Goal: Complete application form: Complete application form

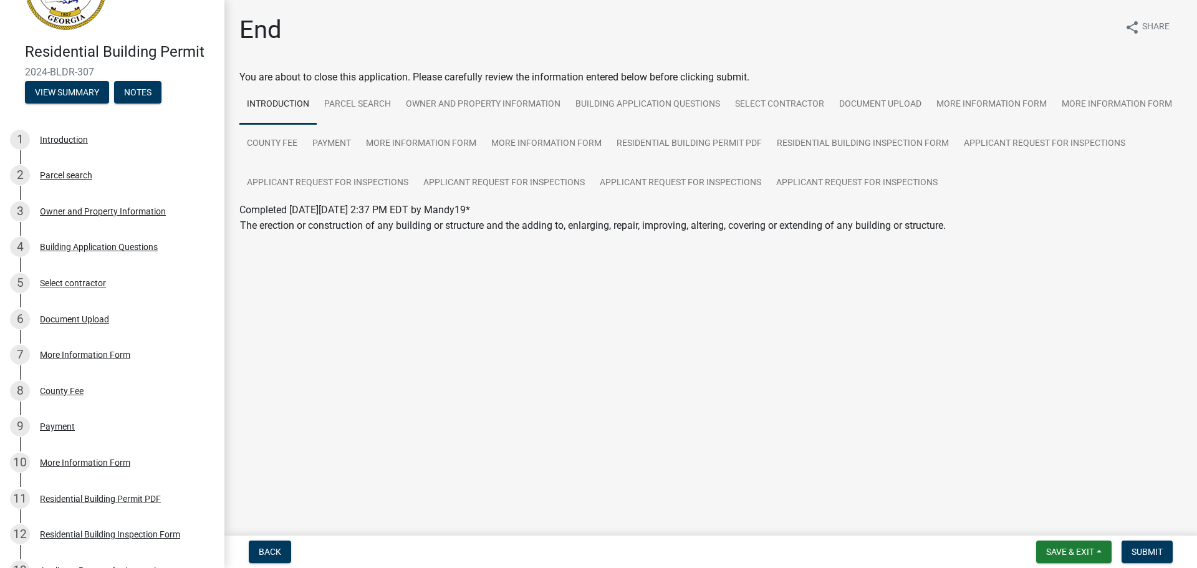
scroll to position [55, 0]
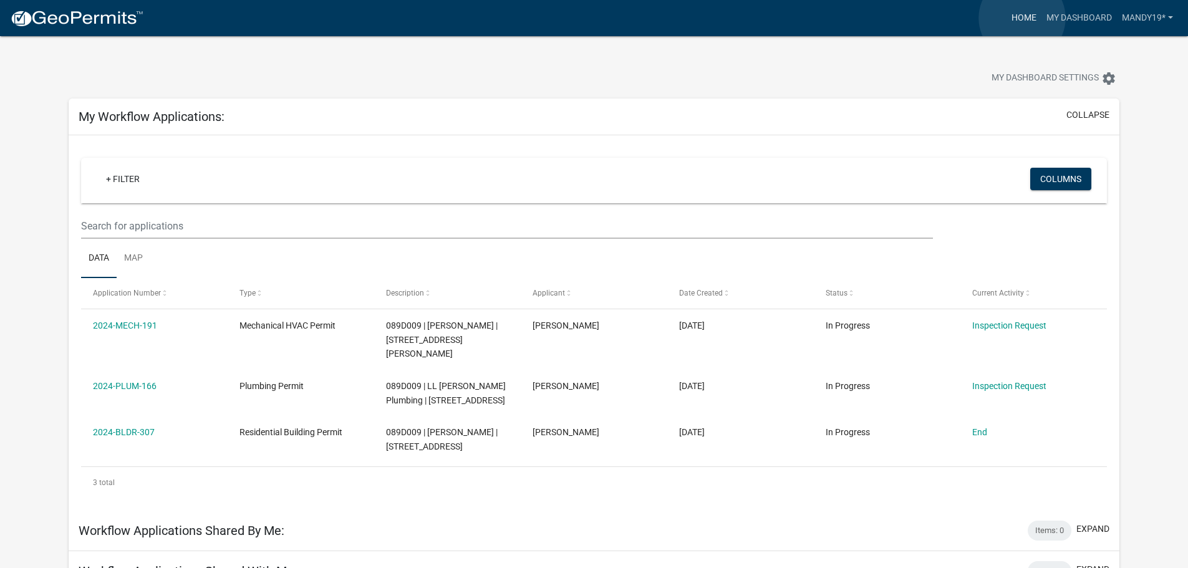
click at [1022, 18] on link "Home" at bounding box center [1023, 18] width 35 height 24
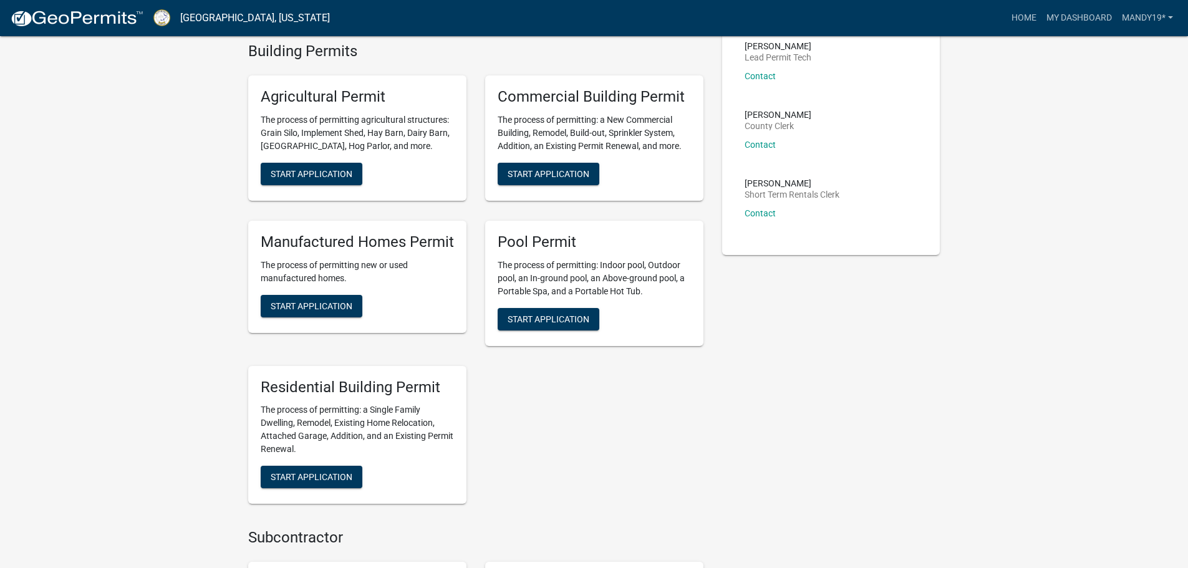
scroll to position [312, 0]
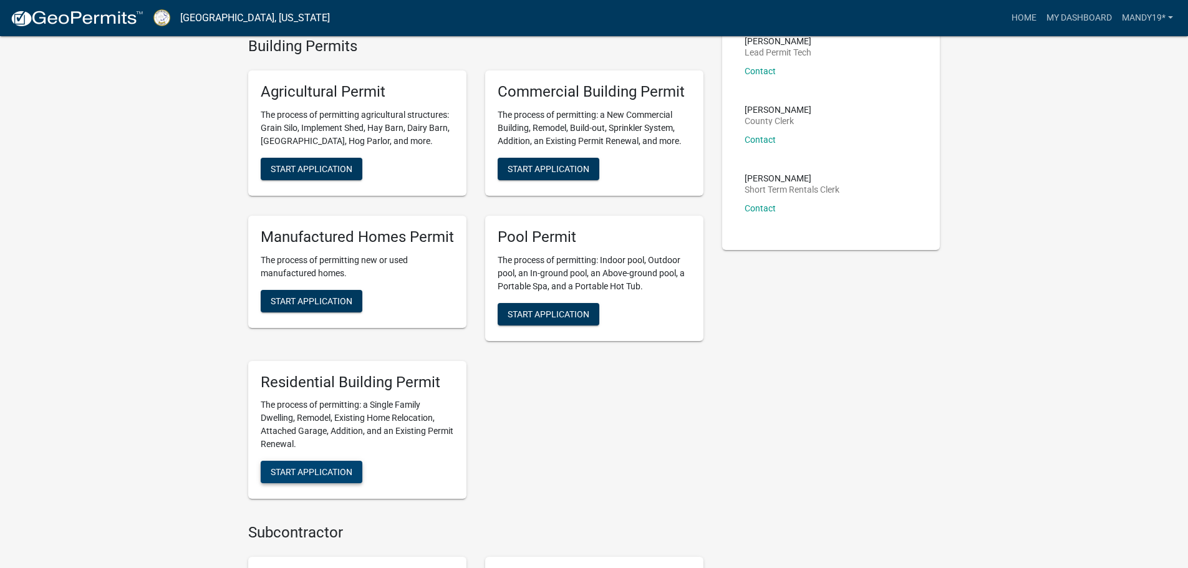
click at [332, 470] on span "Start Application" at bounding box center [312, 472] width 82 height 10
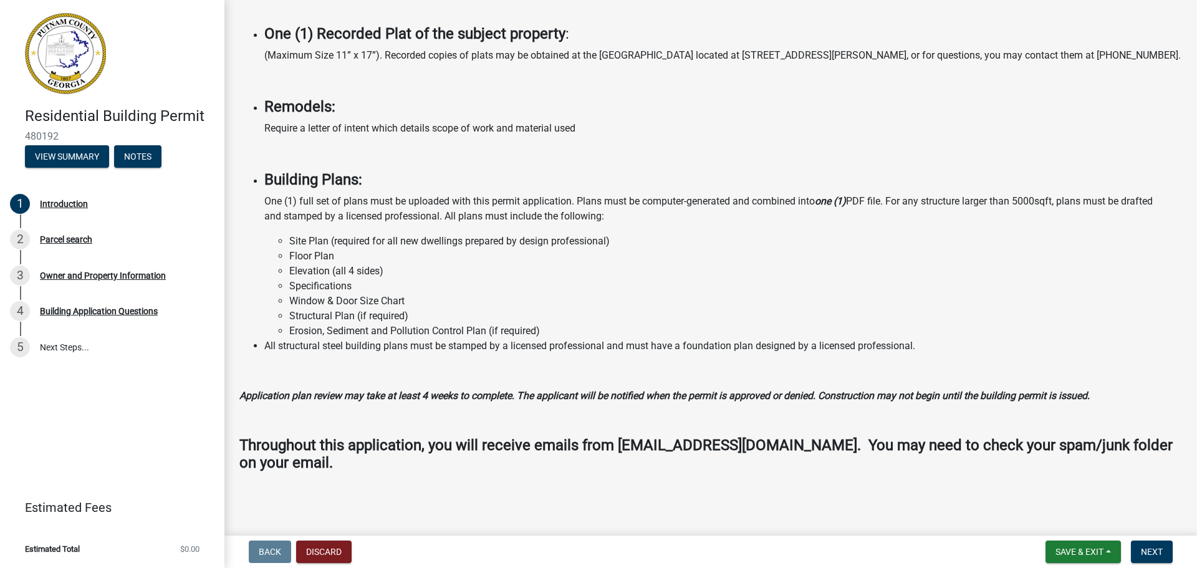
scroll to position [867, 0]
click at [1141, 557] on span "Next" at bounding box center [1152, 552] width 22 height 10
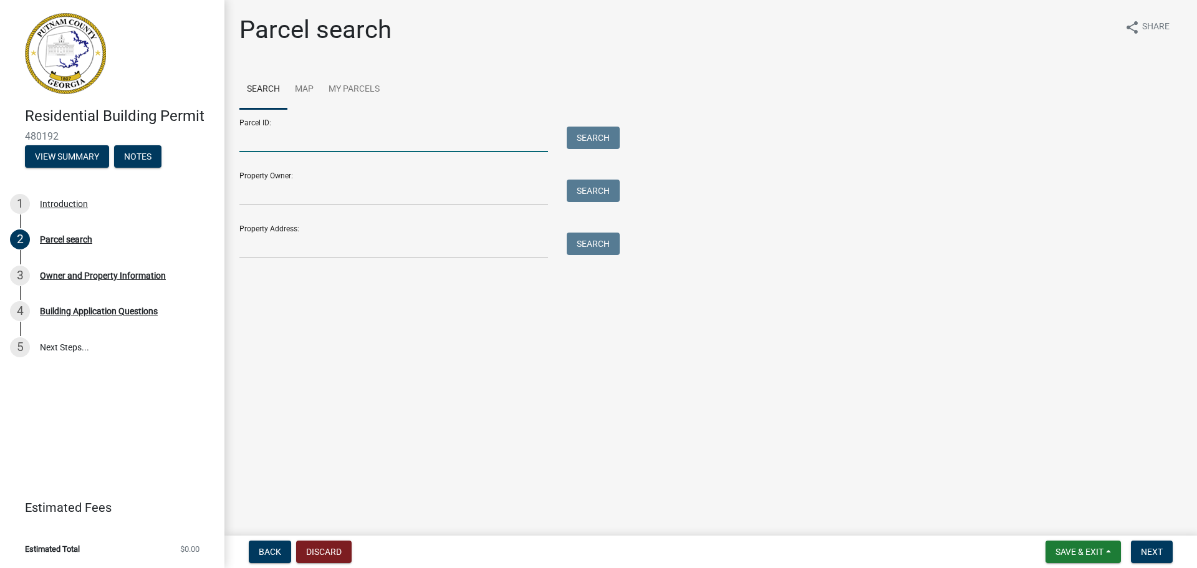
click at [312, 134] on input "Parcel ID:" at bounding box center [393, 140] width 309 height 26
type input "087025"
click at [599, 134] on button "Search" at bounding box center [593, 138] width 53 height 22
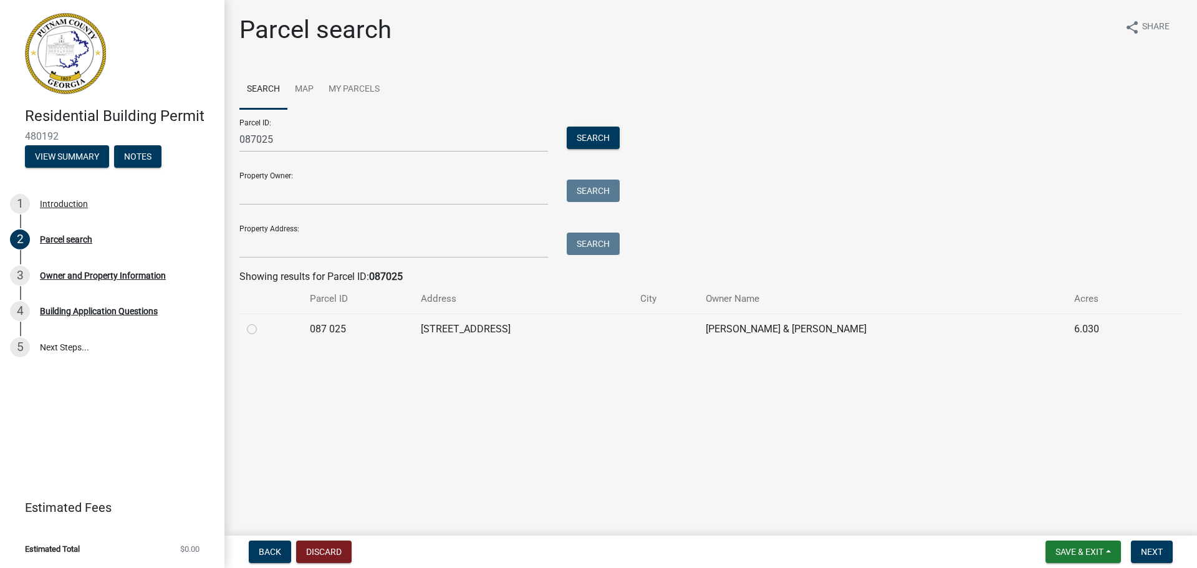
click at [262, 322] on label at bounding box center [262, 322] width 0 height 0
click at [262, 330] on 025 "radio" at bounding box center [266, 326] width 8 height 8
radio 025 "true"
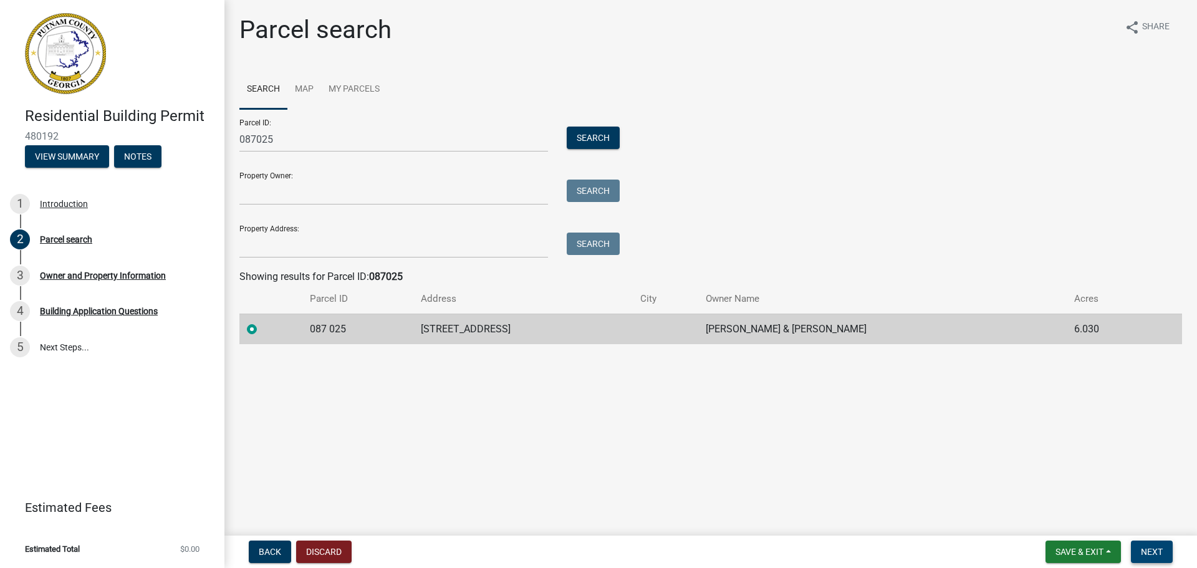
click at [1152, 554] on span "Next" at bounding box center [1152, 552] width 22 height 10
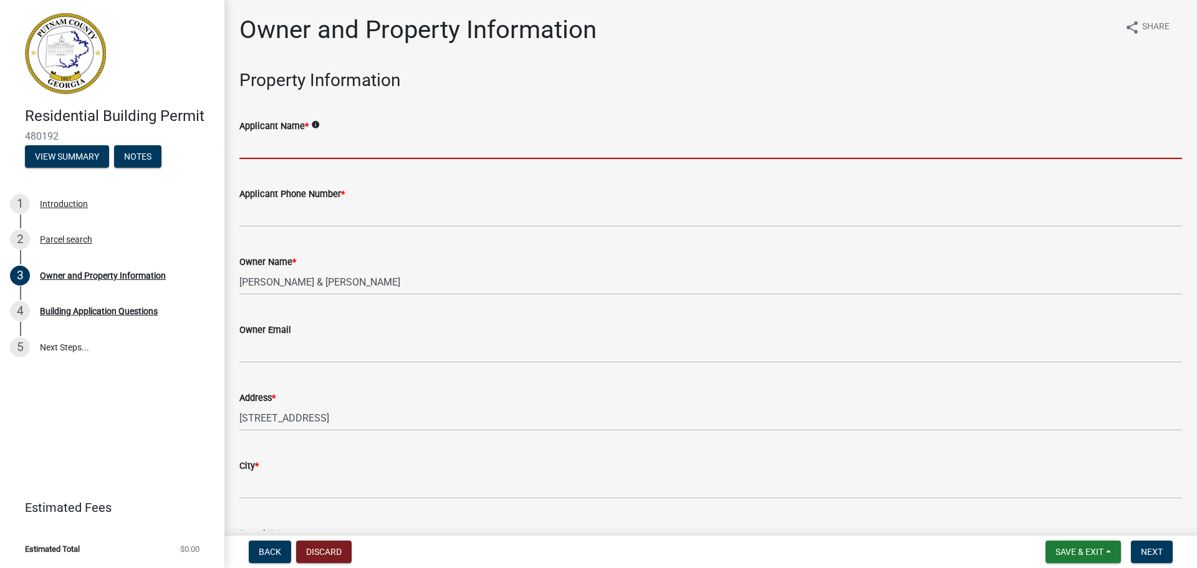
click at [298, 146] on input "Applicant Name *" at bounding box center [710, 146] width 943 height 26
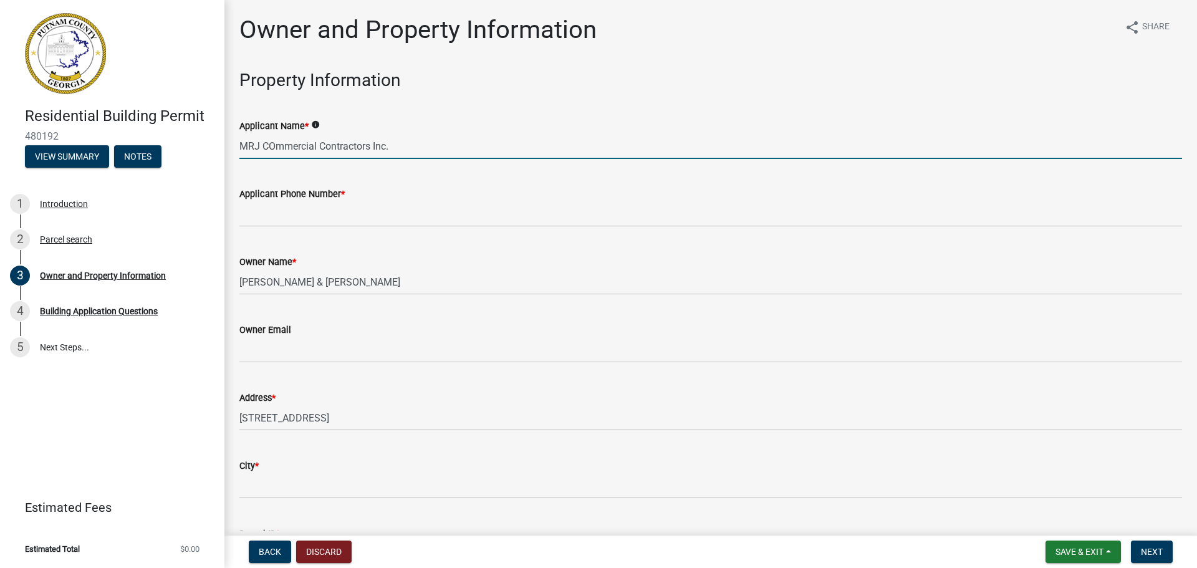
type input "MRJ COmmercial Contractors Inc."
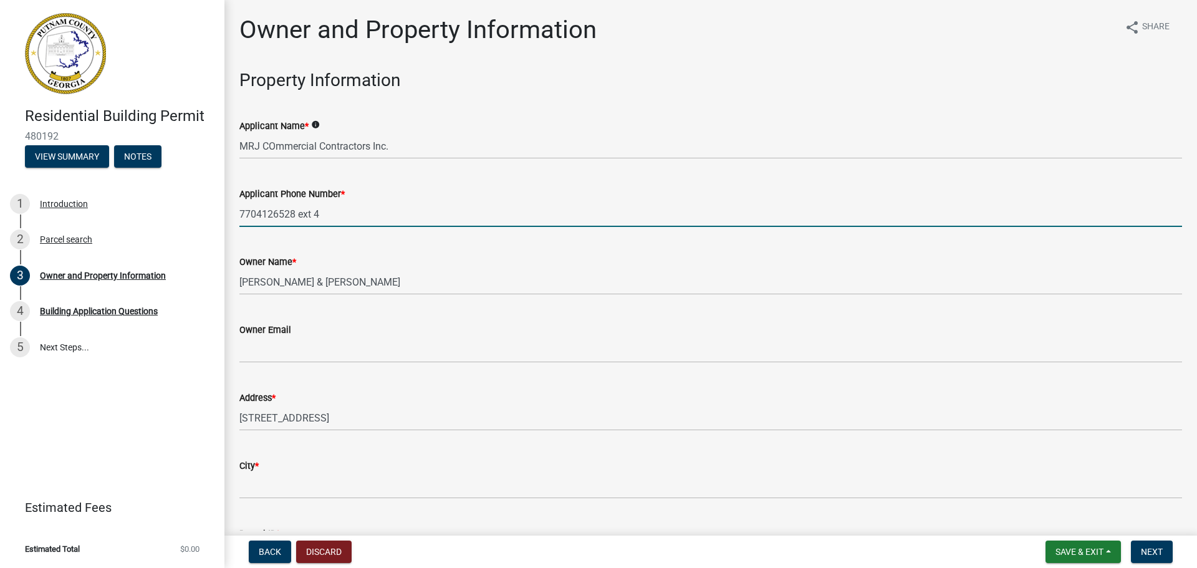
type input "7704126528 ext 4"
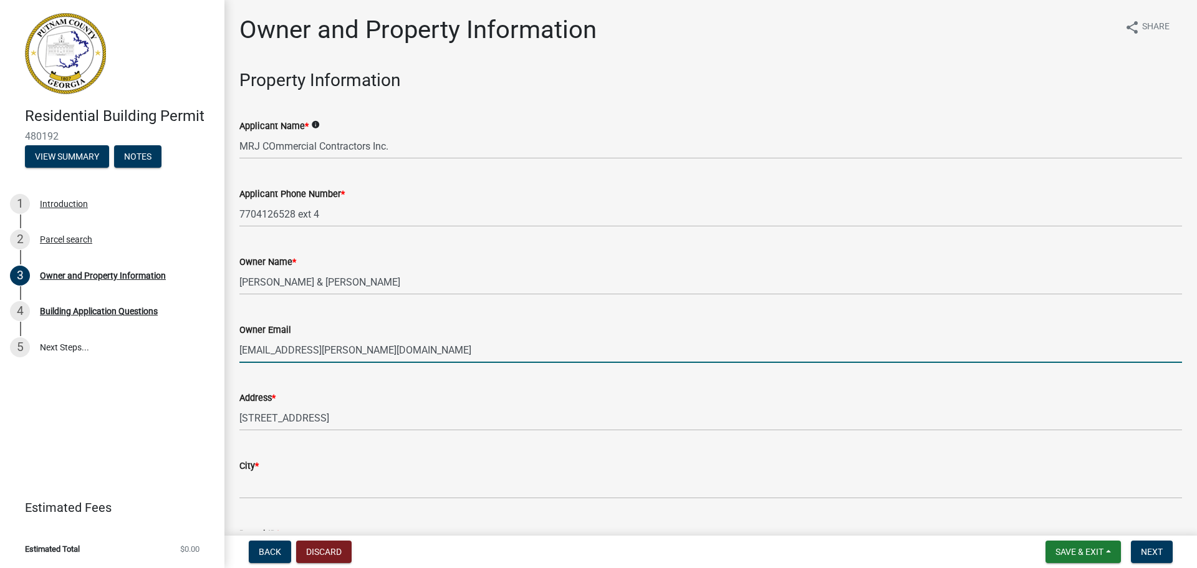
type input "southerngypsy@reagan.com"
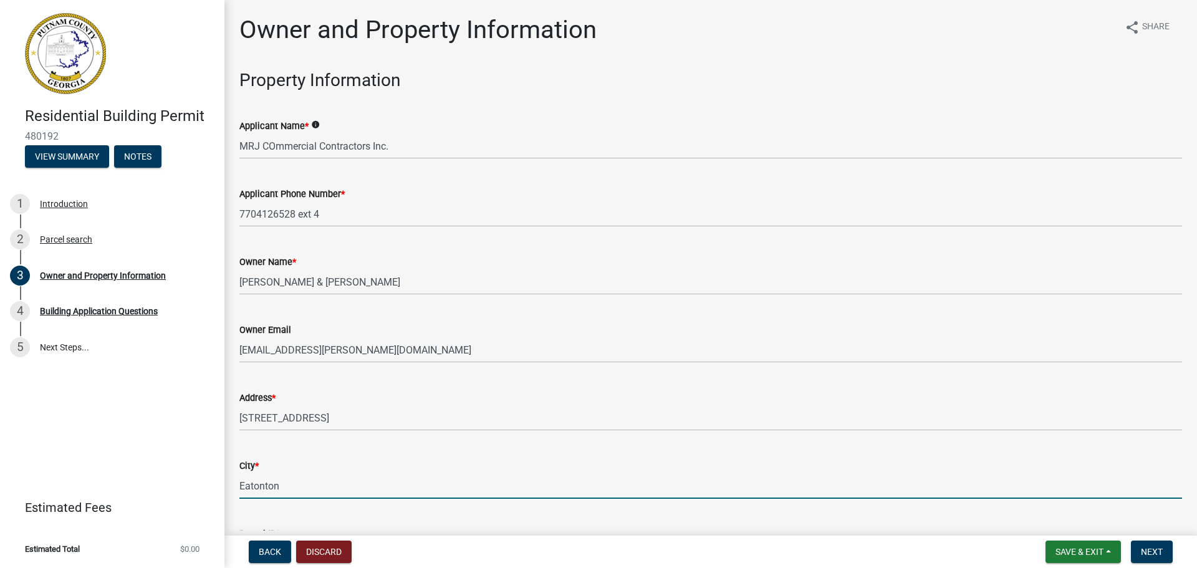
type input "Eatonton"
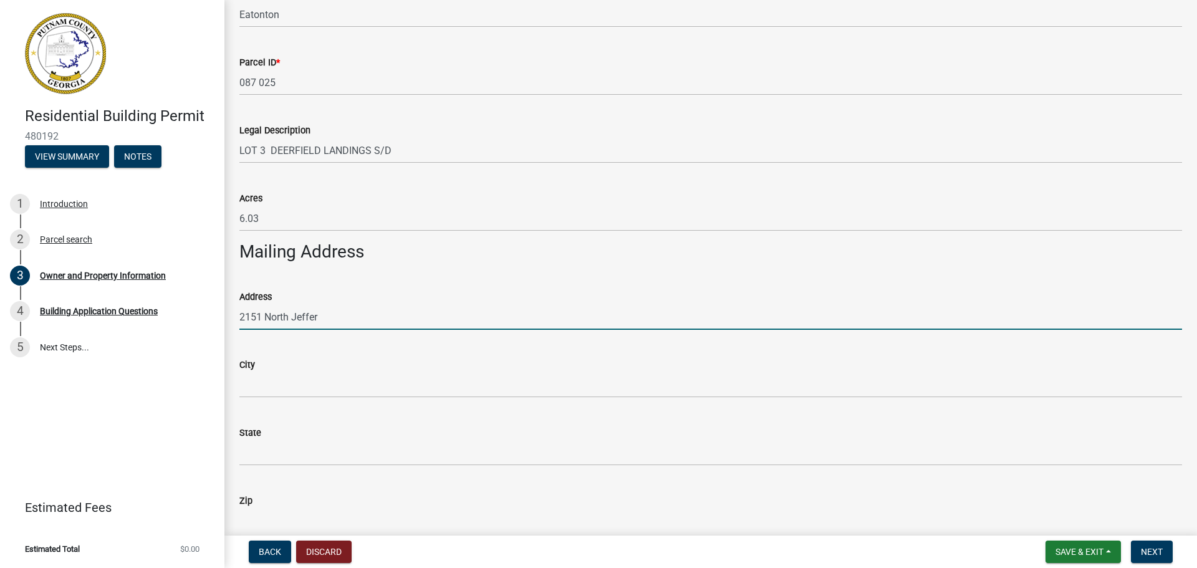
scroll to position [476, 0]
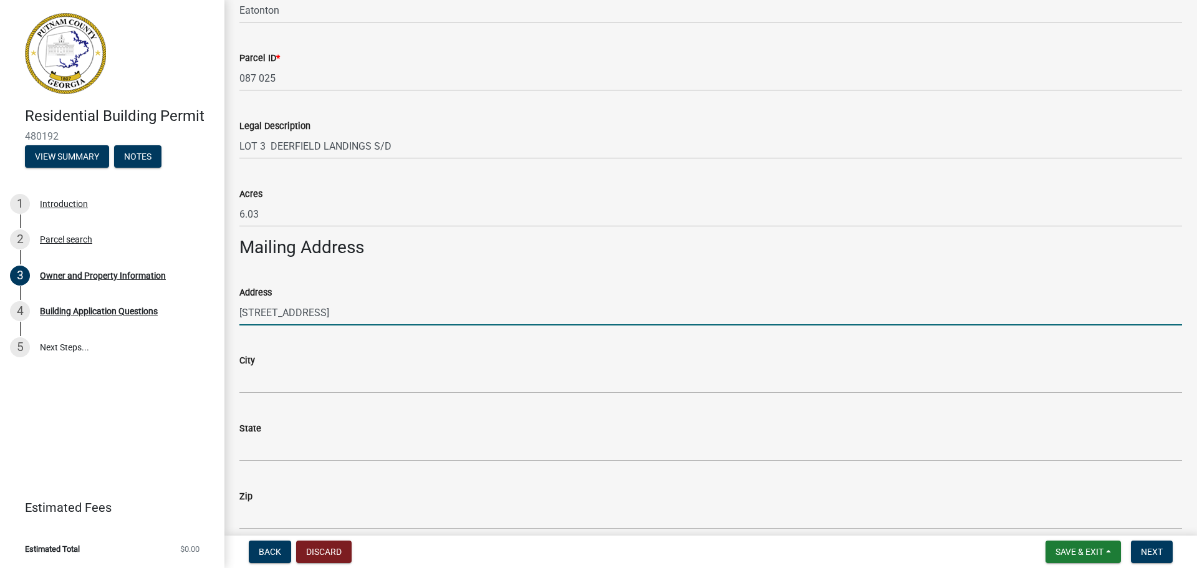
type input "2151 North Jefferson Street NE"
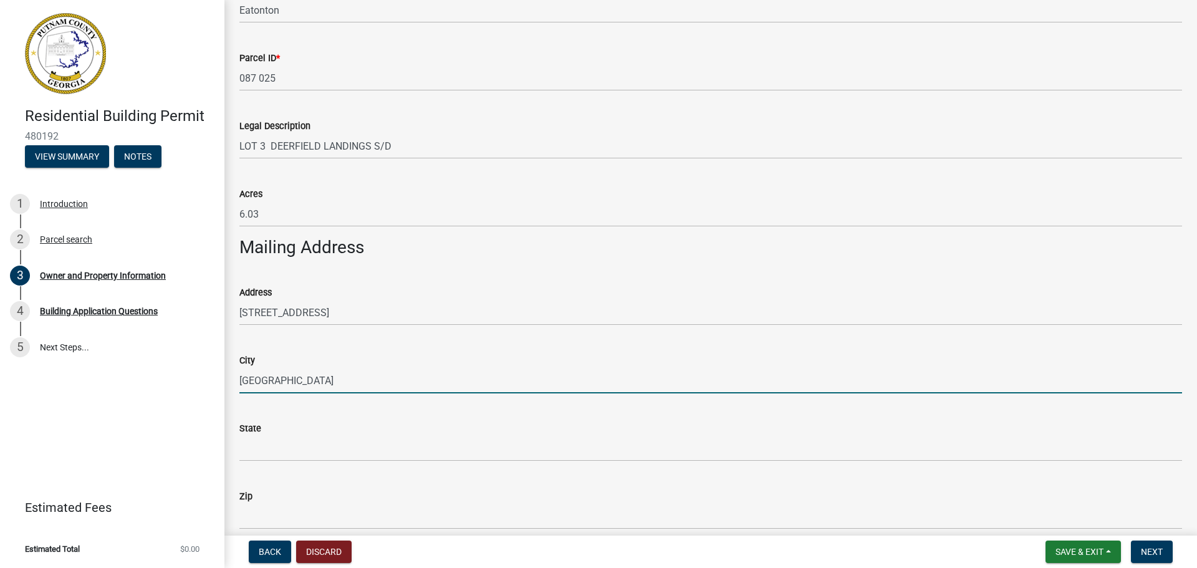
type input "Milledgeville"
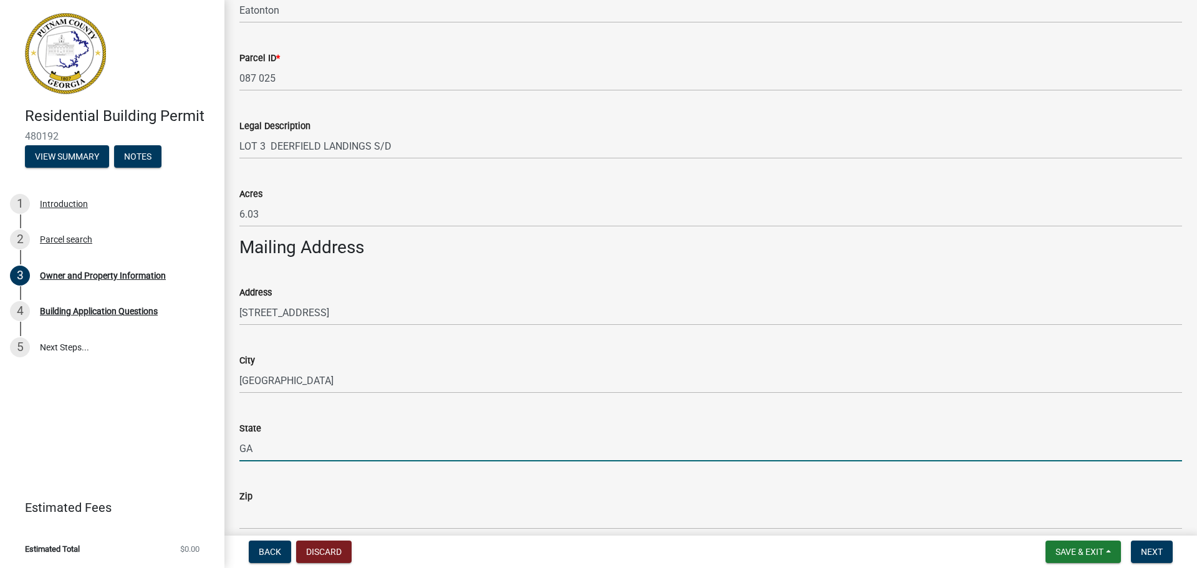
type input "GA"
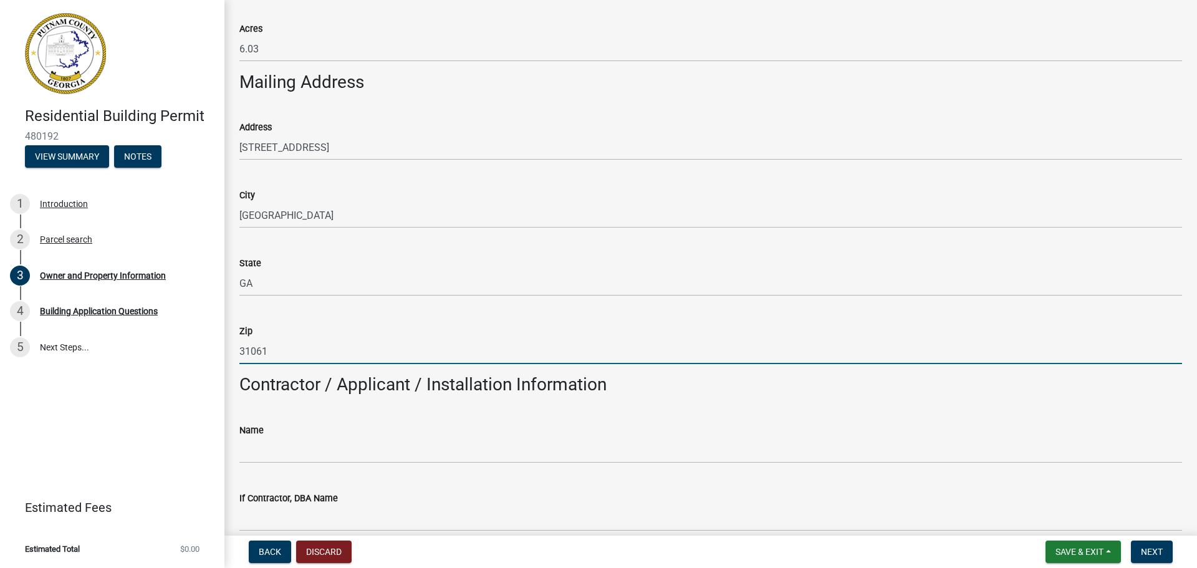
scroll to position [663, 0]
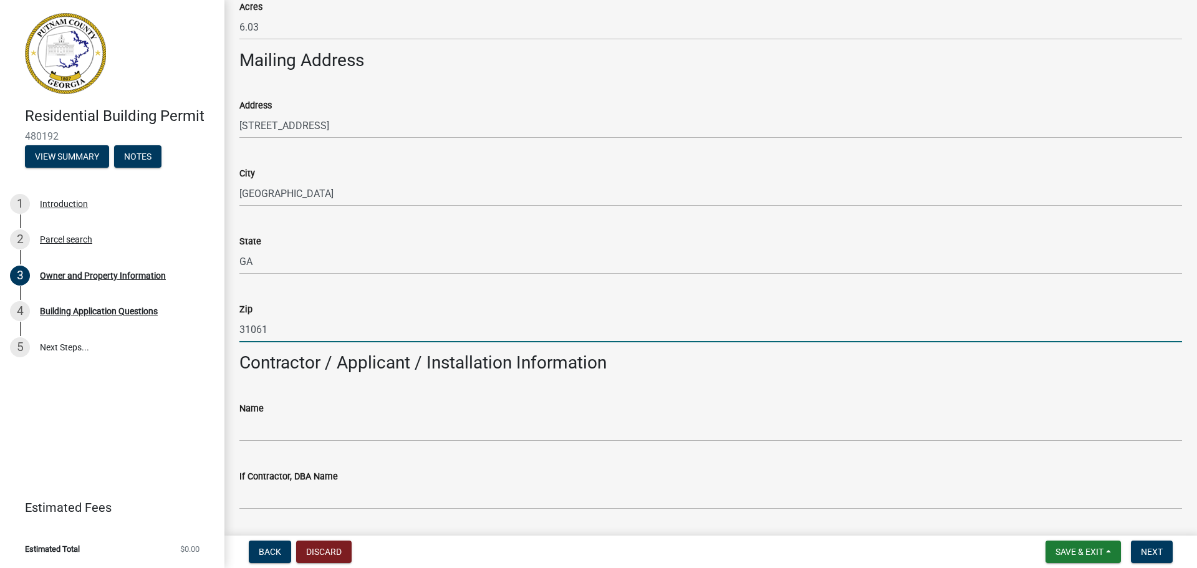
type input "31061"
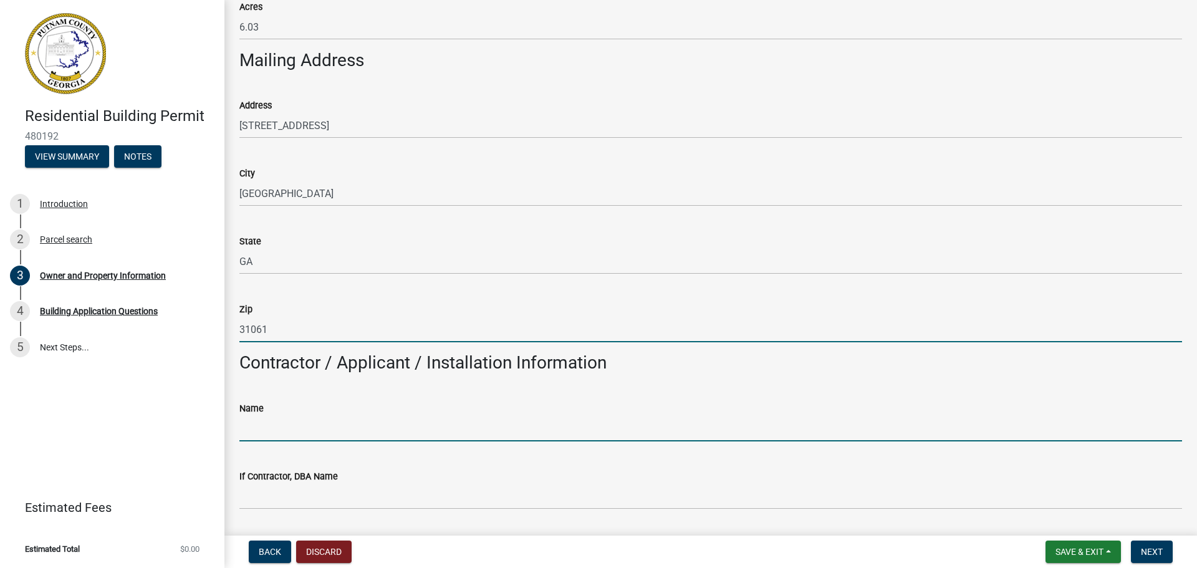
click at [269, 422] on input "Name" at bounding box center [710, 429] width 943 height 26
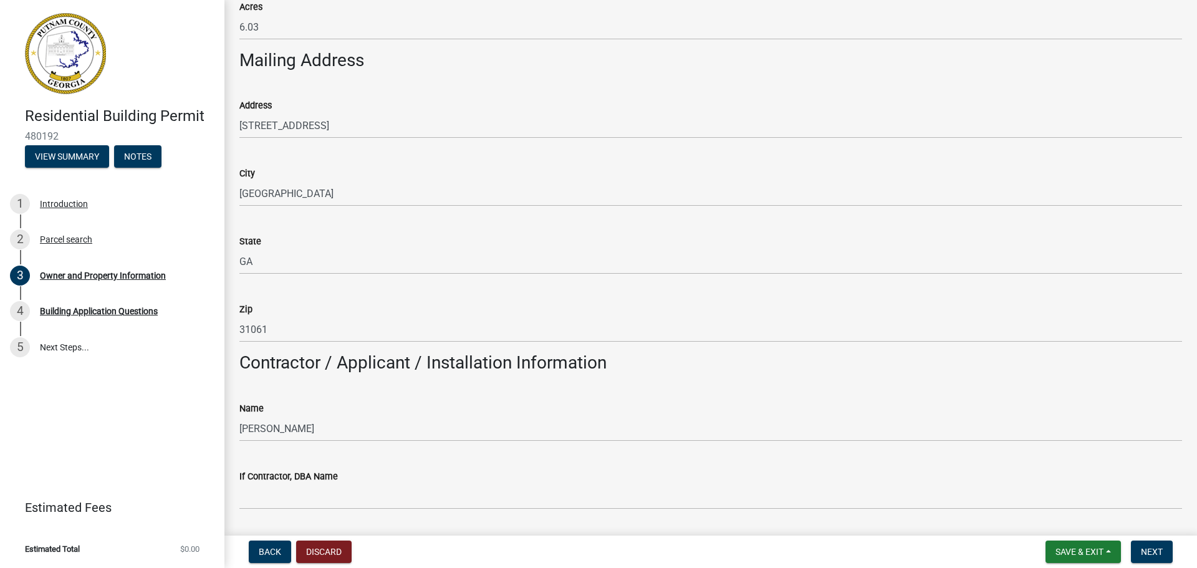
click at [278, 454] on div "If Contractor, DBA Name" at bounding box center [710, 480] width 943 height 58
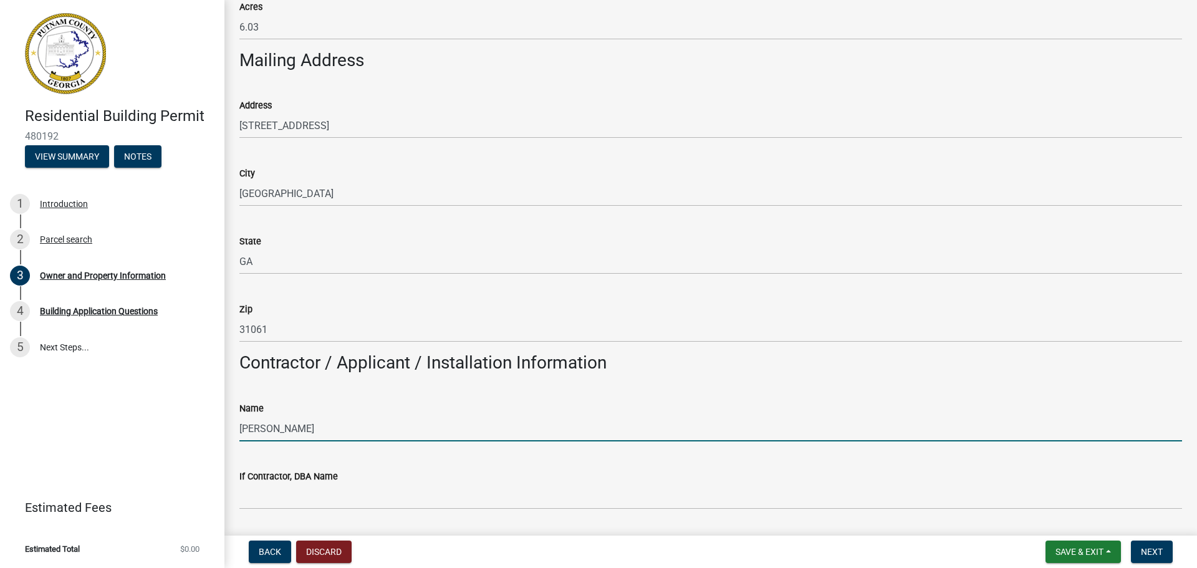
click at [345, 430] on input "Marvin R Johnson" at bounding box center [710, 429] width 943 height 26
type input "Marvin R Johnson Jr."
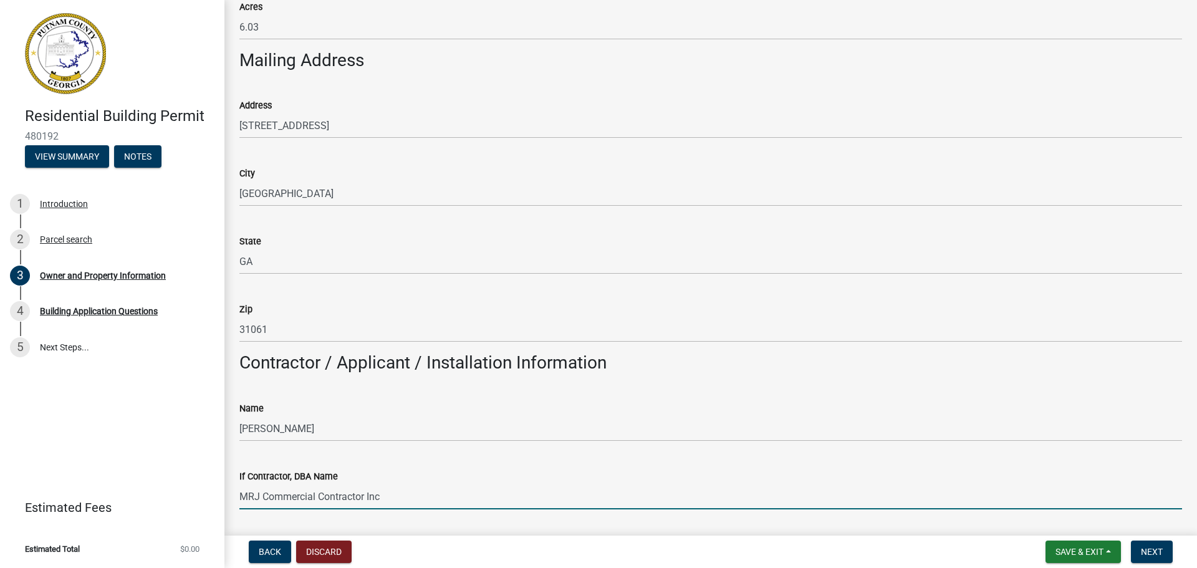
type input "MRJ Commercial Contractor Inc"
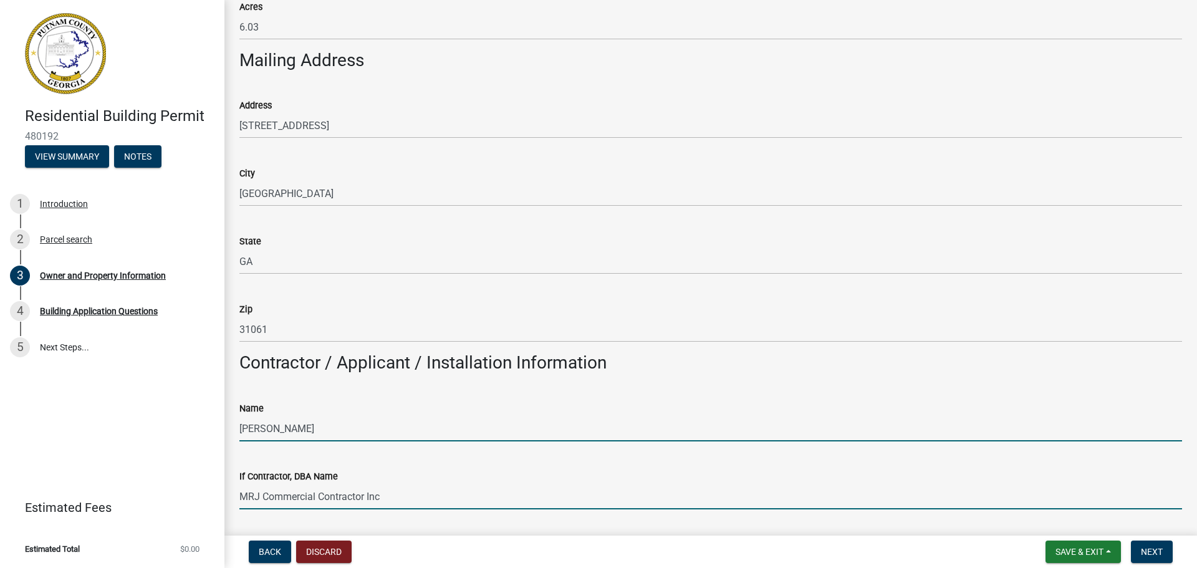
click at [335, 428] on input "Marvin R Johnson Jr." at bounding box center [710, 429] width 943 height 26
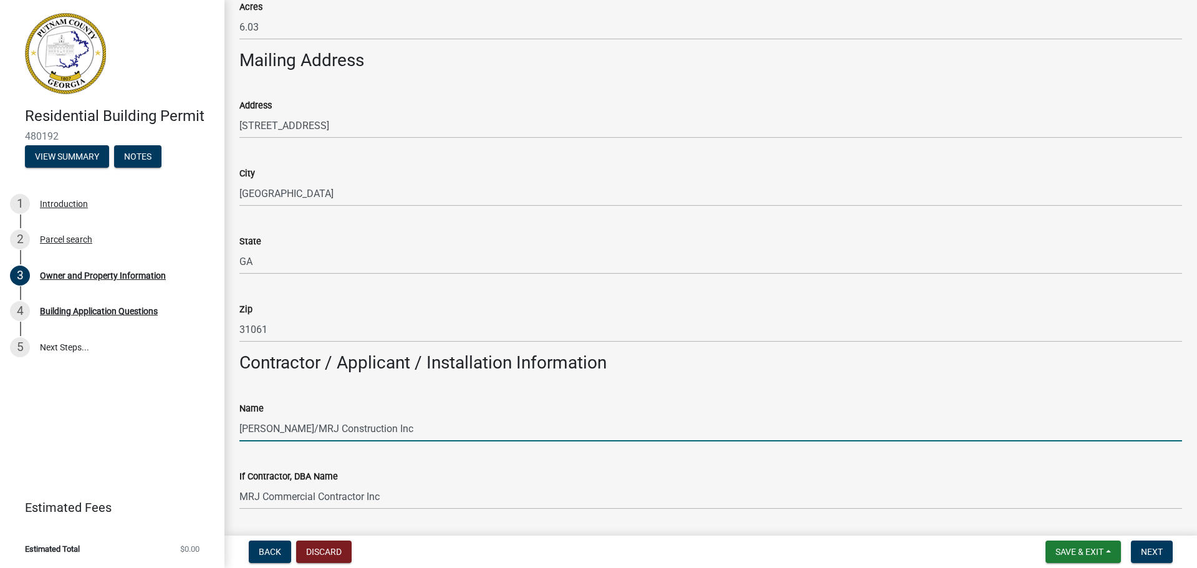
type input "Marvin R Johnson Jr./MRJ Construction Inc"
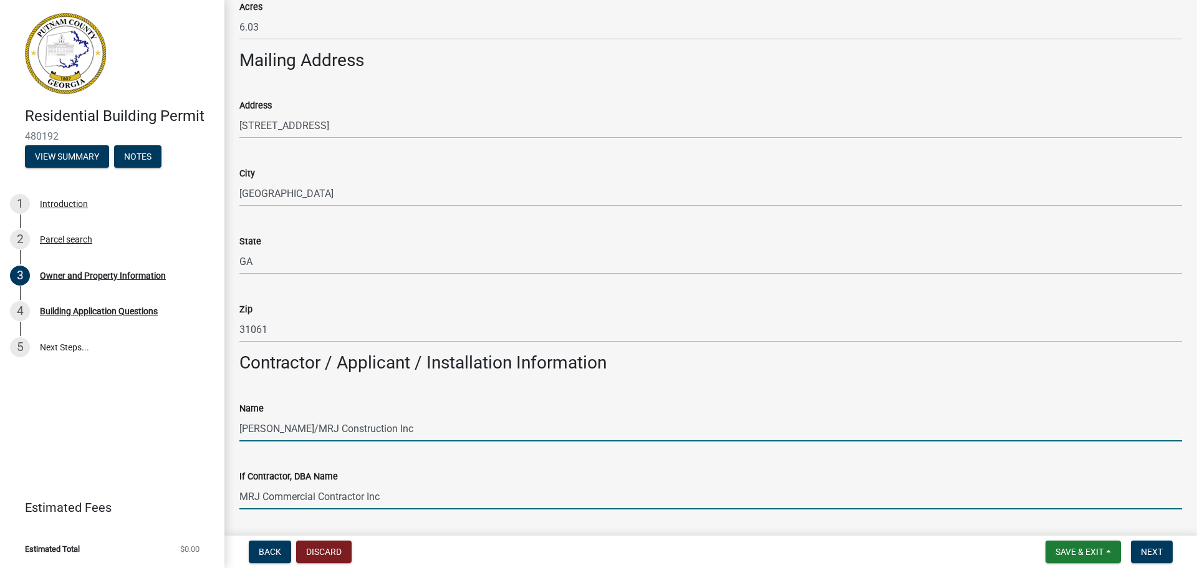
click at [365, 497] on input "MRJ Commercial Contractor Inc" at bounding box center [710, 497] width 943 height 26
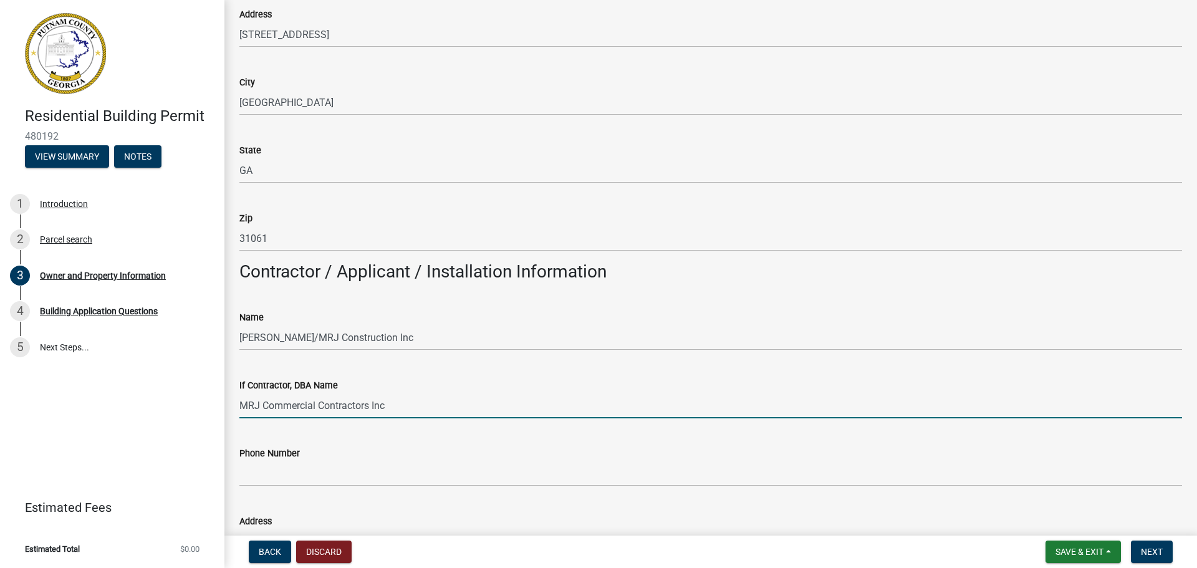
scroll to position [850, 0]
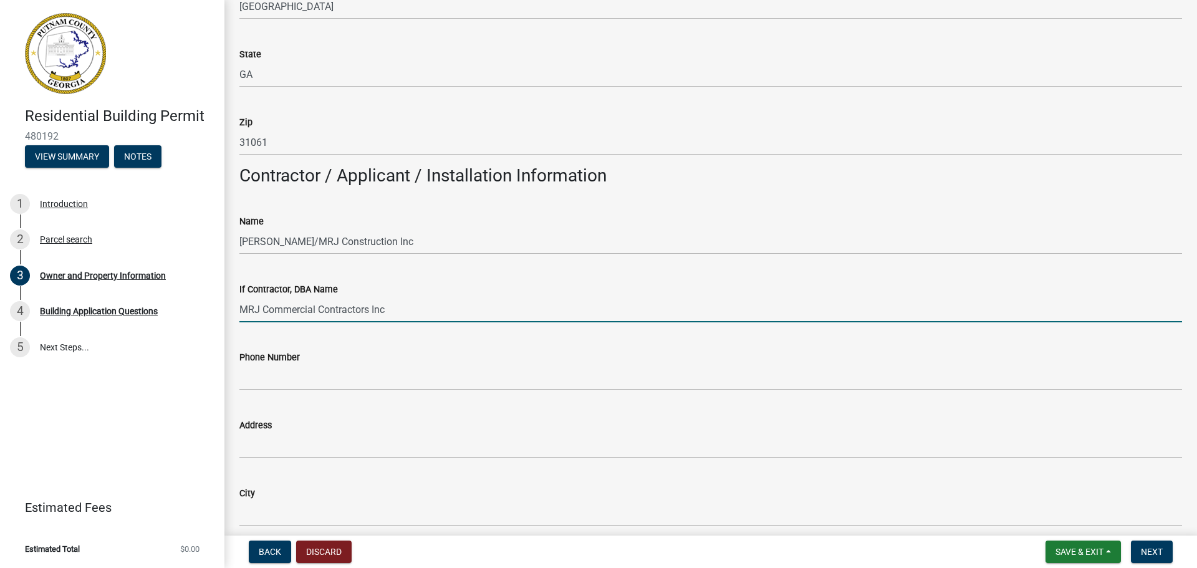
type input "MRJ Commercial Contractors Inc"
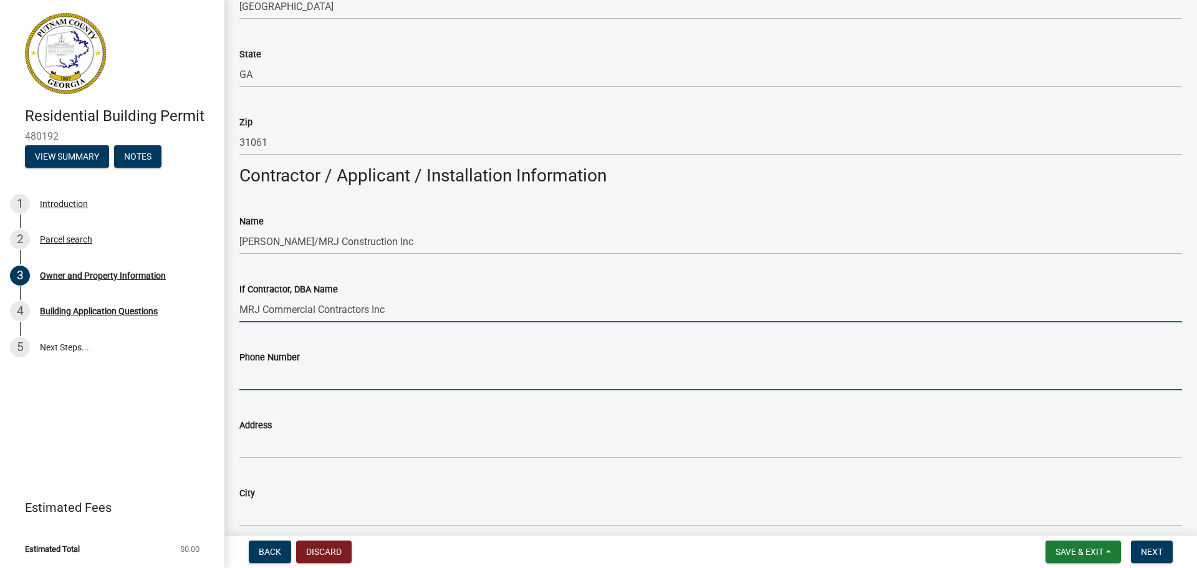
click at [325, 375] on input "Phone Number" at bounding box center [710, 378] width 943 height 26
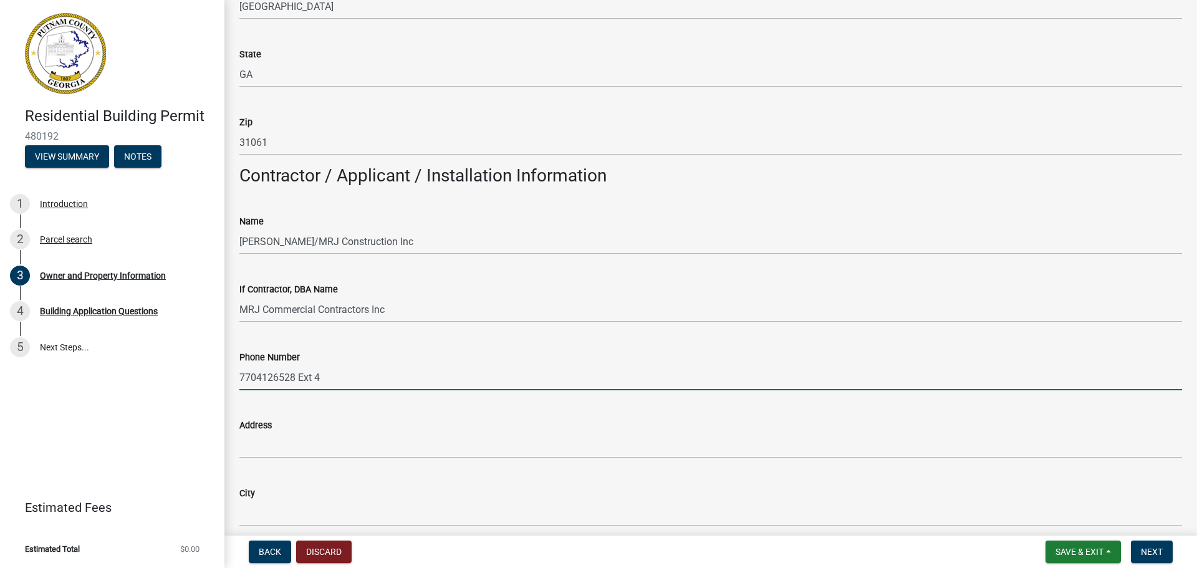
type input "7704126528 Ext 4"
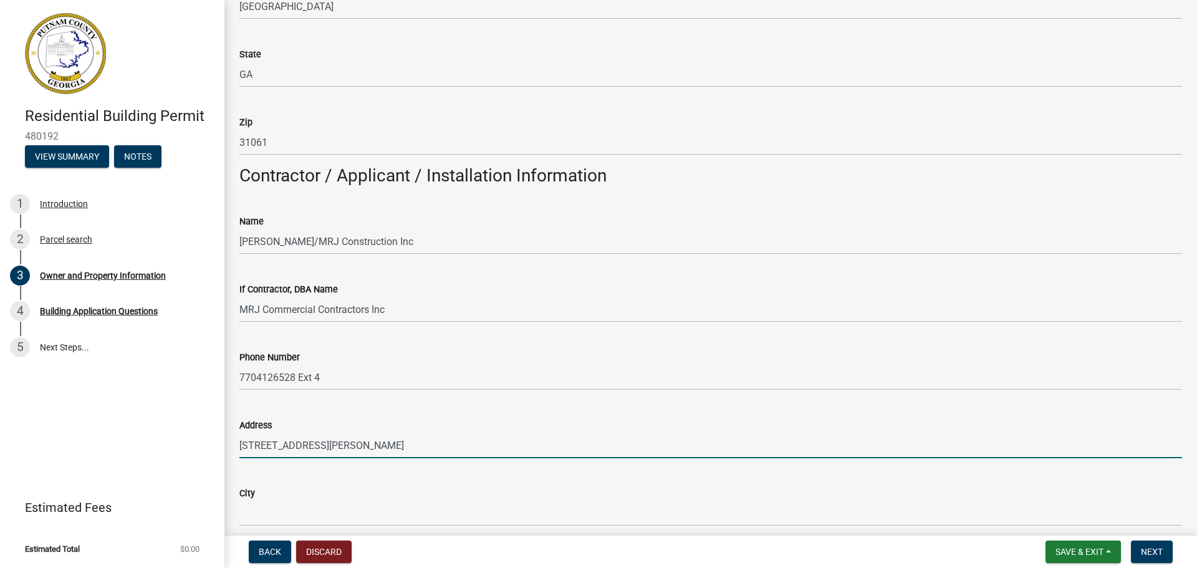
type input "[STREET_ADDRESS][PERSON_NAME]"
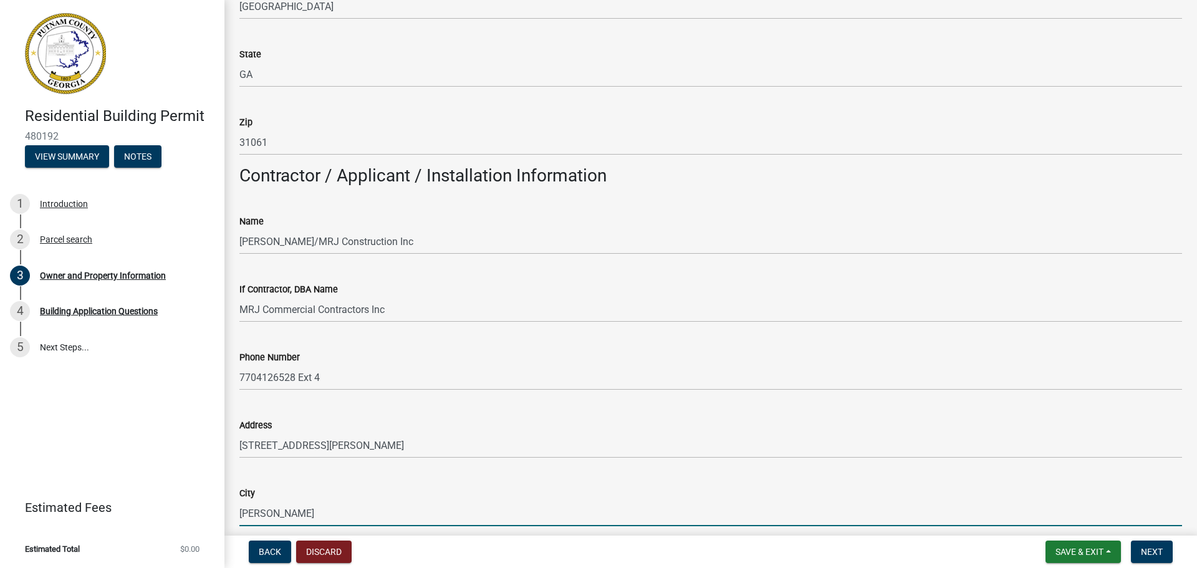
type input "[PERSON_NAME]"
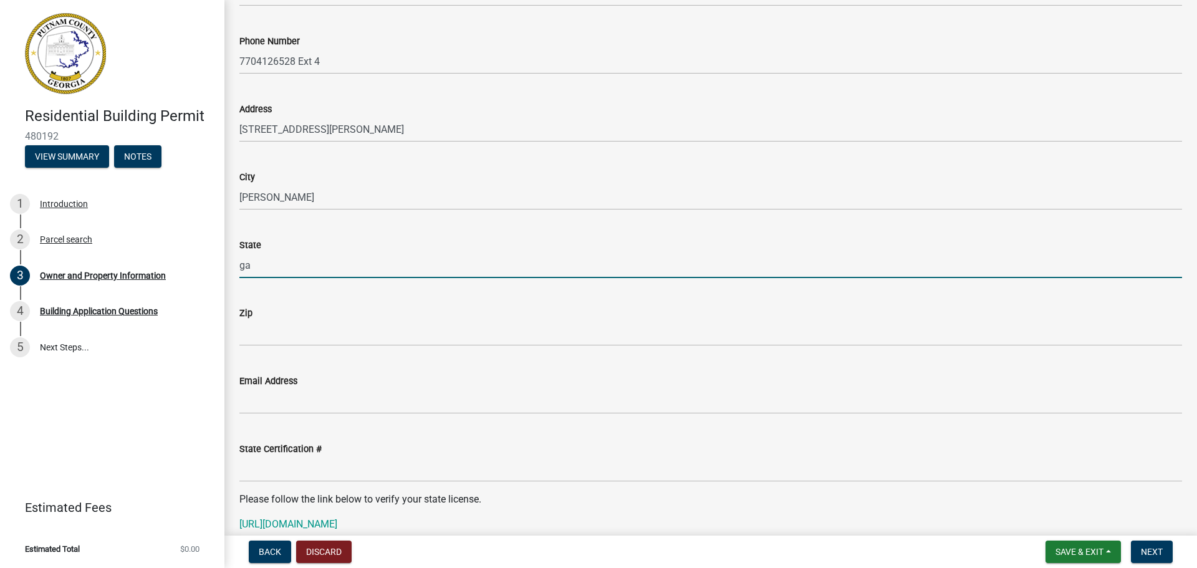
type input "g"
type input "GA"
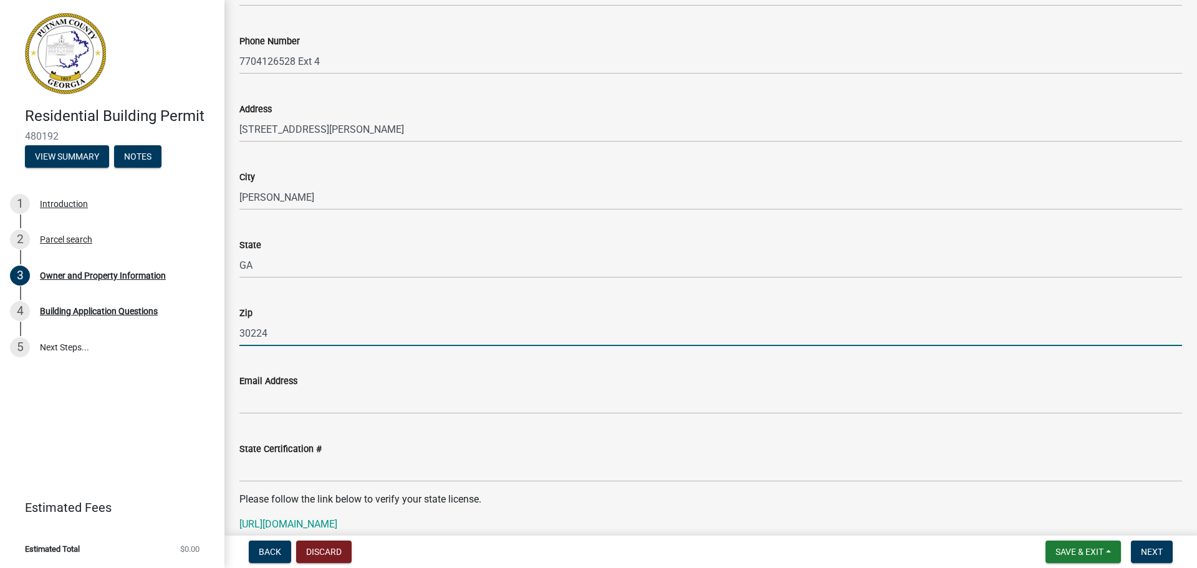
type input "30224"
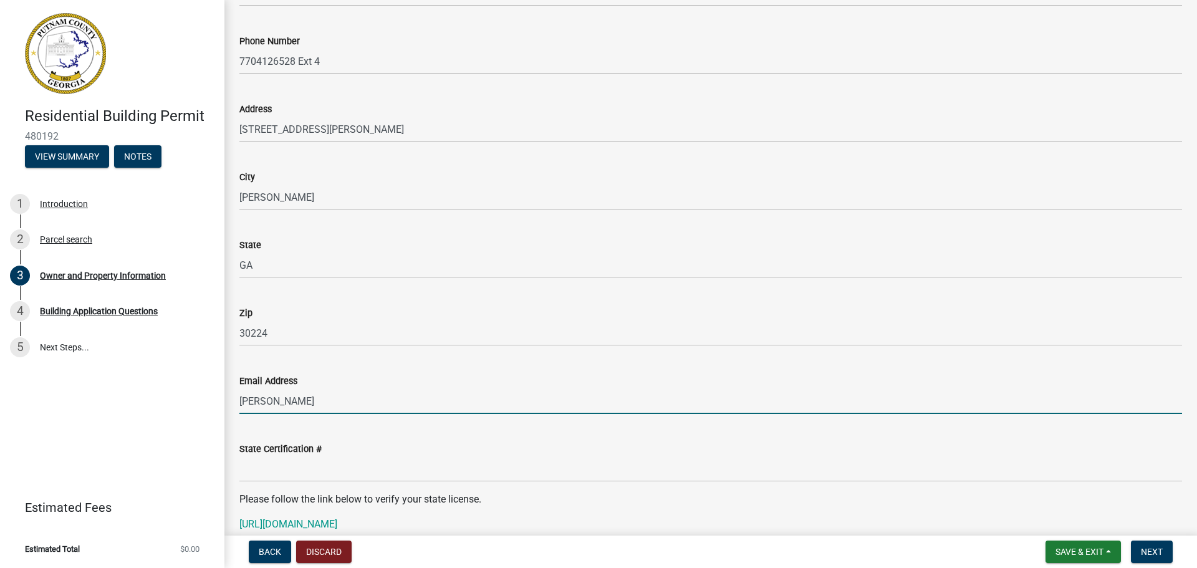
type input "[PERSON_NAME][EMAIL_ADDRESS][DOMAIN_NAME]"
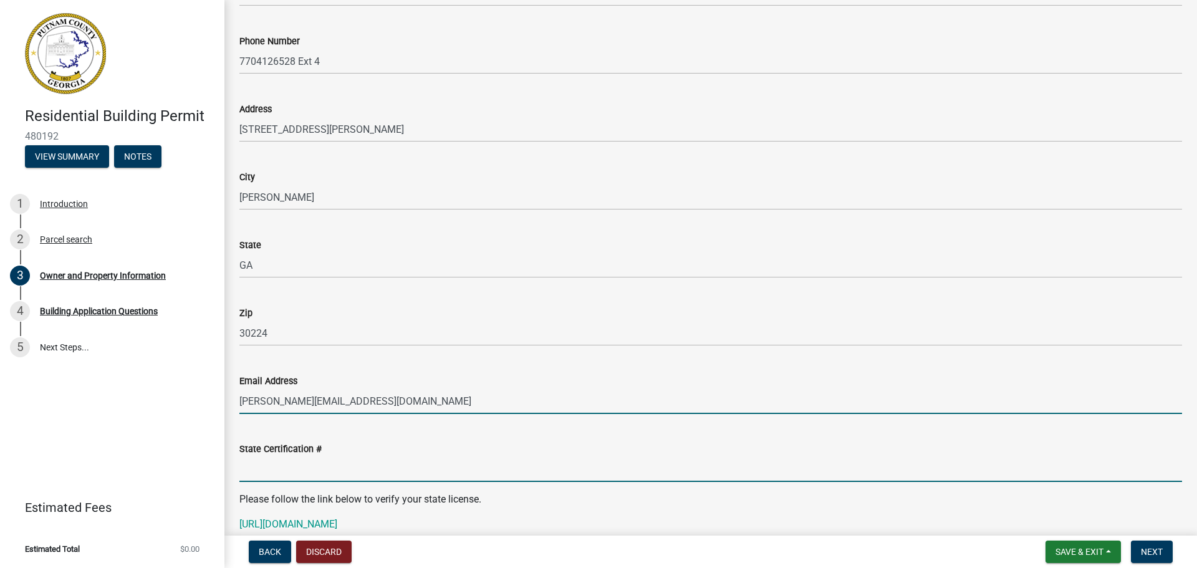
click at [296, 470] on input "State Certification #" at bounding box center [710, 469] width 943 height 26
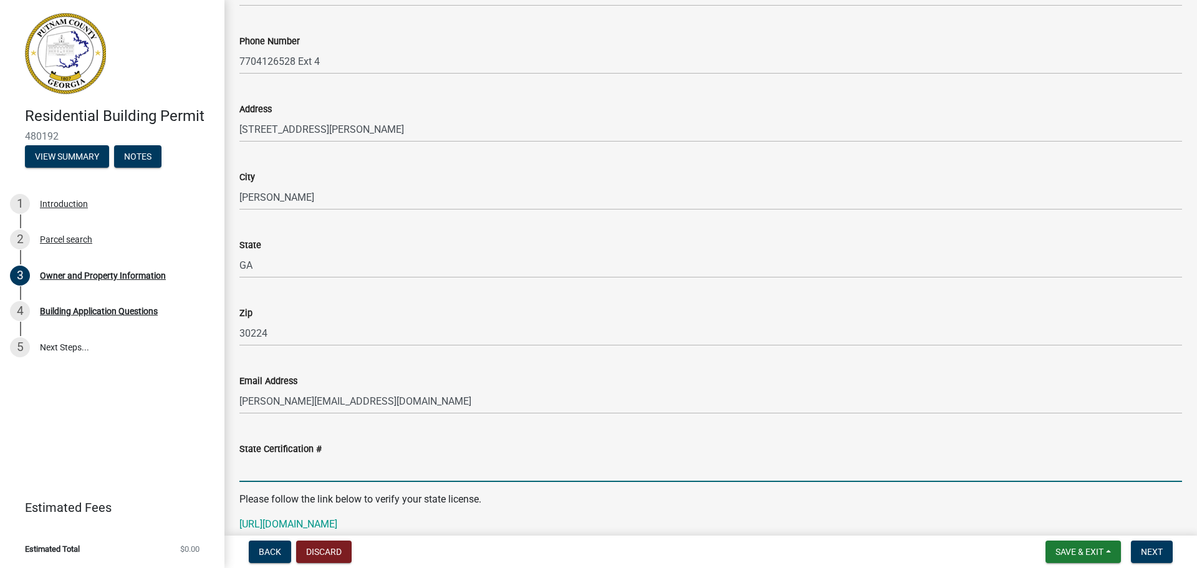
click at [570, 465] on input "State Certification #" at bounding box center [710, 469] width 943 height 26
click at [264, 469] on input "State Certification #" at bounding box center [710, 469] width 943 height 26
click at [360, 286] on wm-data-entity-input "State GA" at bounding box center [710, 254] width 943 height 68
click at [261, 478] on input "State Certification #" at bounding box center [710, 469] width 943 height 26
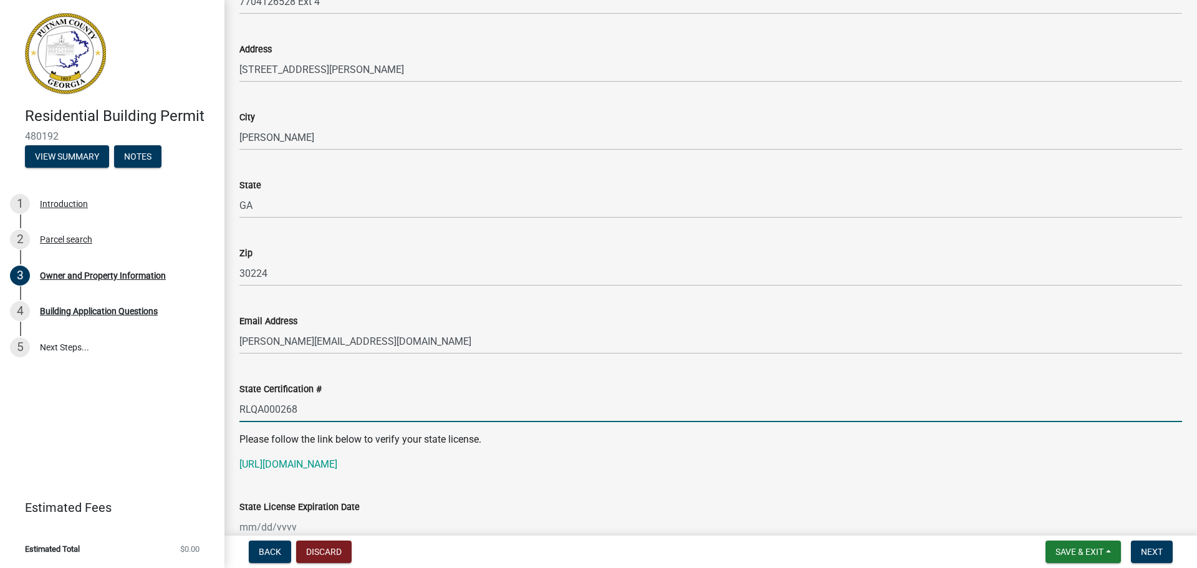
scroll to position [1291, 0]
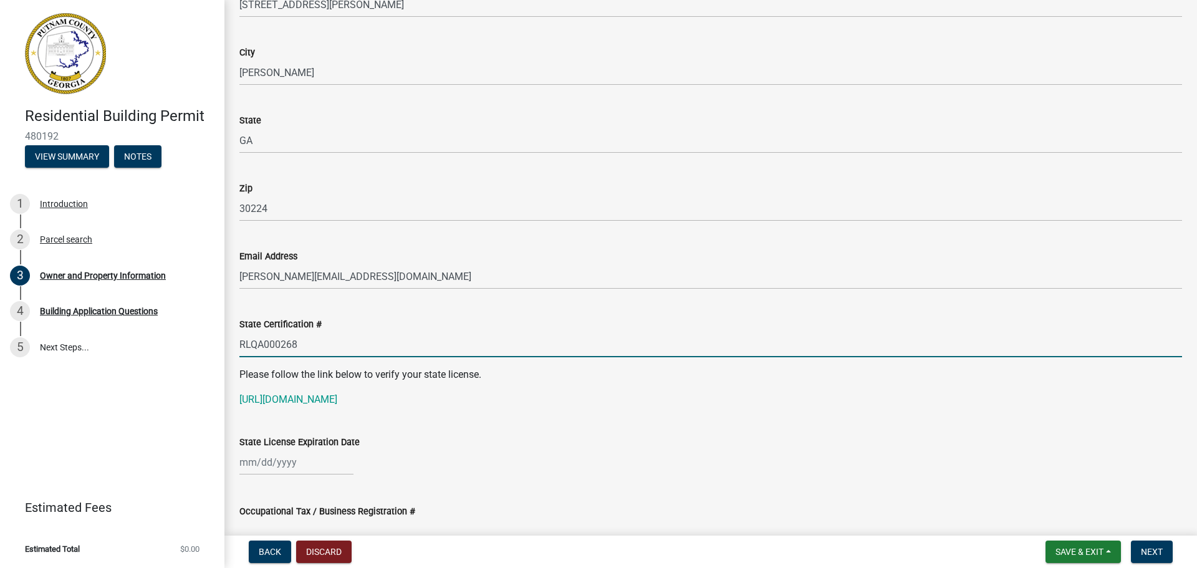
type input "RLQA000268"
click at [244, 466] on div at bounding box center [296, 462] width 114 height 26
select select "9"
select select "2025"
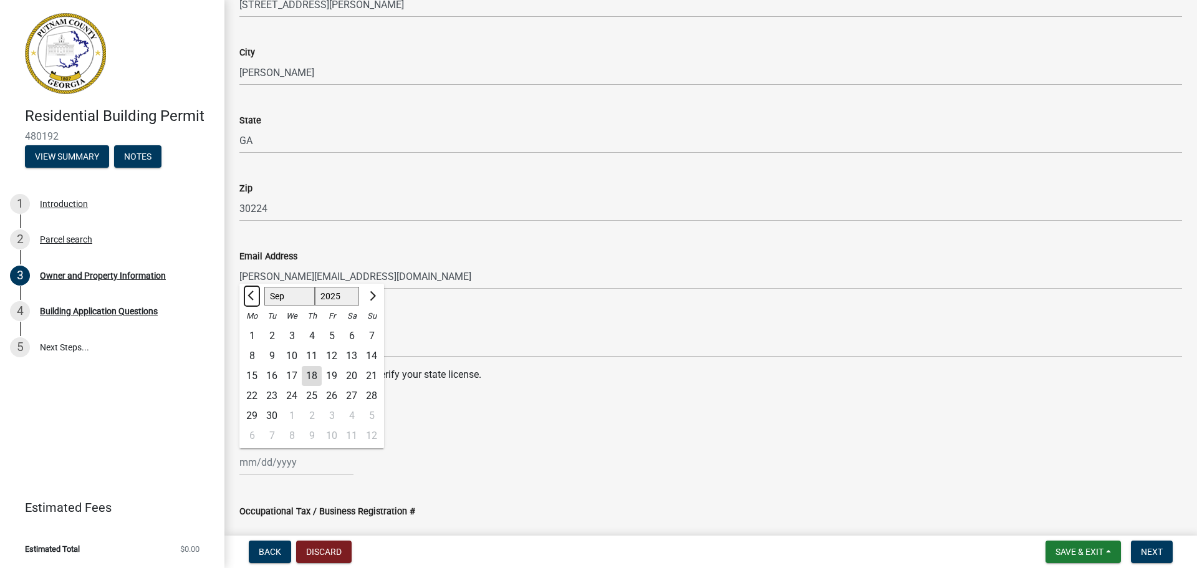
click at [249, 292] on button "Previous month" at bounding box center [251, 296] width 15 height 20
click at [247, 300] on button "Previous month" at bounding box center [251, 296] width 15 height 20
select select "6"
click at [382, 301] on div at bounding box center [371, 296] width 25 height 20
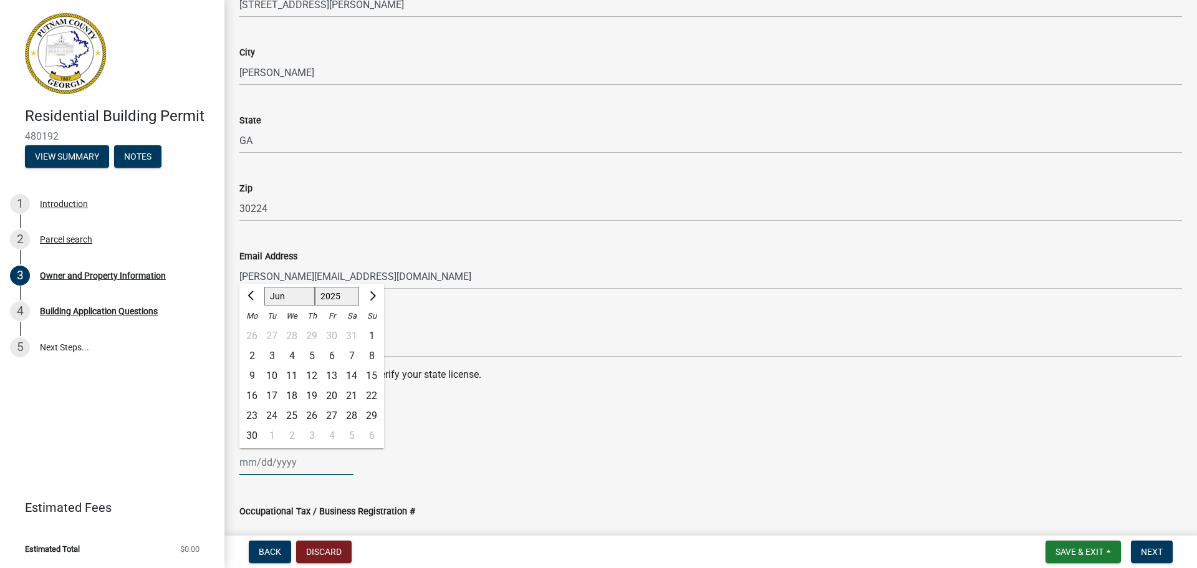
click at [269, 459] on input "State License Expiration Date" at bounding box center [296, 462] width 114 height 26
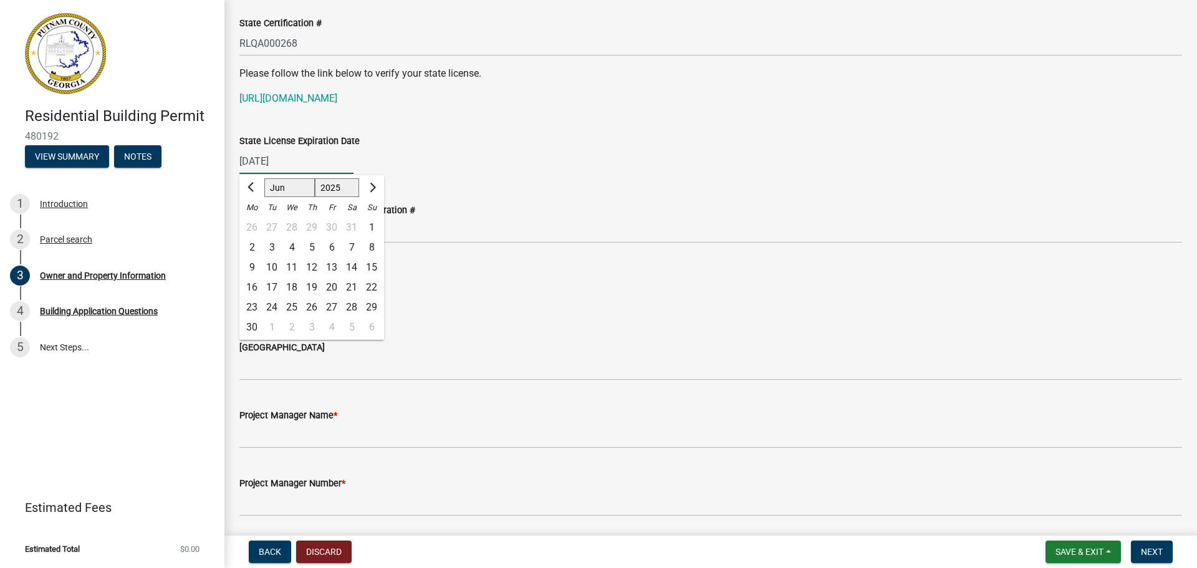
scroll to position [1602, 0]
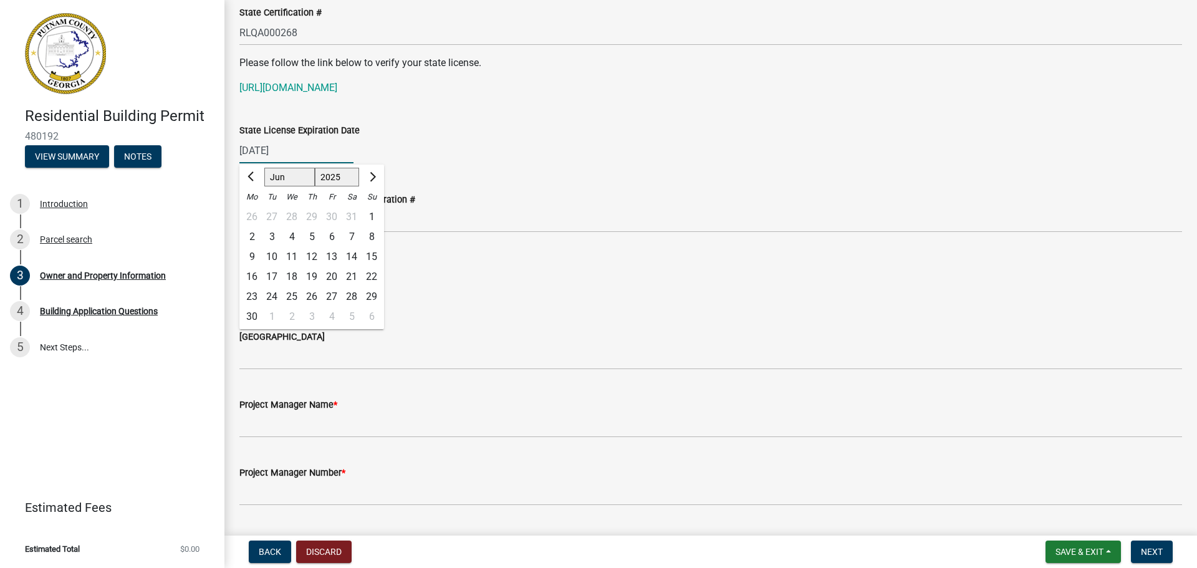
type input "[DATE]"
click at [682, 110] on div "State License Expiration Date 06/30/2026 Jan Feb Mar Apr May Jun Jul Aug Sep Oc…" at bounding box center [710, 134] width 943 height 58
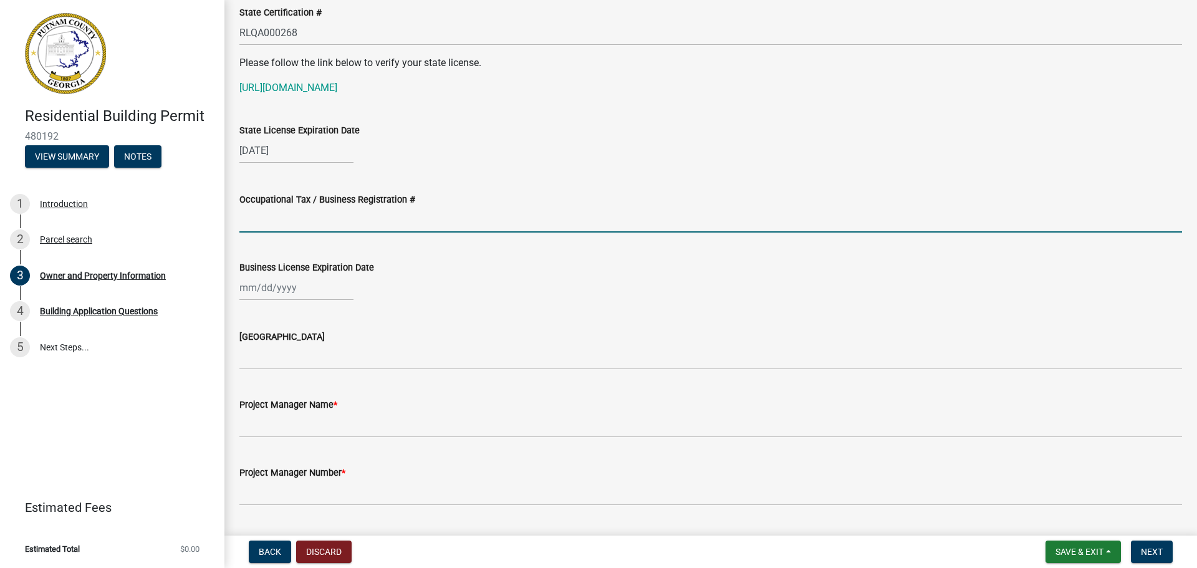
click at [252, 225] on input "Occupational Tax / Business Registration #" at bounding box center [710, 220] width 943 height 26
type input "25846"
click at [245, 287] on div at bounding box center [296, 288] width 114 height 26
select select "9"
select select "2025"
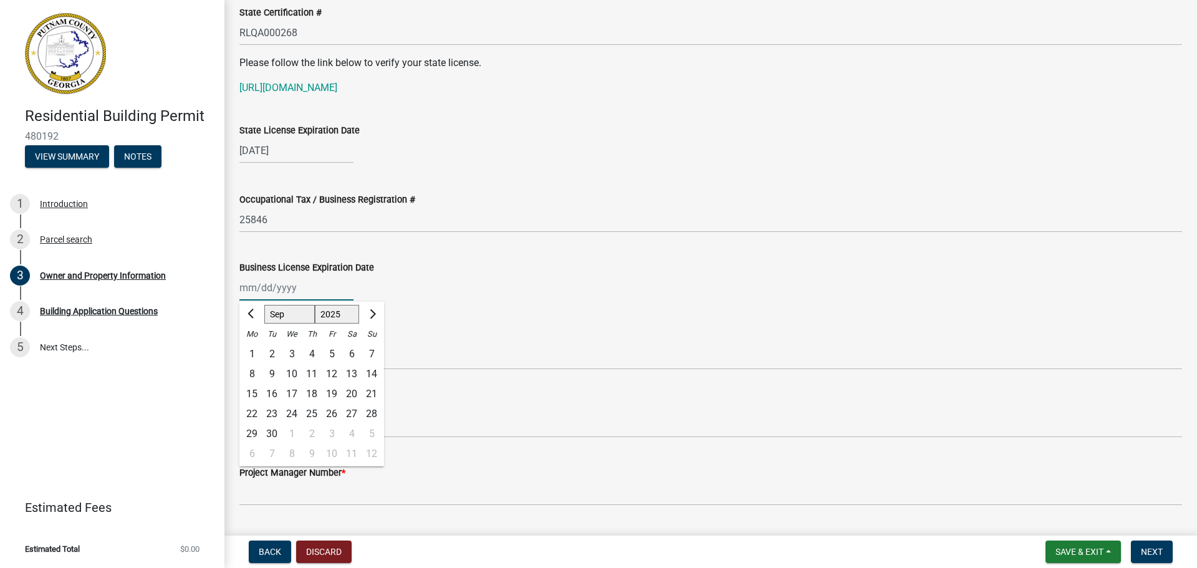
click at [270, 288] on input "Business License Expiration Date" at bounding box center [296, 288] width 114 height 26
type input "[DATE]"
click at [549, 244] on div "Business License Expiration Date 12/31/2025 Jan Feb Mar Apr May Jun Jul Aug Sep…" at bounding box center [710, 272] width 943 height 58
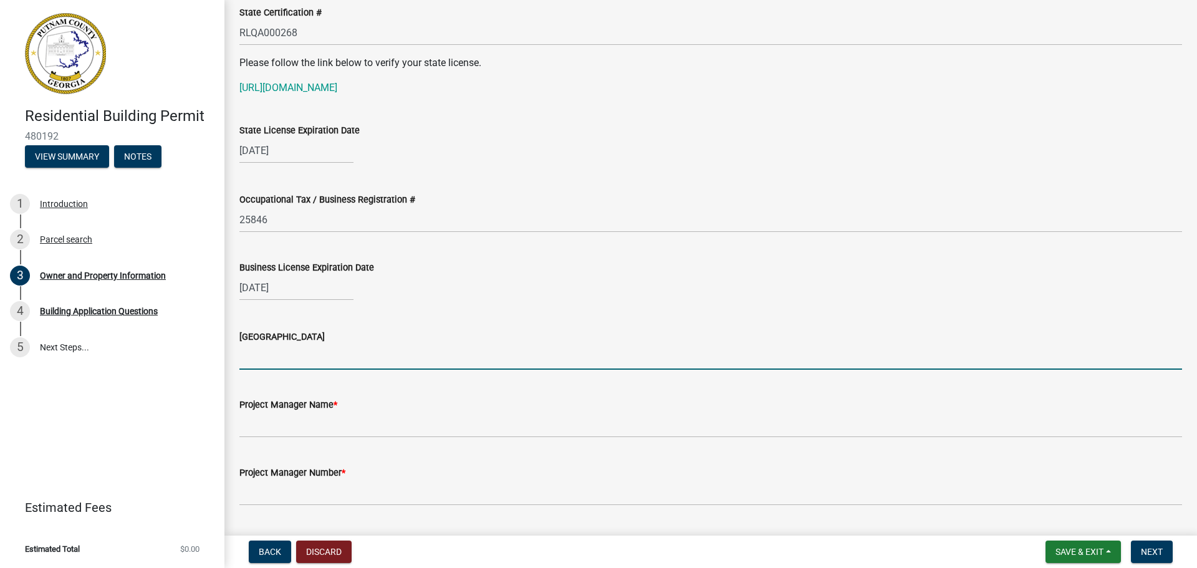
click at [269, 357] on input "Issuing County" at bounding box center [710, 357] width 943 height 26
type input "Spalding"
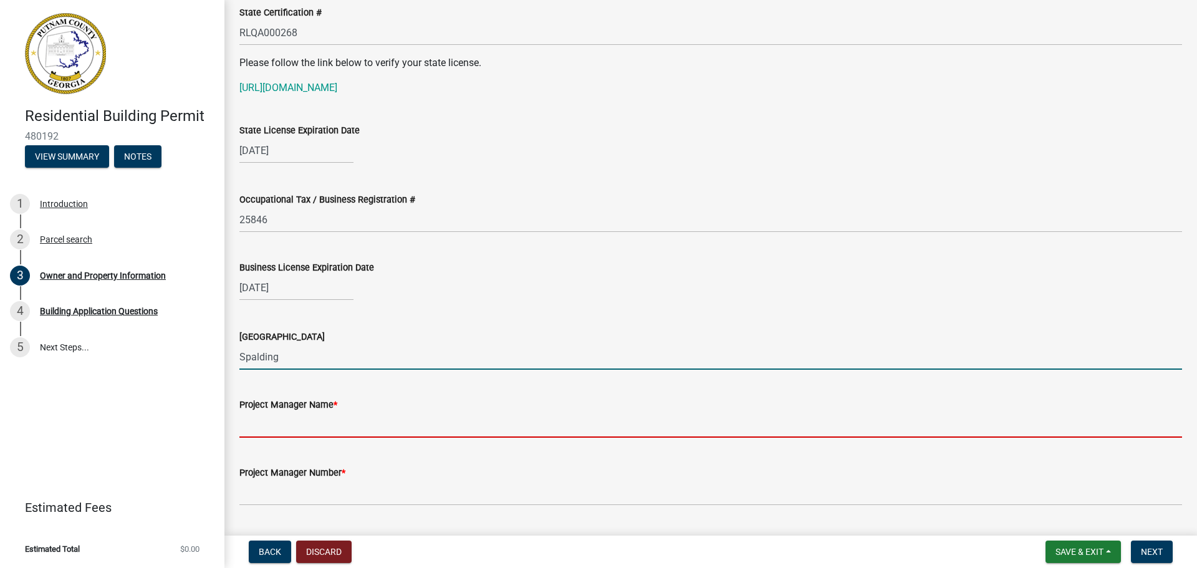
click at [276, 422] on input "Project Manager Name *" at bounding box center [710, 425] width 943 height 26
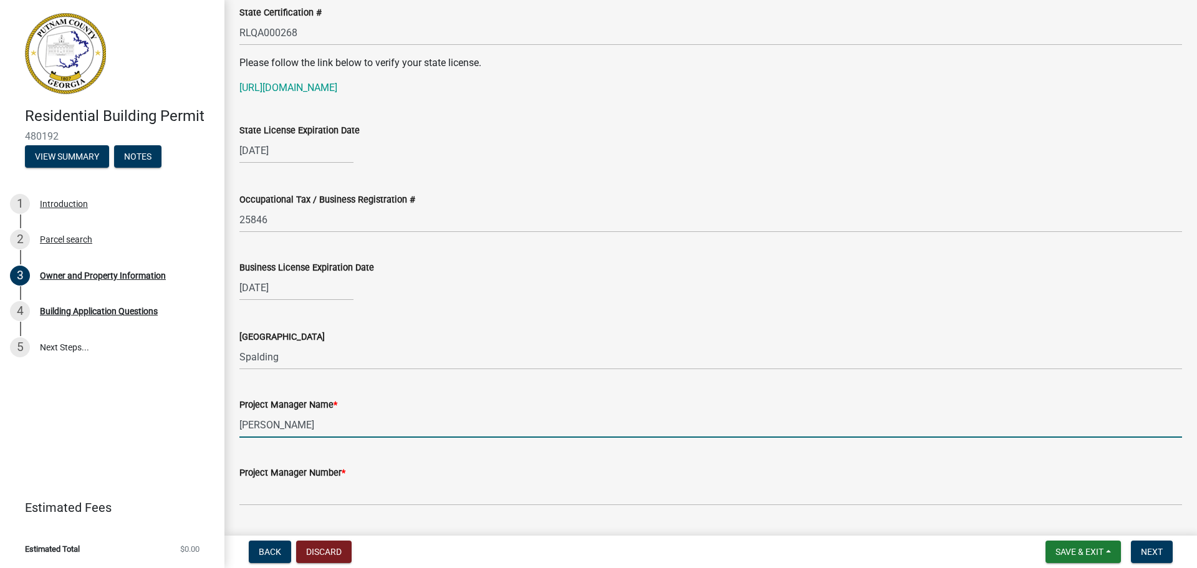
type input "Mike Ford"
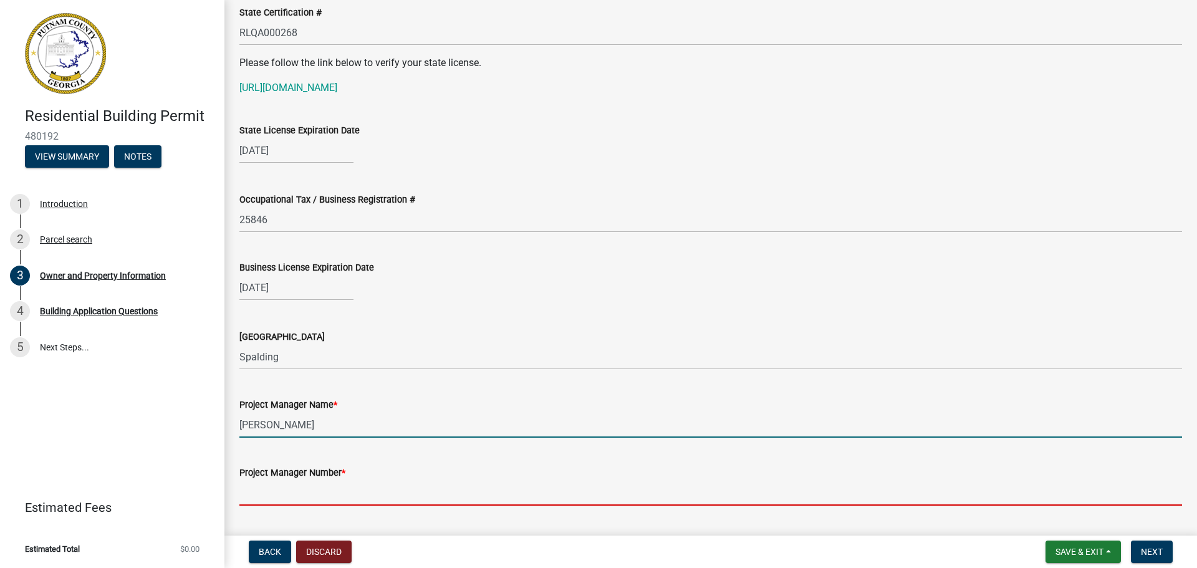
click at [273, 493] on input "Project Manager Number *" at bounding box center [710, 493] width 943 height 26
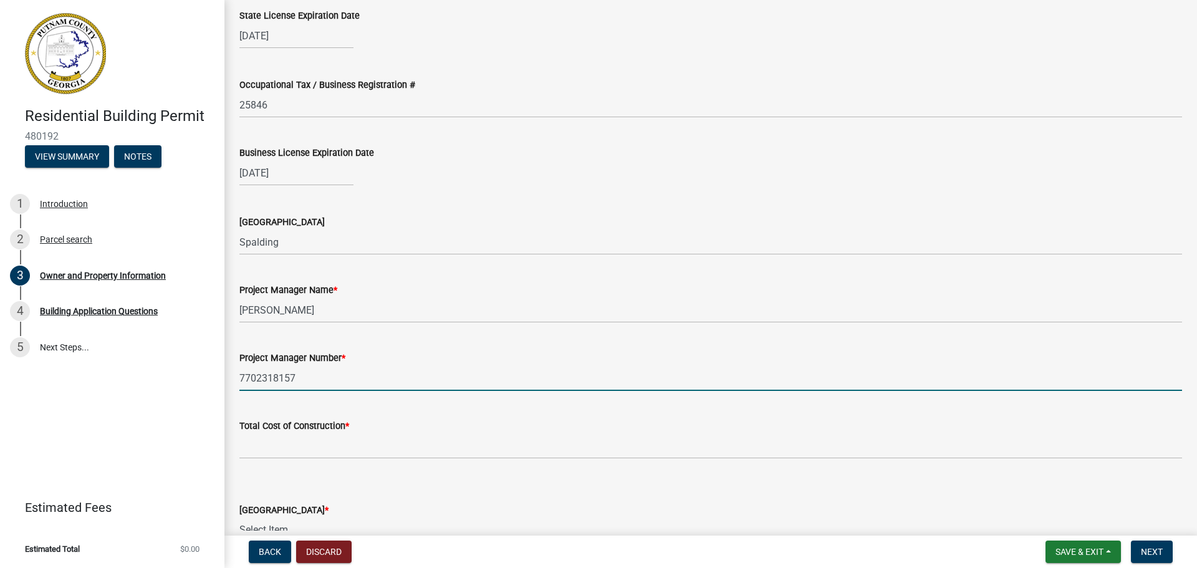
scroll to position [1727, 0]
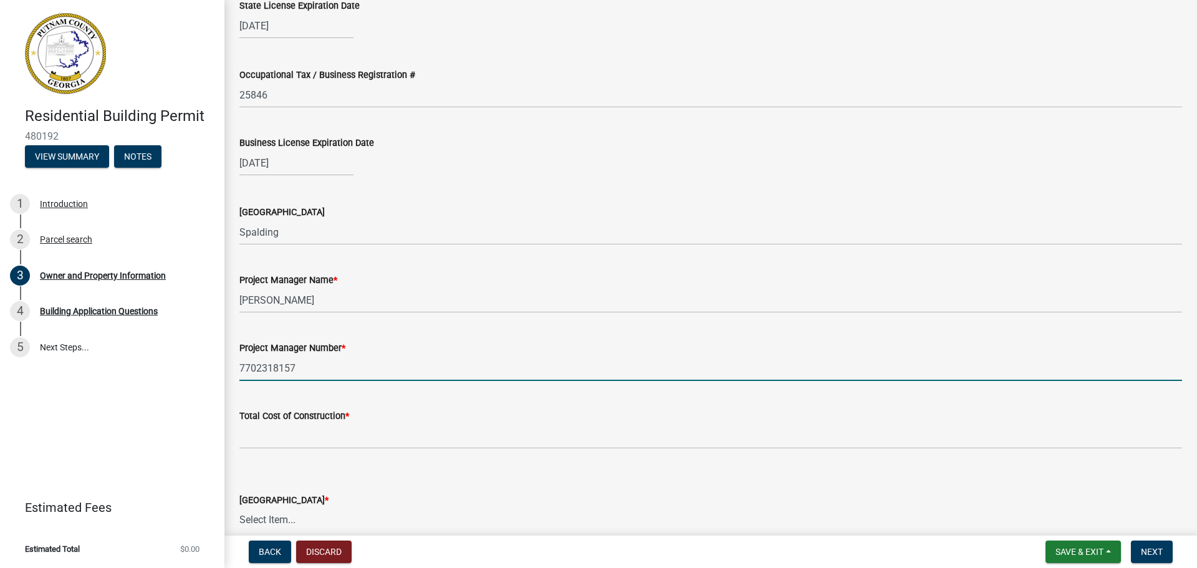
type input "7702318157"
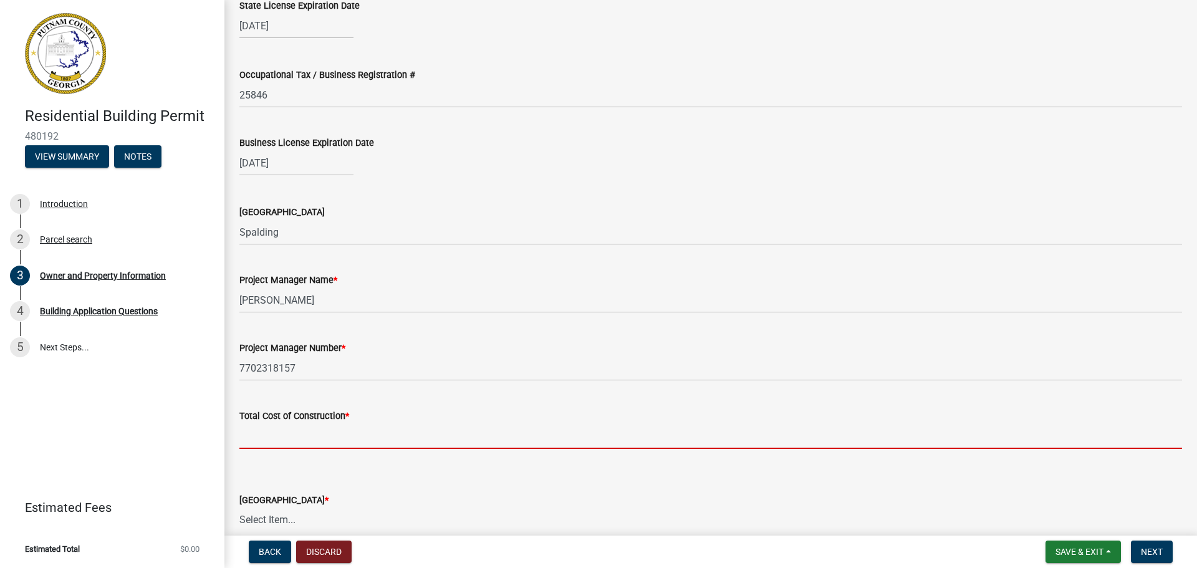
click at [310, 433] on input "text" at bounding box center [710, 436] width 943 height 26
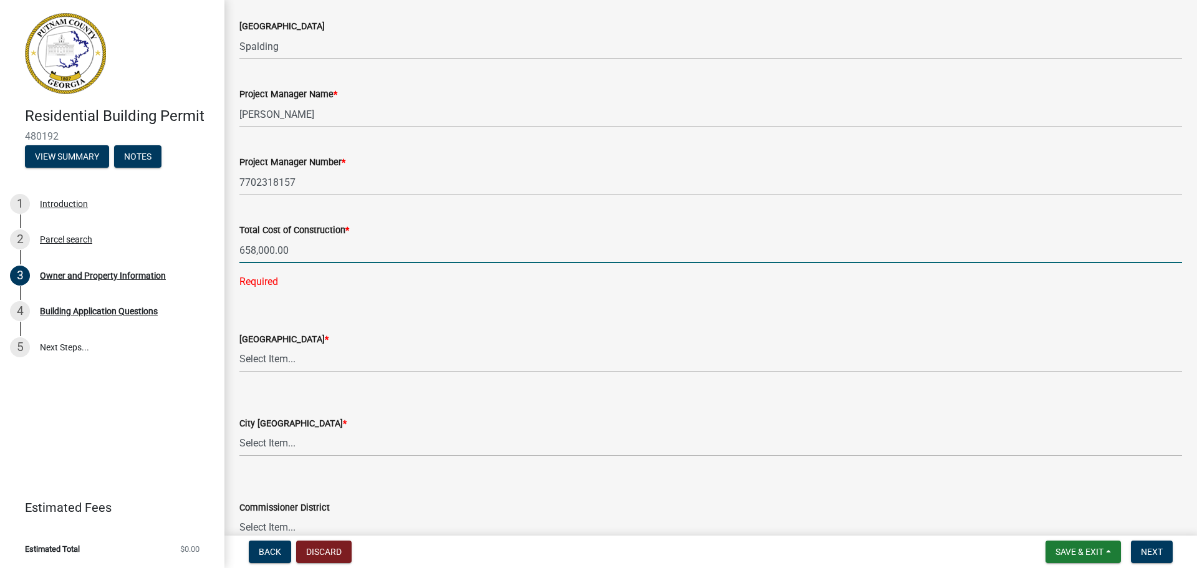
scroll to position [1914, 0]
type input "658000"
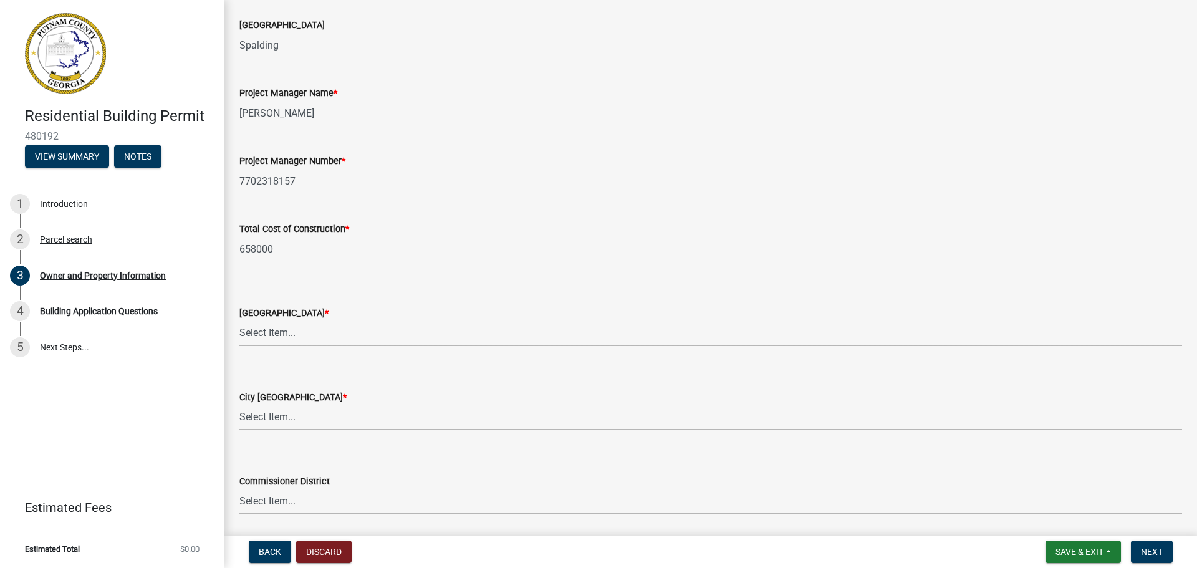
click at [401, 294] on form "County Zoning District * Select Item... AG-1 R-1R R-1 R-2 MHP RM-1 RM-3 C-1 C-2…" at bounding box center [710, 318] width 943 height 55
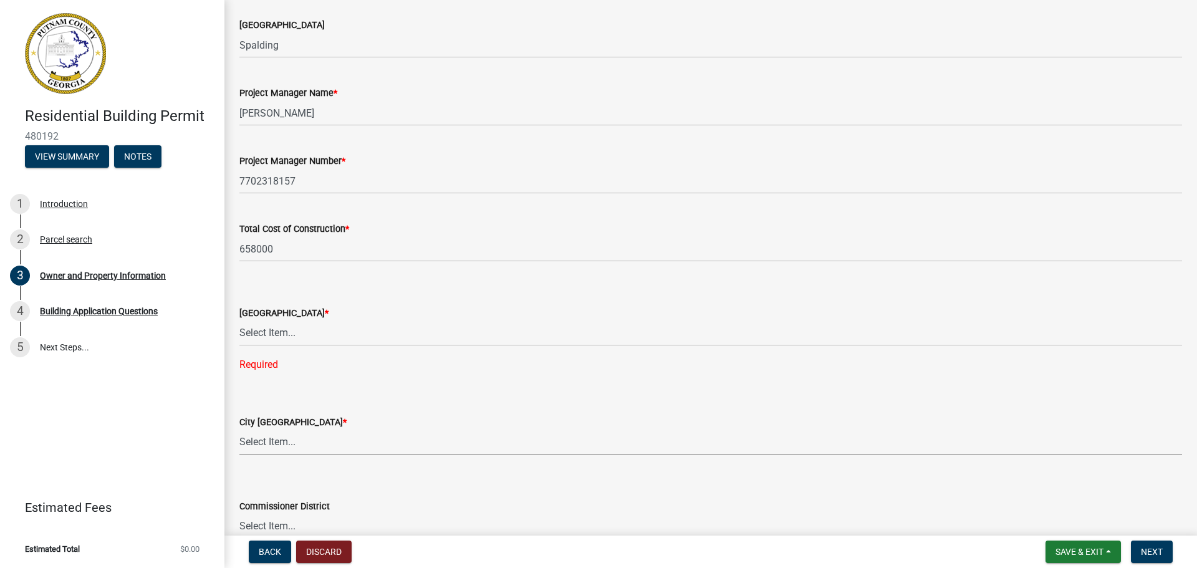
click at [271, 440] on select "Select Item... A-1 A-2 R-1 R-2 R-3 R-4 MHP C-1 C-2 I-1 I-2 DB FH H-P N/A" at bounding box center [710, 443] width 943 height 26
click at [239, 430] on select "Select Item... A-1 A-2 R-1 R-2 R-3 R-4 MHP C-1 C-2 I-1 I-2 DB FH H-P N/A" at bounding box center [710, 443] width 943 height 26
select select "baca39b5-529a-4592-b8f9-0b9bae35b1c2"
click at [261, 340] on select "Select Item... AG-1 R-1R R-1 R-2 MHP RM-1 RM-3 C-1 C-2 I-M PUD N/A" at bounding box center [710, 333] width 943 height 26
click at [290, 337] on select "Select Item... AG-1 R-1R R-1 R-2 MHP RM-1 RM-3 C-1 C-2 I-M PUD N/A" at bounding box center [710, 333] width 943 height 26
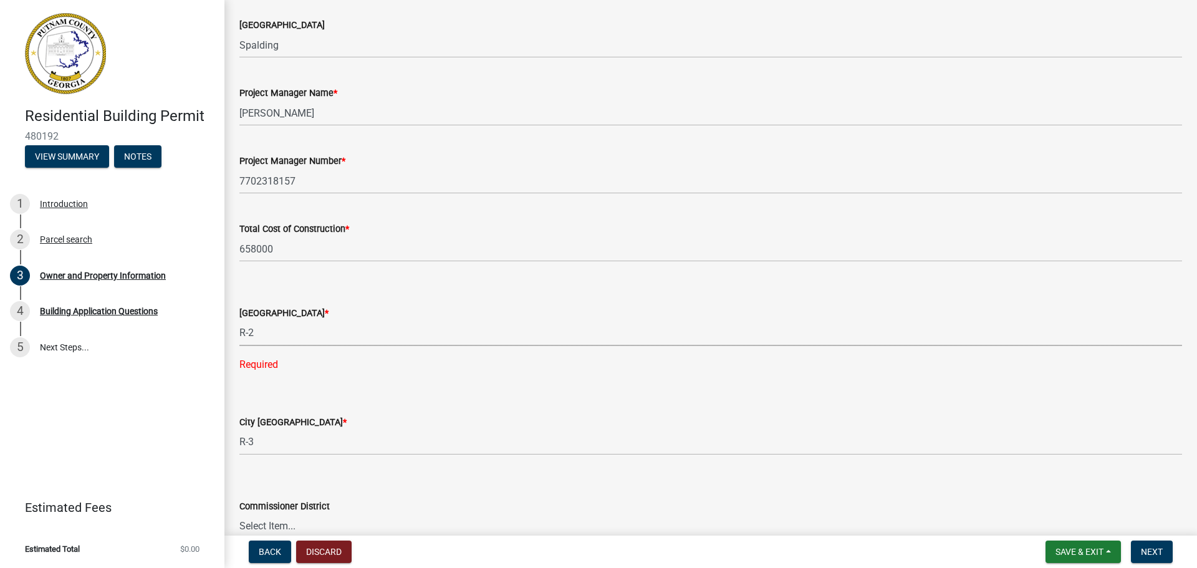
click at [239, 320] on select "Select Item... AG-1 R-1R R-1 R-2 MHP RM-1 RM-3 C-1 C-2 I-M PUD N/A" at bounding box center [710, 333] width 943 height 26
select select "78bfdc44-73ff-456e-a557-d4c99b9c08be"
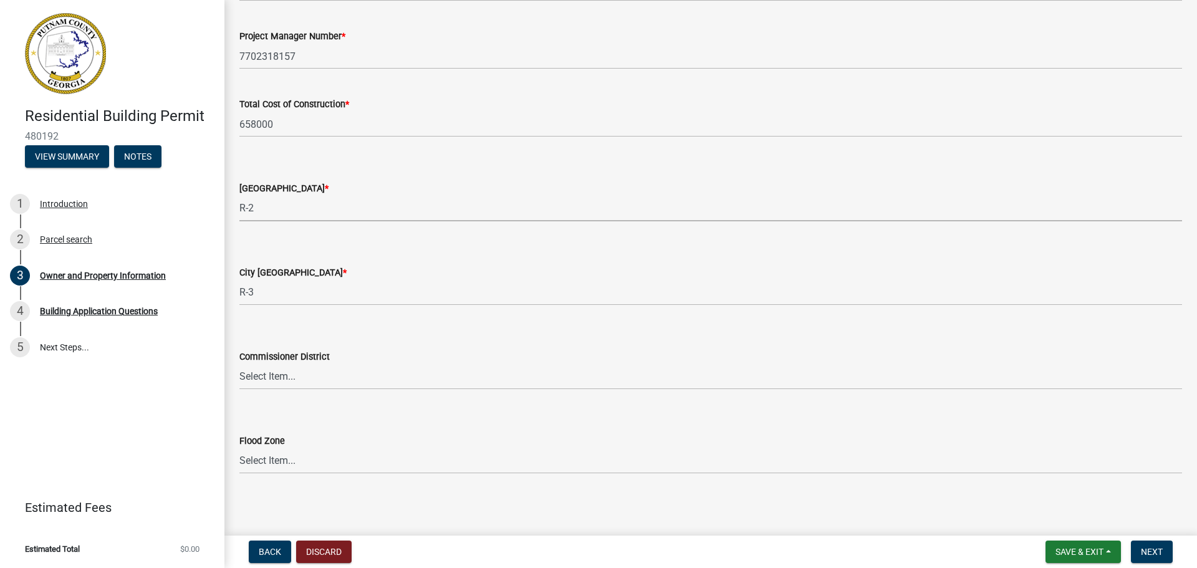
scroll to position [2042, 0]
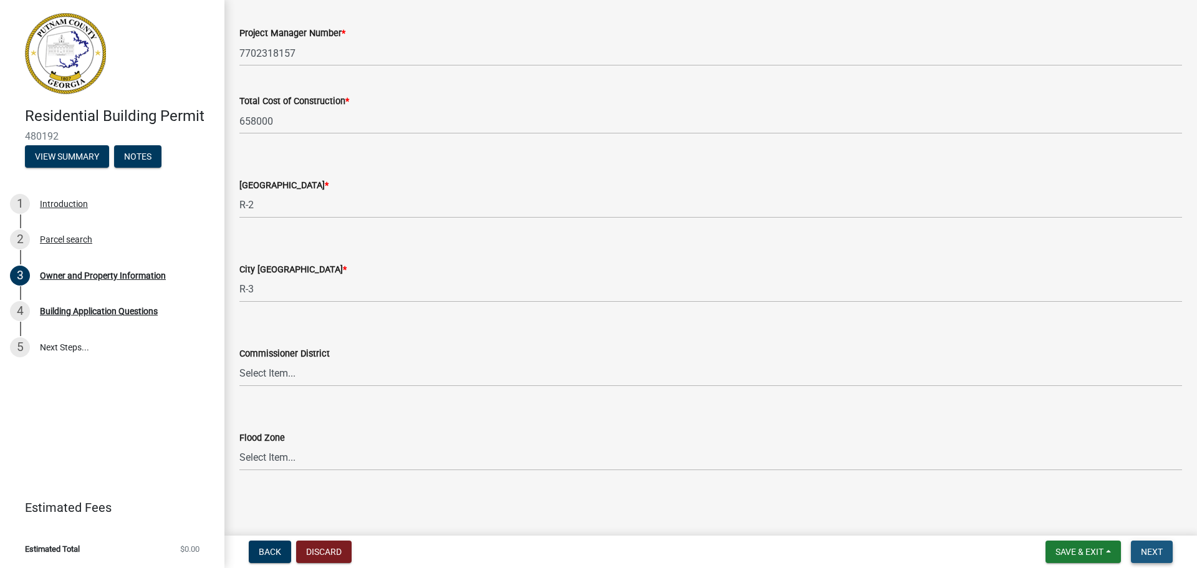
click at [1153, 554] on span "Next" at bounding box center [1152, 552] width 22 height 10
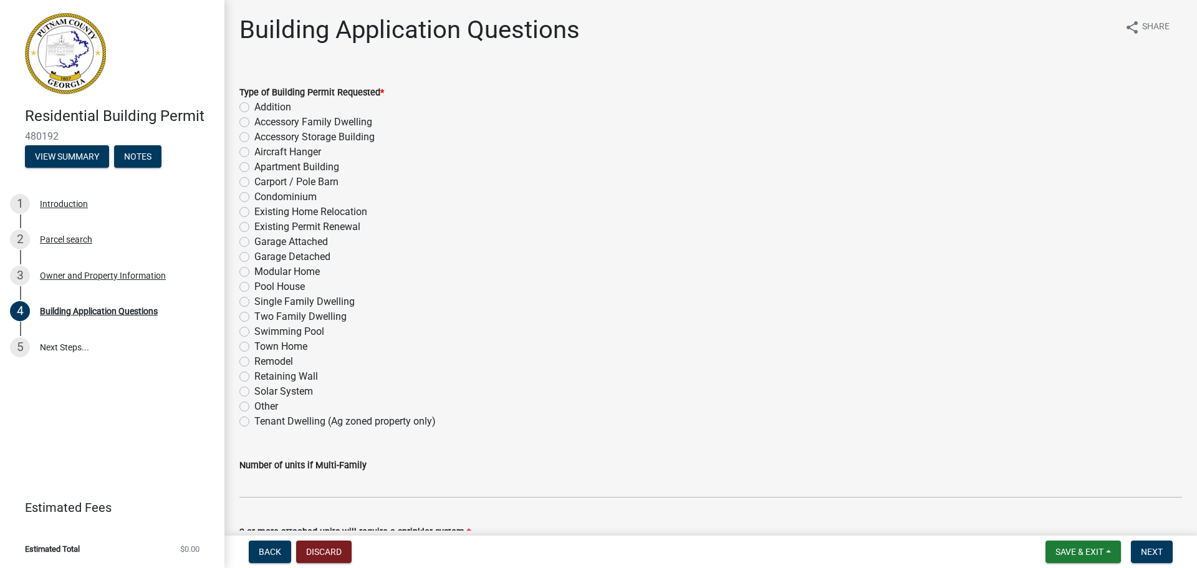
click at [254, 301] on label "Single Family Dwelling" at bounding box center [304, 301] width 100 height 15
click at [254, 301] on input "Single Family Dwelling" at bounding box center [258, 298] width 8 height 8
radio input "true"
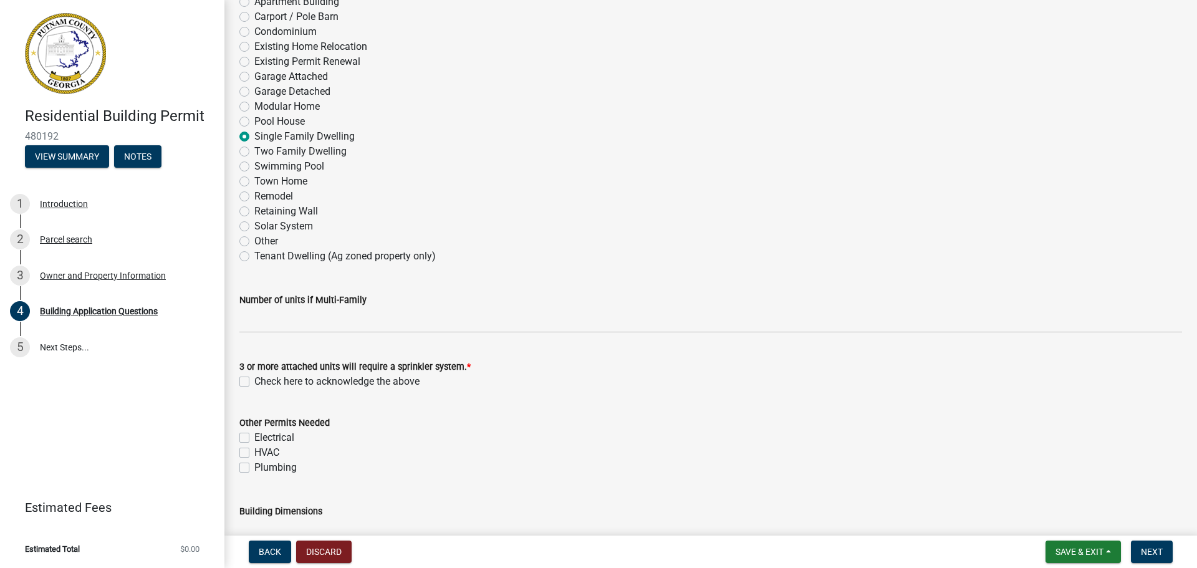
scroll to position [187, 0]
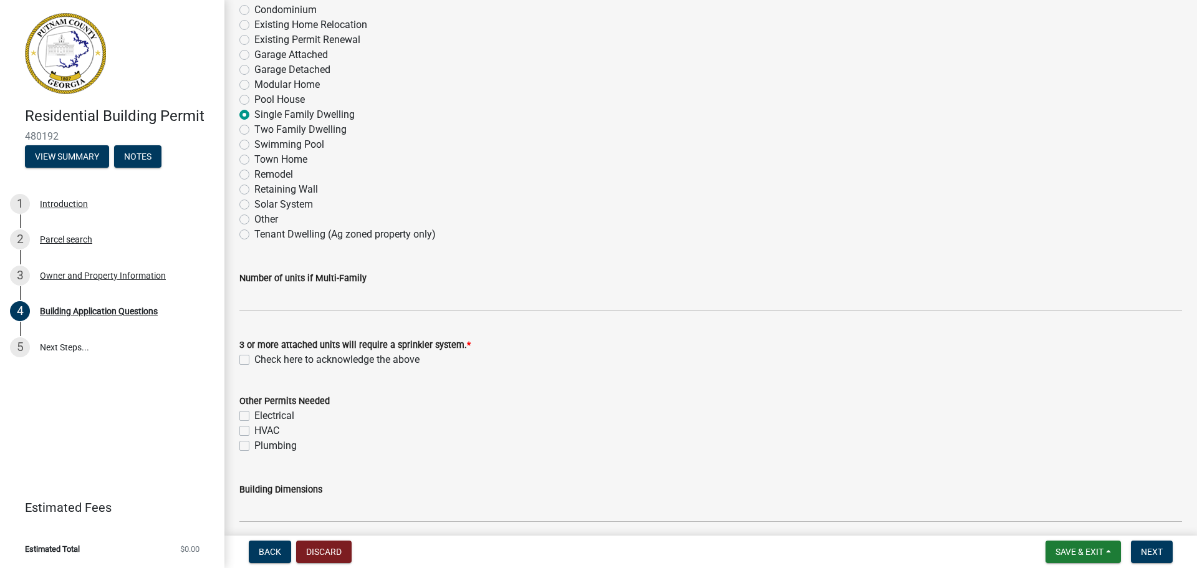
click at [245, 354] on div "Check here to acknowledge the above" at bounding box center [710, 359] width 943 height 15
click at [254, 358] on label "Check here to acknowledge the above" at bounding box center [336, 359] width 165 height 15
click at [254, 358] on input "Check here to acknowledge the above" at bounding box center [258, 356] width 8 height 8
checkbox input "true"
click at [254, 411] on label "Electrical" at bounding box center [274, 415] width 40 height 15
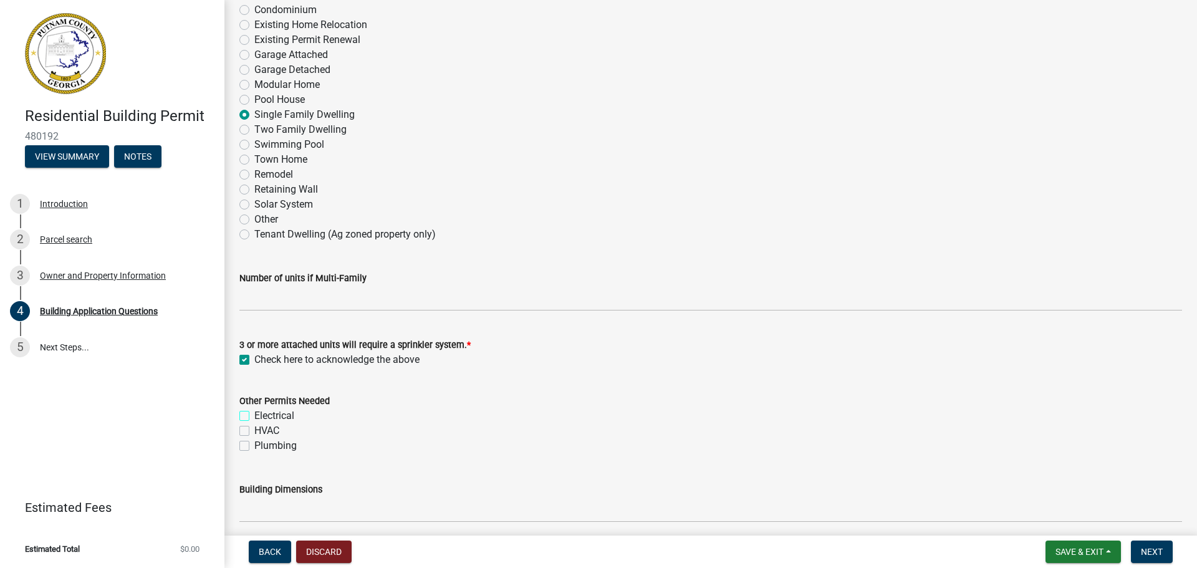
click at [254, 411] on input "Electrical" at bounding box center [258, 412] width 8 height 8
checkbox input "true"
checkbox input "false"
click at [254, 431] on label "HVAC" at bounding box center [266, 430] width 25 height 15
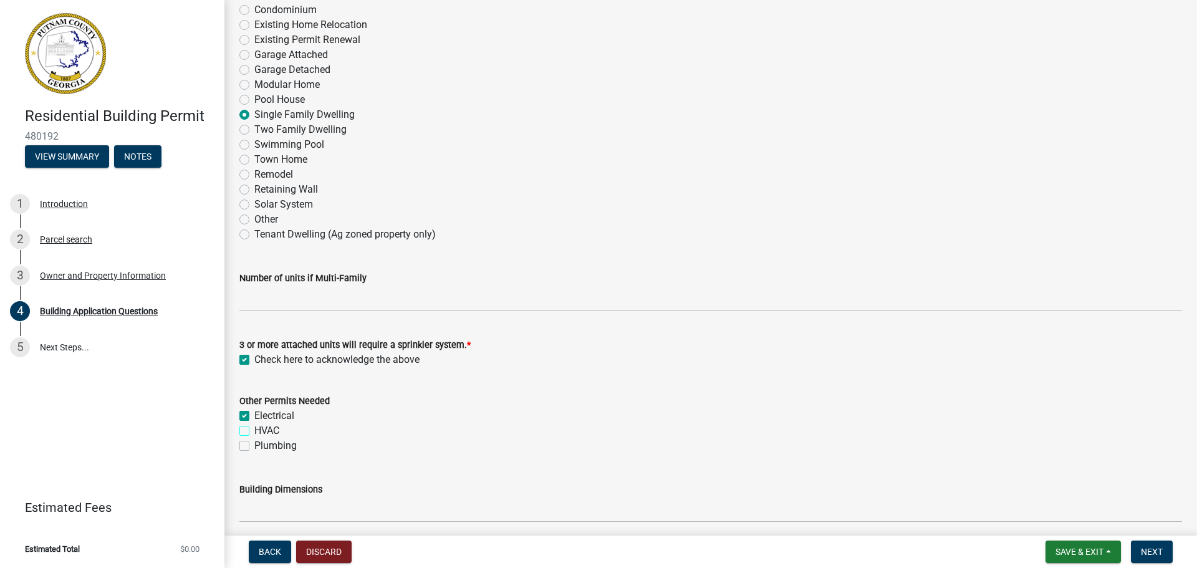
click at [254, 431] on input "HVAC" at bounding box center [258, 427] width 8 height 8
checkbox input "true"
click at [254, 441] on label "Plumbing" at bounding box center [275, 445] width 42 height 15
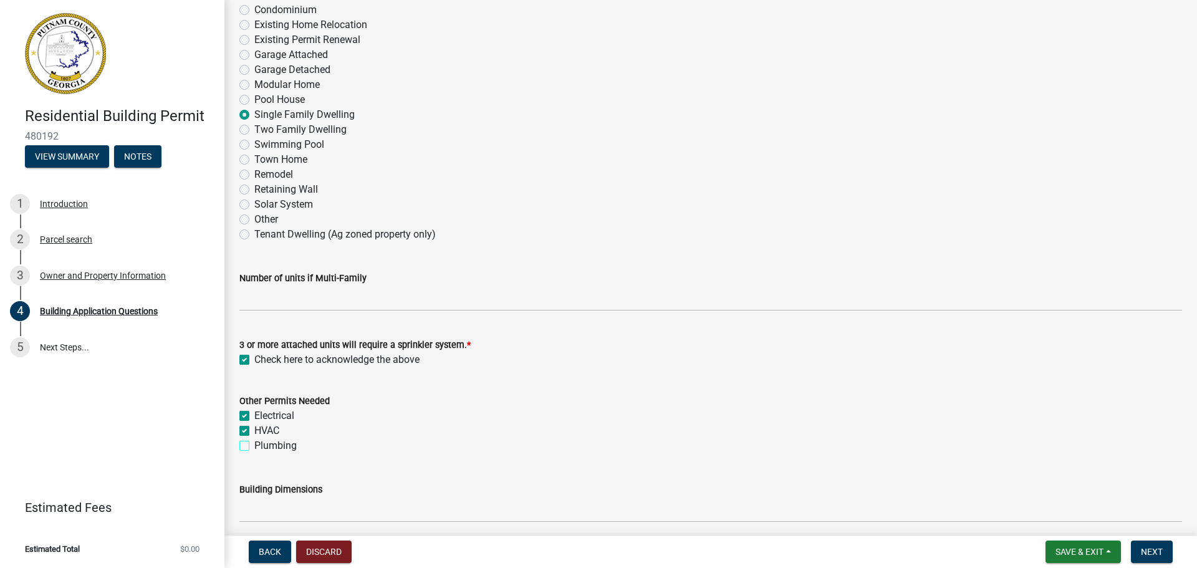
click at [254, 441] on input "Plumbing" at bounding box center [258, 442] width 8 height 8
checkbox input "true"
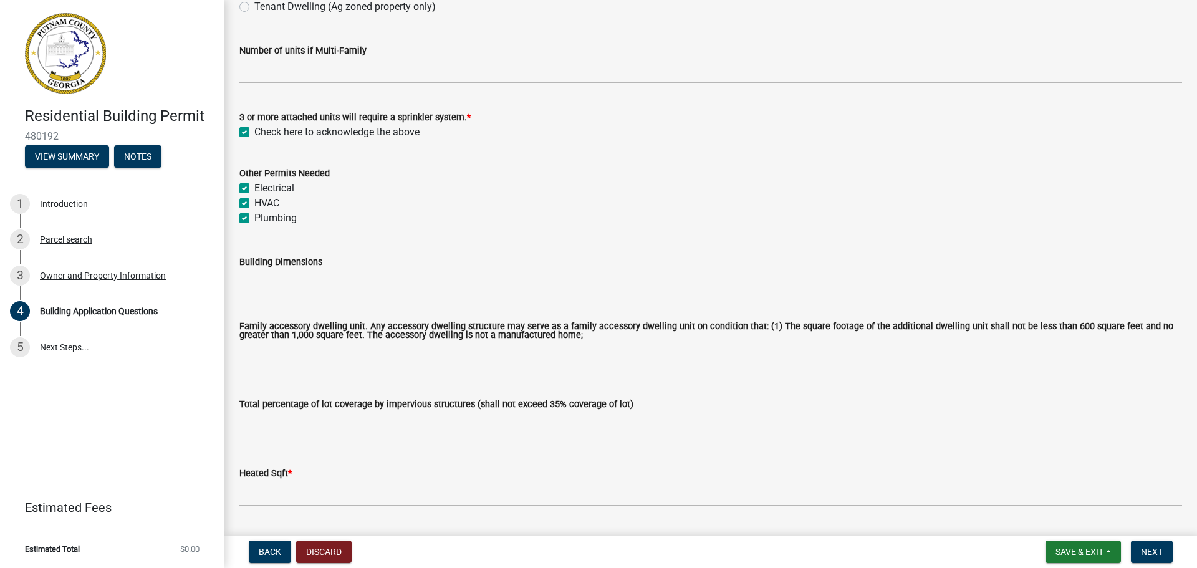
scroll to position [436, 0]
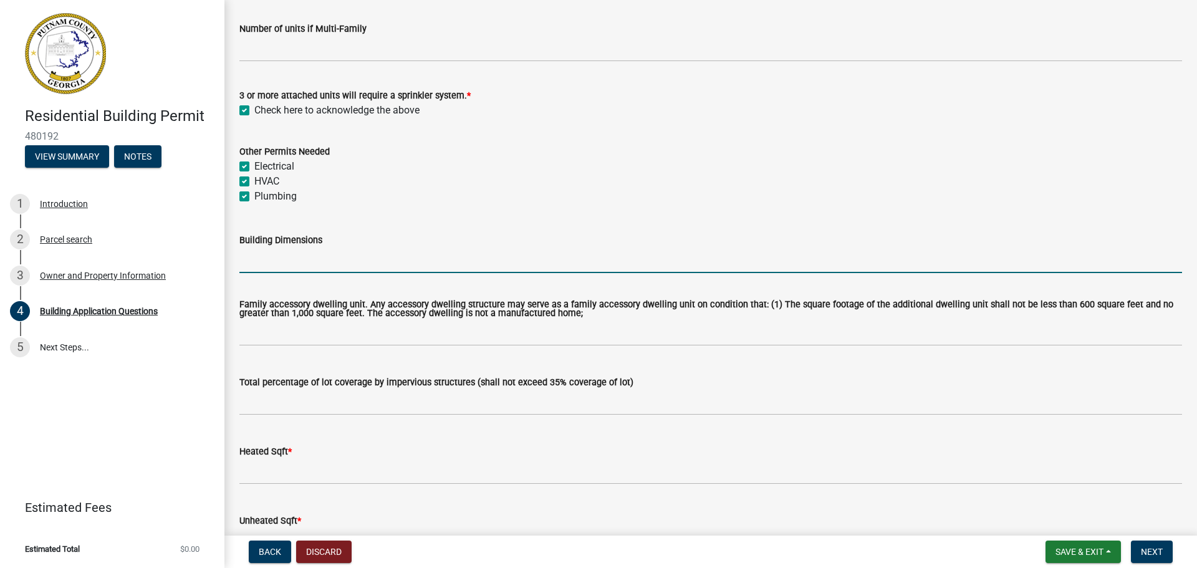
click at [262, 260] on input "Building Dimensions" at bounding box center [710, 261] width 943 height 26
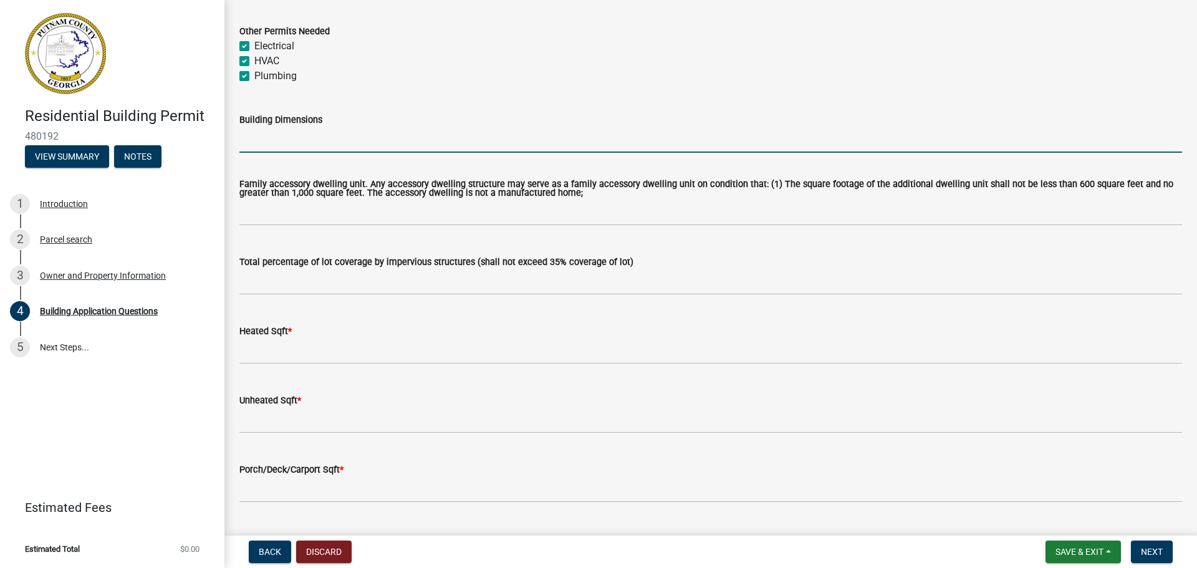
scroll to position [561, 0]
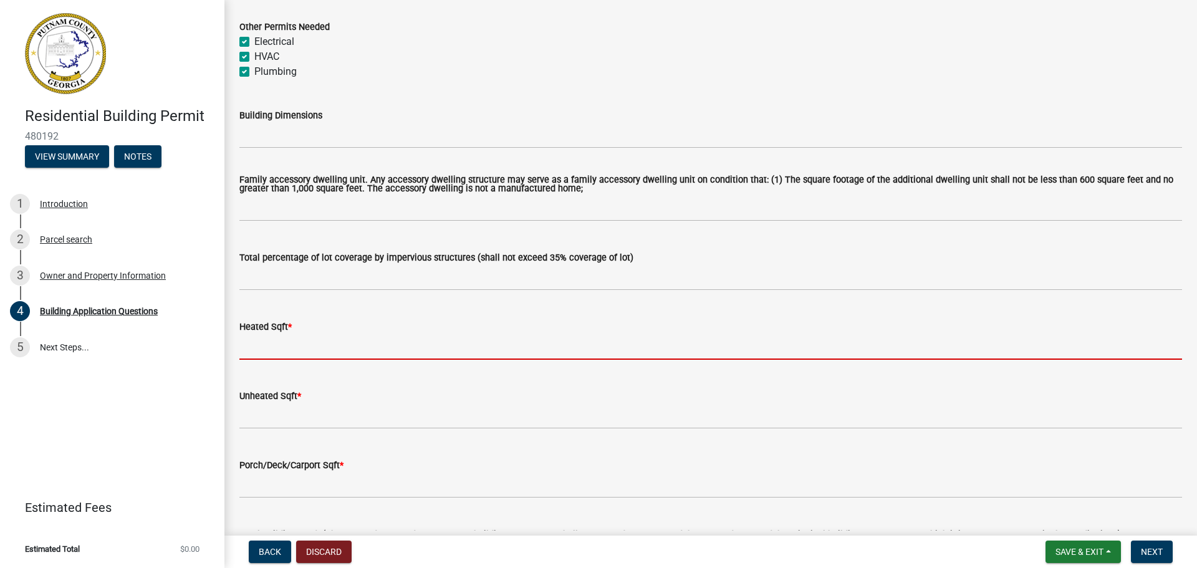
click at [264, 346] on input "text" at bounding box center [710, 347] width 943 height 26
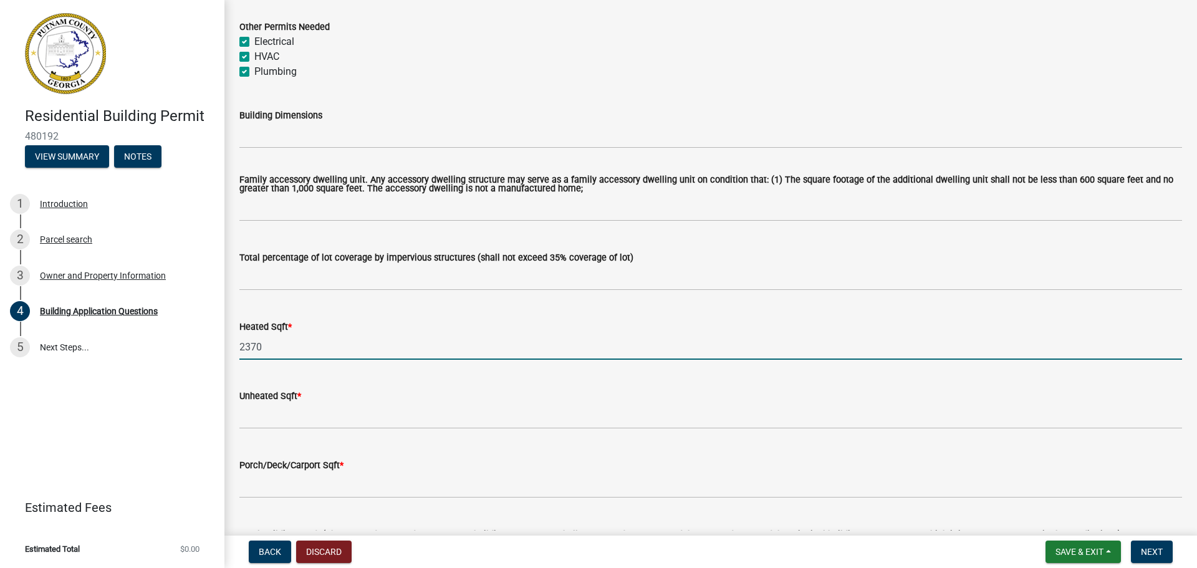
type input "2370"
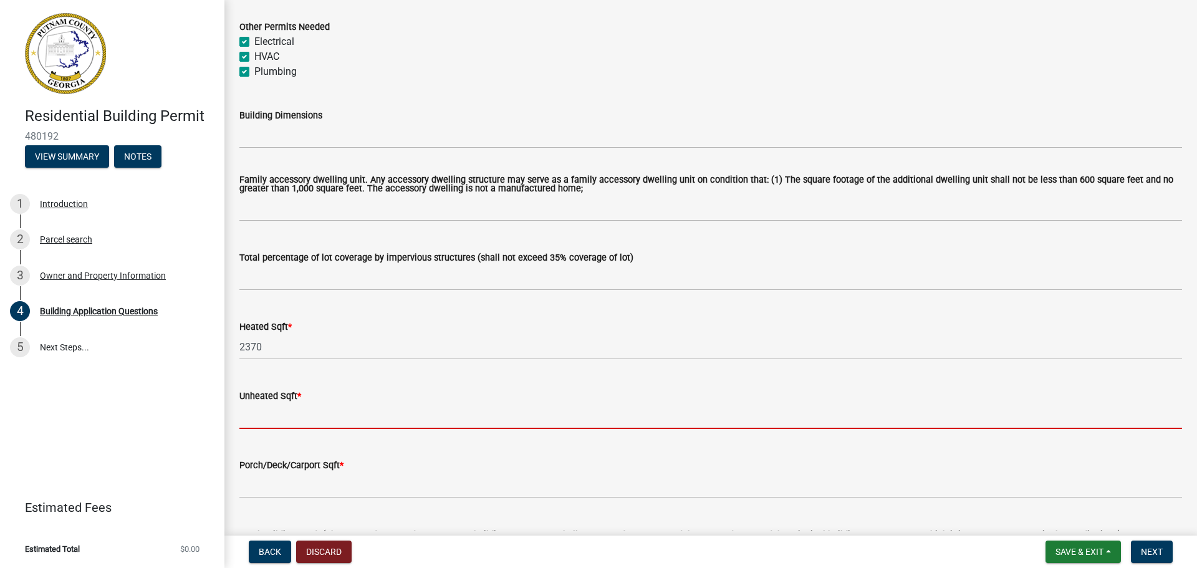
click at [264, 415] on input "text" at bounding box center [710, 416] width 943 height 26
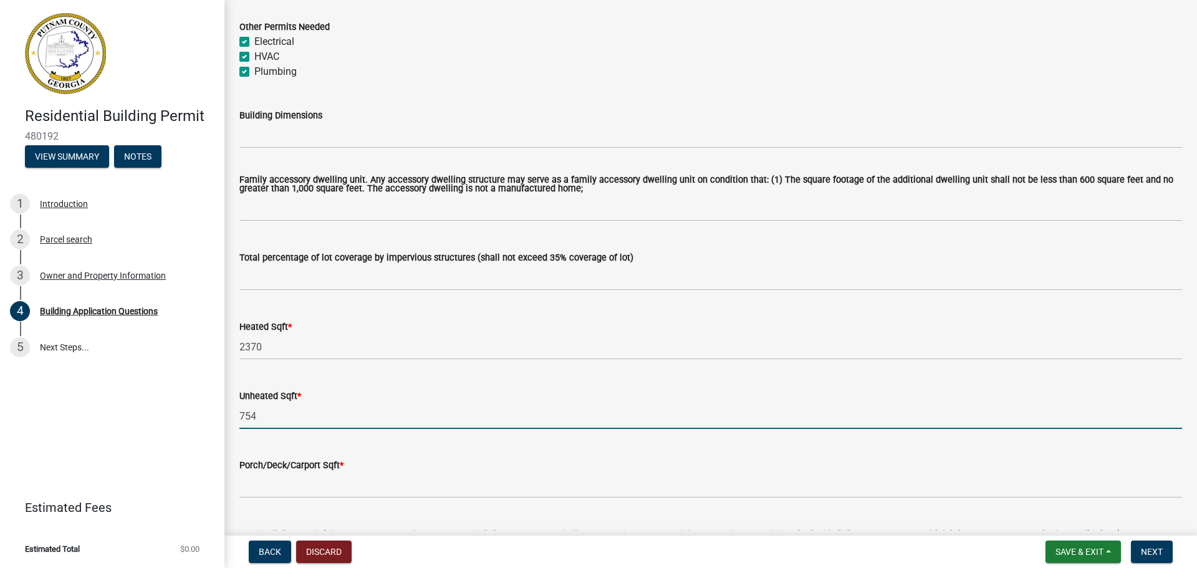
click at [309, 421] on input "754" at bounding box center [710, 416] width 943 height 26
type input "7"
type input "1"
type input "754"
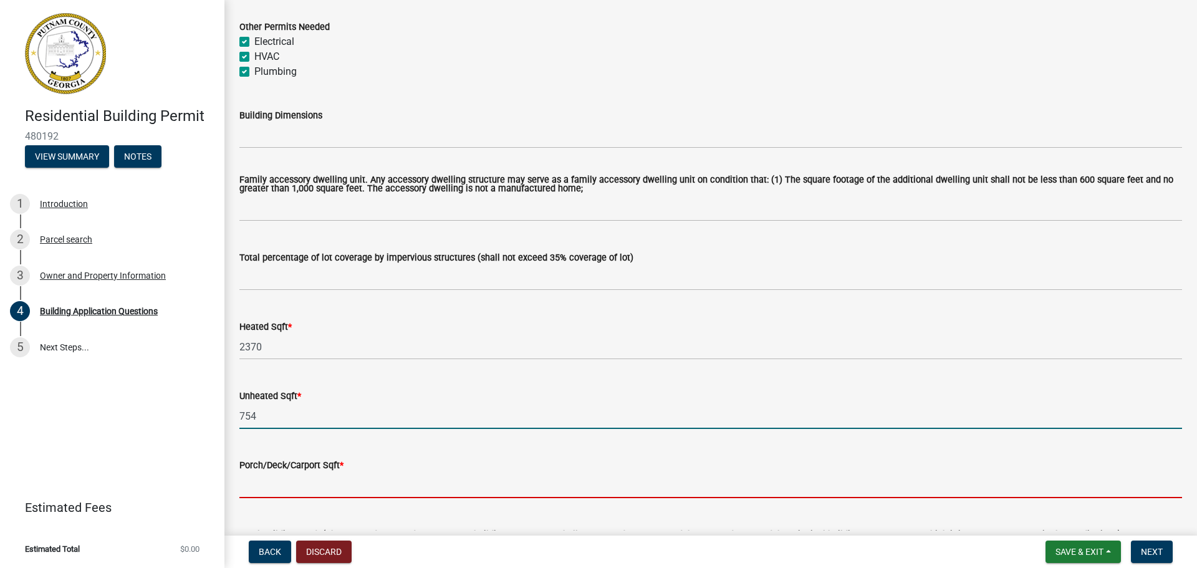
click at [283, 488] on input "text" at bounding box center [710, 486] width 943 height 26
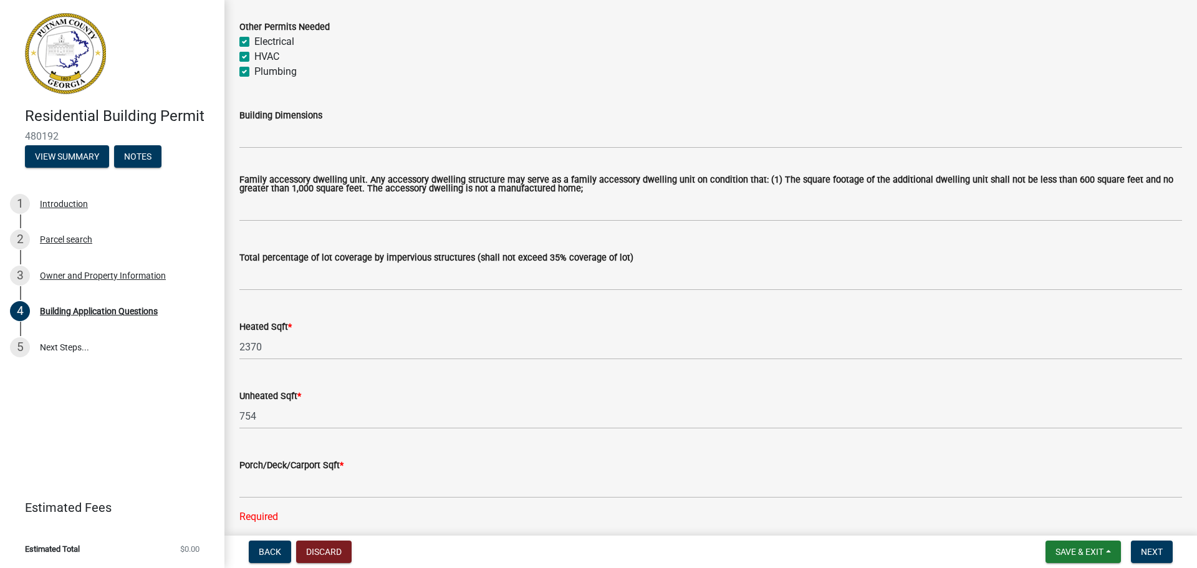
click at [958, 89] on wm-data-entity-input "Other Permits Needed Electrical HVAC Plumbing" at bounding box center [710, 47] width 943 height 86
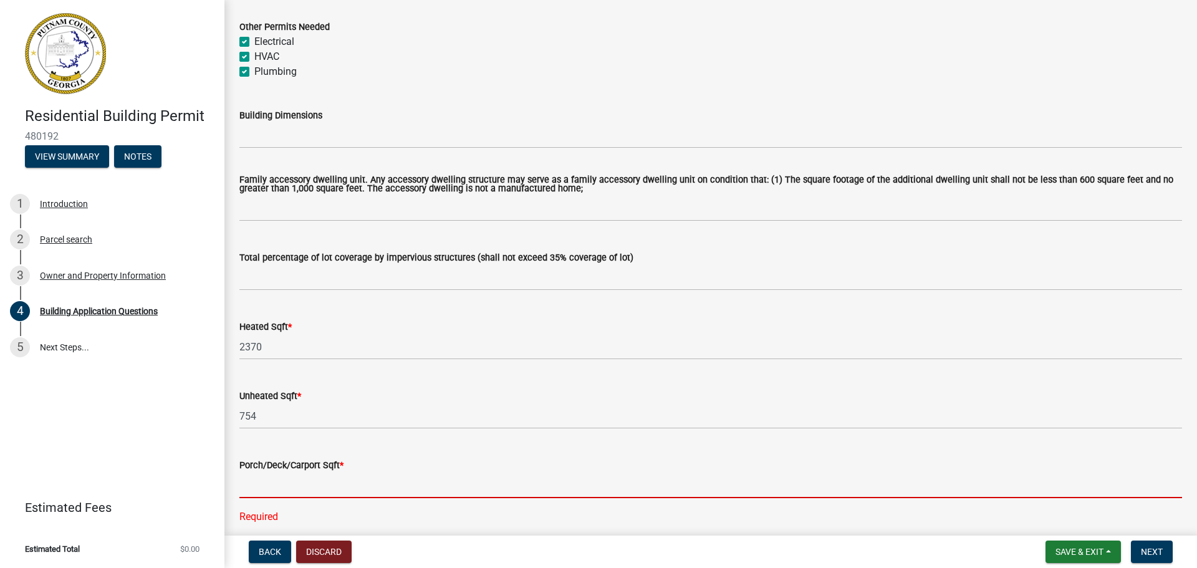
click at [277, 497] on input "text" at bounding box center [710, 486] width 943 height 26
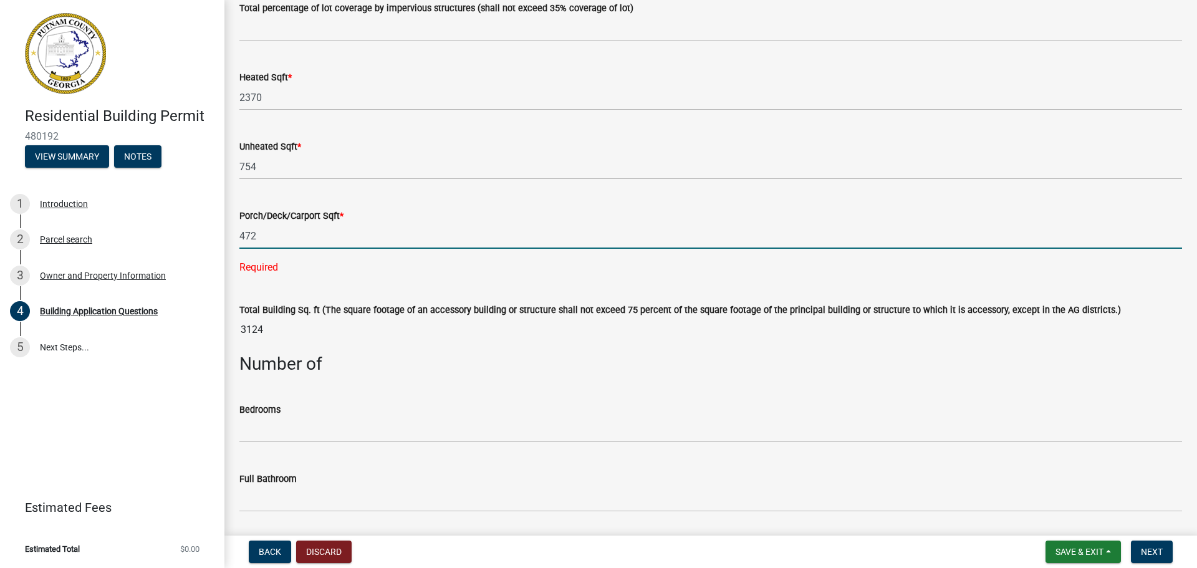
scroll to position [873, 0]
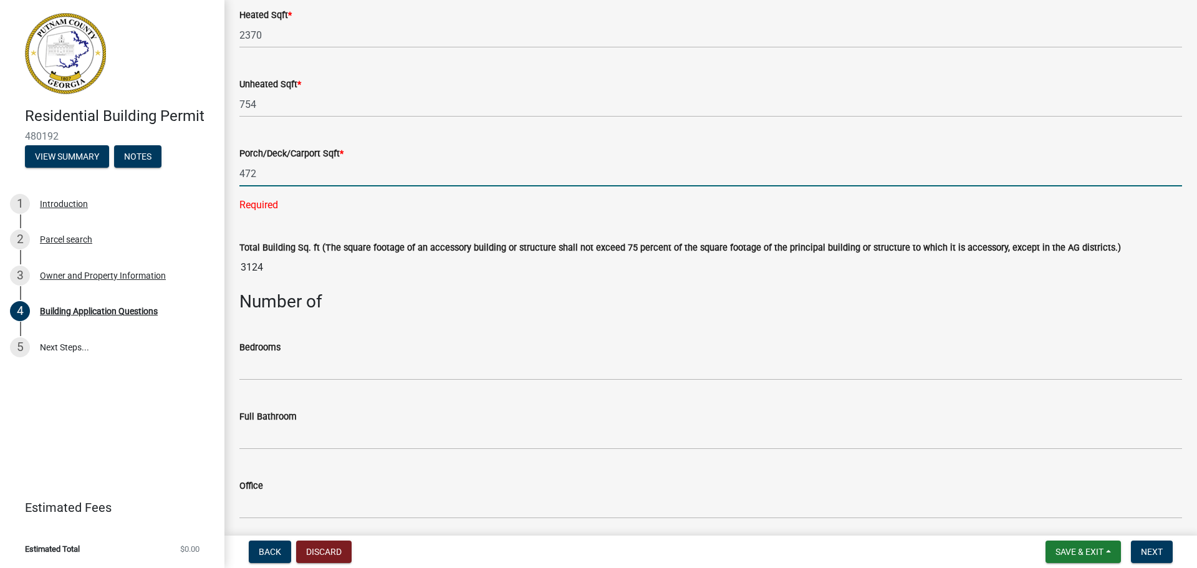
type input "472"
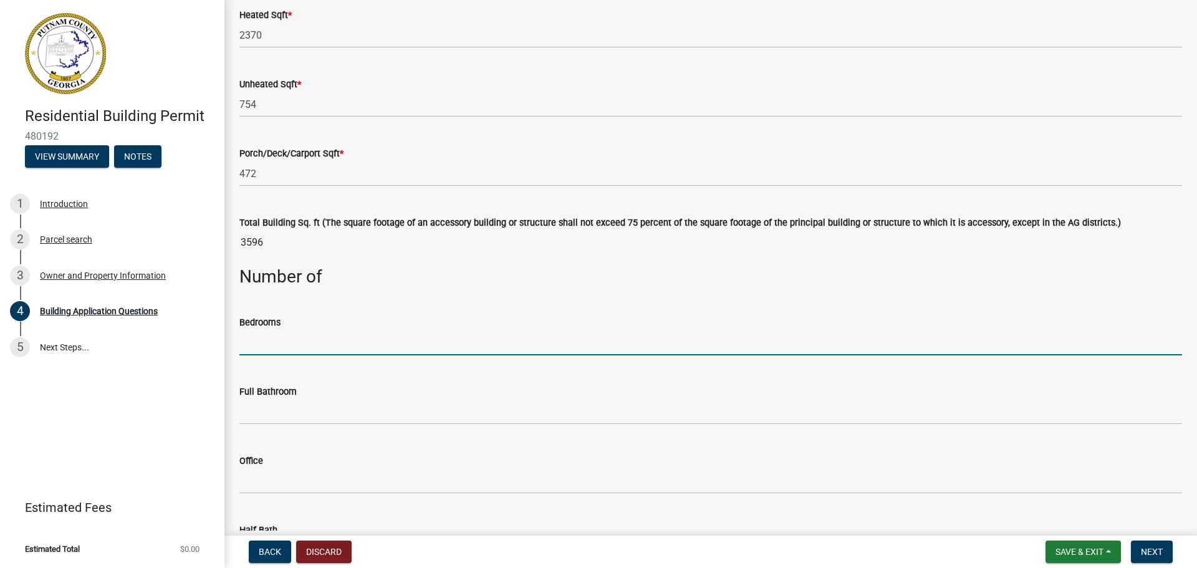
click at [282, 335] on input "text" at bounding box center [710, 343] width 943 height 26
type input "3"
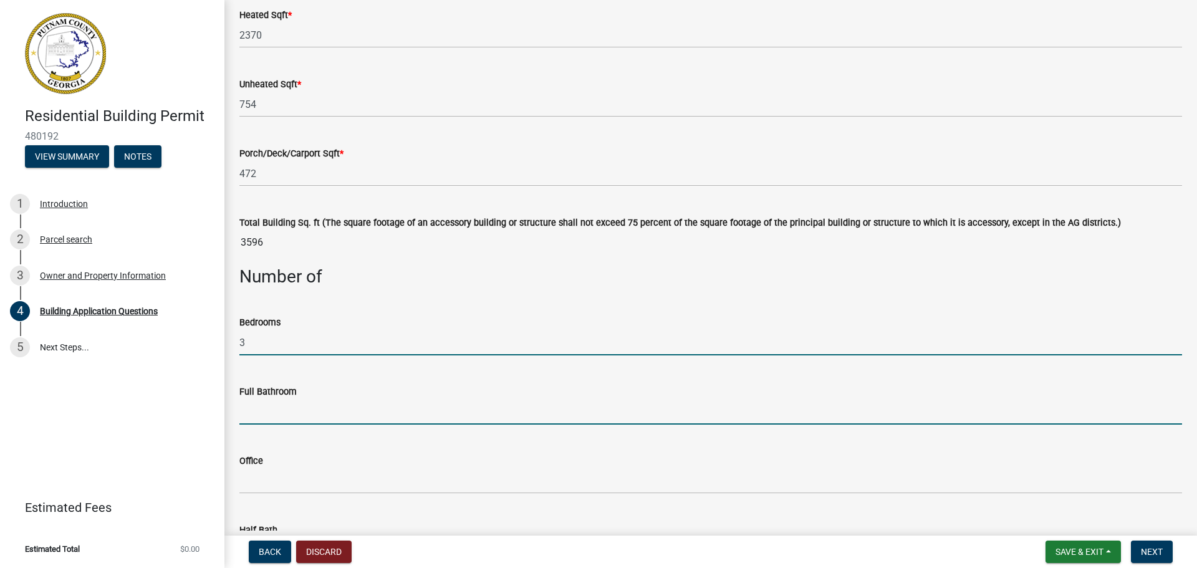
click at [263, 414] on input "text" at bounding box center [710, 412] width 943 height 26
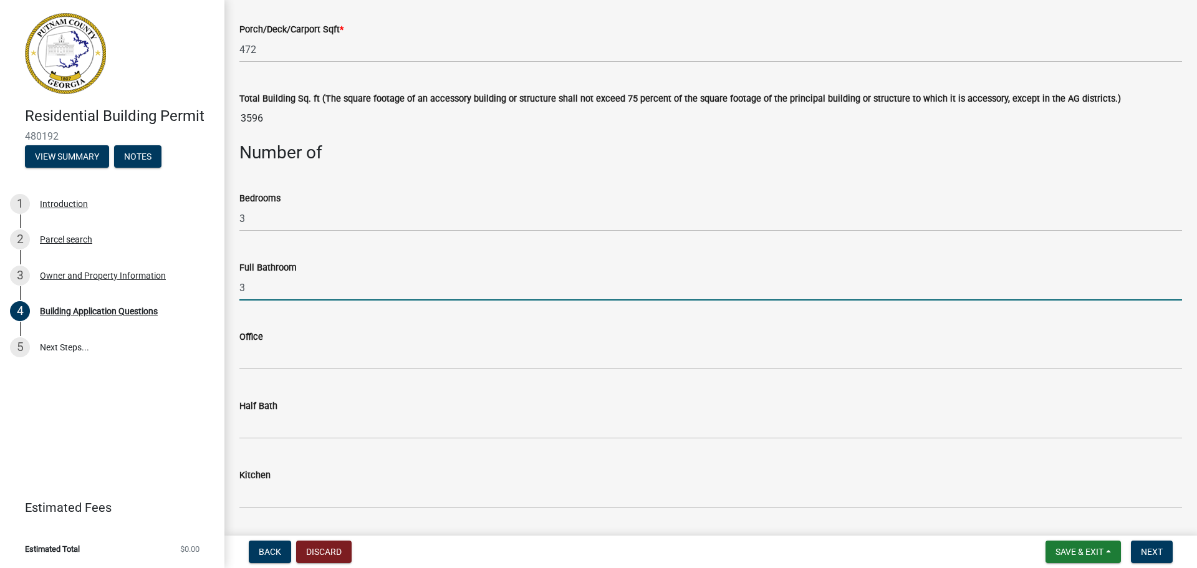
scroll to position [998, 0]
type input "3"
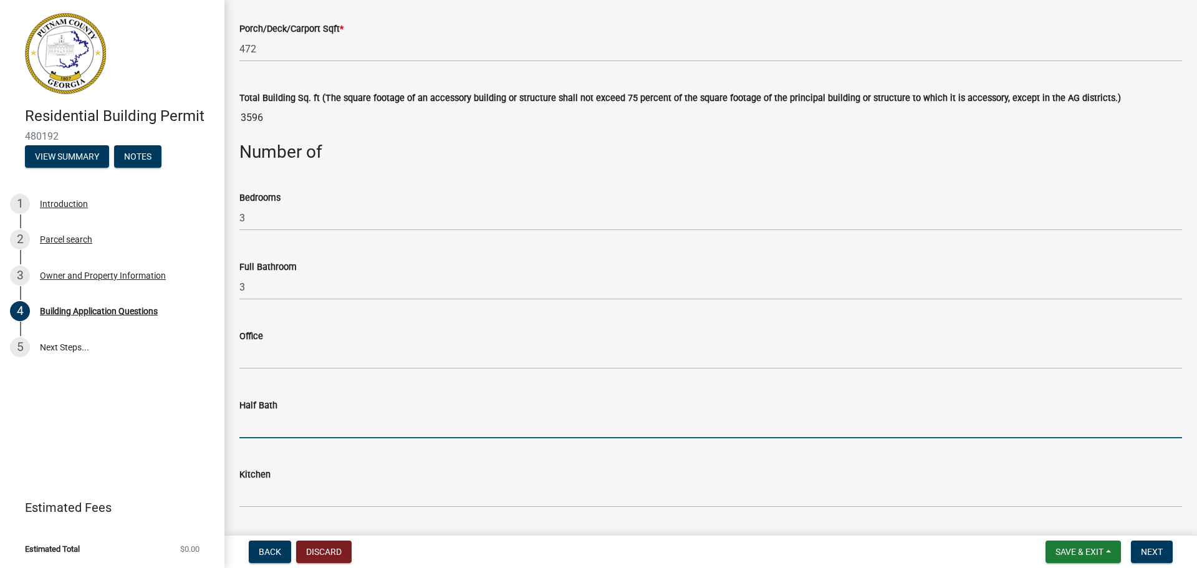
click at [261, 429] on input "text" at bounding box center [710, 426] width 943 height 26
type input "1"
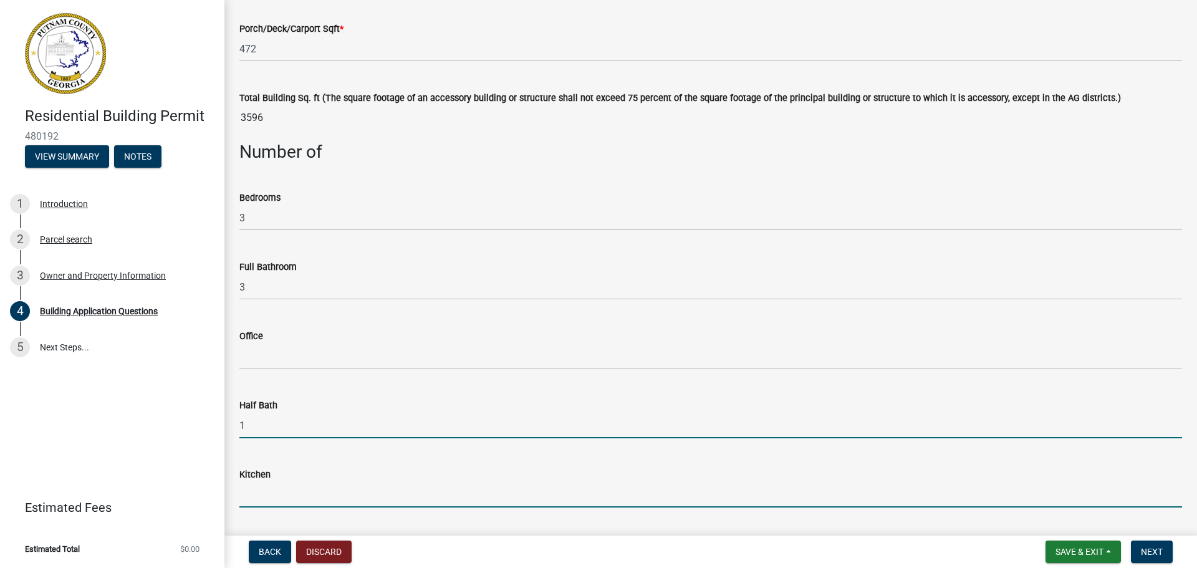
click at [258, 493] on input "text" at bounding box center [710, 495] width 943 height 26
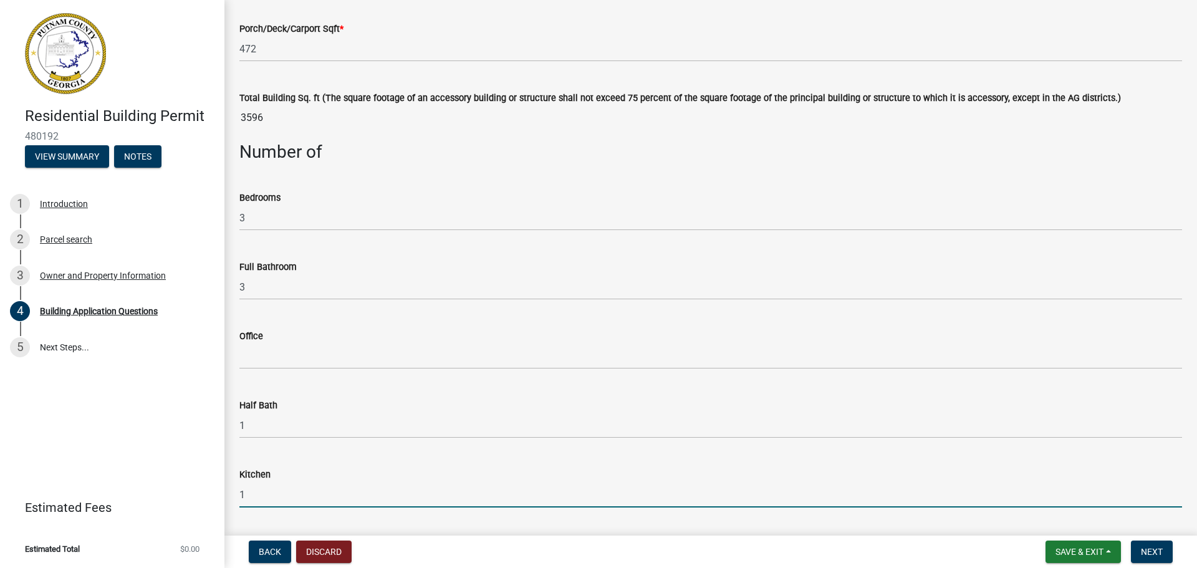
type input "1"
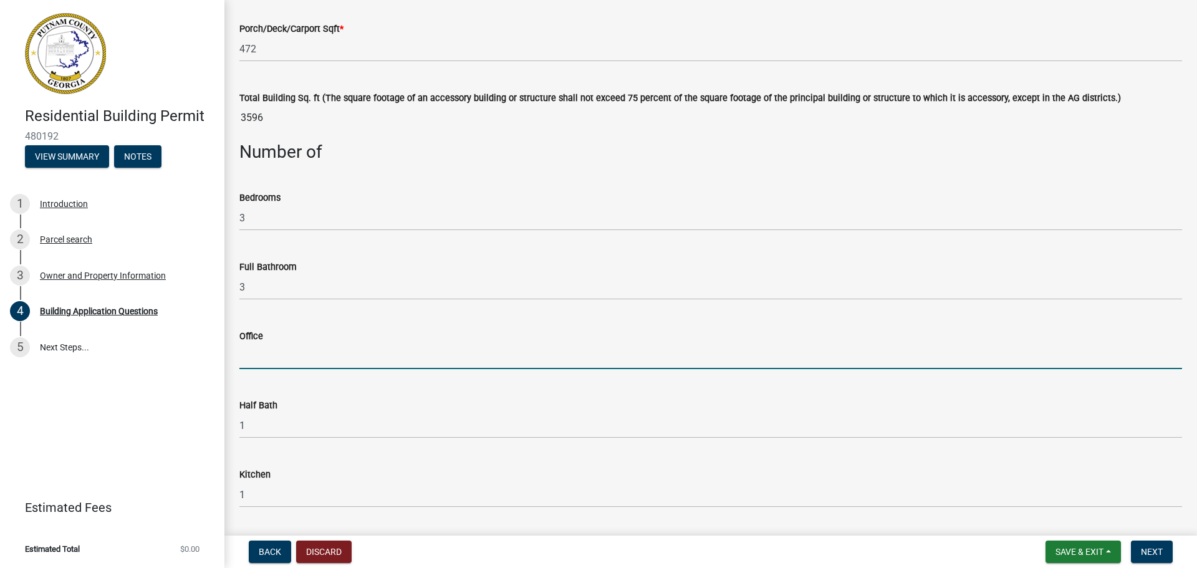
click at [241, 360] on input "text" at bounding box center [710, 357] width 943 height 26
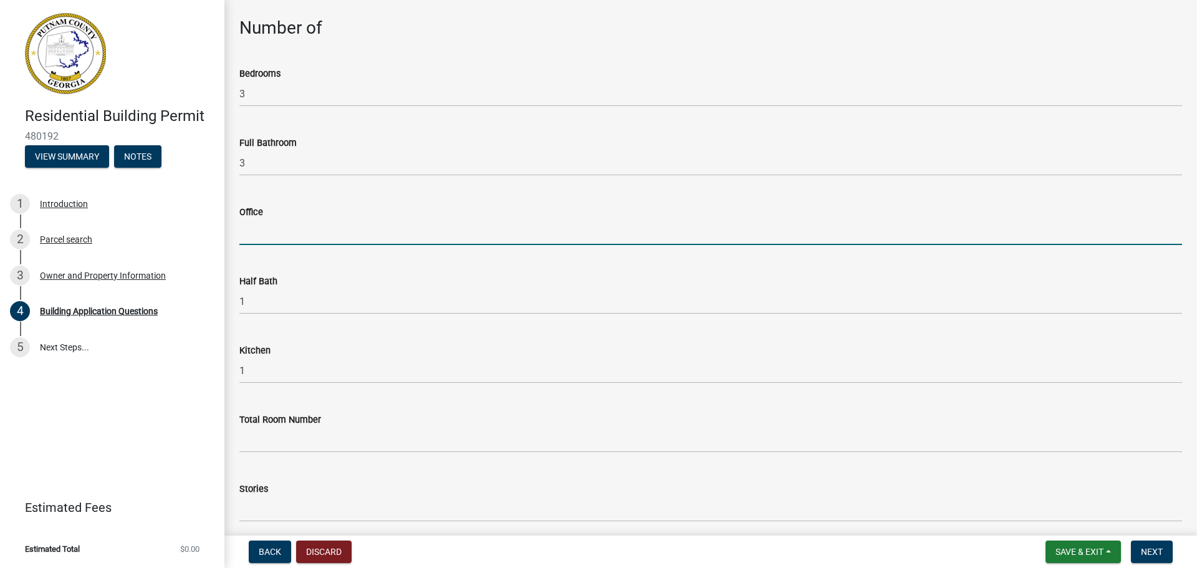
scroll to position [1122, 0]
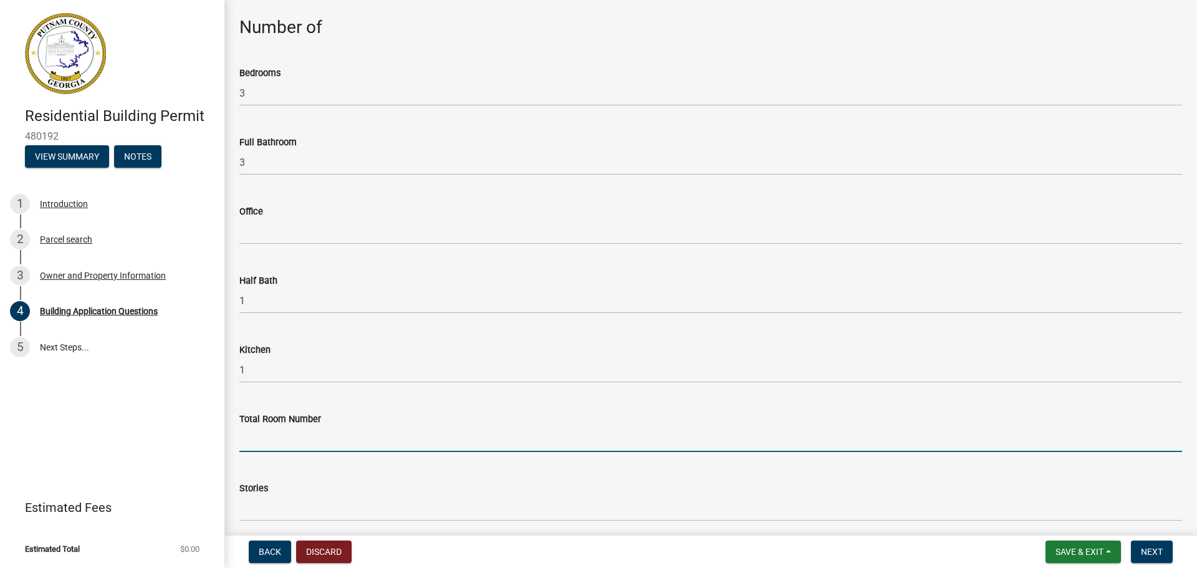
click at [255, 444] on input "text" at bounding box center [710, 439] width 943 height 26
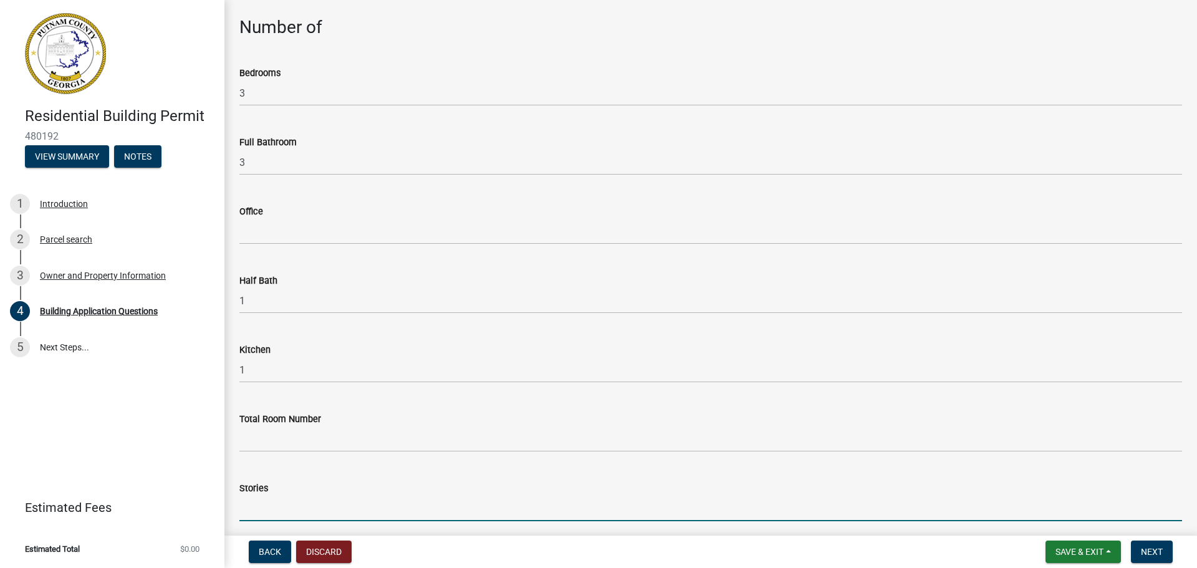
click at [269, 516] on input "text" at bounding box center [710, 509] width 943 height 26
type input "112"
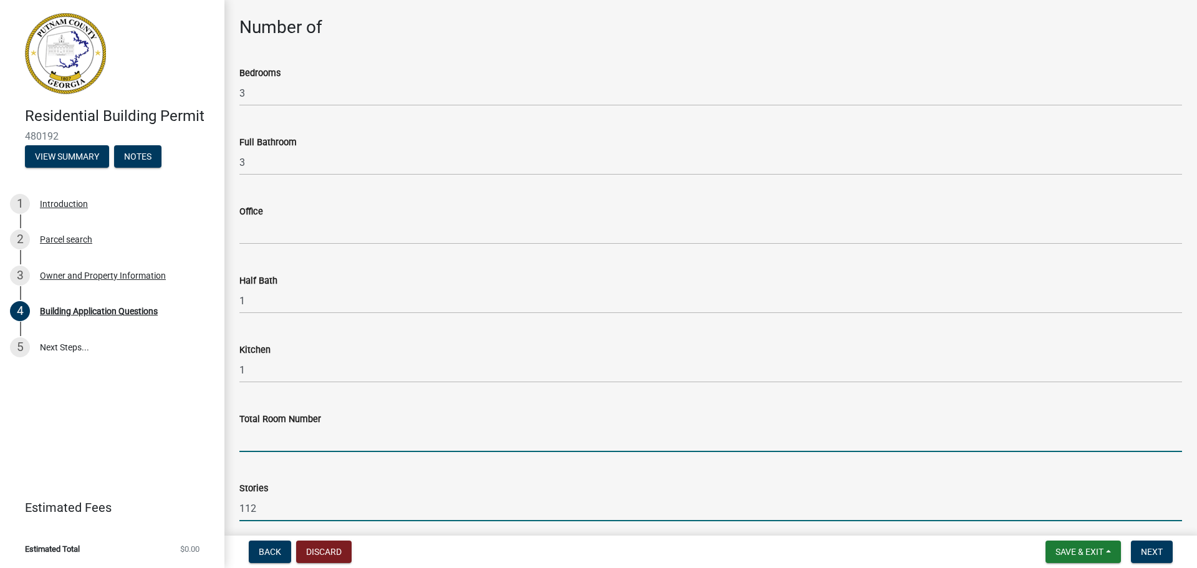
click at [320, 434] on input "text" at bounding box center [710, 439] width 943 height 26
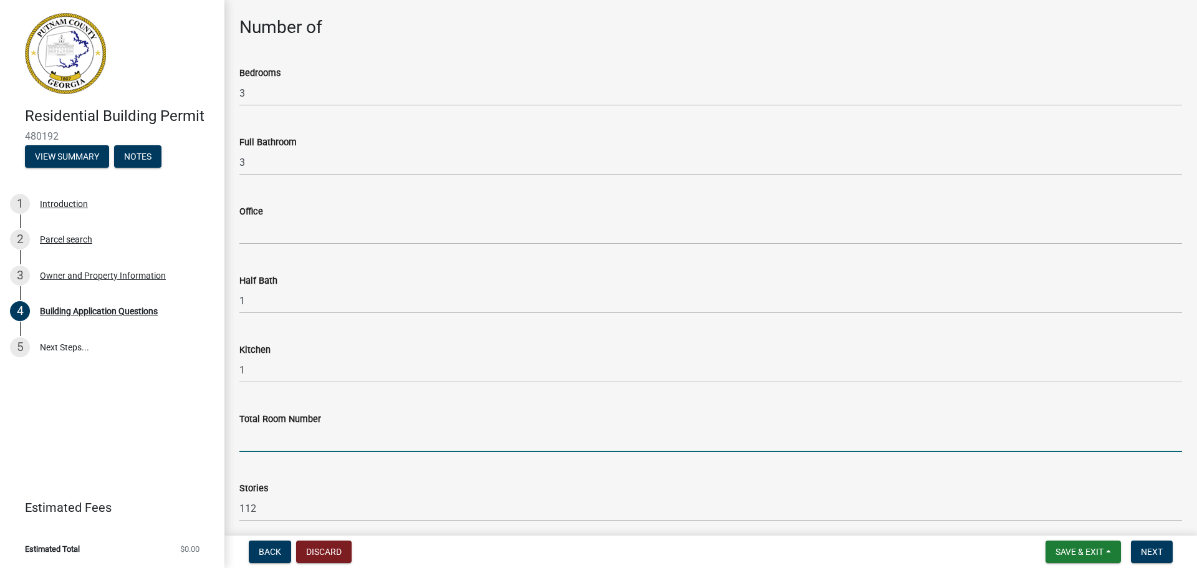
click at [246, 441] on input "text" at bounding box center [710, 439] width 943 height 26
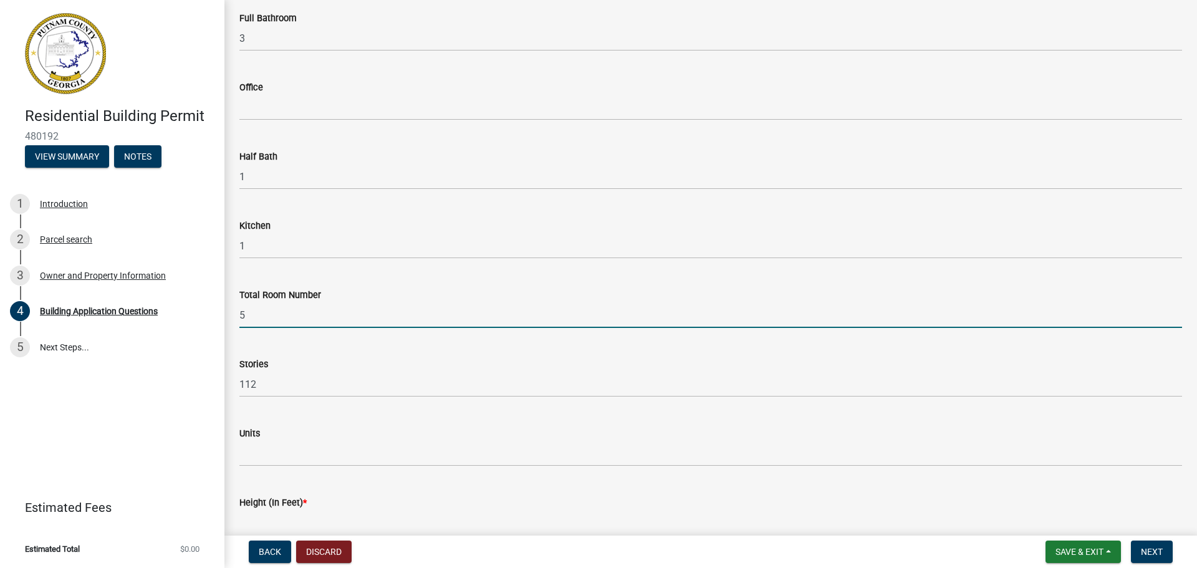
scroll to position [1247, 0]
type input "5"
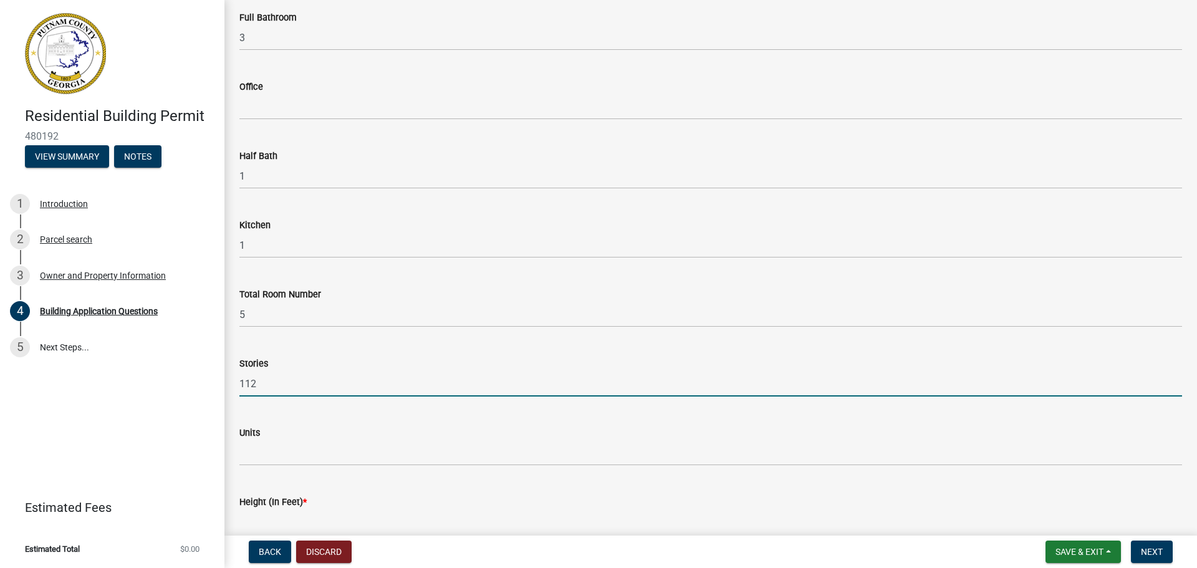
click at [249, 385] on input "112" at bounding box center [710, 384] width 943 height 26
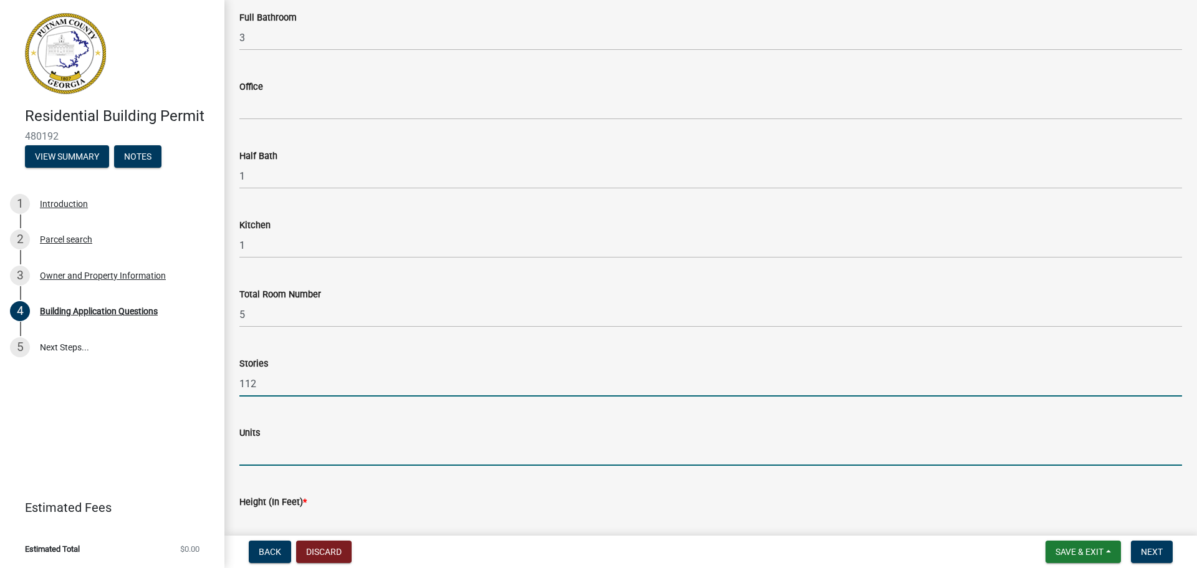
click at [249, 463] on input "text" at bounding box center [710, 453] width 943 height 26
click at [259, 383] on input "112" at bounding box center [710, 384] width 943 height 26
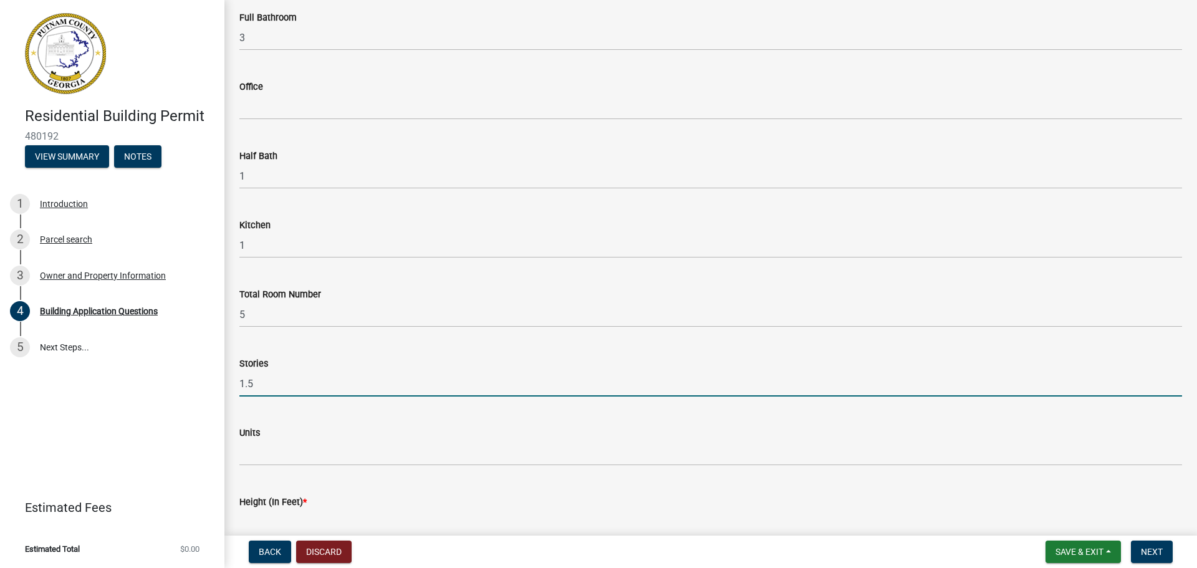
type input "1.5"
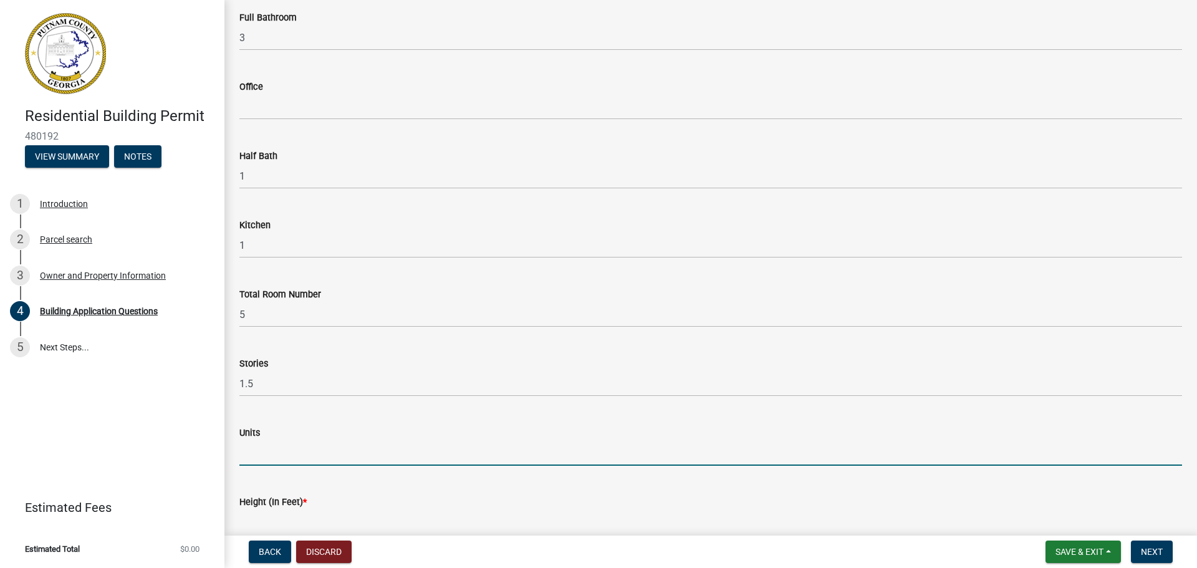
click at [261, 448] on input "text" at bounding box center [710, 453] width 943 height 26
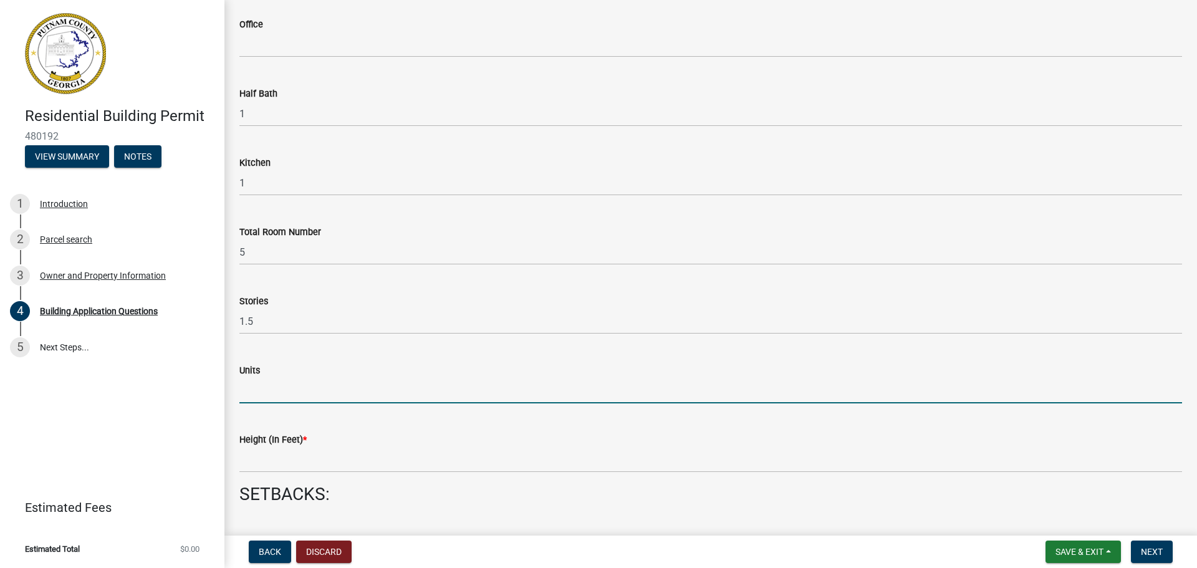
scroll to position [1372, 0]
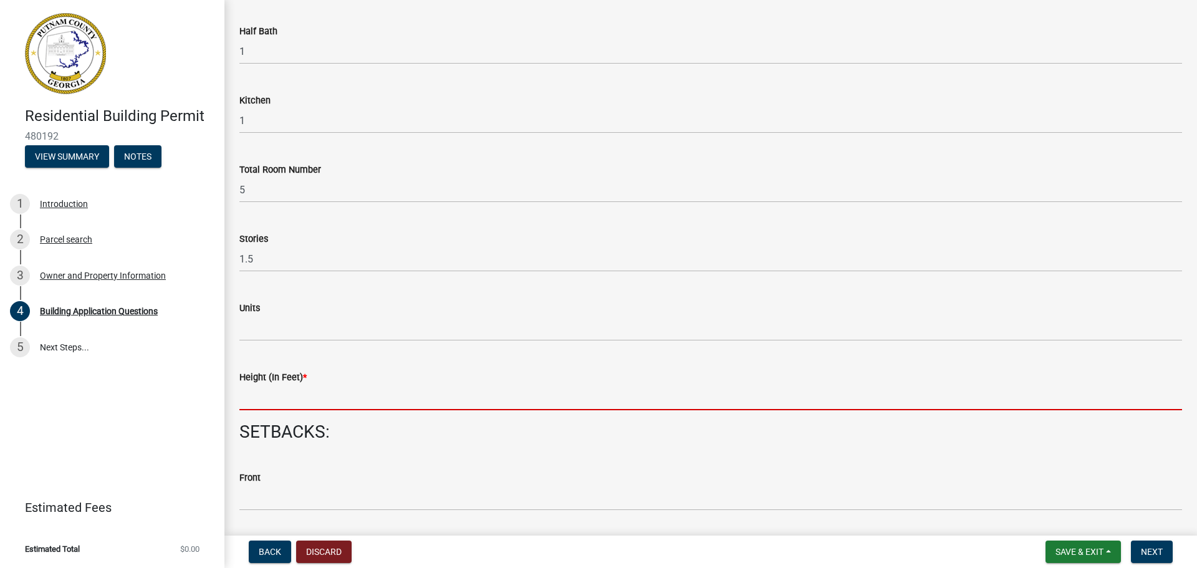
click at [259, 392] on input "text" at bounding box center [710, 398] width 943 height 26
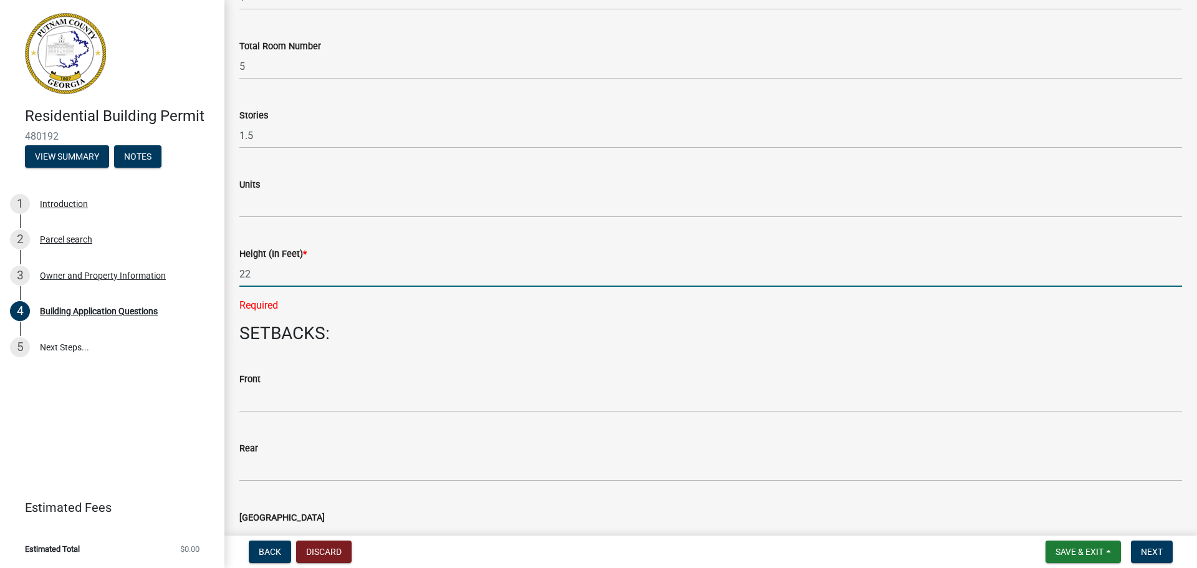
scroll to position [1496, 0]
type input "22"
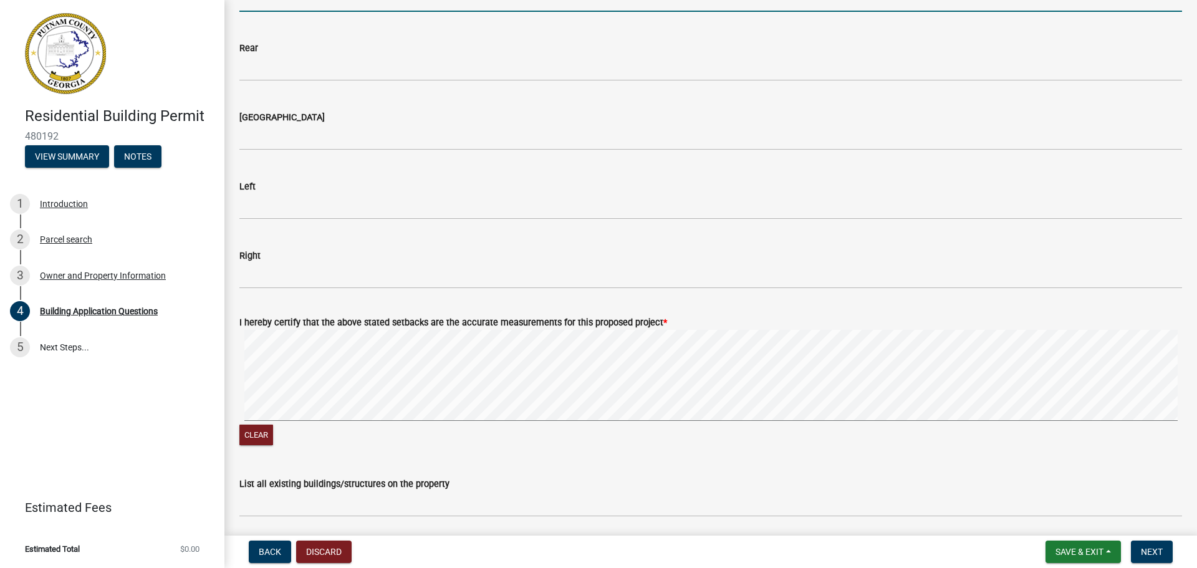
scroll to position [1746, 0]
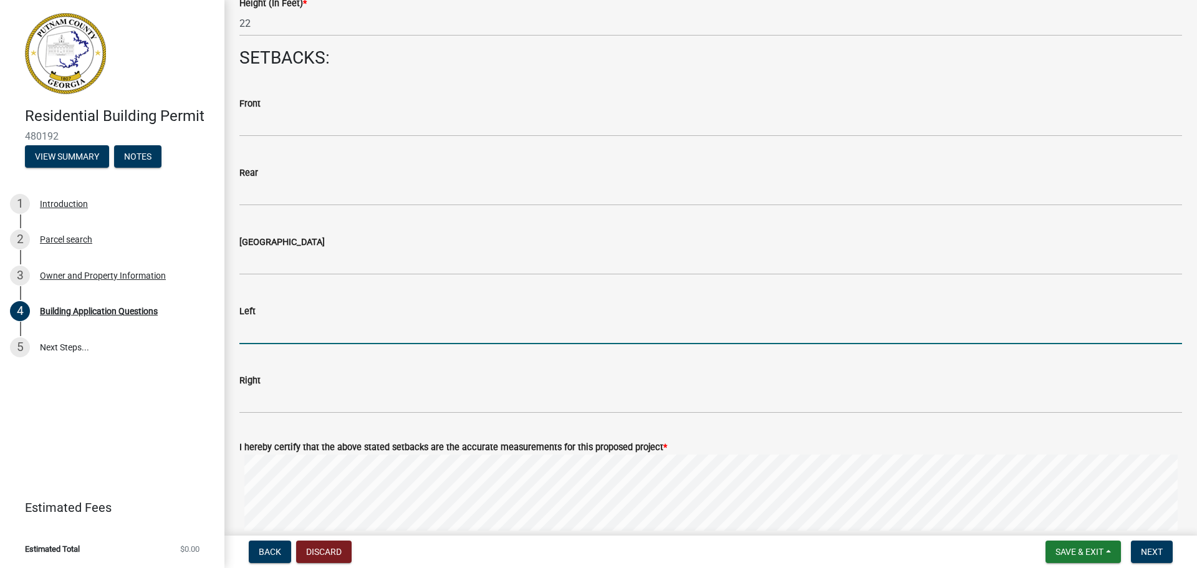
click at [273, 333] on input "text" at bounding box center [710, 332] width 943 height 26
type input "20"
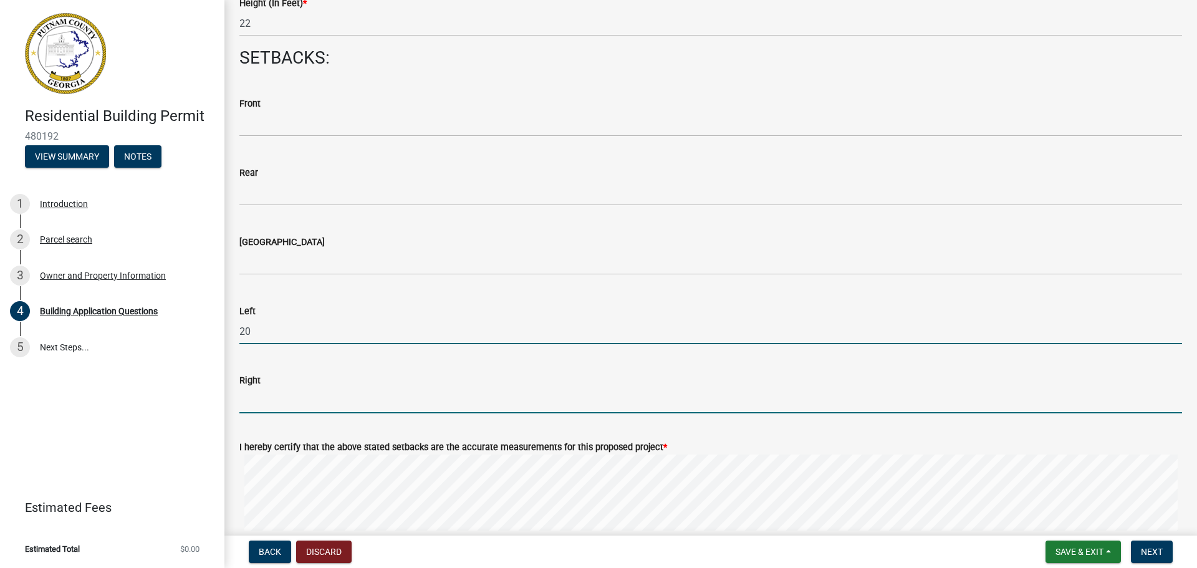
click at [254, 406] on input "text" at bounding box center [710, 401] width 943 height 26
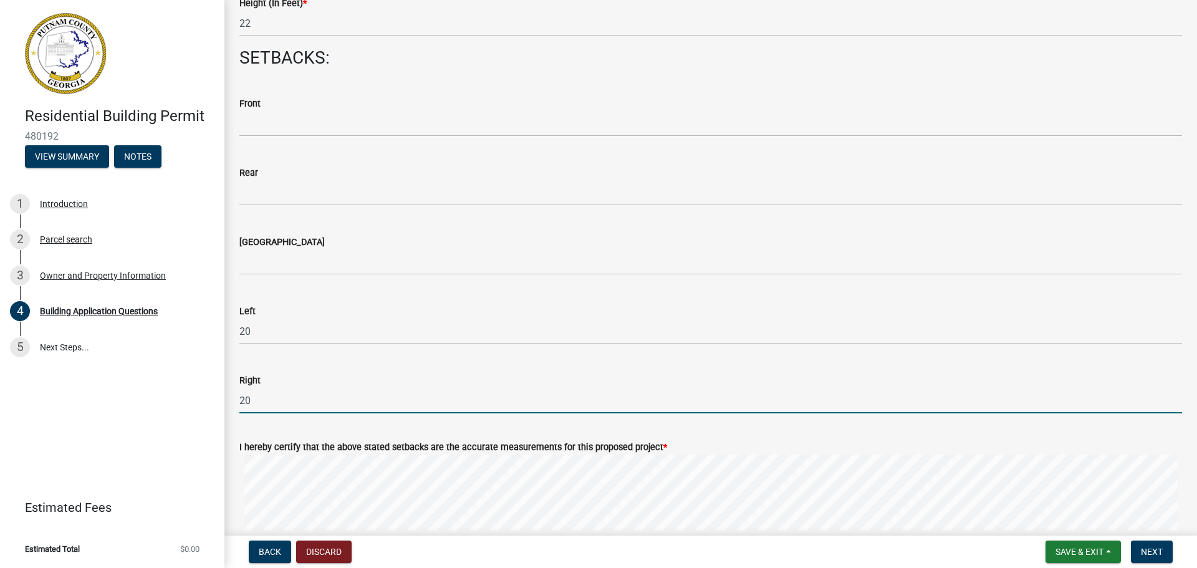
type input "20"
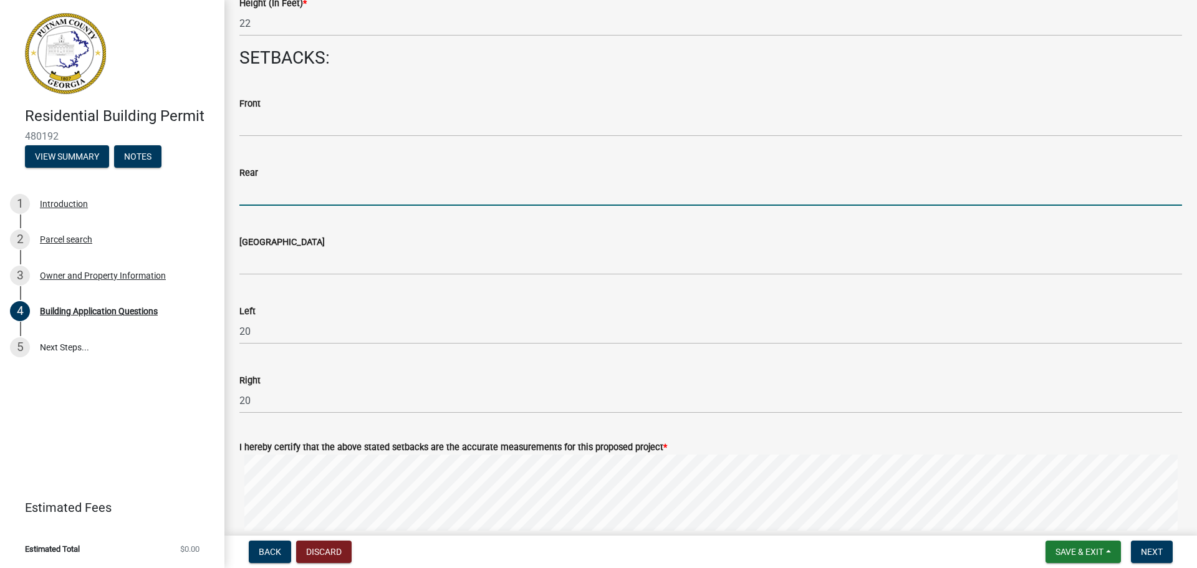
click at [250, 201] on input "text" at bounding box center [710, 193] width 943 height 26
type input "827"
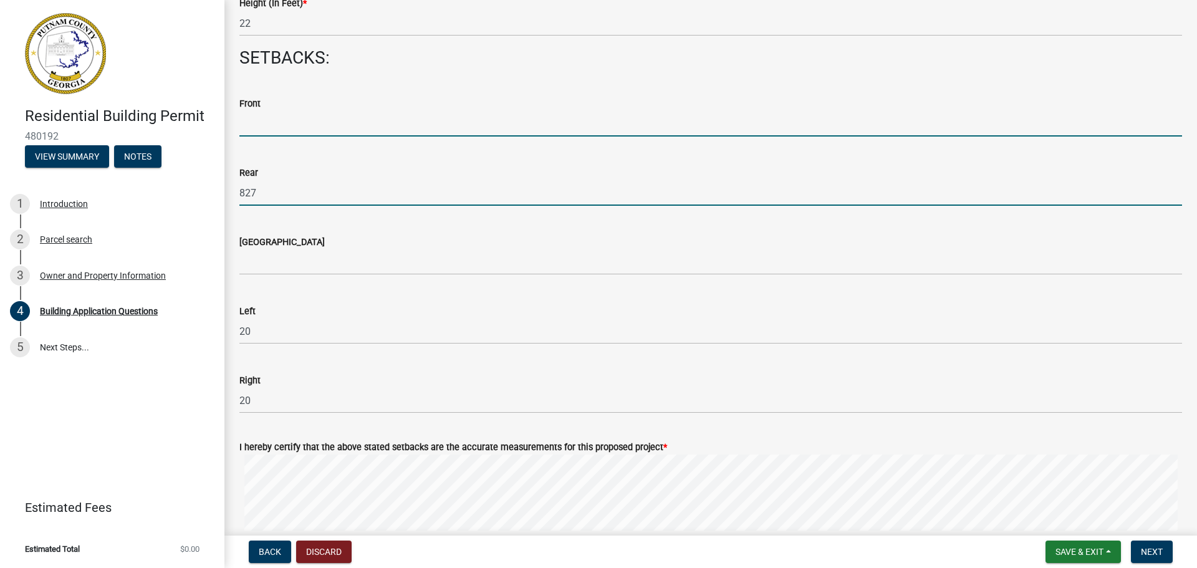
click at [292, 126] on input "text" at bounding box center [710, 124] width 943 height 26
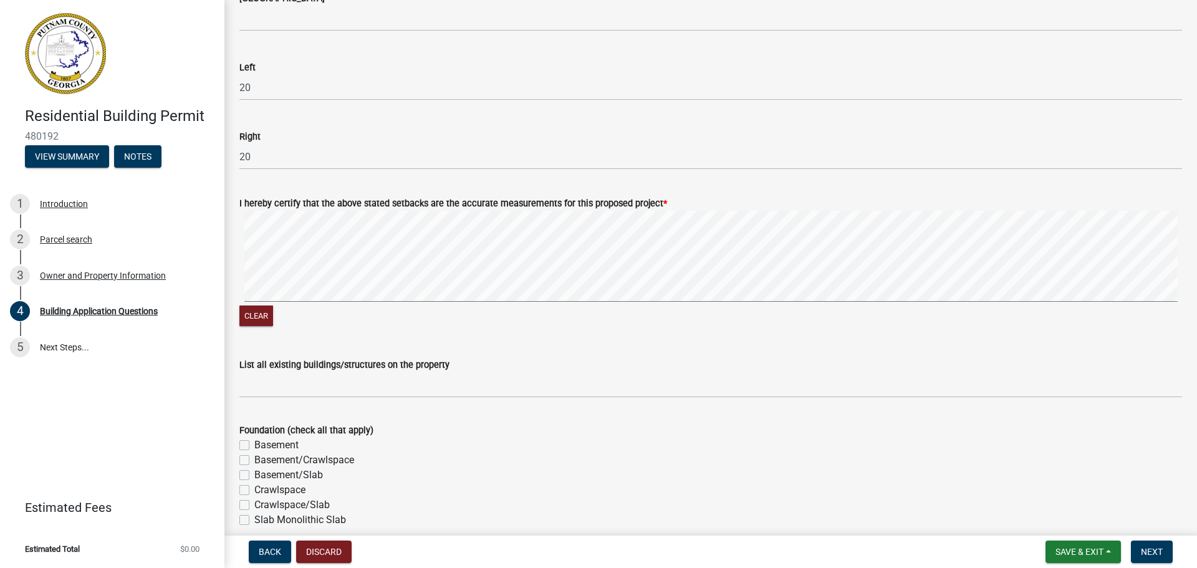
scroll to position [1995, 0]
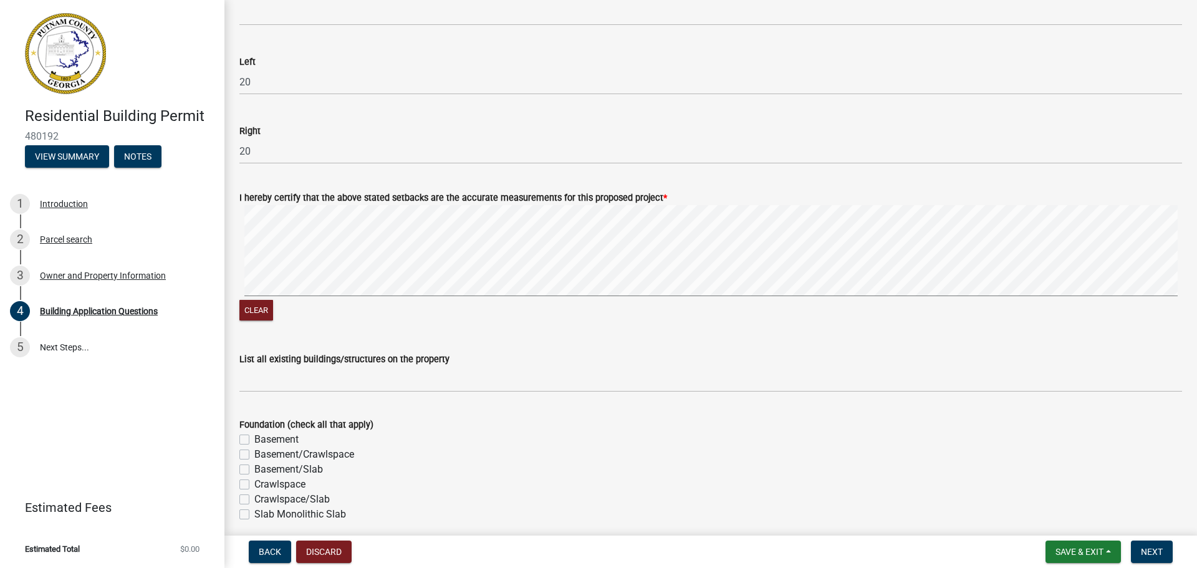
click at [511, 317] on div "Clear" at bounding box center [710, 264] width 943 height 118
type input "159"
click at [473, 287] on signature-pad at bounding box center [710, 252] width 943 height 95
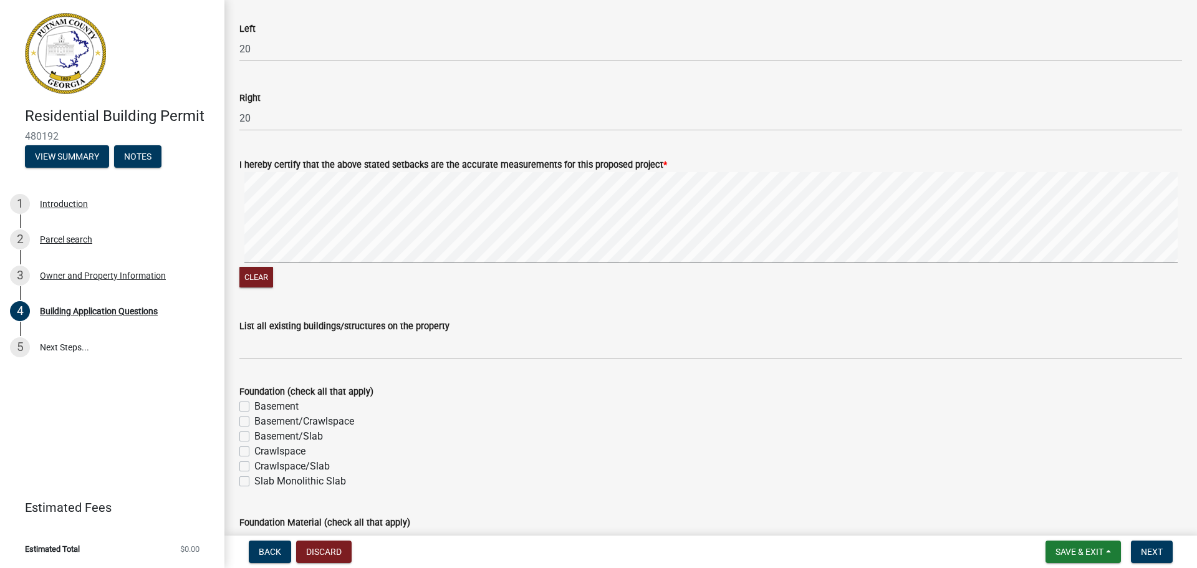
scroll to position [2057, 0]
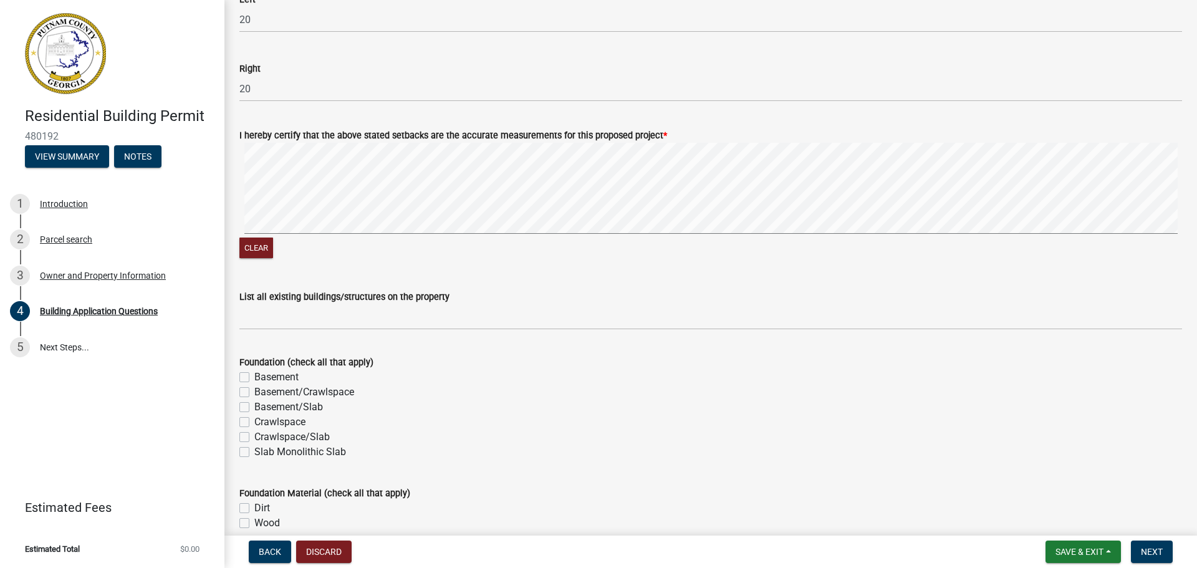
click at [254, 452] on label "Slab Monolithic Slab" at bounding box center [300, 452] width 92 height 15
click at [254, 452] on input "Slab Monolithic Slab" at bounding box center [258, 449] width 8 height 8
checkbox input "true"
checkbox input "false"
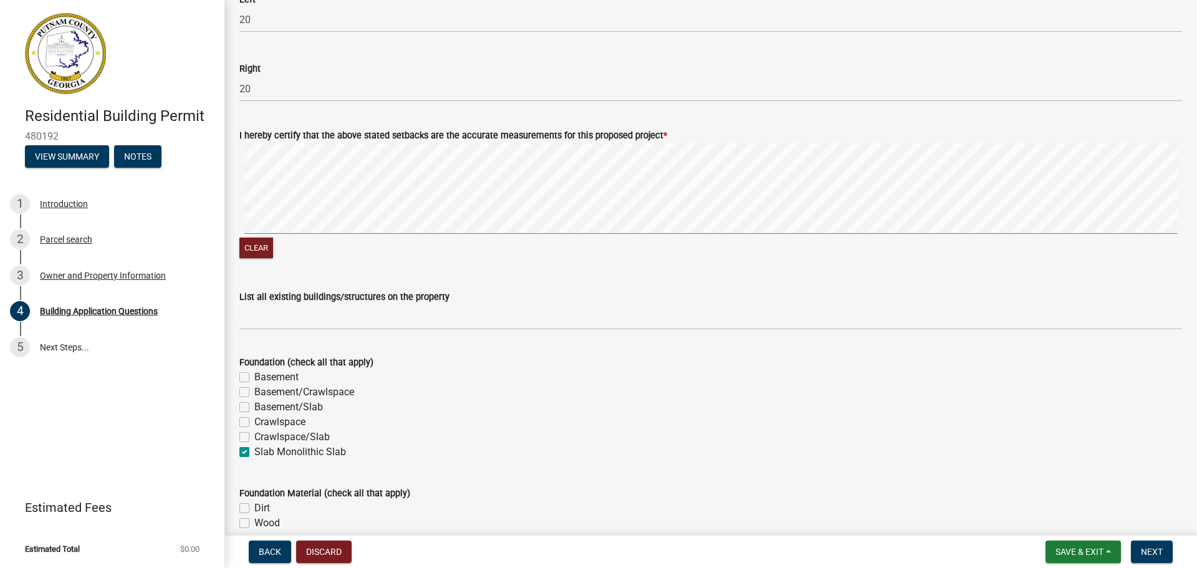
checkbox input "false"
checkbox input "true"
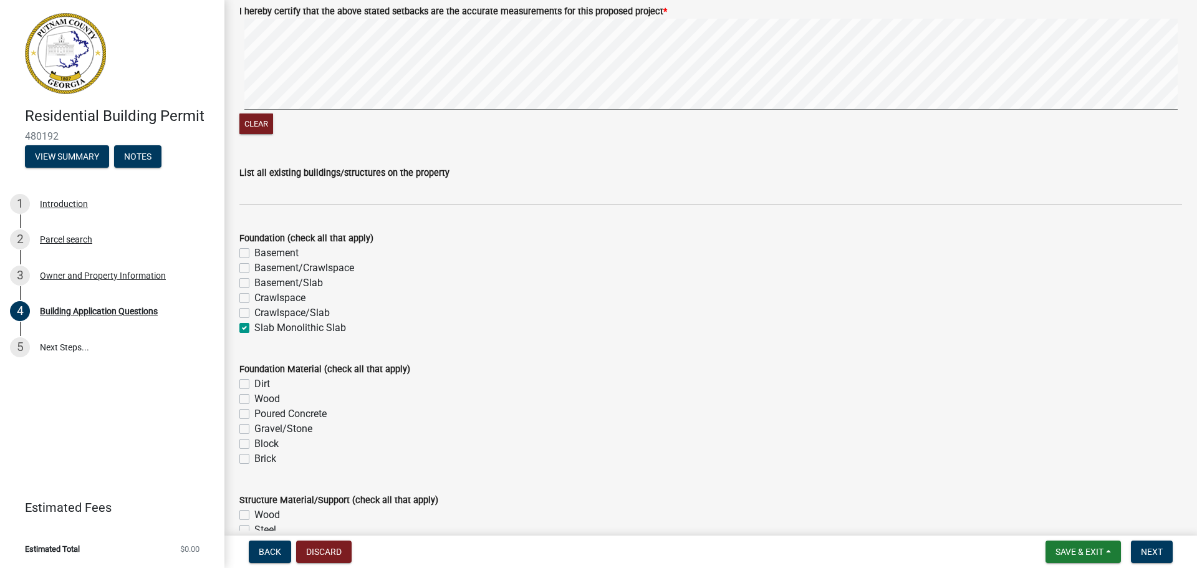
scroll to position [2182, 0]
click at [254, 415] on label "Poured Concrete" at bounding box center [290, 413] width 72 height 15
click at [254, 414] on input "Poured Concrete" at bounding box center [258, 410] width 8 height 8
checkbox input "true"
checkbox input "false"
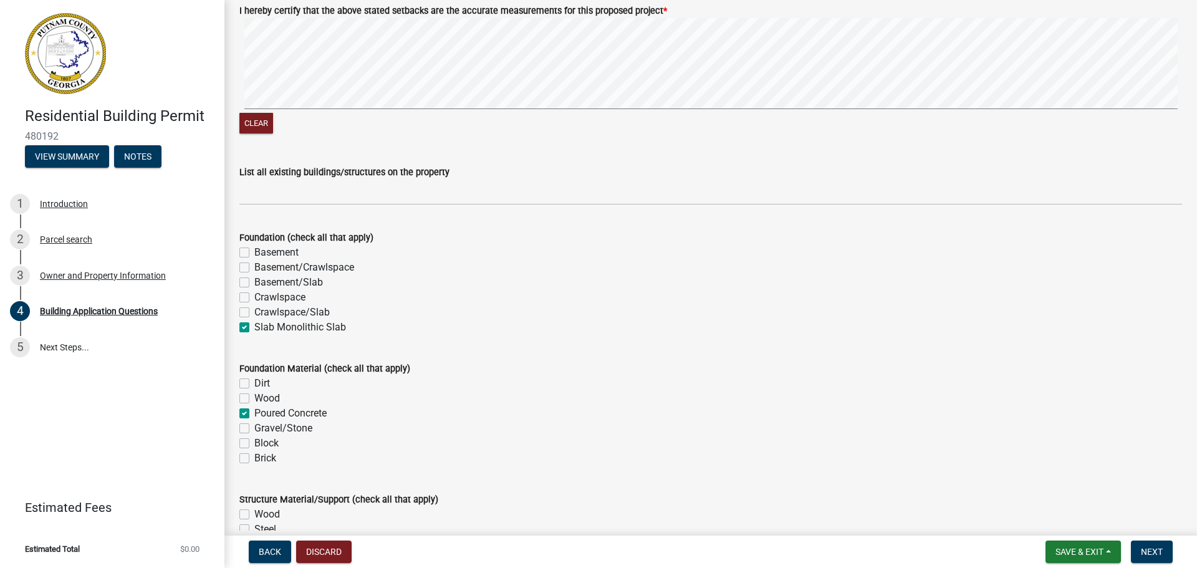
checkbox input "false"
checkbox input "true"
checkbox input "false"
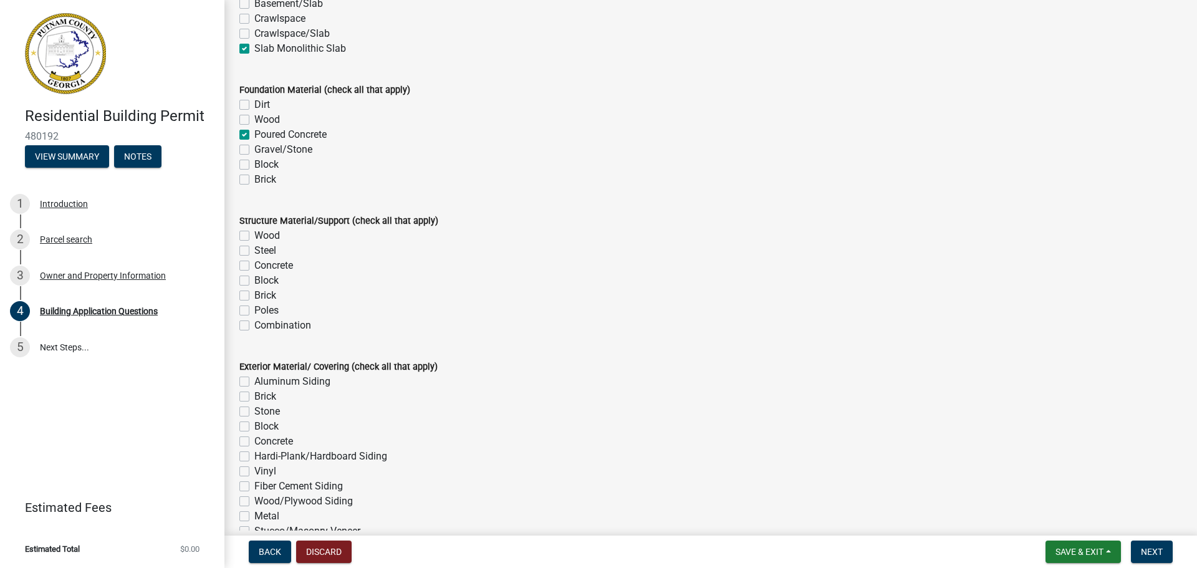
scroll to position [2369, 0]
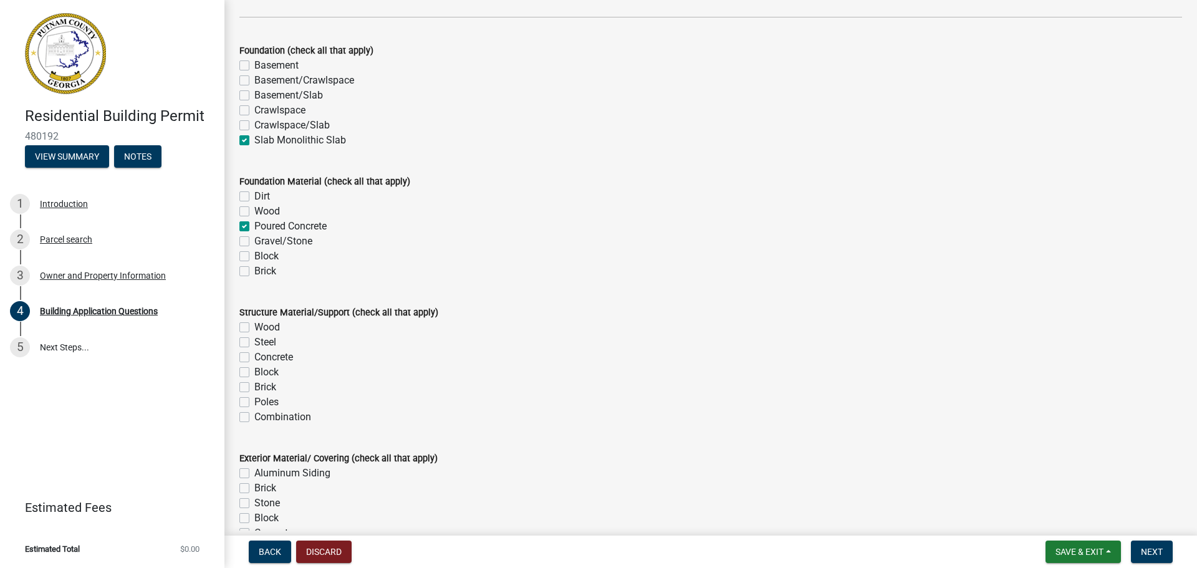
click at [254, 330] on label "Wood" at bounding box center [267, 327] width 26 height 15
click at [254, 328] on input "Wood" at bounding box center [258, 324] width 8 height 8
checkbox input "true"
checkbox input "false"
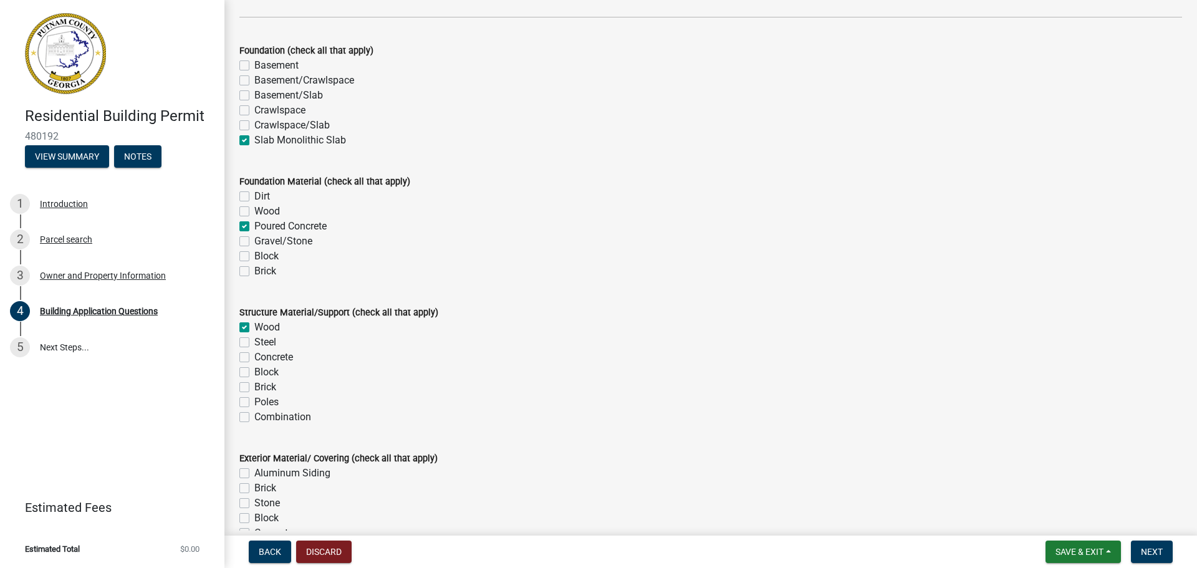
checkbox input "false"
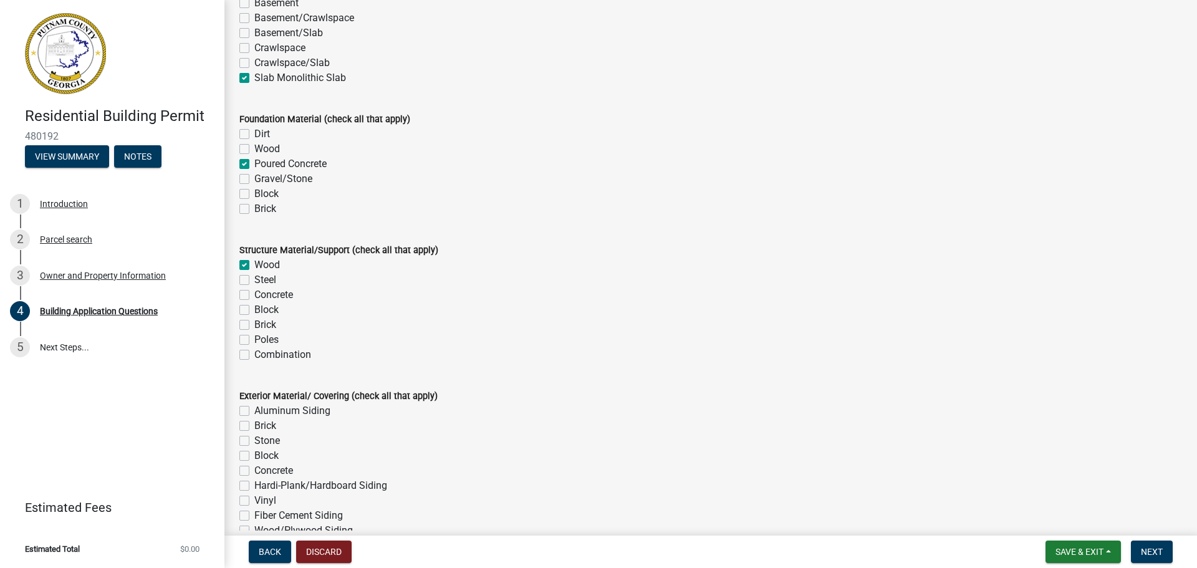
scroll to position [2494, 0]
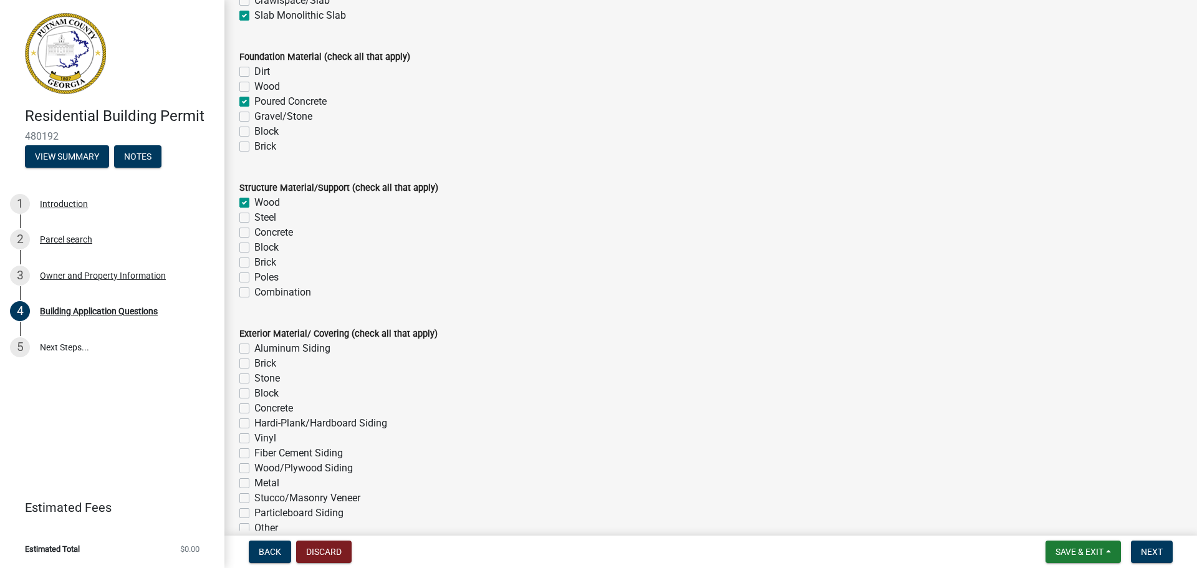
click at [254, 421] on label "Hardi-Plank/Hardboard Siding" at bounding box center [320, 423] width 133 height 15
click at [254, 421] on input "Hardi-Plank/Hardboard Siding" at bounding box center [258, 420] width 8 height 8
checkbox input "true"
checkbox input "false"
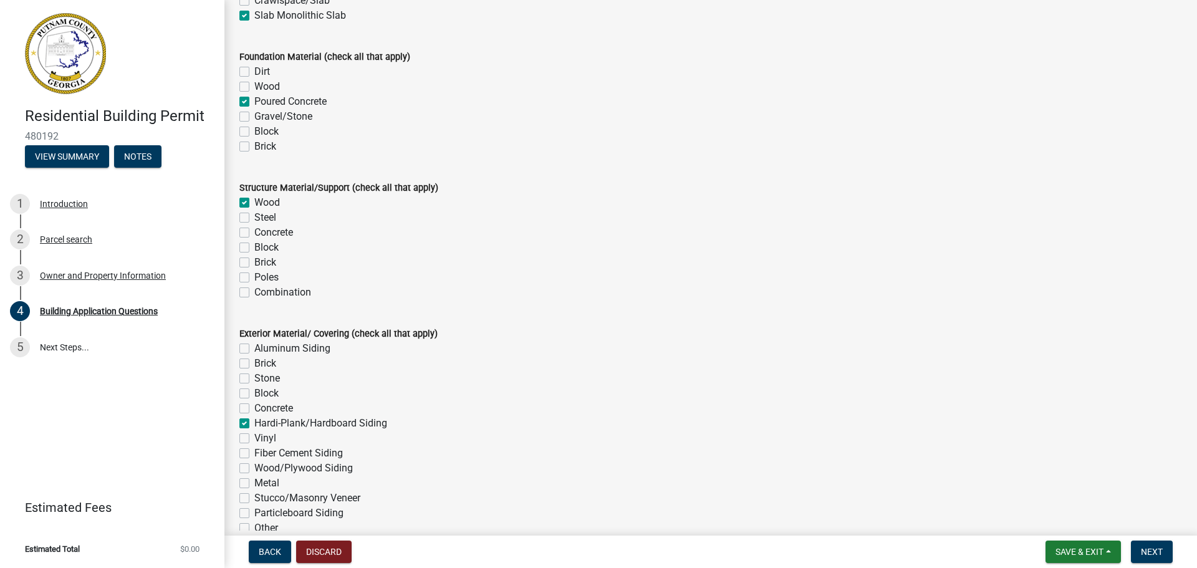
checkbox input "false"
checkbox input "true"
checkbox input "false"
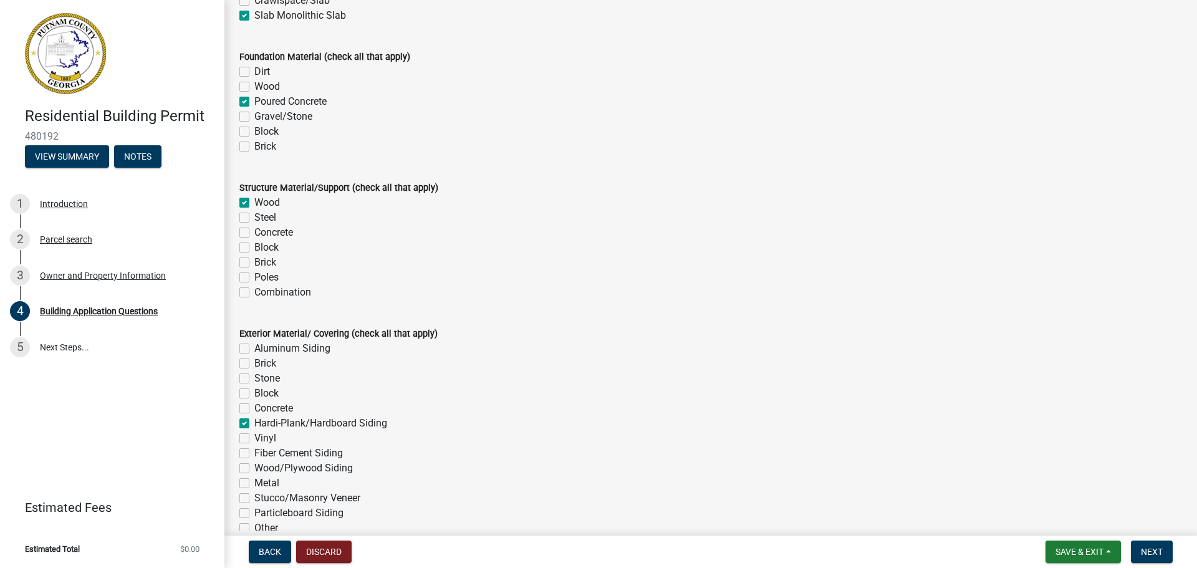
checkbox input "false"
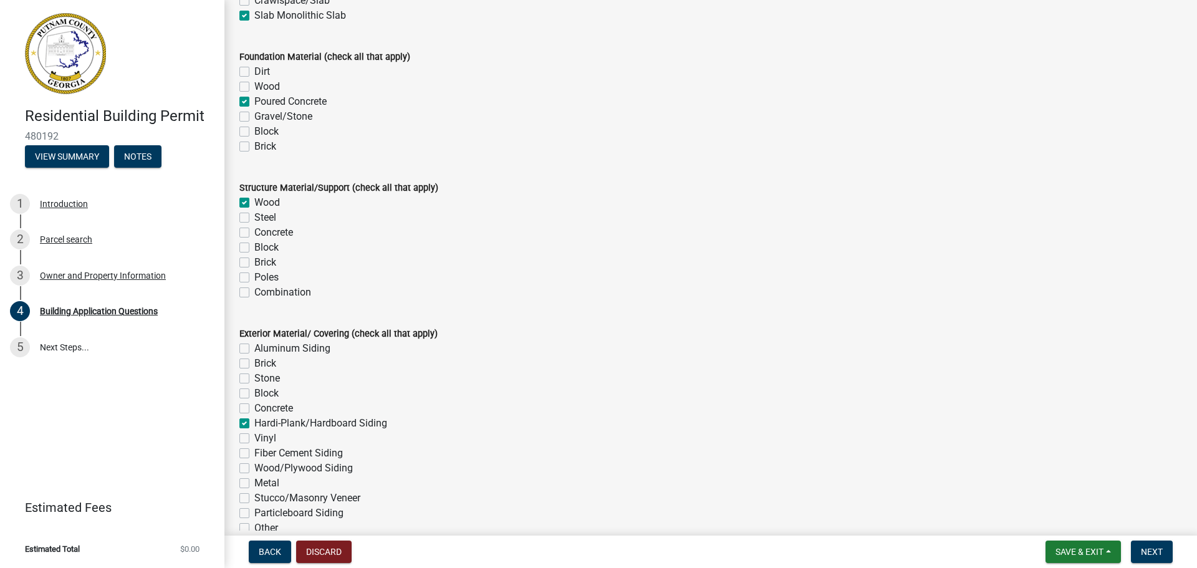
checkbox input "false"
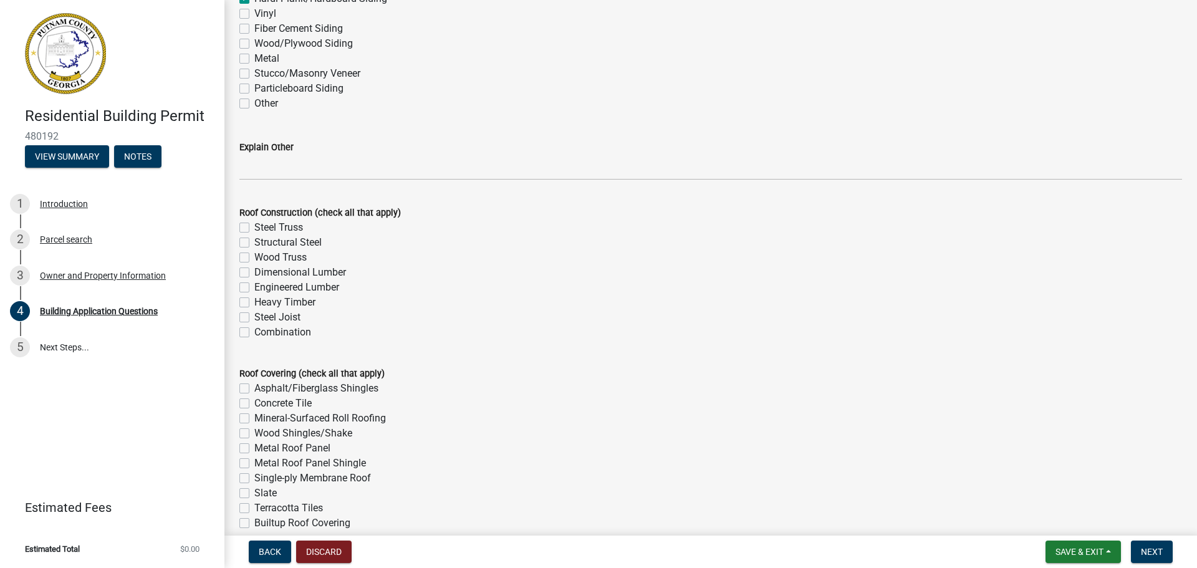
scroll to position [2930, 0]
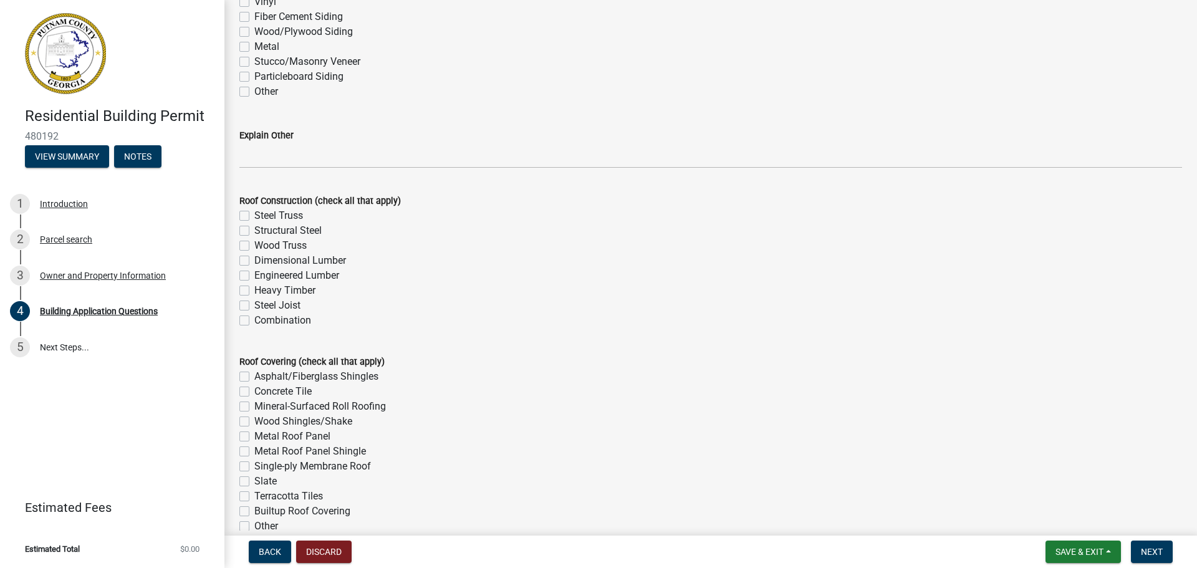
click at [254, 376] on label "Asphalt/Fiberglass Shingles" at bounding box center [316, 376] width 124 height 15
click at [254, 376] on input "Asphalt/Fiberglass Shingles" at bounding box center [258, 373] width 8 height 8
checkbox input "true"
checkbox input "false"
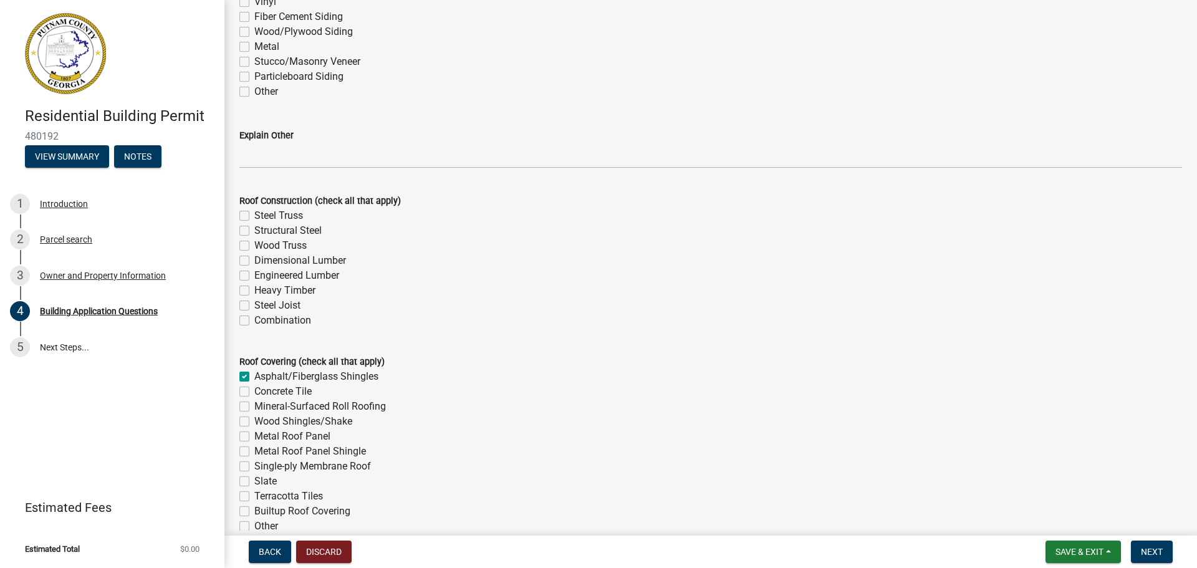
checkbox input "false"
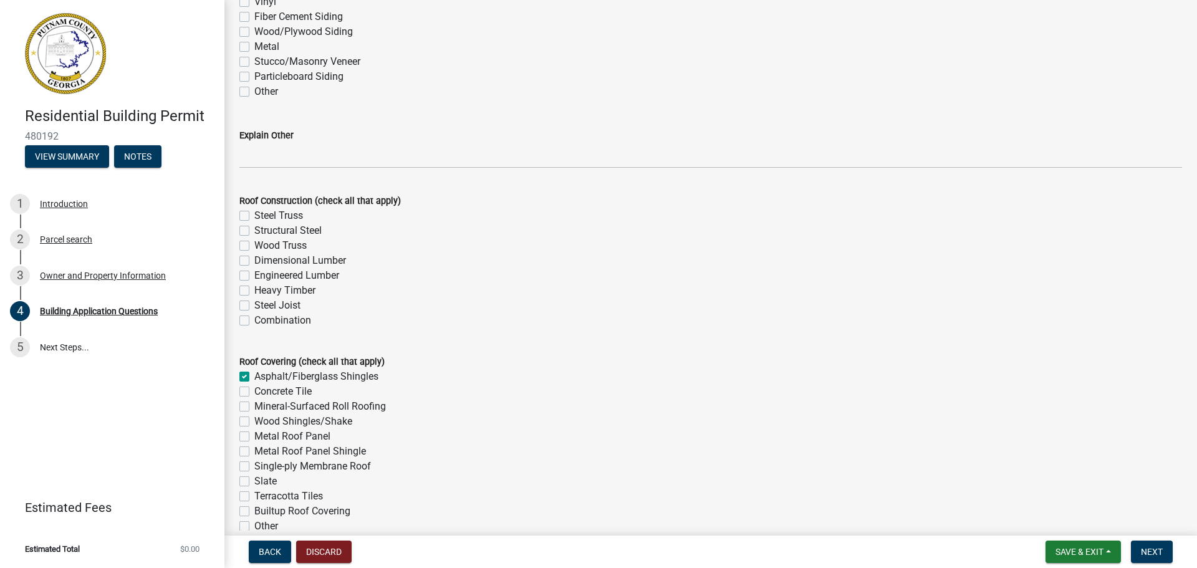
checkbox input "false"
click at [254, 292] on label "Heavy Timber" at bounding box center [284, 290] width 61 height 15
click at [254, 291] on input "Heavy Timber" at bounding box center [258, 287] width 8 height 8
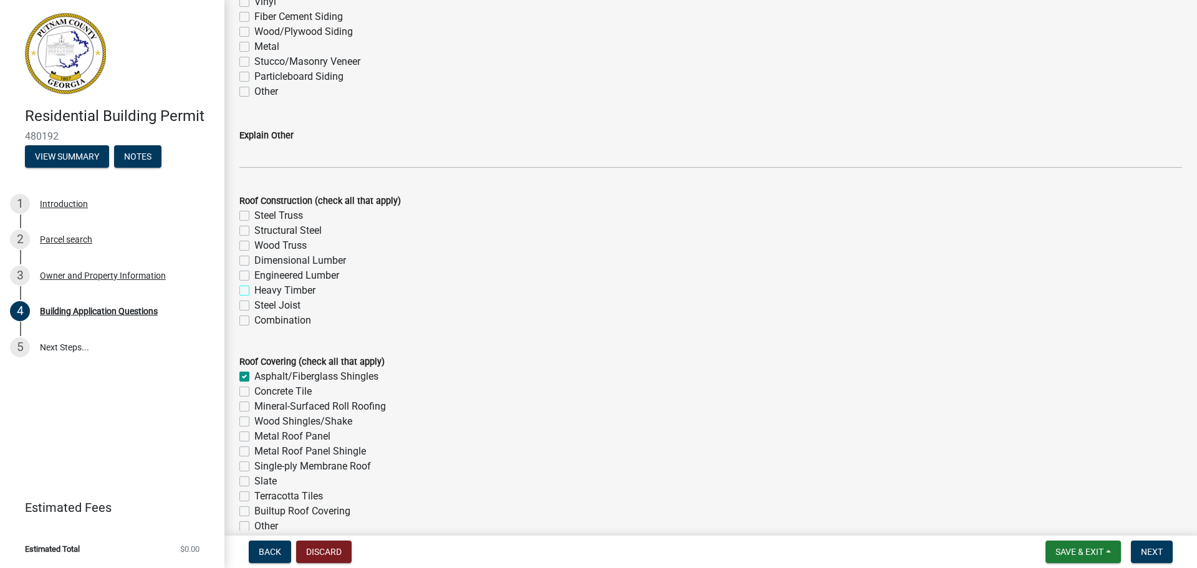
checkbox input "true"
checkbox input "false"
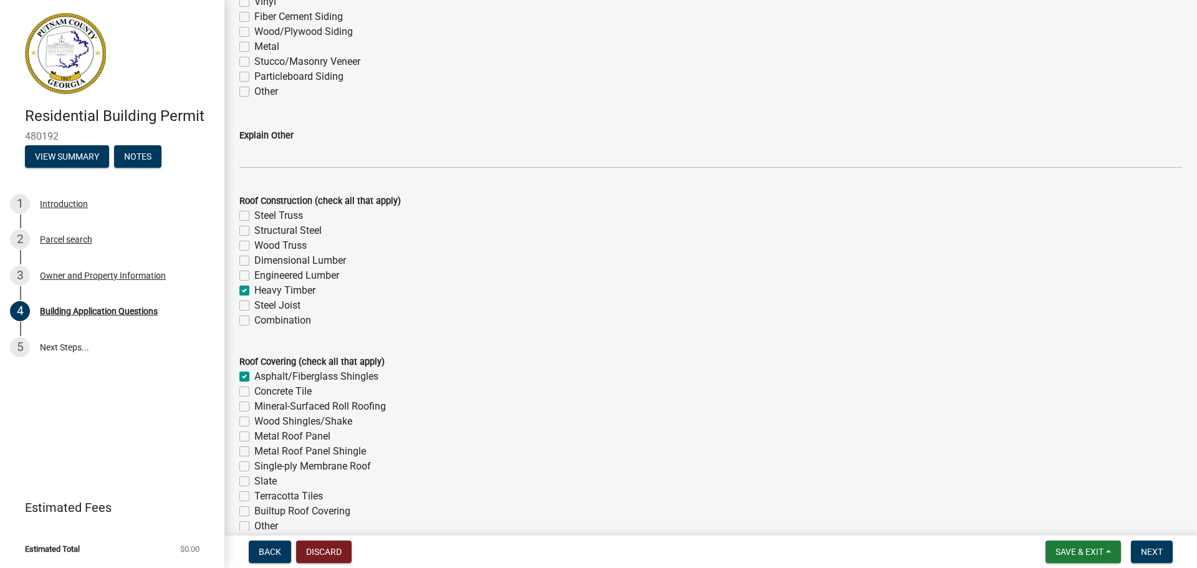
checkbox input "false"
checkbox input "true"
checkbox input "false"
click at [254, 261] on label "Dimensional Lumber" at bounding box center [300, 260] width 92 height 15
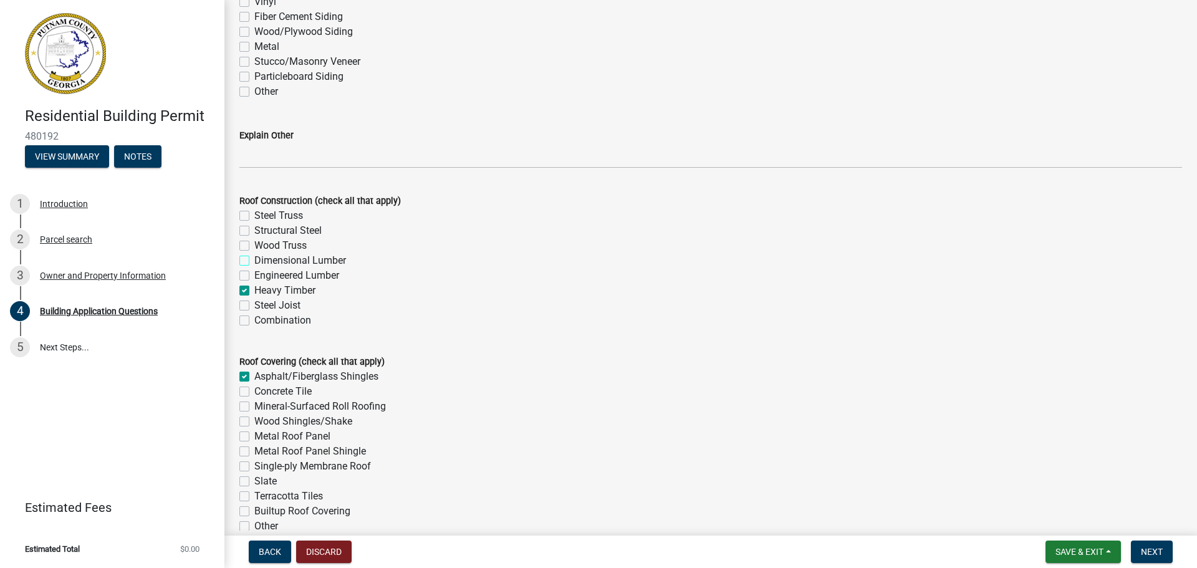
click at [254, 261] on input "Dimensional Lumber" at bounding box center [258, 257] width 8 height 8
checkbox input "true"
checkbox input "false"
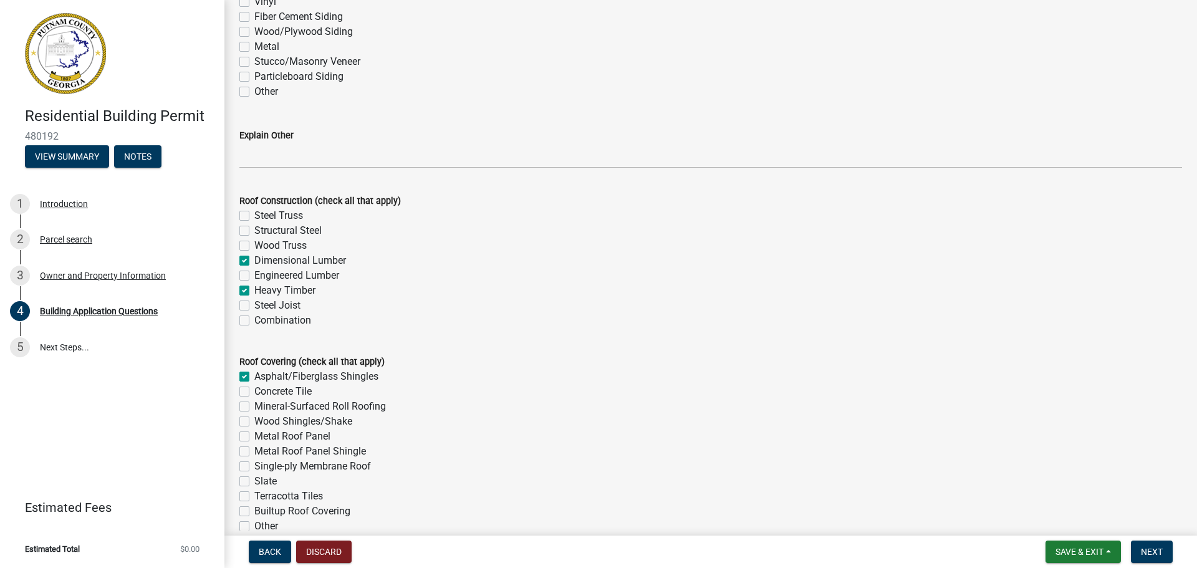
checkbox input "true"
checkbox input "false"
checkbox input "true"
checkbox input "false"
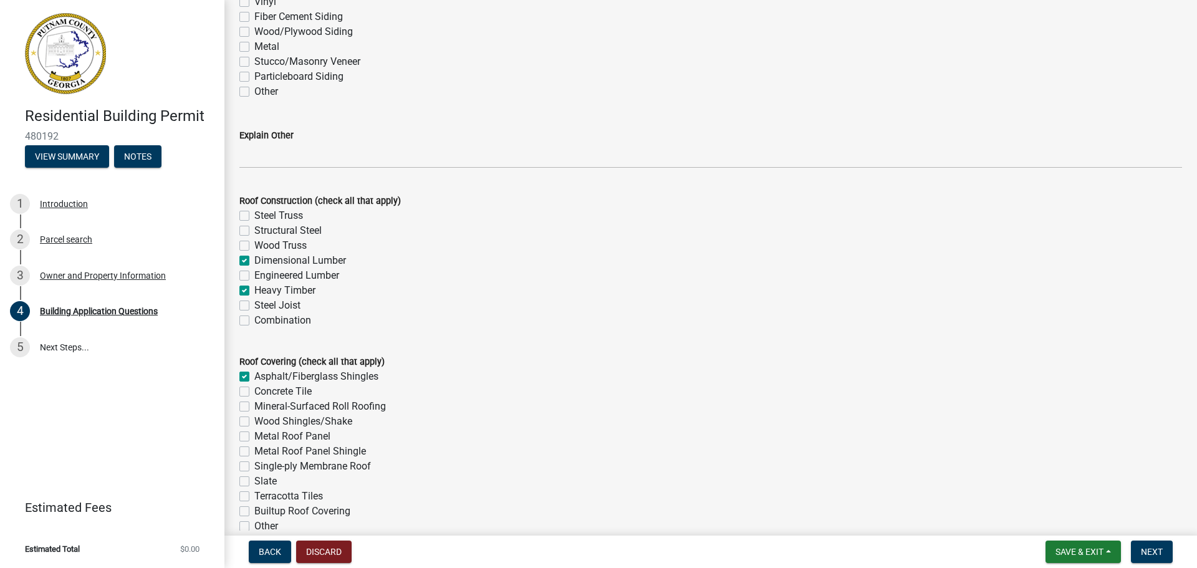
click at [254, 291] on label "Heavy Timber" at bounding box center [284, 290] width 61 height 15
click at [254, 291] on input "Heavy Timber" at bounding box center [258, 287] width 8 height 8
checkbox input "false"
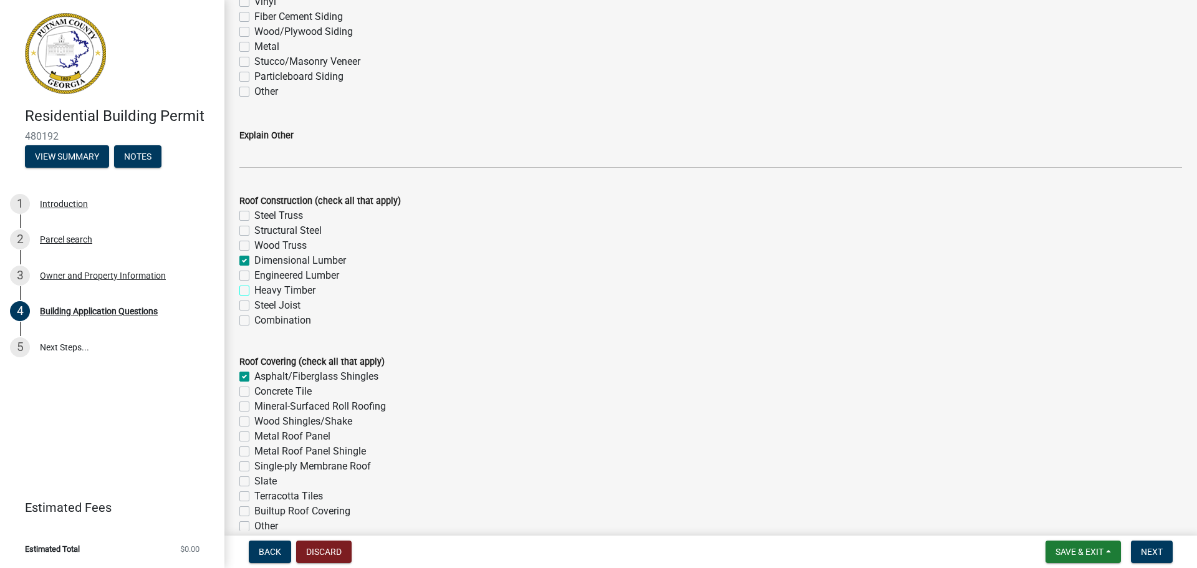
checkbox input "false"
checkbox input "true"
checkbox input "false"
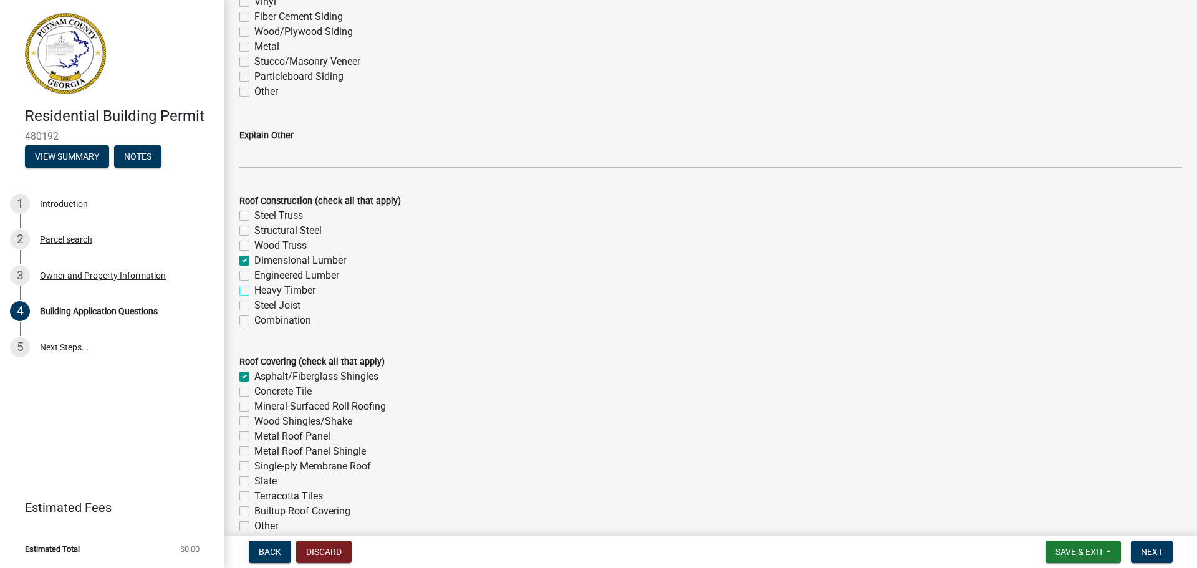
checkbox input "false"
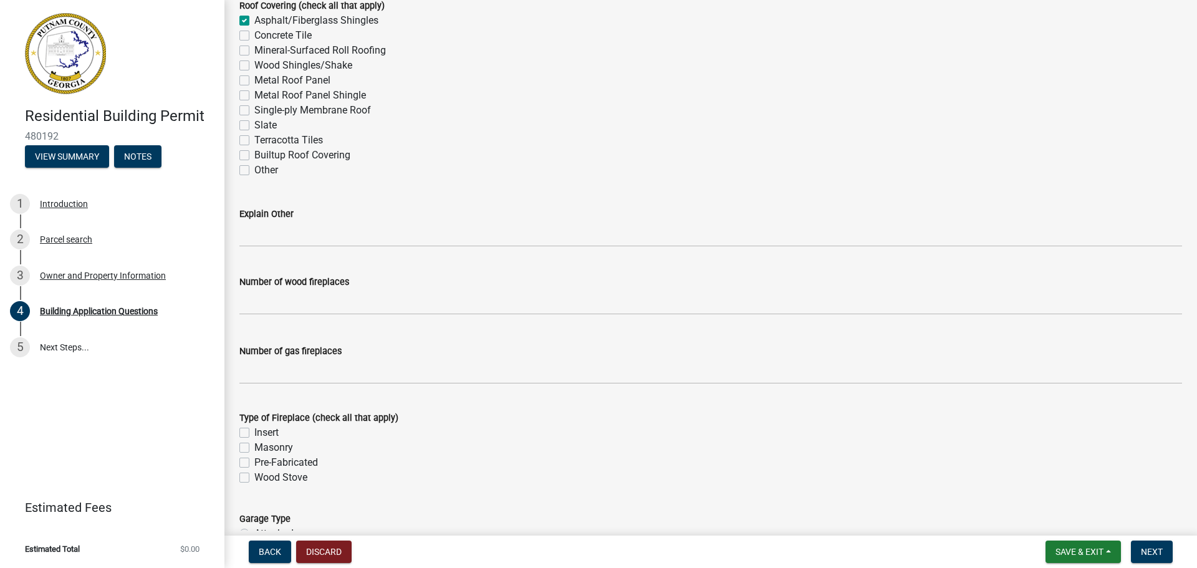
scroll to position [3304, 0]
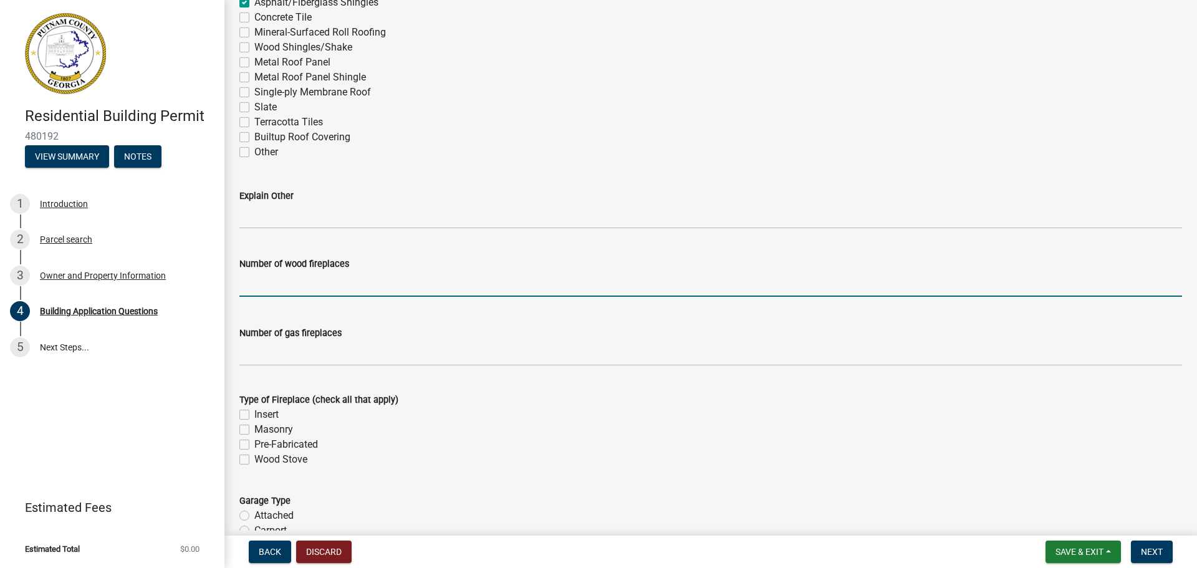
click at [274, 283] on input "text" at bounding box center [710, 284] width 943 height 26
type input "0"
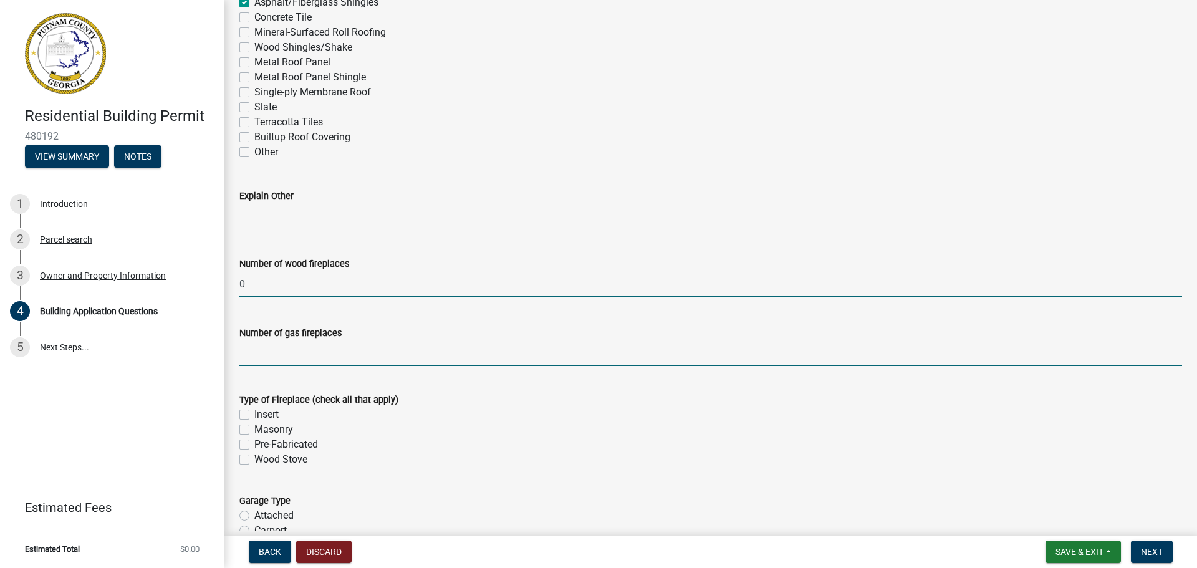
click at [298, 354] on input "text" at bounding box center [710, 353] width 943 height 26
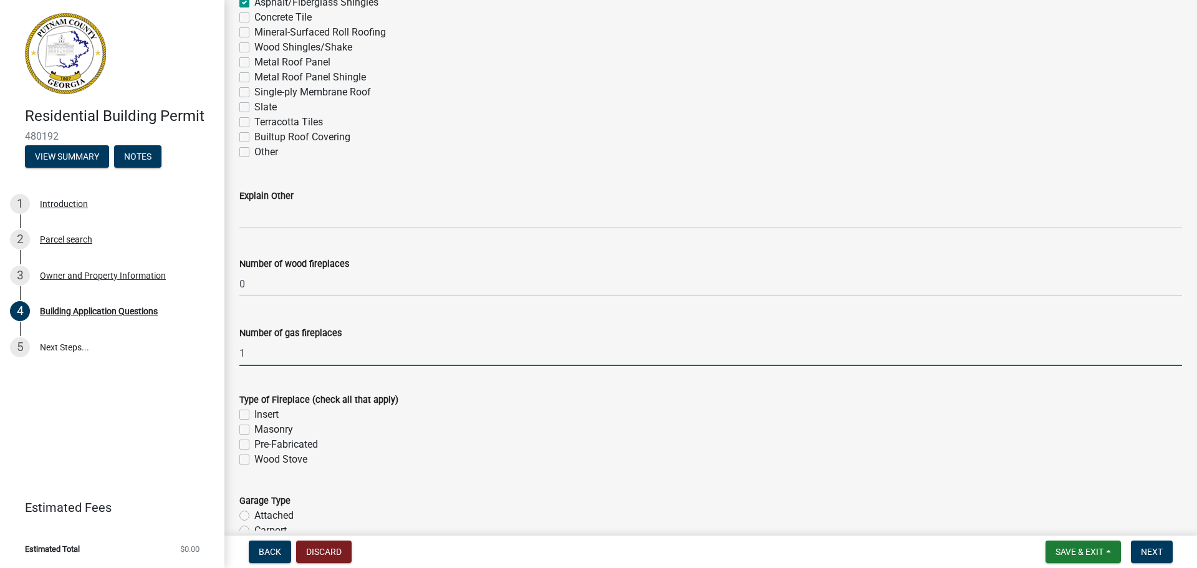
type input "1"
click at [254, 416] on label "Insert" at bounding box center [266, 414] width 24 height 15
click at [254, 415] on input "Insert" at bounding box center [258, 411] width 8 height 8
checkbox input "true"
checkbox input "false"
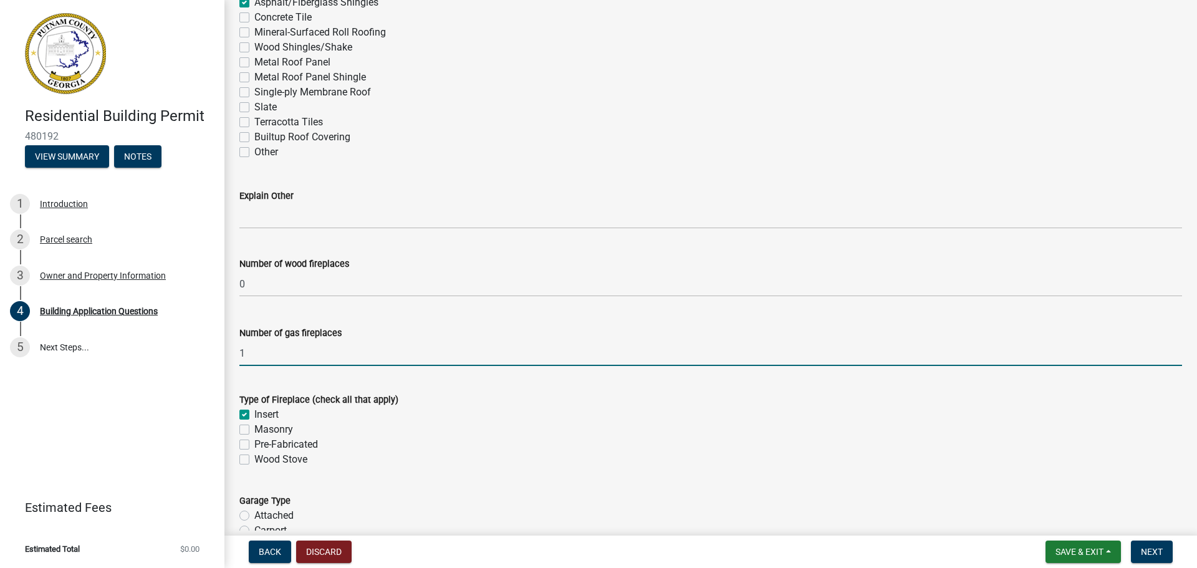
checkbox input "false"
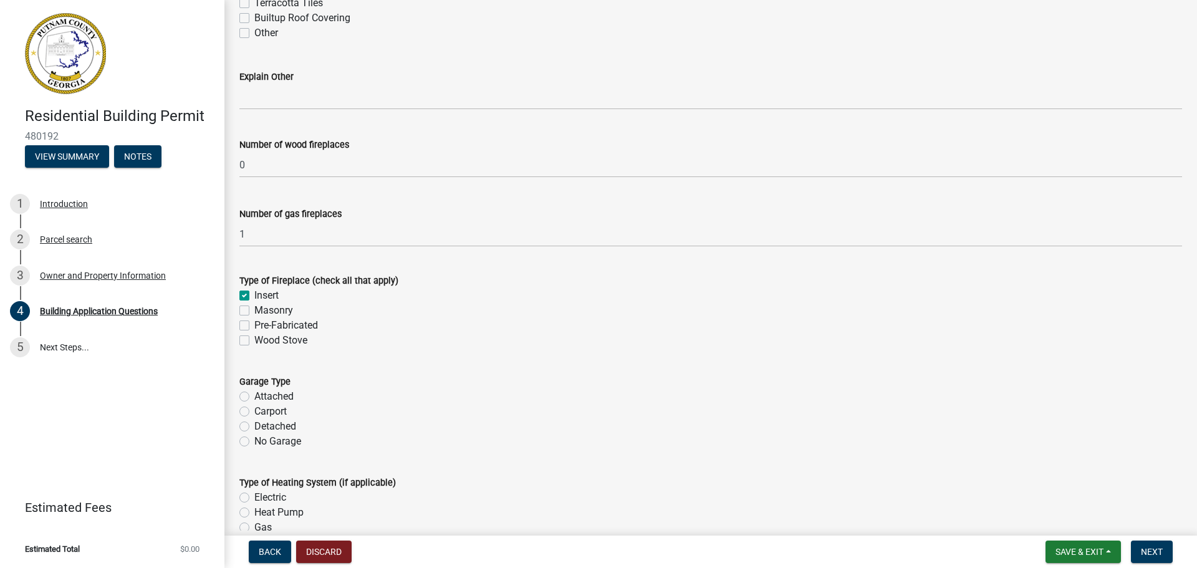
scroll to position [3429, 0]
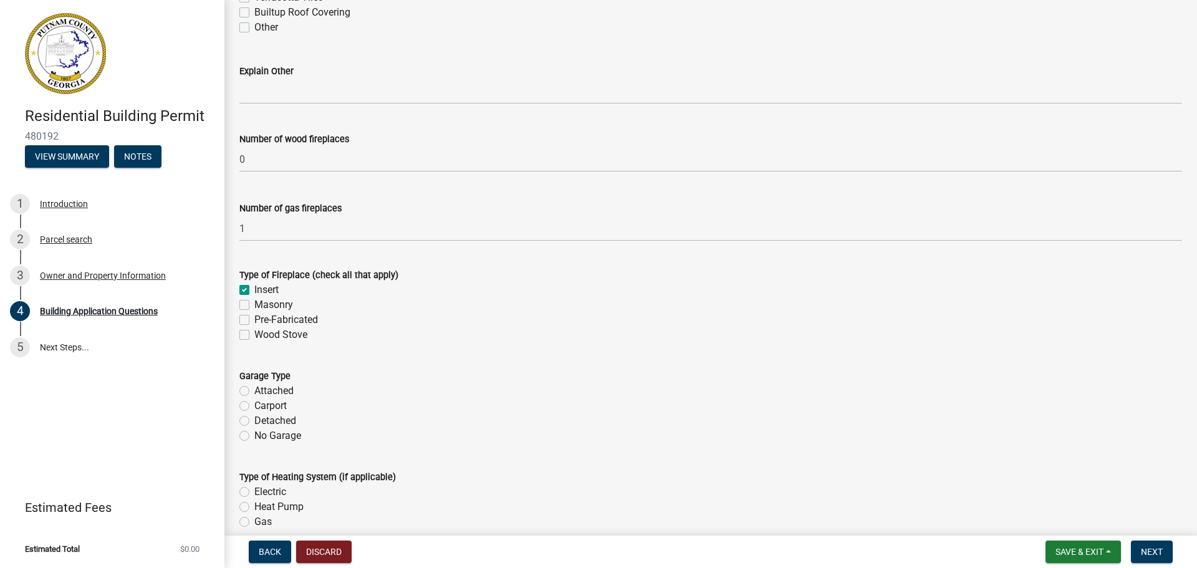
click at [254, 388] on label "Attached" at bounding box center [273, 390] width 39 height 15
click at [254, 388] on input "Attached" at bounding box center [258, 387] width 8 height 8
radio input "true"
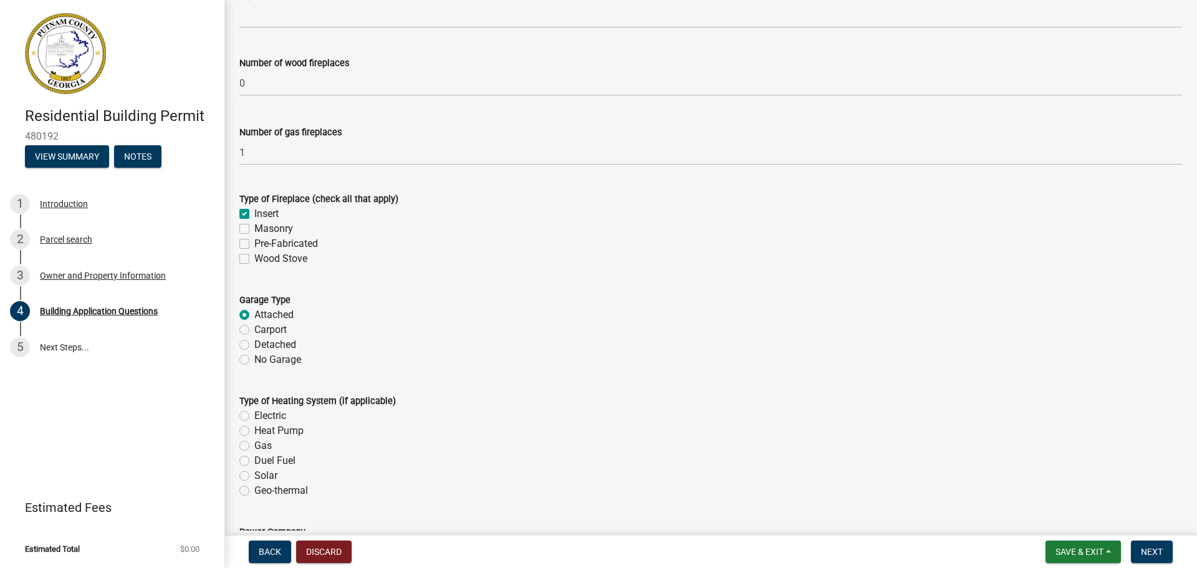
scroll to position [3554, 0]
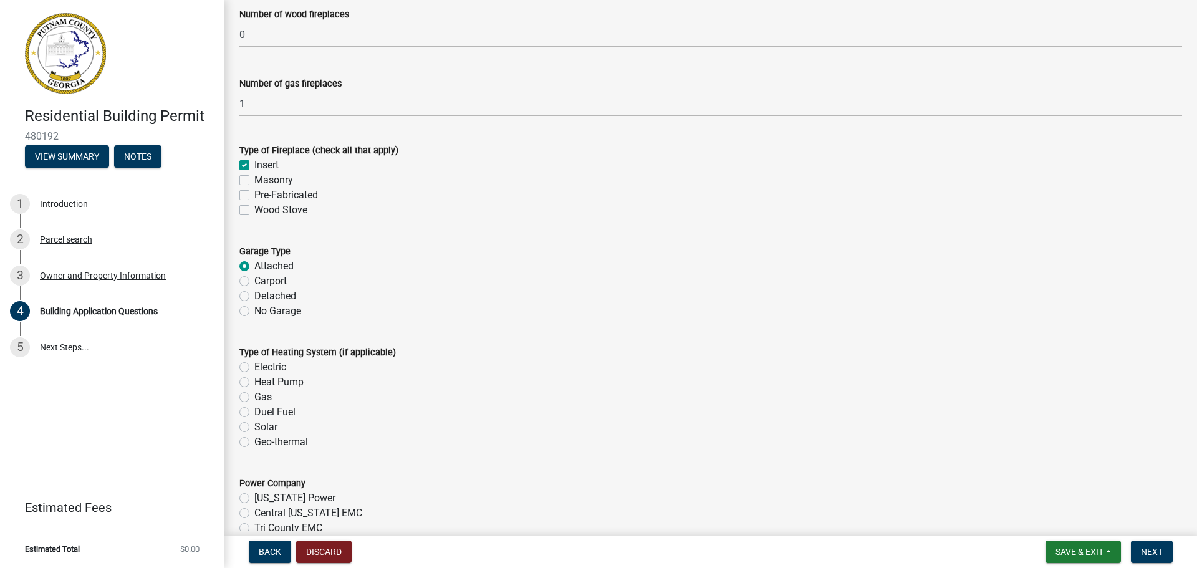
click at [254, 382] on label "Heat Pump" at bounding box center [278, 382] width 49 height 15
click at [254, 382] on input "Heat Pump" at bounding box center [258, 379] width 8 height 8
radio input "true"
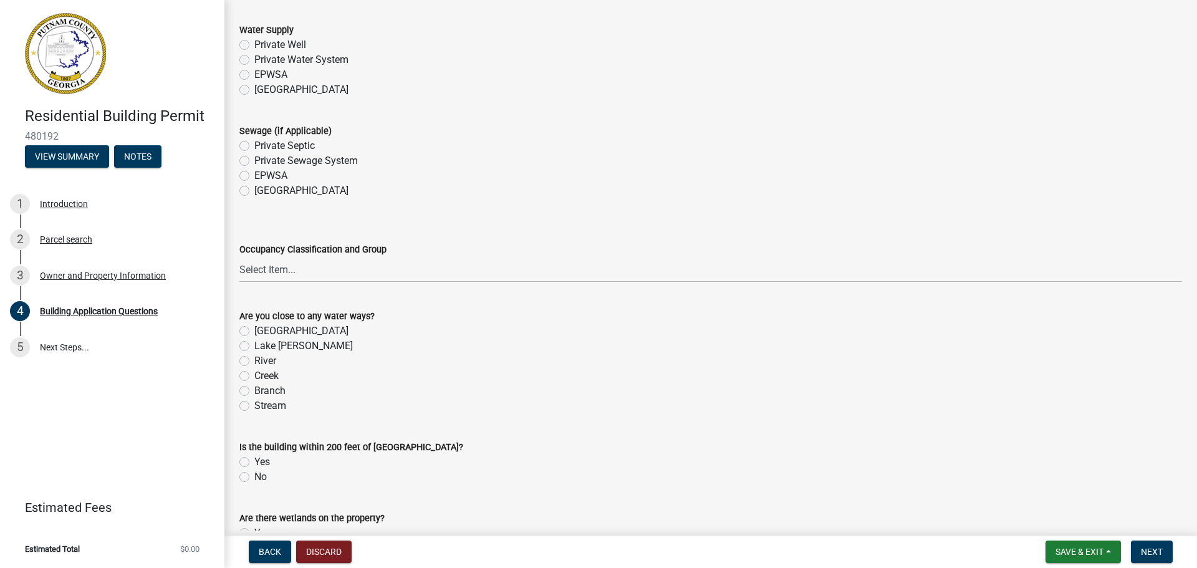
scroll to position [4115, 0]
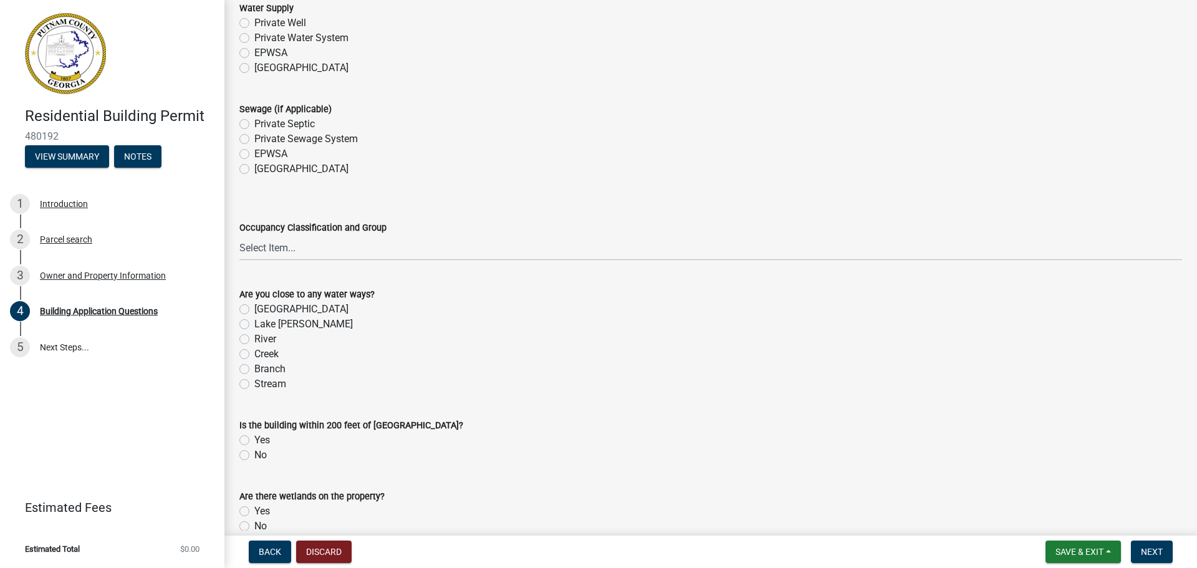
click at [254, 456] on label "No" at bounding box center [260, 455] width 12 height 15
click at [254, 456] on input "No" at bounding box center [258, 452] width 8 height 8
radio input "true"
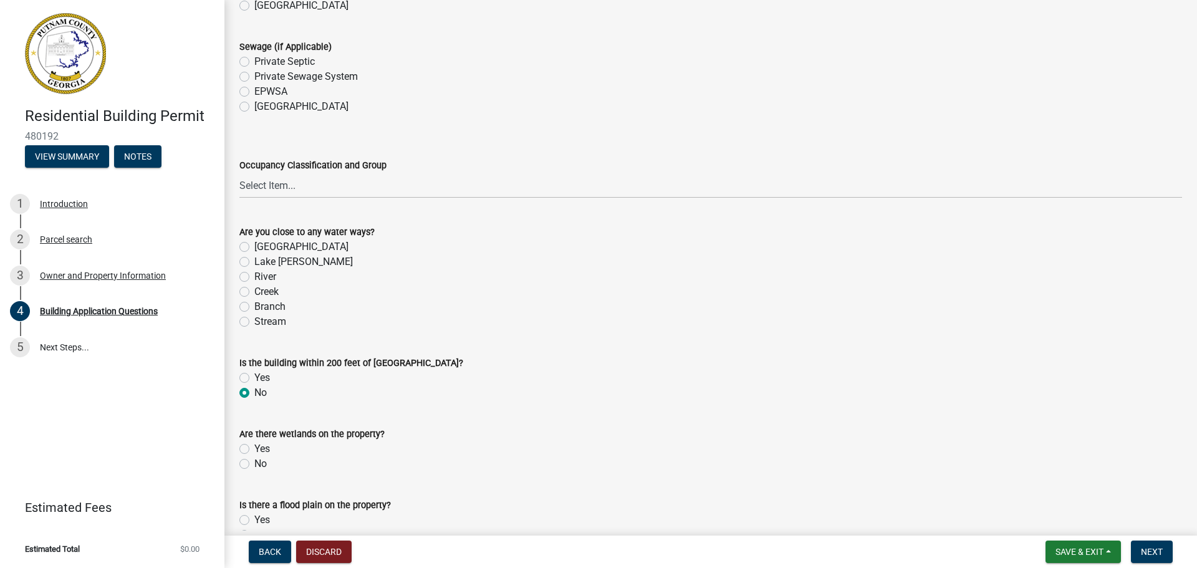
click at [254, 461] on label "No" at bounding box center [260, 463] width 12 height 15
click at [254, 461] on input "No" at bounding box center [258, 460] width 8 height 8
radio input "true"
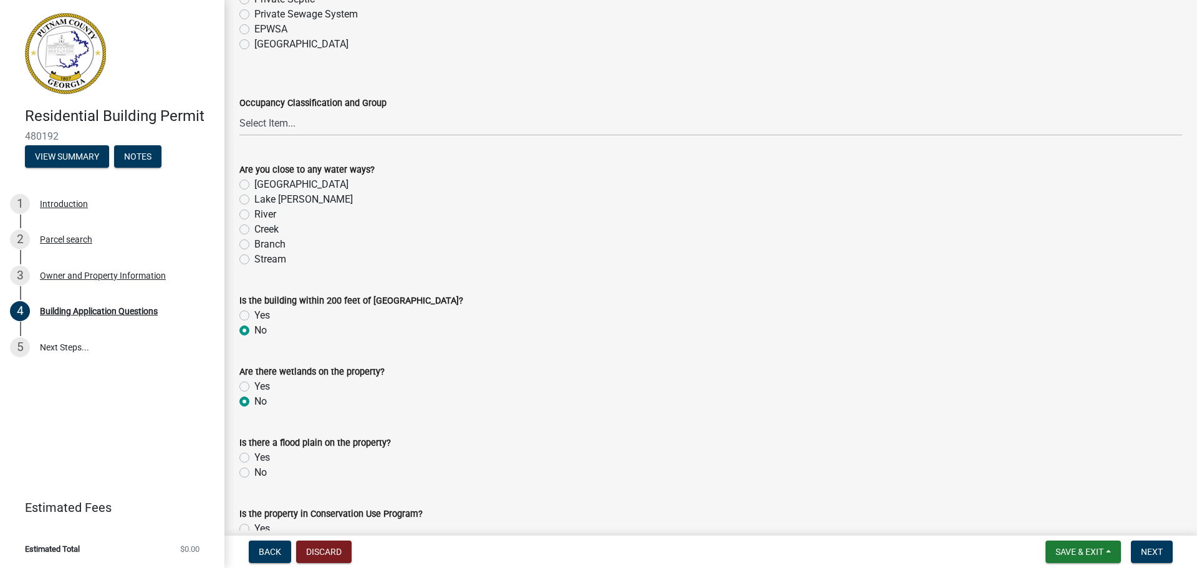
click at [254, 472] on label "No" at bounding box center [260, 472] width 12 height 15
click at [254, 472] on input "No" at bounding box center [258, 469] width 8 height 8
radio input "true"
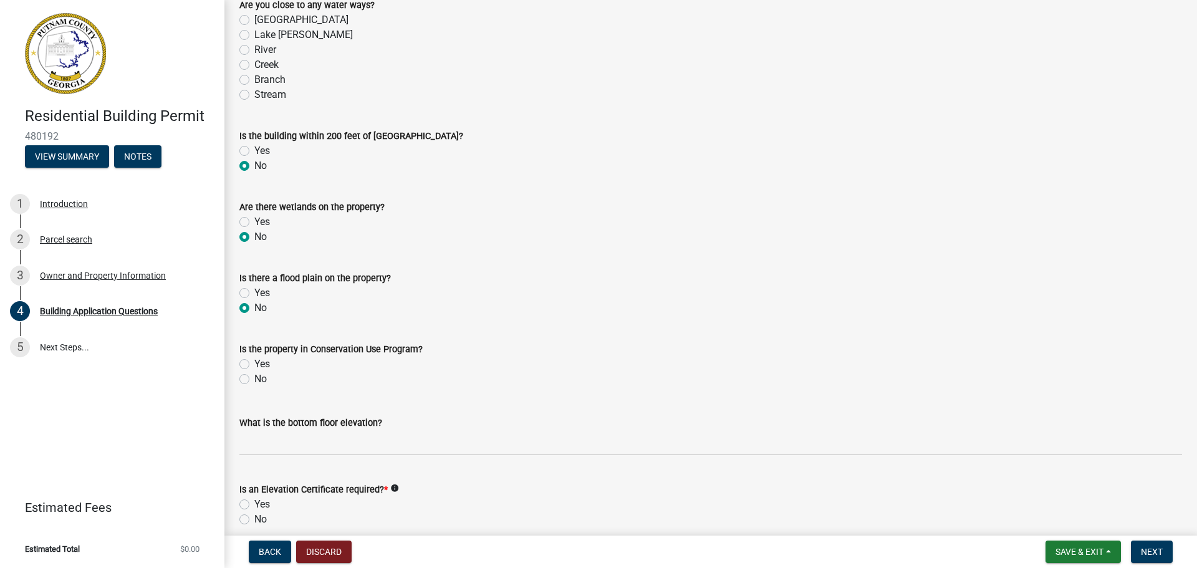
scroll to position [4426, 0]
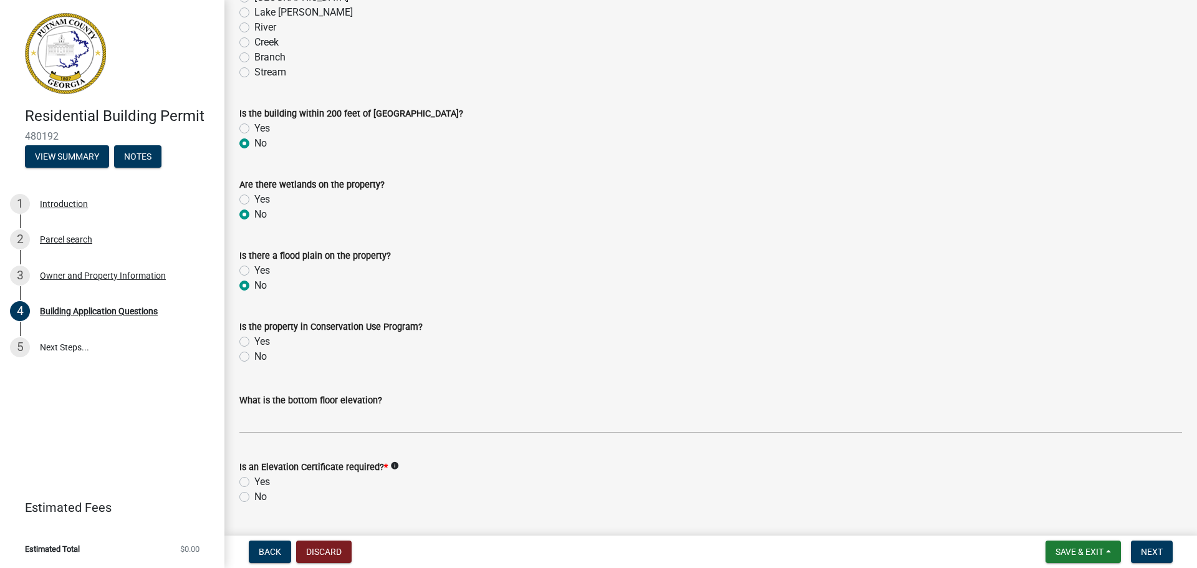
click at [254, 497] on label "No" at bounding box center [260, 496] width 12 height 15
click at [254, 497] on input "No" at bounding box center [258, 493] width 8 height 8
radio input "true"
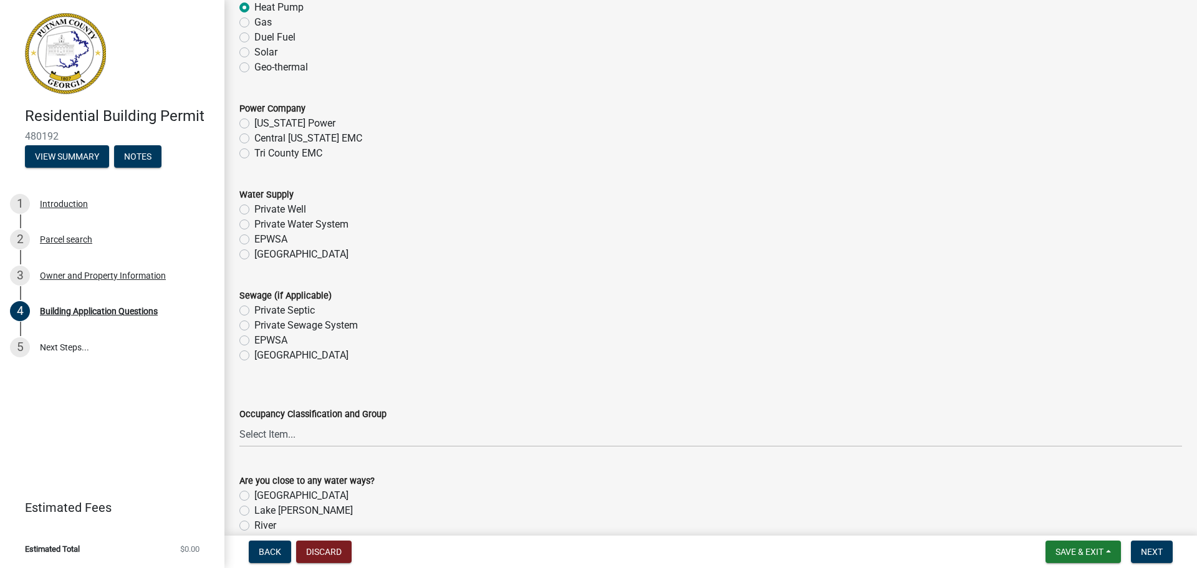
scroll to position [3928, 0]
click at [254, 239] on label "EPWSA" at bounding box center [270, 240] width 33 height 15
click at [254, 239] on input "EPWSA" at bounding box center [258, 237] width 8 height 8
radio input "true"
click at [254, 340] on label "EPWSA" at bounding box center [270, 341] width 33 height 15
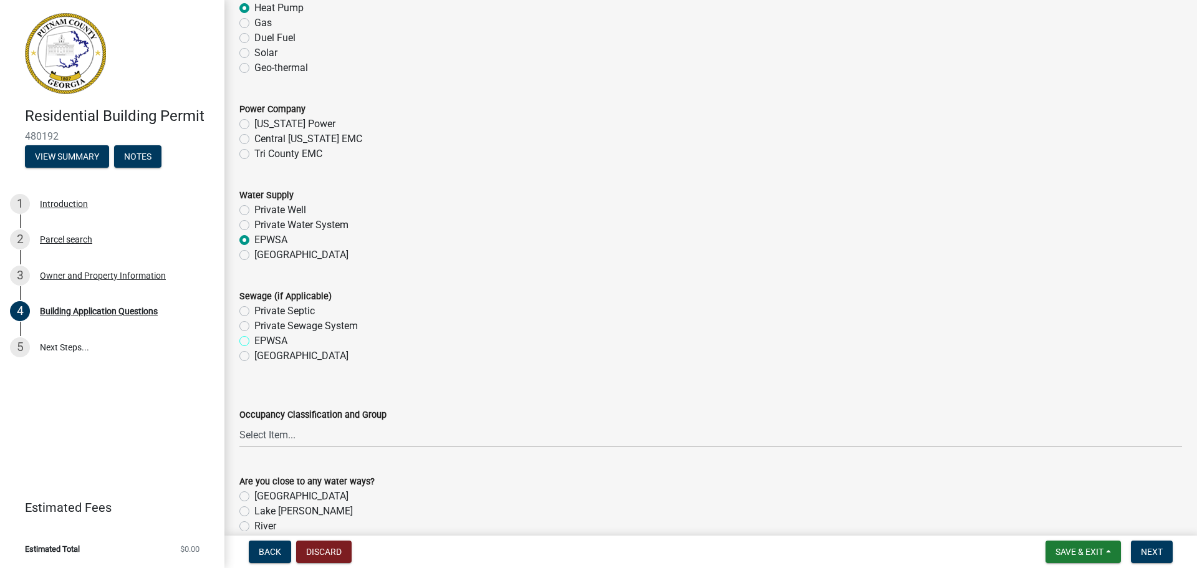
click at [254, 340] on input "EPWSA" at bounding box center [258, 338] width 8 height 8
radio input "true"
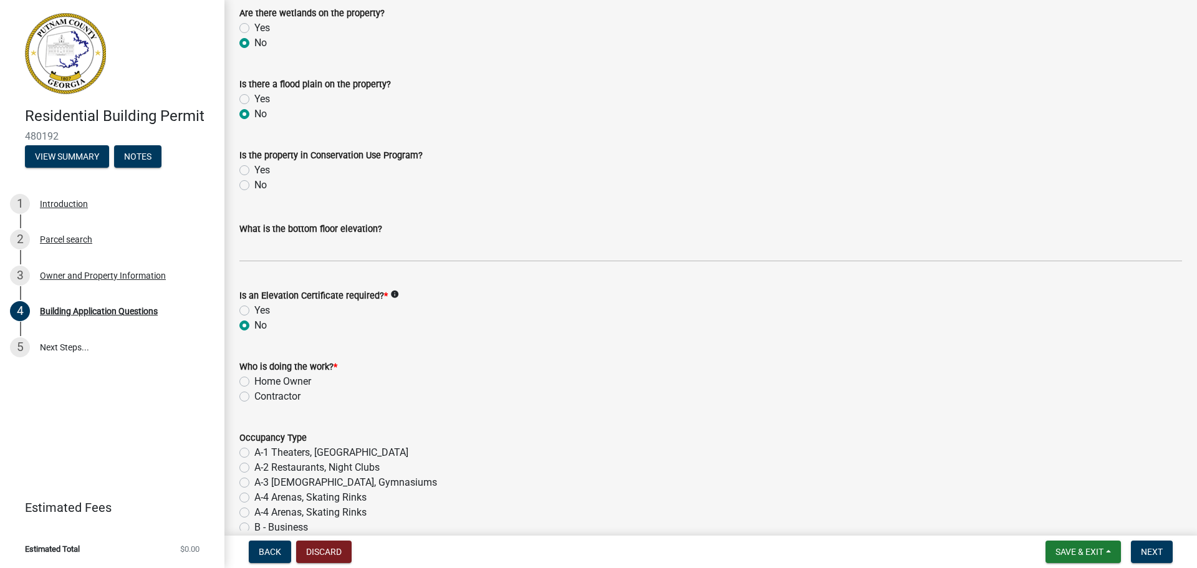
scroll to position [4676, 0]
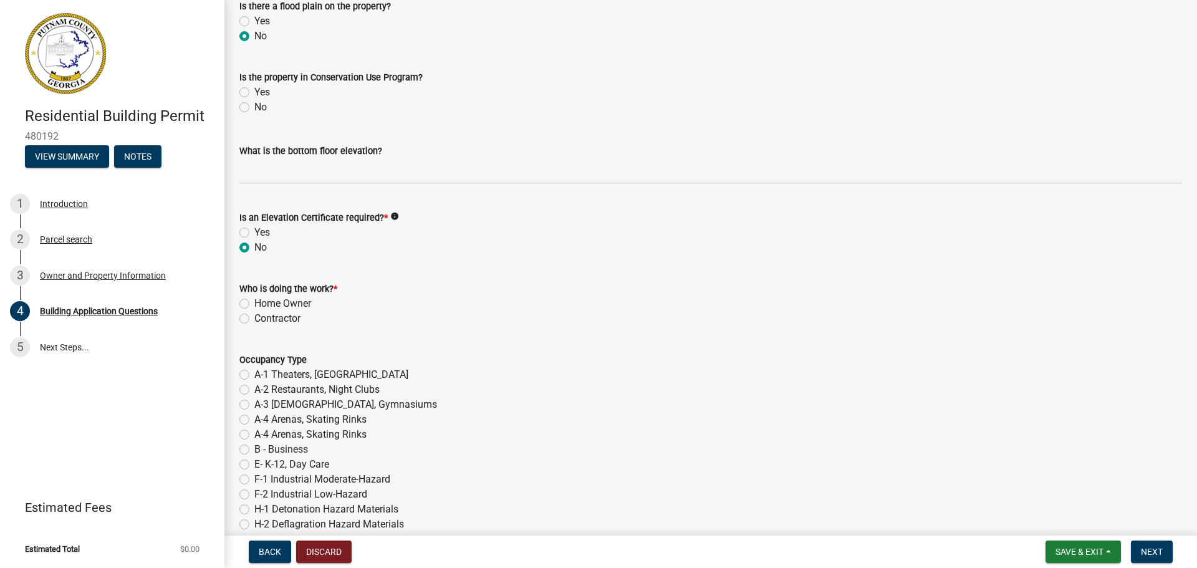
click at [254, 317] on label "Contractor" at bounding box center [277, 318] width 46 height 15
click at [254, 317] on input "Contractor" at bounding box center [258, 315] width 8 height 8
radio input "true"
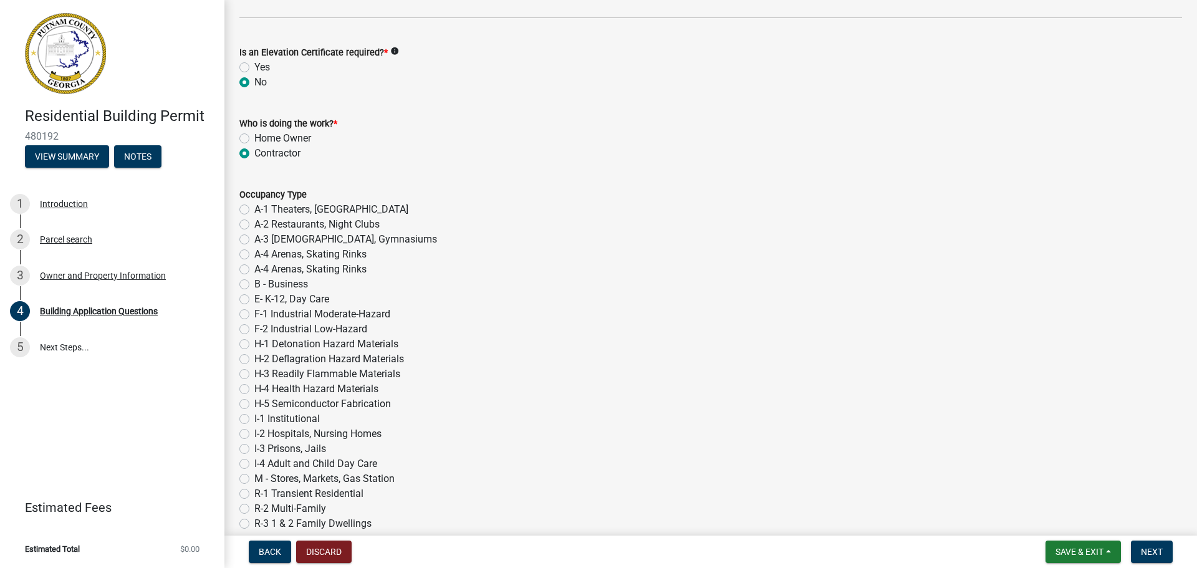
scroll to position [4863, 0]
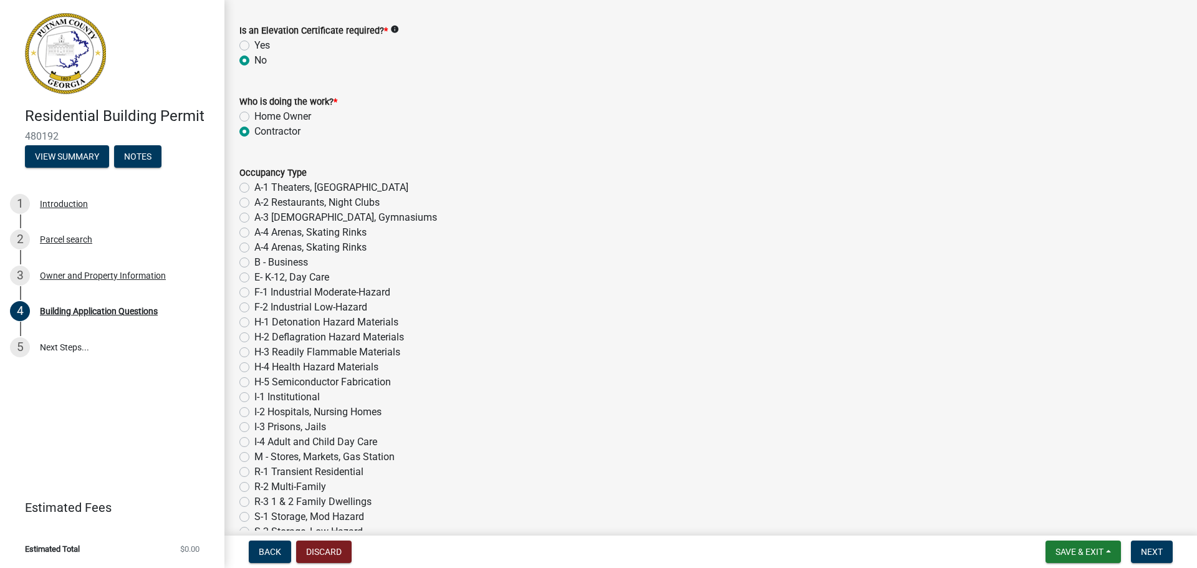
click at [254, 503] on label "R-3 1 & 2 Family Dwellings" at bounding box center [312, 501] width 117 height 15
click at [254, 502] on input "R-3 1 & 2 Family Dwellings" at bounding box center [258, 498] width 8 height 8
radio input "true"
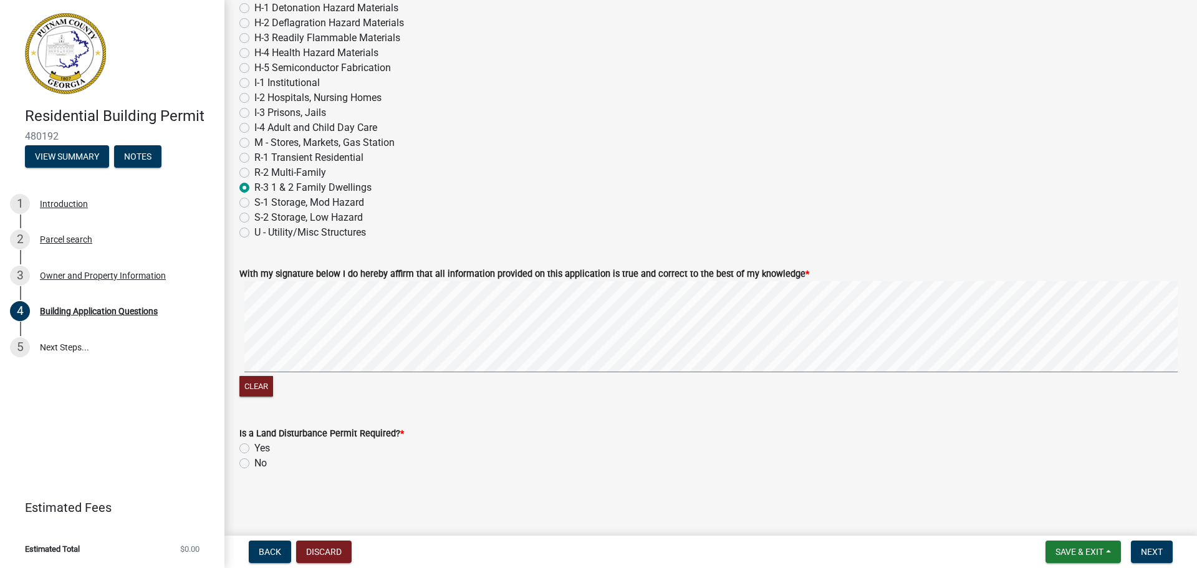
scroll to position [5178, 0]
click at [254, 460] on label "No" at bounding box center [260, 463] width 12 height 15
click at [254, 460] on input "No" at bounding box center [258, 460] width 8 height 8
radio input "true"
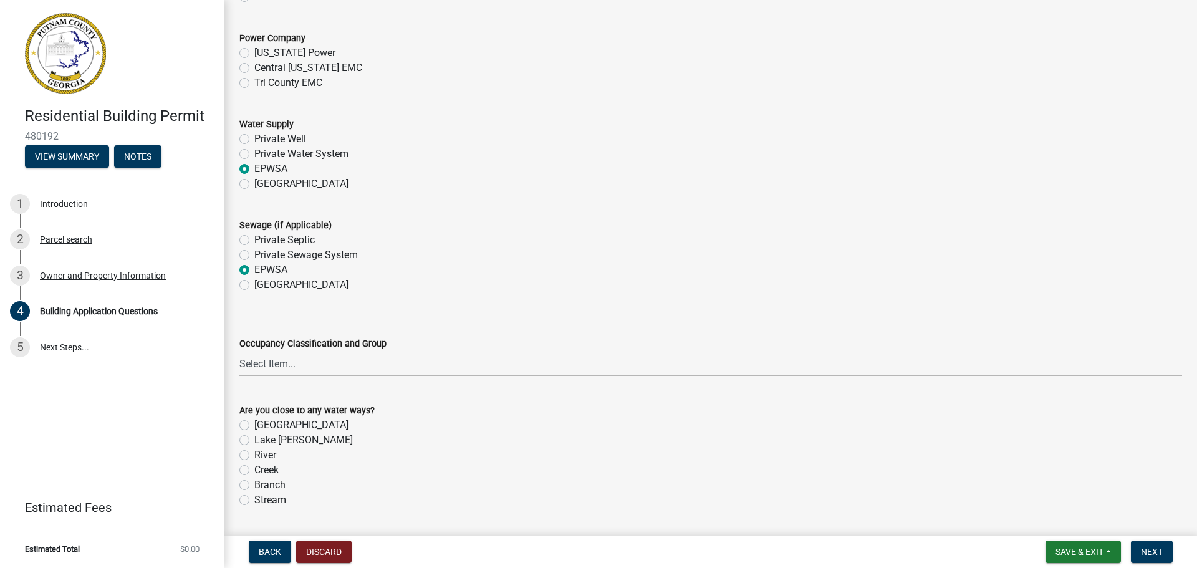
scroll to position [3993, 0]
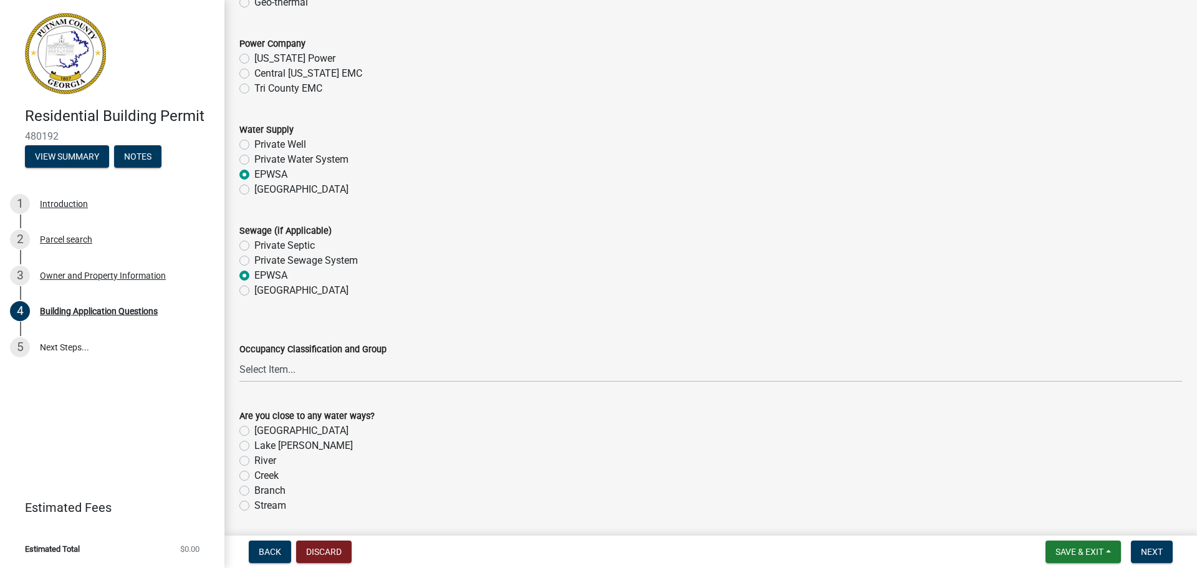
click at [254, 58] on label "Georgia Power" at bounding box center [294, 58] width 81 height 15
click at [254, 58] on input "Georgia Power" at bounding box center [258, 55] width 8 height 8
radio input "true"
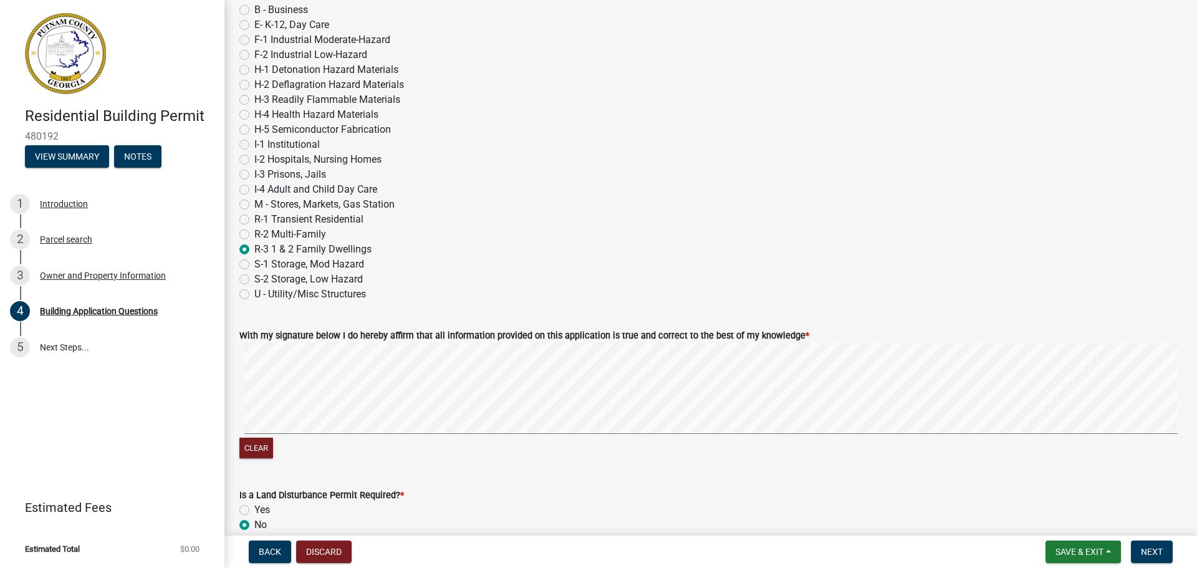
scroll to position [5178, 0]
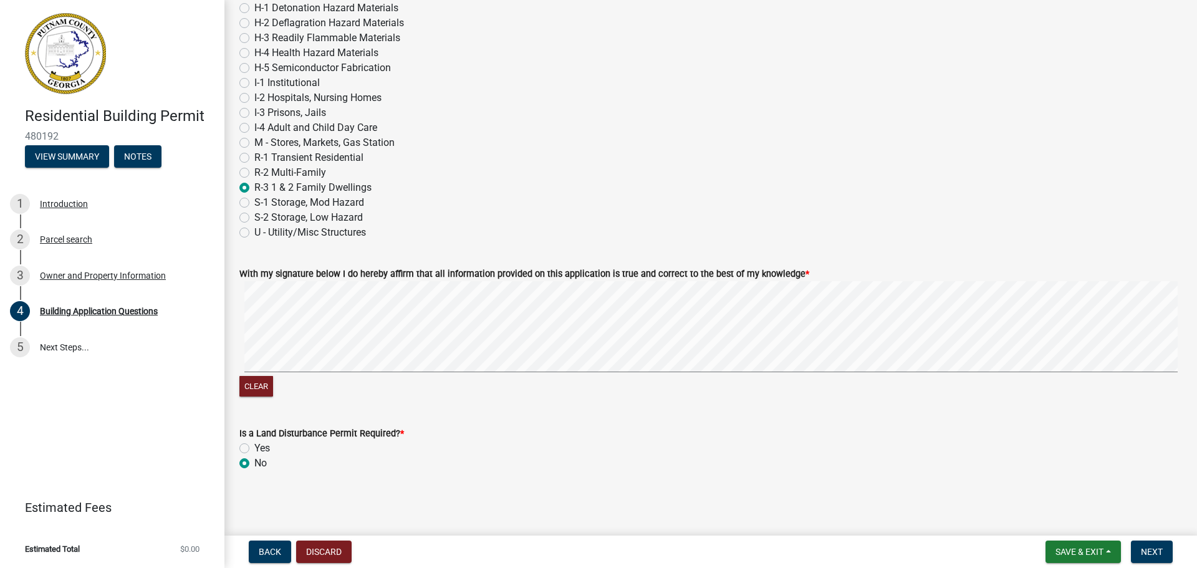
click at [443, 336] on div "Clear" at bounding box center [710, 340] width 943 height 118
click at [1147, 550] on span "Next" at bounding box center [1152, 552] width 22 height 10
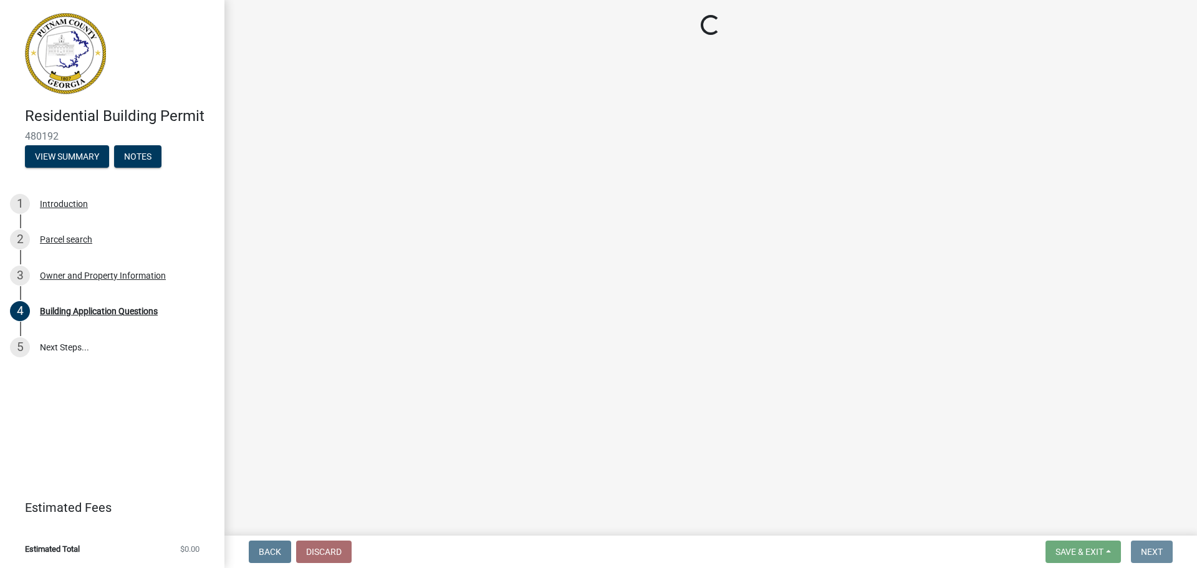
scroll to position [0, 0]
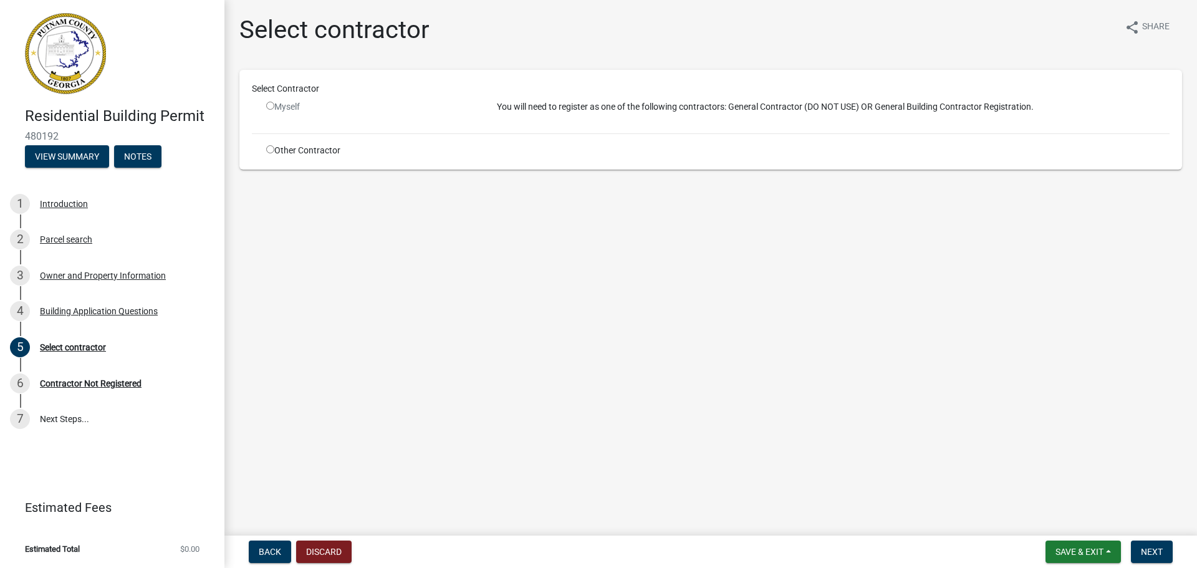
click at [273, 104] on input "radio" at bounding box center [270, 106] width 8 height 8
click at [266, 106] on input "radio" at bounding box center [270, 106] width 8 height 8
click at [270, 105] on input "radio" at bounding box center [270, 106] width 8 height 8
radio input "false"
click at [271, 147] on input "radio" at bounding box center [270, 149] width 8 height 8
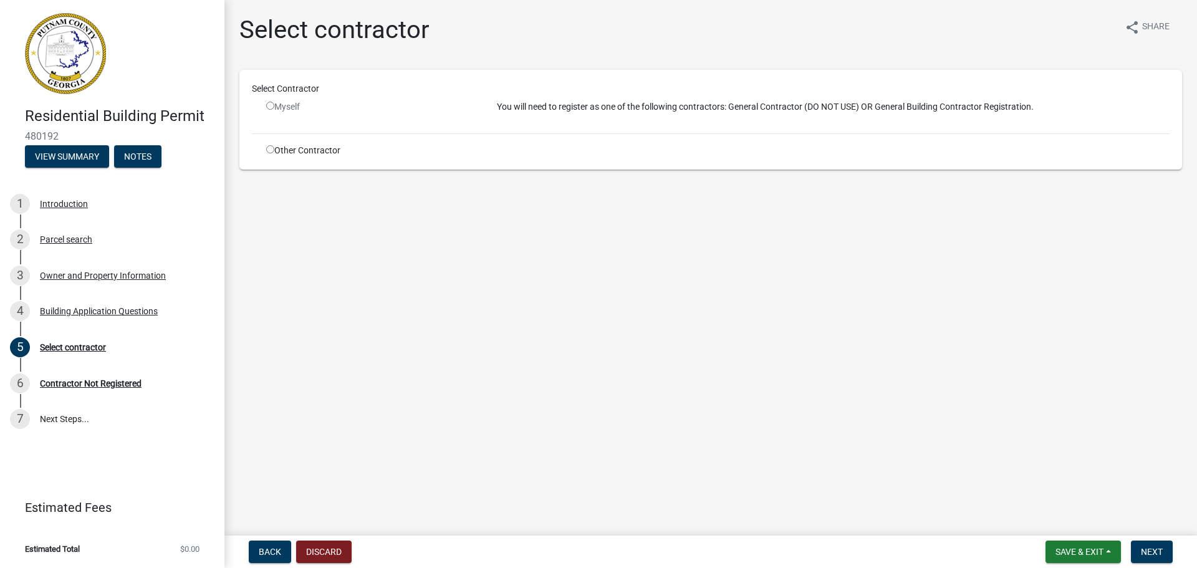
radio input "true"
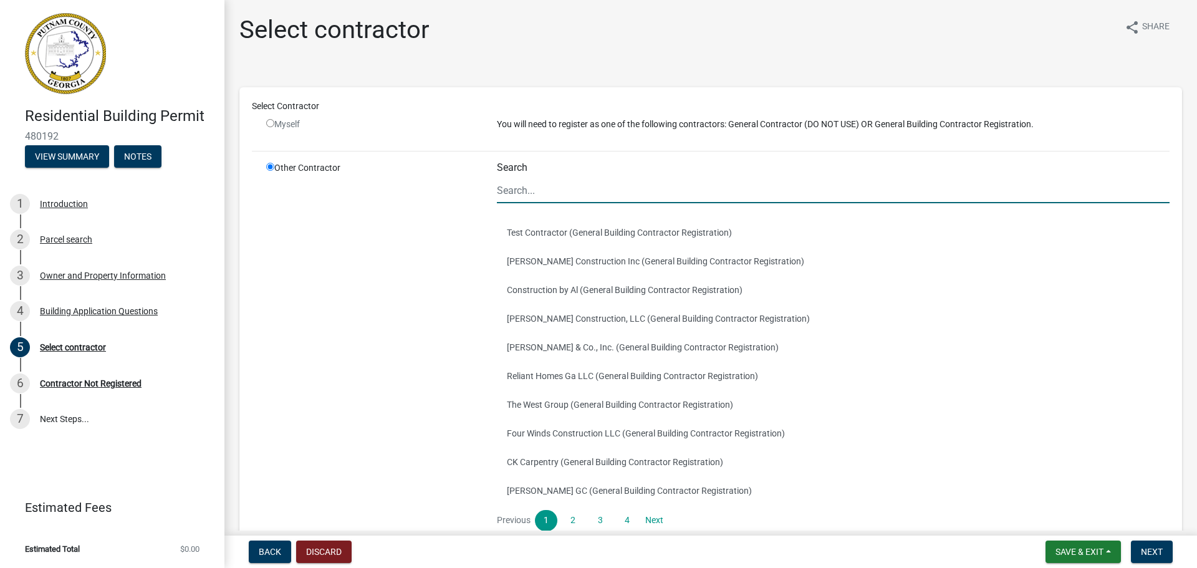
click at [517, 193] on input "Search" at bounding box center [833, 191] width 673 height 26
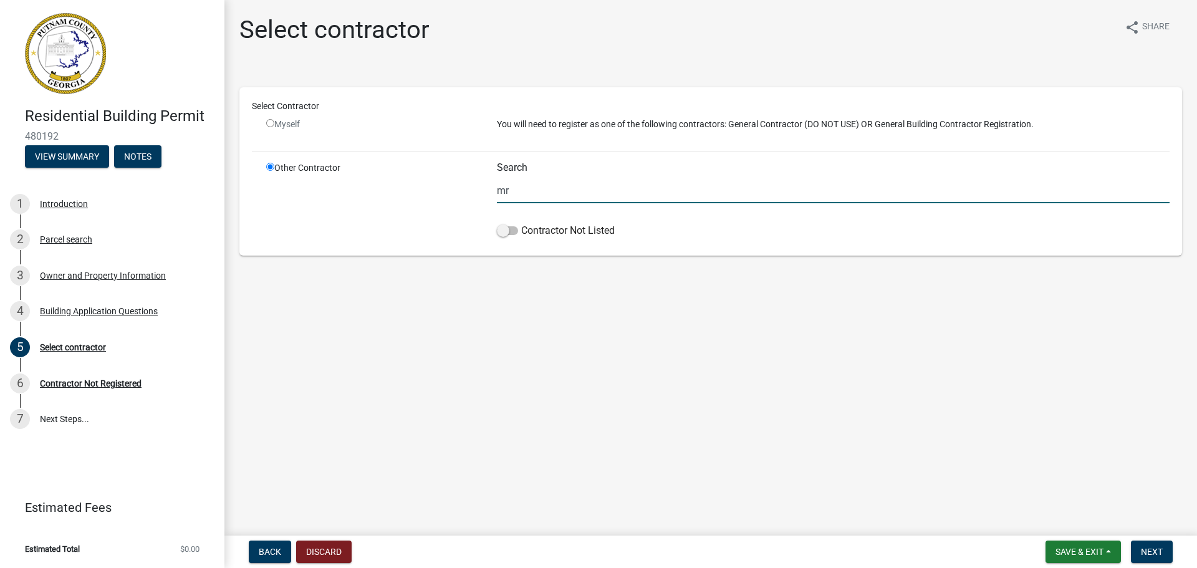
type input "mr"
click at [604, 344] on main "Select contractor share Share Select Contractor Myself You will need to registe…" at bounding box center [710, 265] width 973 height 531
click at [269, 123] on input "radio" at bounding box center [270, 123] width 8 height 8
radio input "false"
radio input "true"
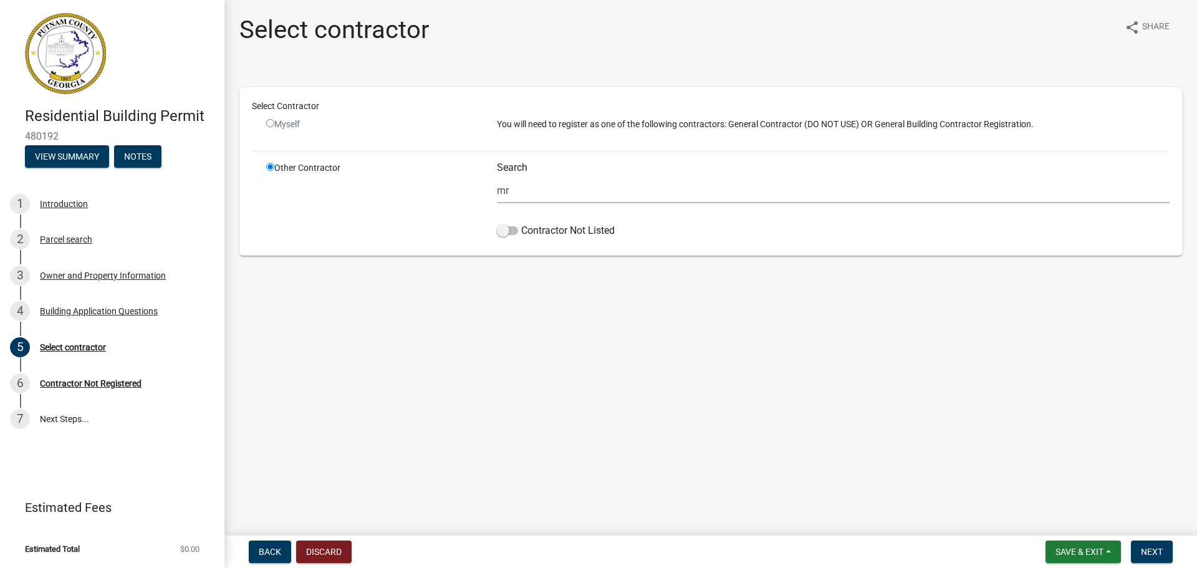
click at [269, 166] on input "radio" at bounding box center [270, 167] width 8 height 8
click at [268, 122] on input "radio" at bounding box center [270, 123] width 8 height 8
radio input "false"
radio input "true"
click at [274, 553] on span "Back" at bounding box center [270, 552] width 22 height 10
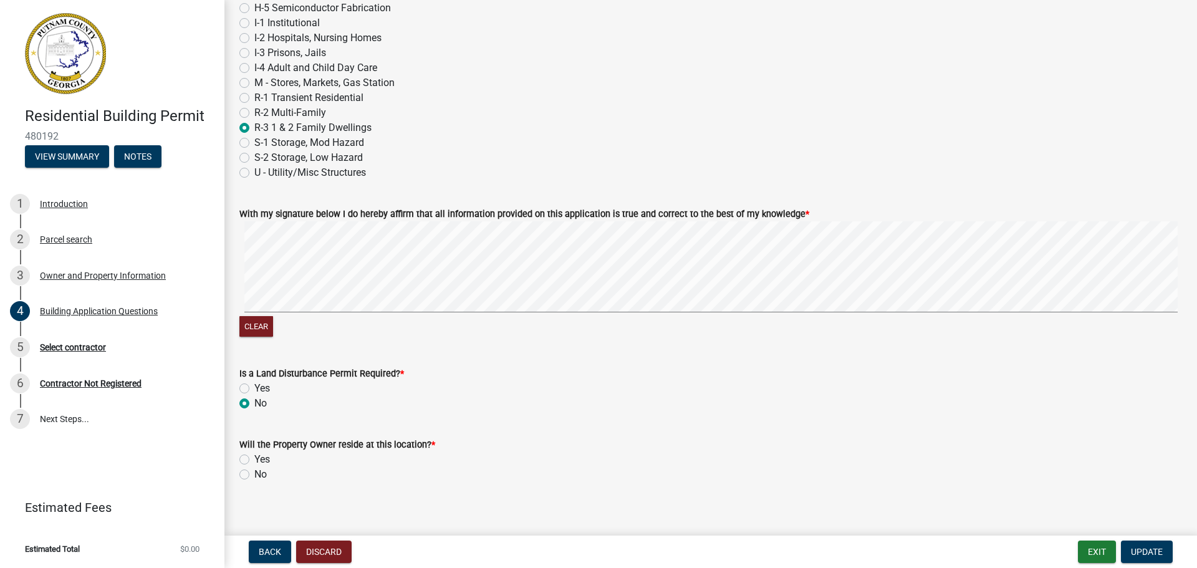
scroll to position [5249, 0]
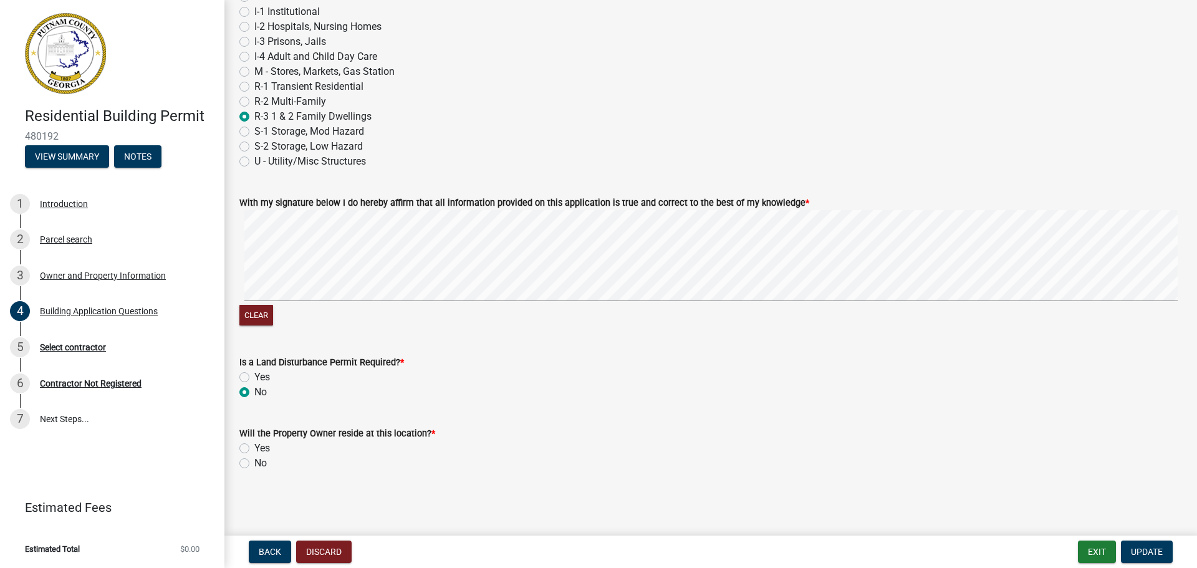
click at [254, 448] on label "Yes" at bounding box center [262, 448] width 16 height 15
click at [254, 448] on input "Yes" at bounding box center [258, 445] width 8 height 8
radio input "true"
click at [1140, 546] on button "Update" at bounding box center [1147, 552] width 52 height 22
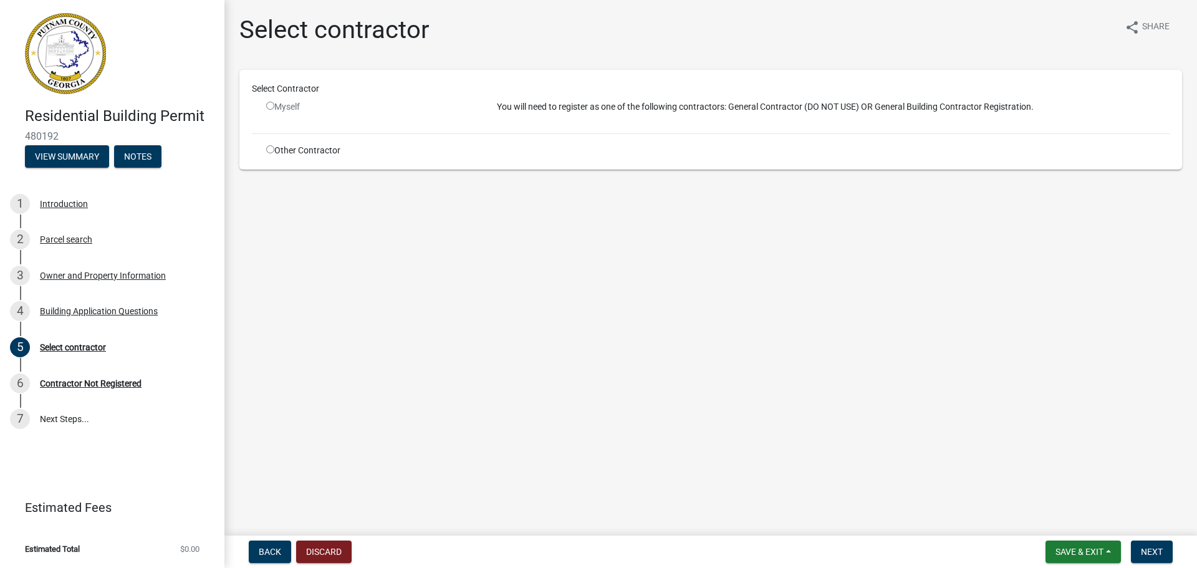
click at [269, 105] on input "radio" at bounding box center [270, 106] width 8 height 8
radio input "false"
click at [269, 148] on input "radio" at bounding box center [270, 149] width 8 height 8
radio input "true"
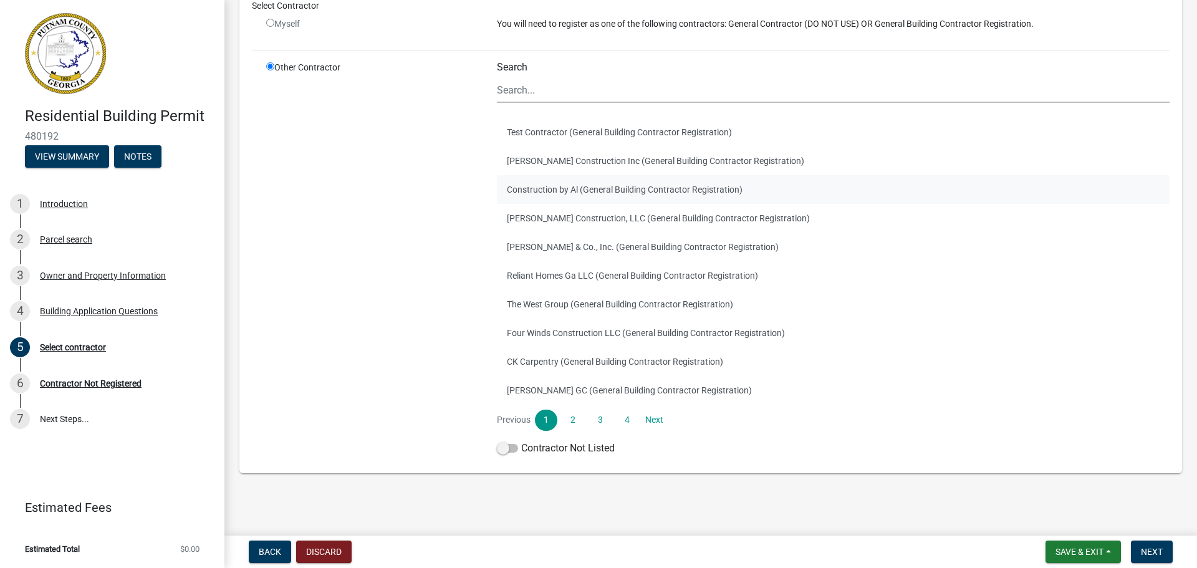
scroll to position [102, 0]
click at [511, 446] on span at bounding box center [507, 447] width 21 height 9
click at [521, 440] on input "Contractor Not Listed" at bounding box center [521, 440] width 0 height 0
click at [653, 413] on link "Next" at bounding box center [654, 418] width 22 height 21
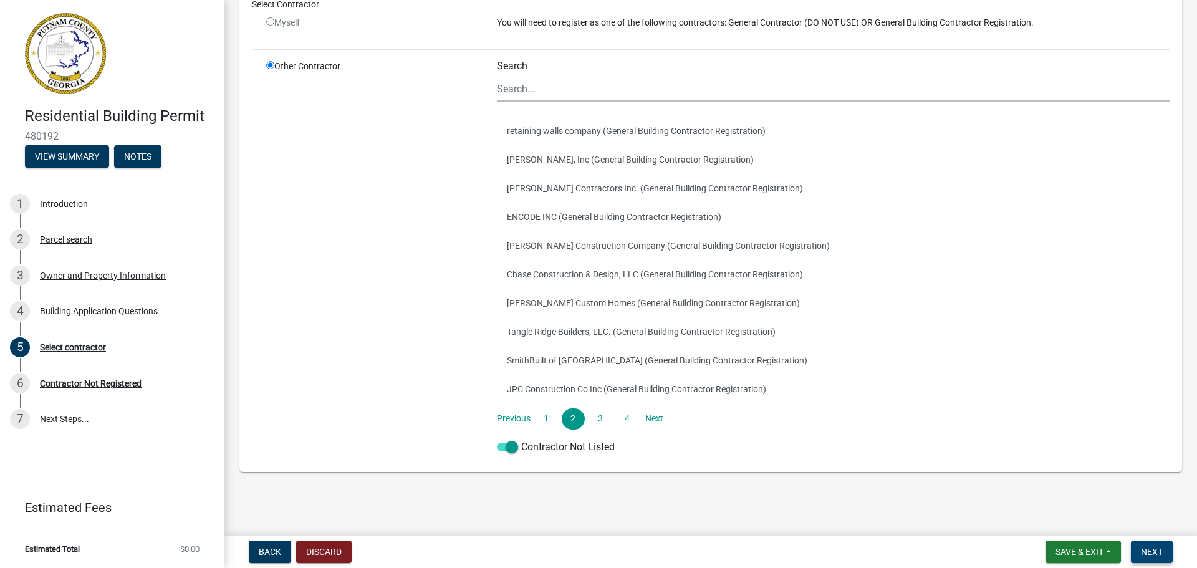
click at [1150, 550] on span "Next" at bounding box center [1152, 552] width 22 height 10
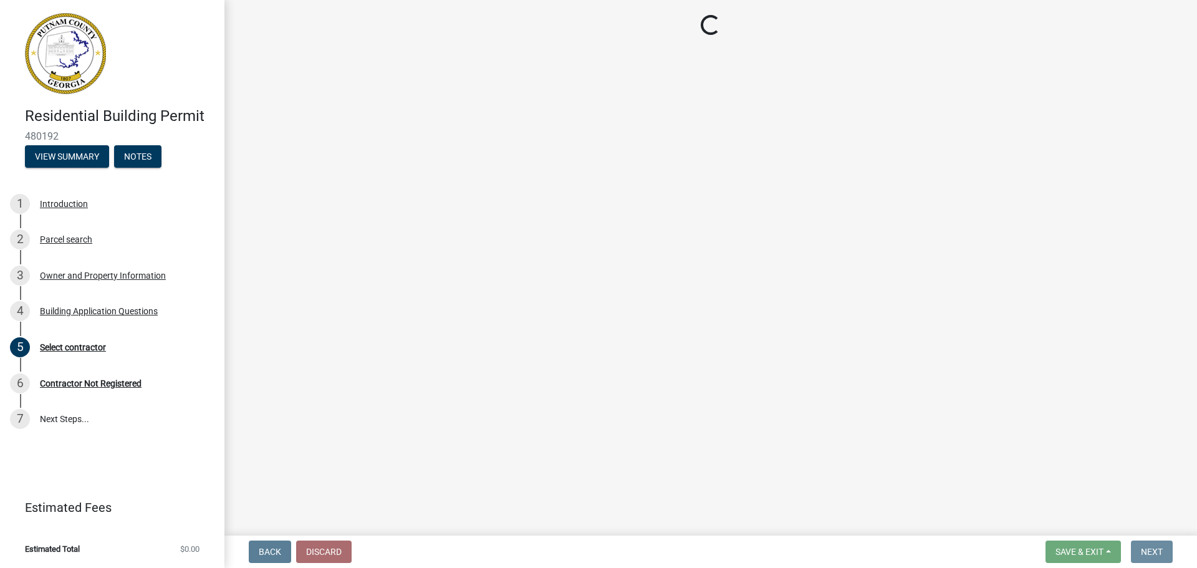
scroll to position [0, 0]
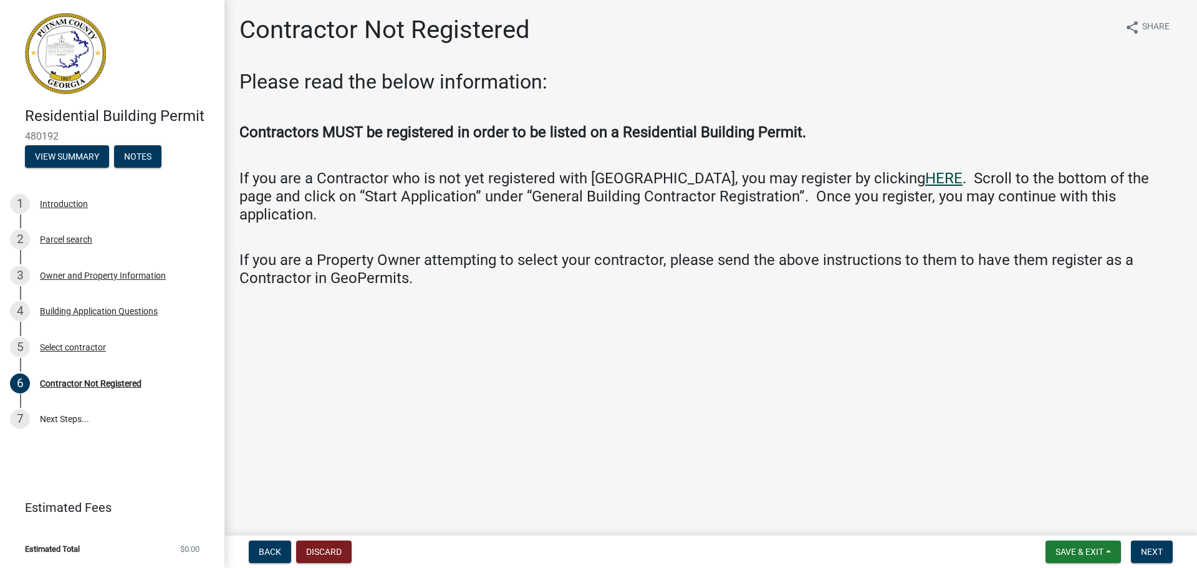
click at [925, 172] on link "HERE" at bounding box center [943, 178] width 37 height 17
click at [1147, 547] on span "Next" at bounding box center [1152, 552] width 22 height 10
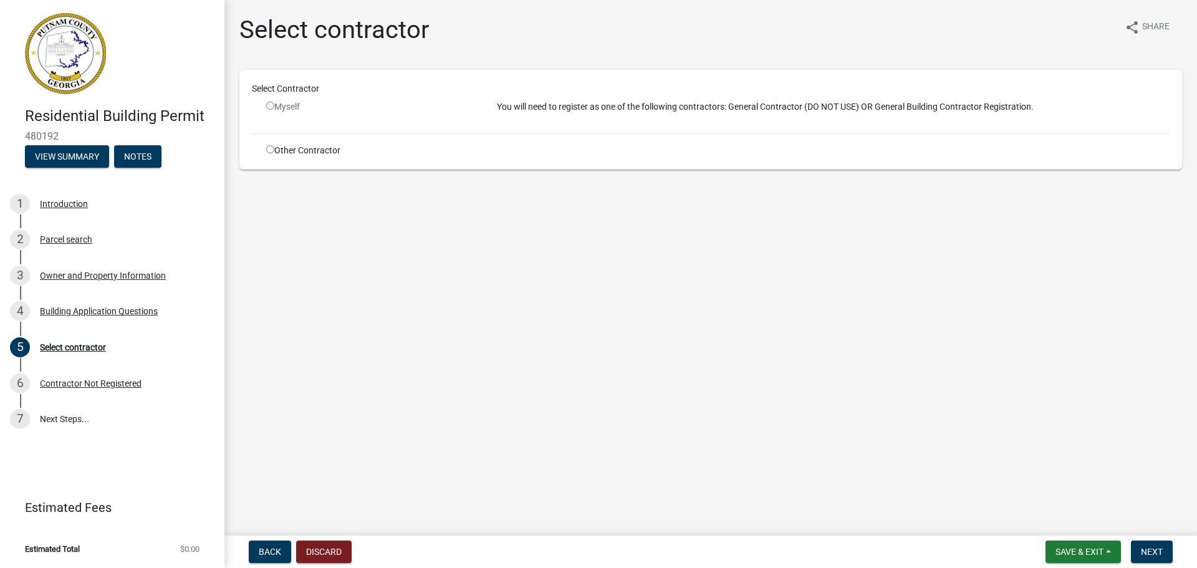
click at [267, 153] on input "radio" at bounding box center [270, 149] width 8 height 8
radio input "true"
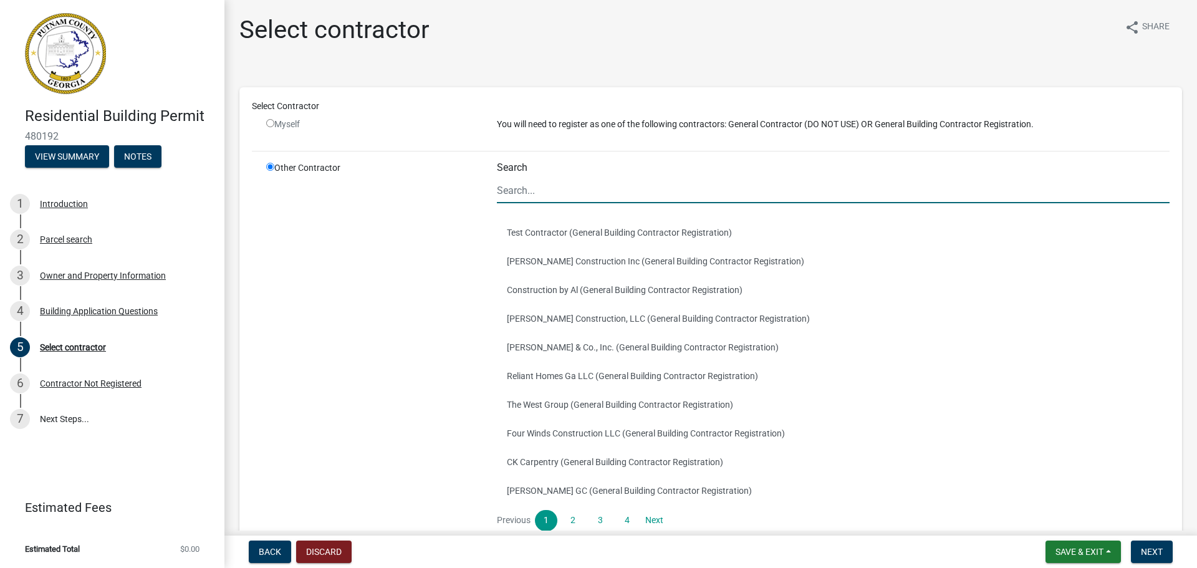
click at [498, 192] on input "Search" at bounding box center [833, 191] width 673 height 26
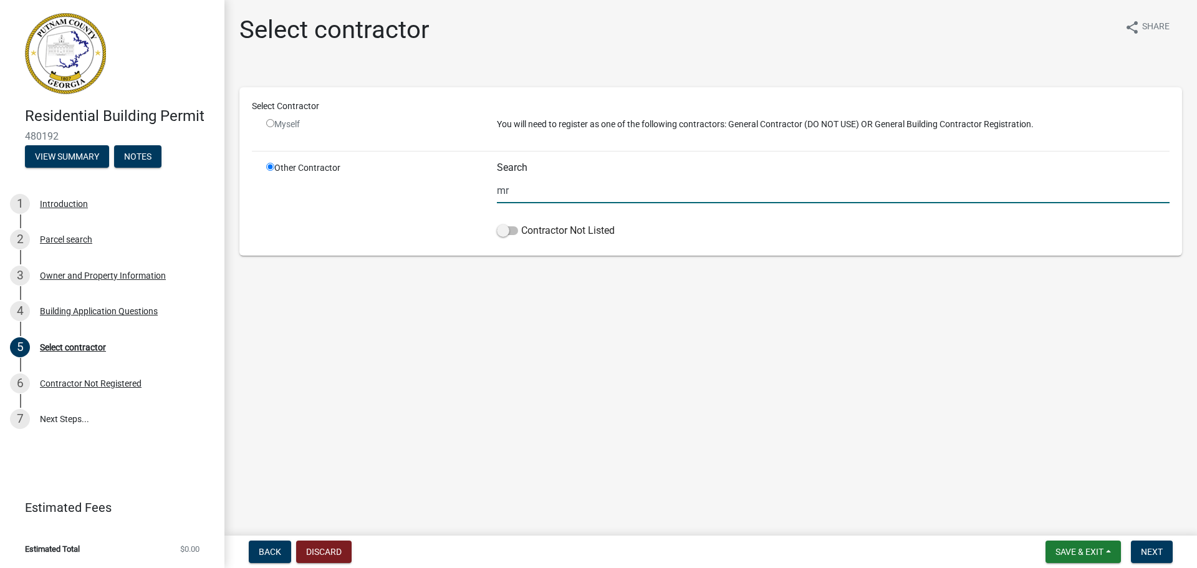
type input "m"
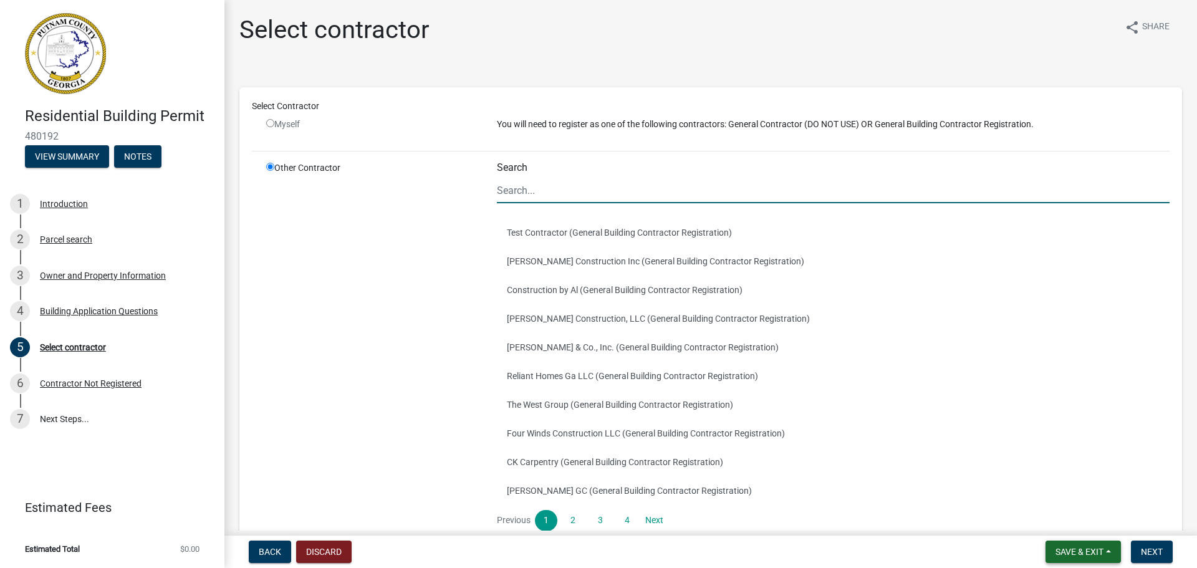
click at [1067, 551] on span "Save & Exit" at bounding box center [1079, 552] width 48 height 10
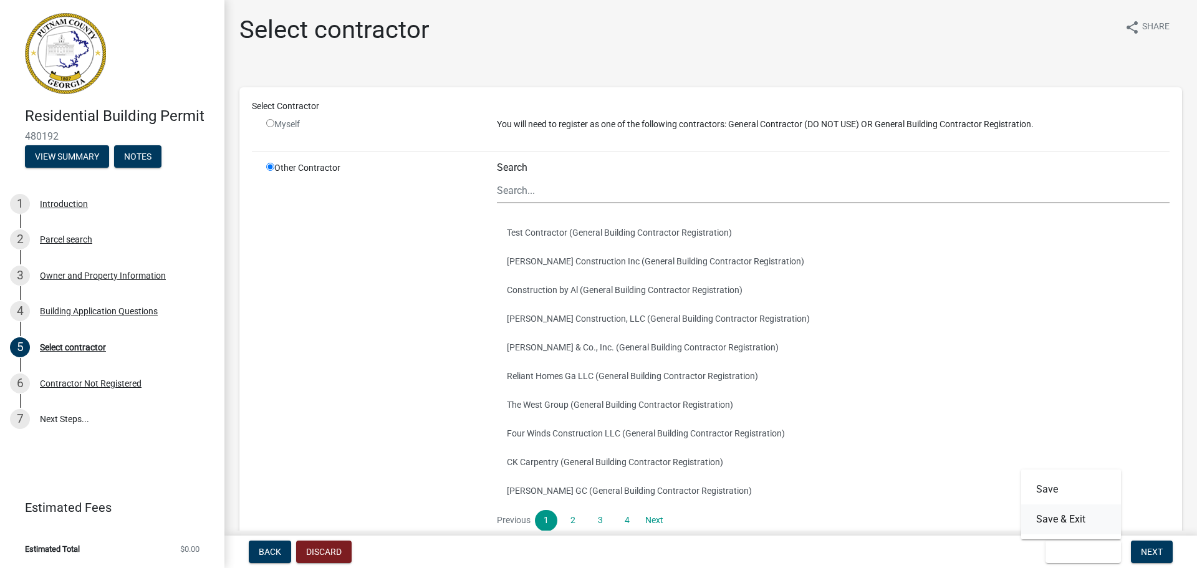
click at [1076, 523] on button "Save & Exit" at bounding box center [1071, 519] width 100 height 30
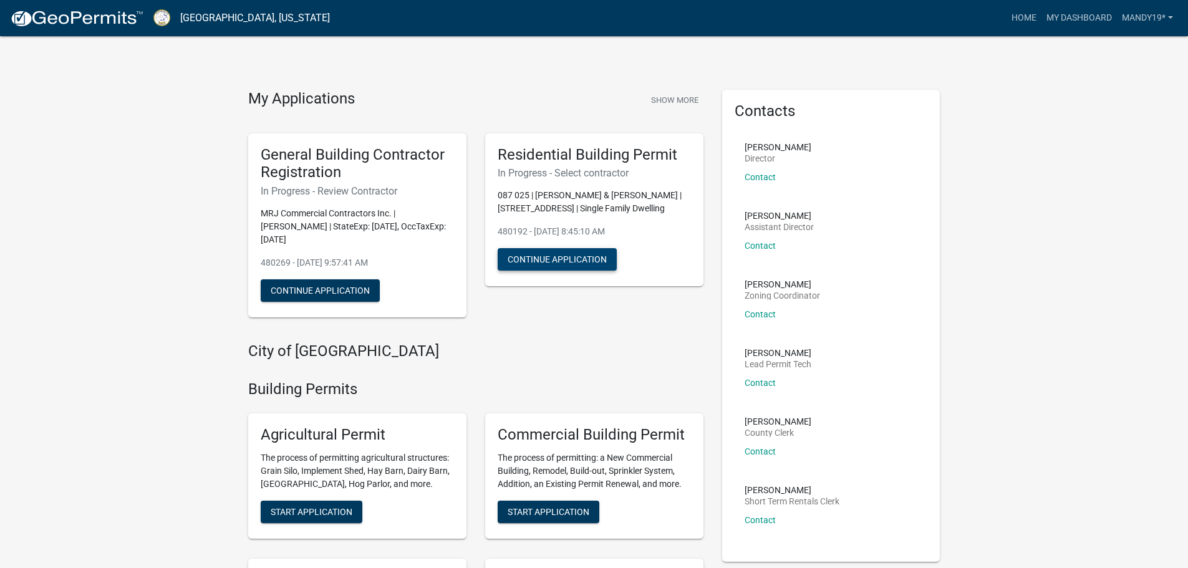
click at [579, 252] on button "Continue Application" at bounding box center [557, 259] width 119 height 22
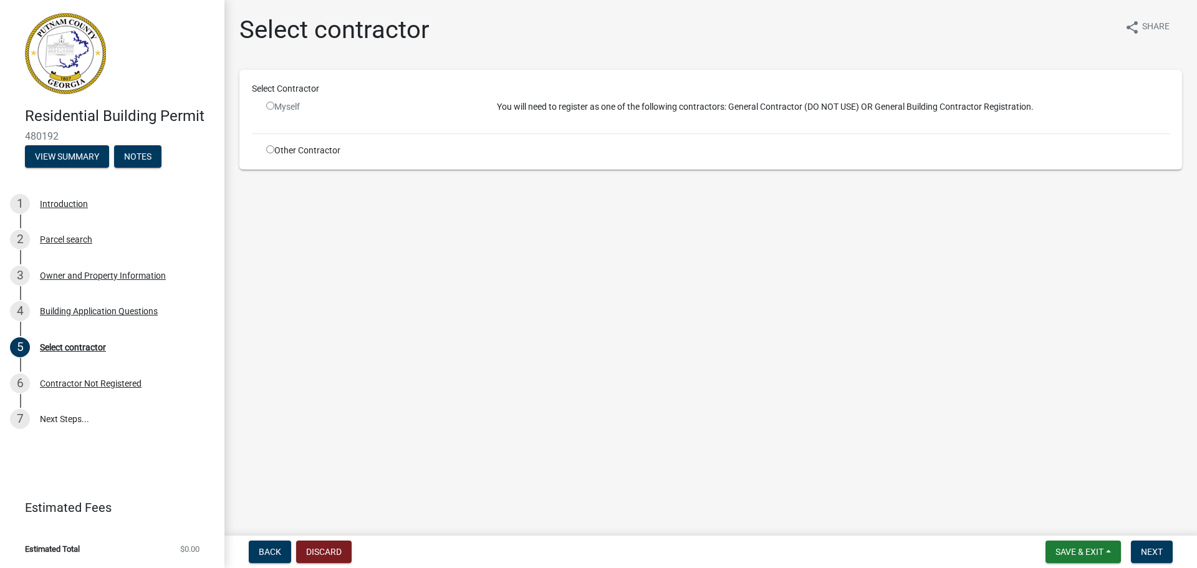
click at [271, 148] on input "radio" at bounding box center [270, 149] width 8 height 8
radio input "true"
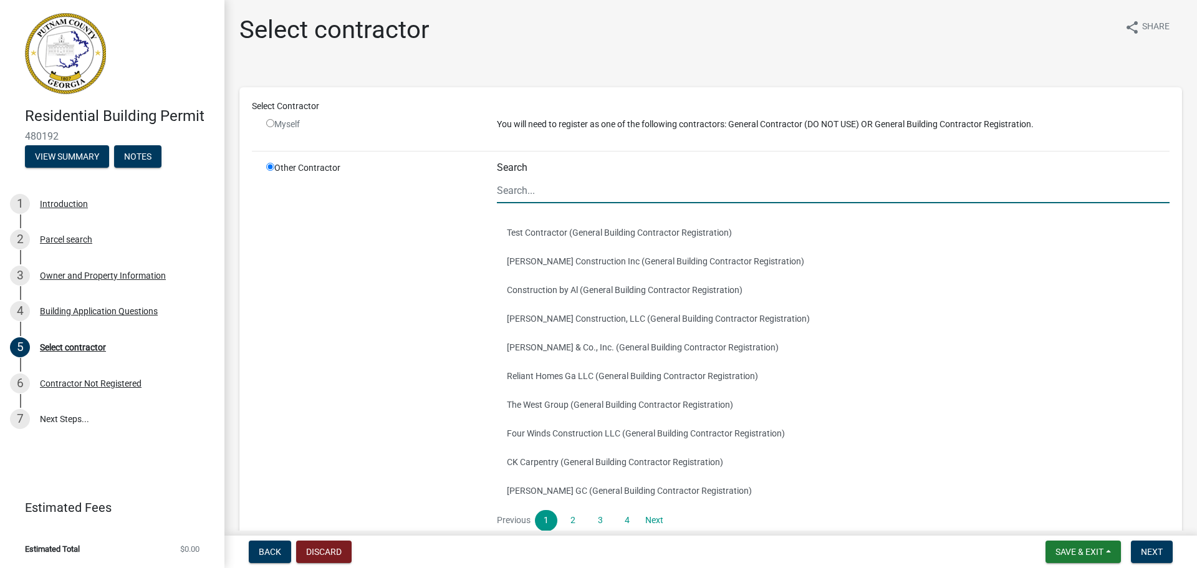
click at [507, 191] on input "Search" at bounding box center [833, 191] width 673 height 26
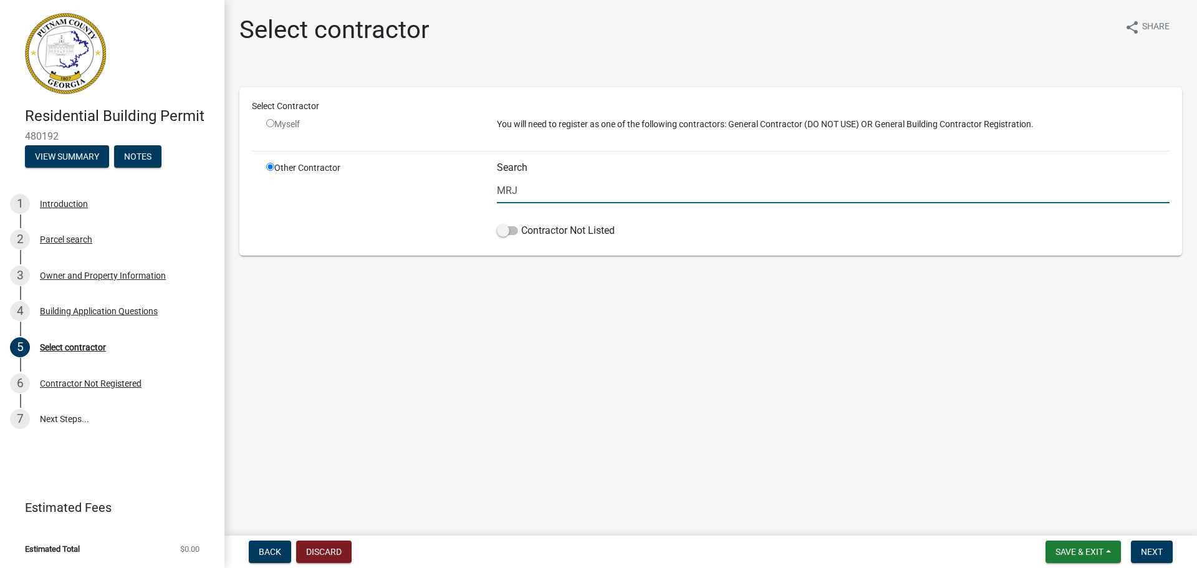
type input "MRJ"
click at [769, 406] on main "Select contractor share Share Select Contractor Myself You will need to registe…" at bounding box center [710, 265] width 973 height 531
click at [514, 226] on span at bounding box center [507, 230] width 21 height 9
click at [521, 223] on input "Contractor Not Listed" at bounding box center [521, 223] width 0 height 0
click at [1145, 551] on span "Next" at bounding box center [1152, 552] width 22 height 10
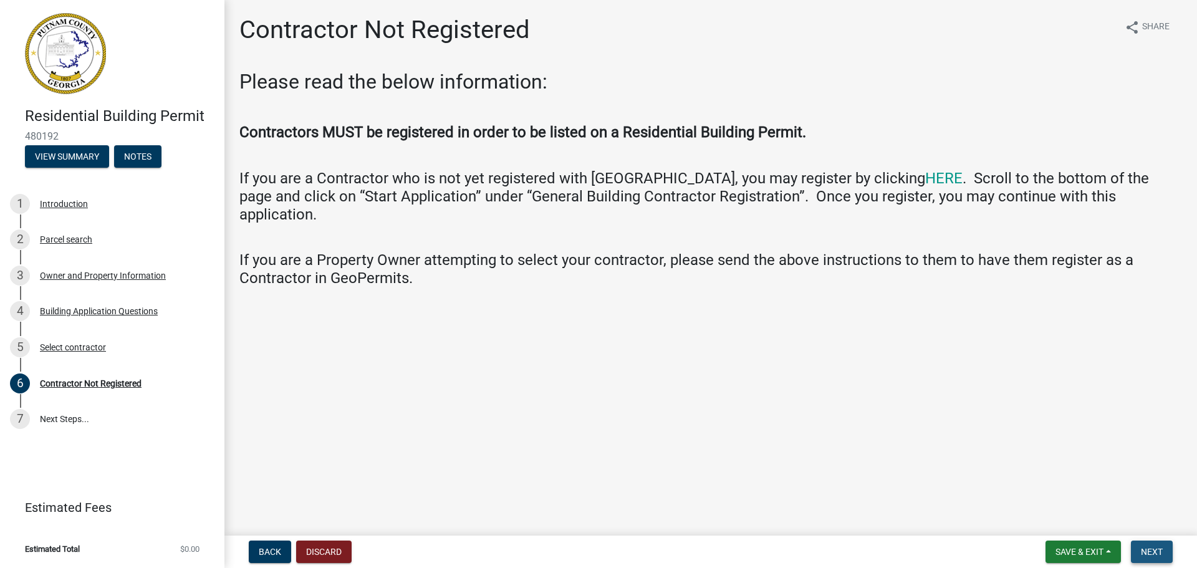
click at [1145, 552] on span "Next" at bounding box center [1152, 552] width 22 height 10
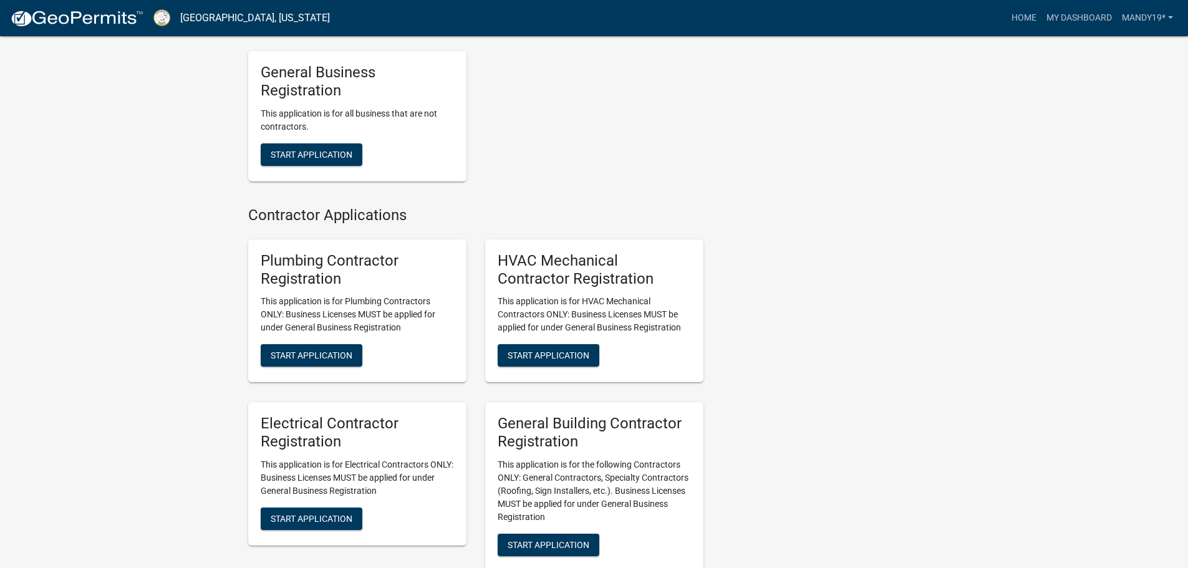
scroll to position [2592, 0]
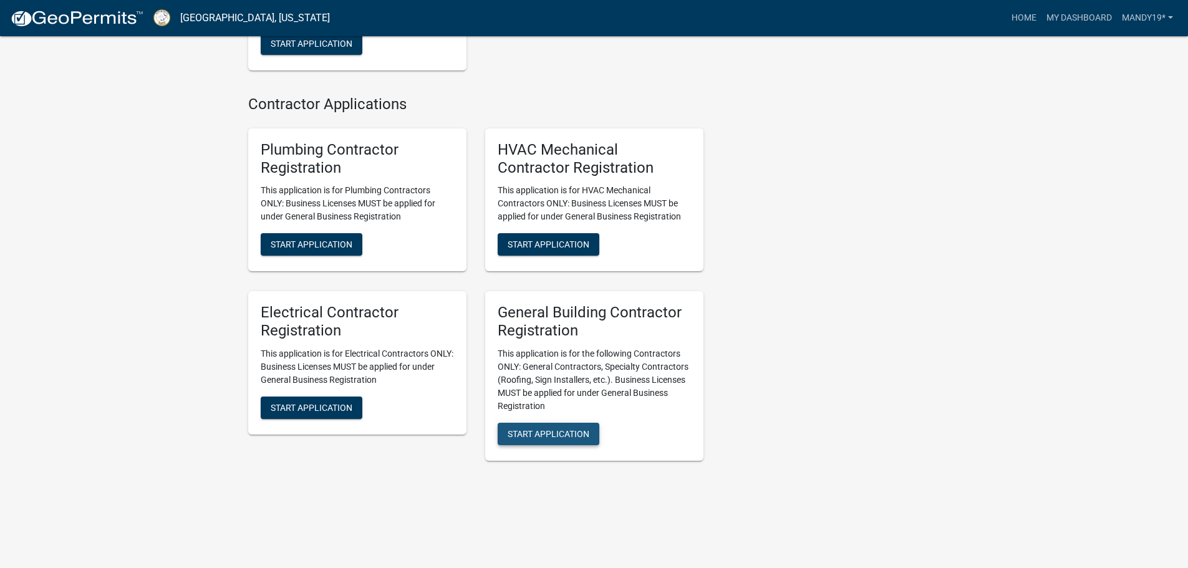
click at [572, 429] on span "Start Application" at bounding box center [548, 434] width 82 height 10
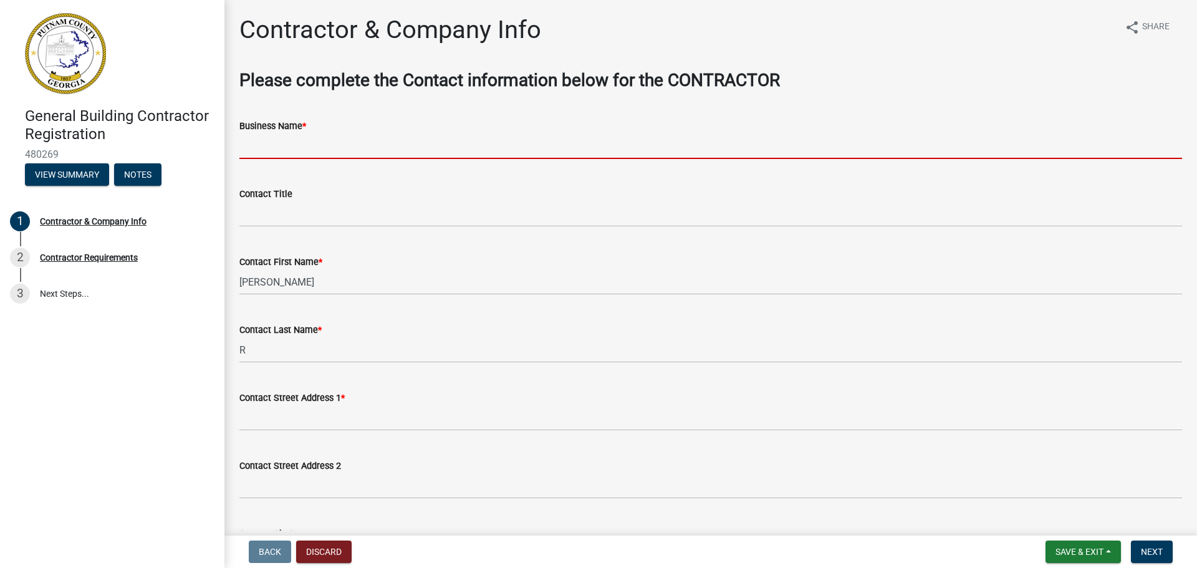
click at [296, 143] on input "Business Name *" at bounding box center [710, 146] width 943 height 26
type input "MRJ Commercial Contractors Inc."
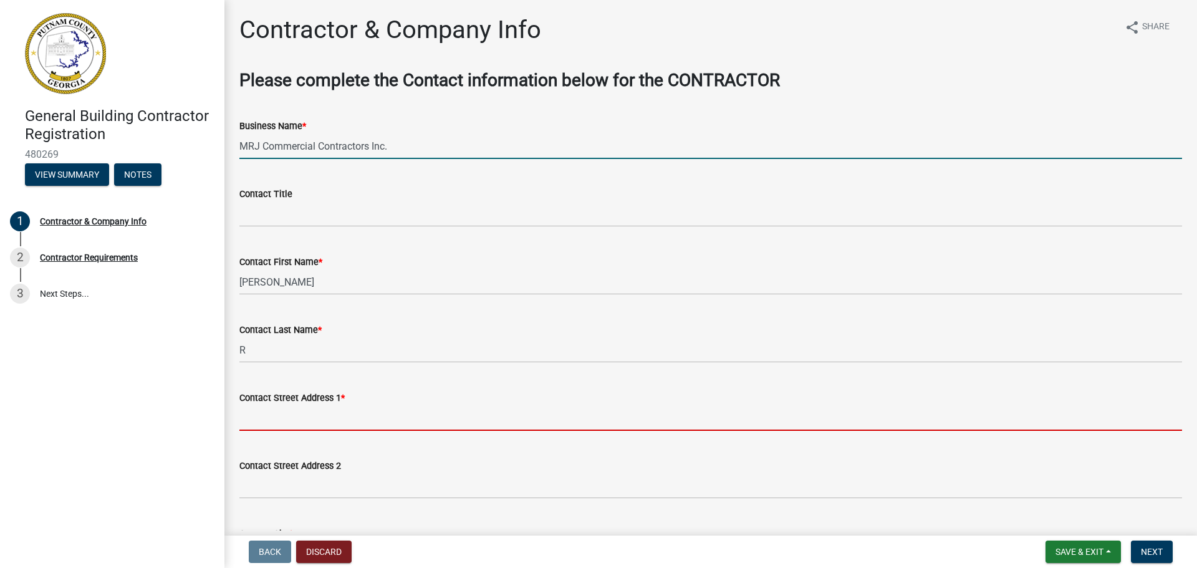
type input "[STREET_ADDRESS][PERSON_NAME]"
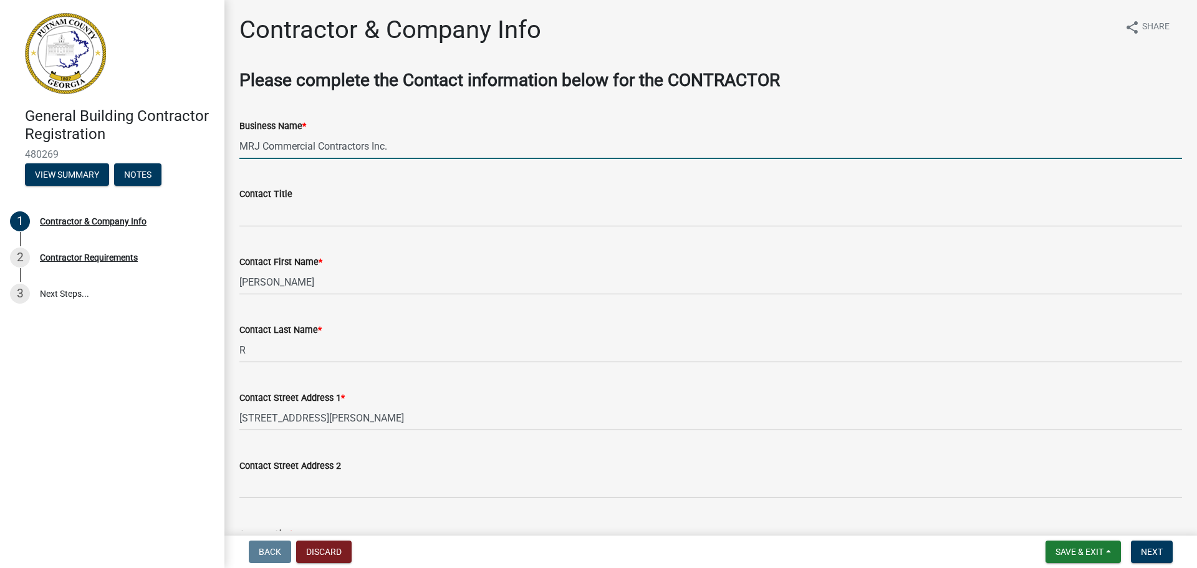
select select "GA"
type input "30224"
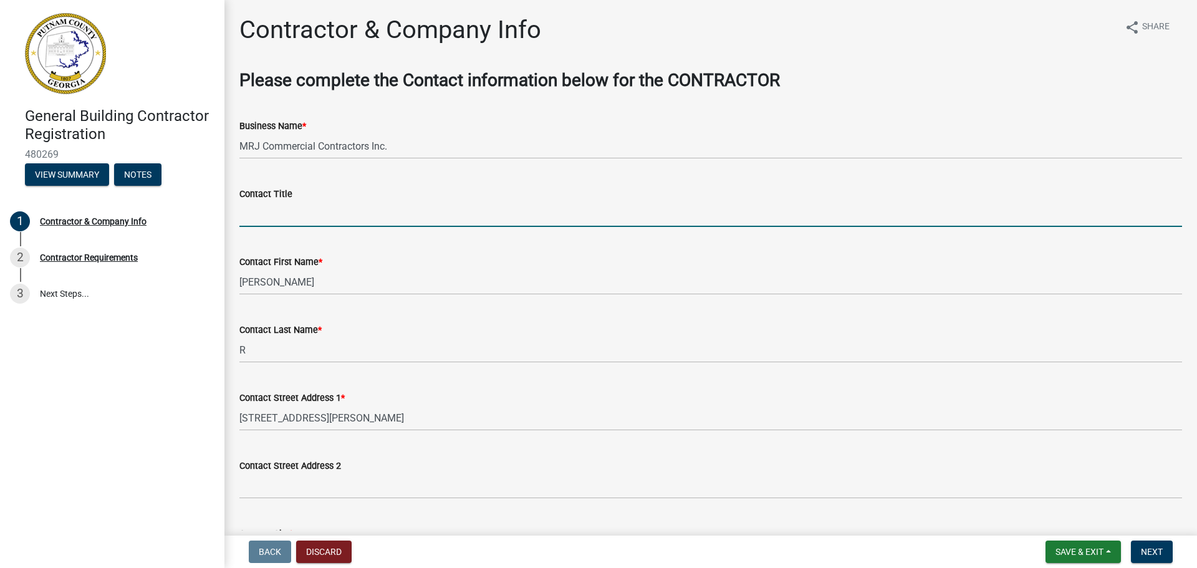
click at [333, 215] on input "Contact Title" at bounding box center [710, 214] width 943 height 26
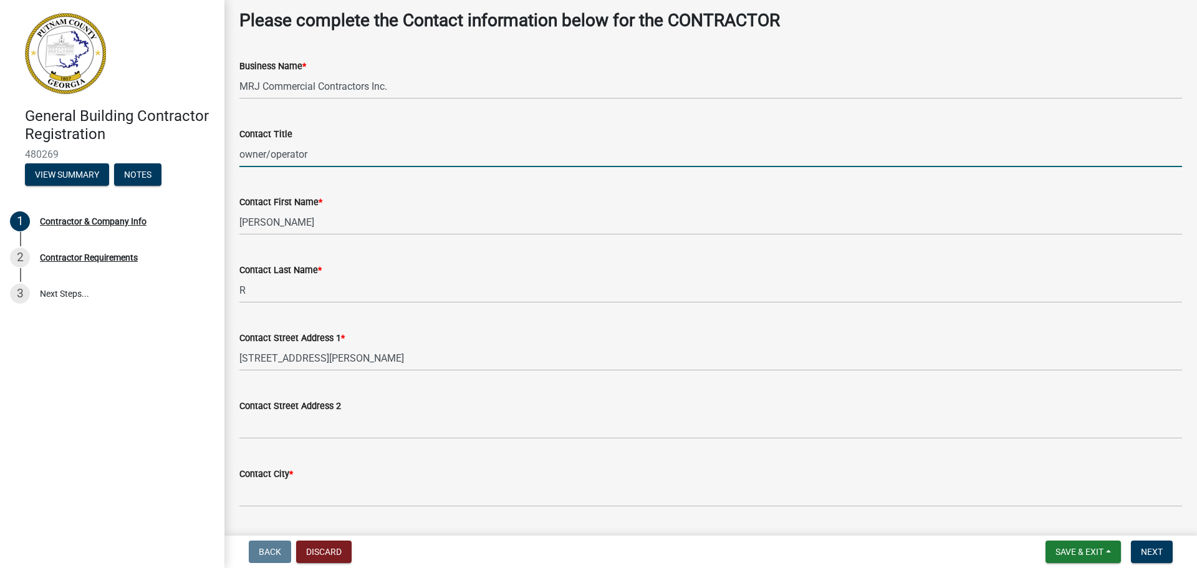
scroll to position [125, 0]
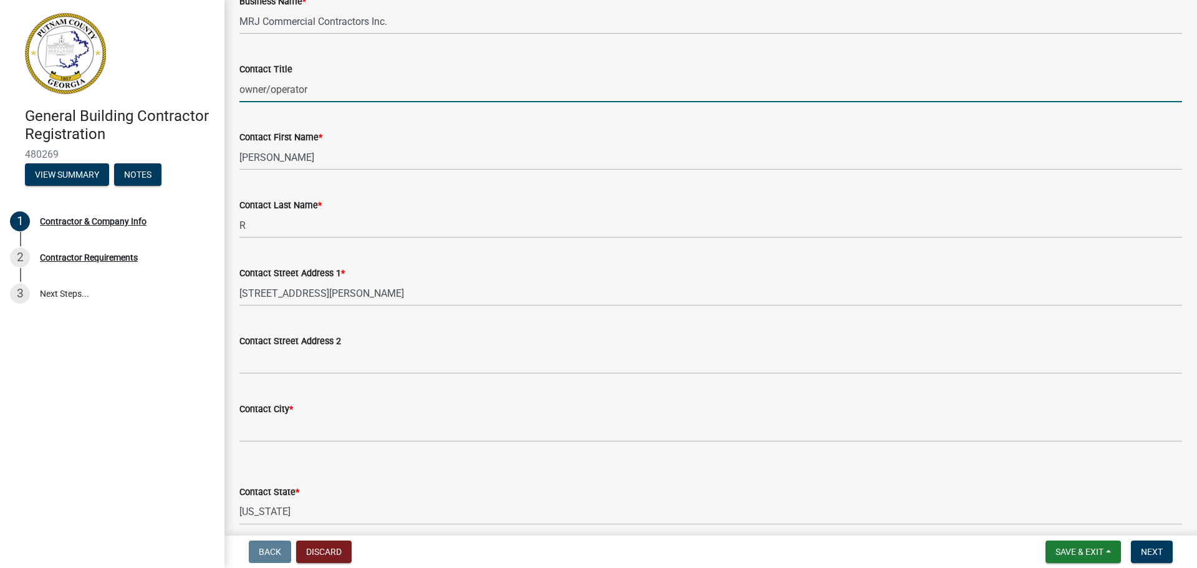
type input "owner/operator"
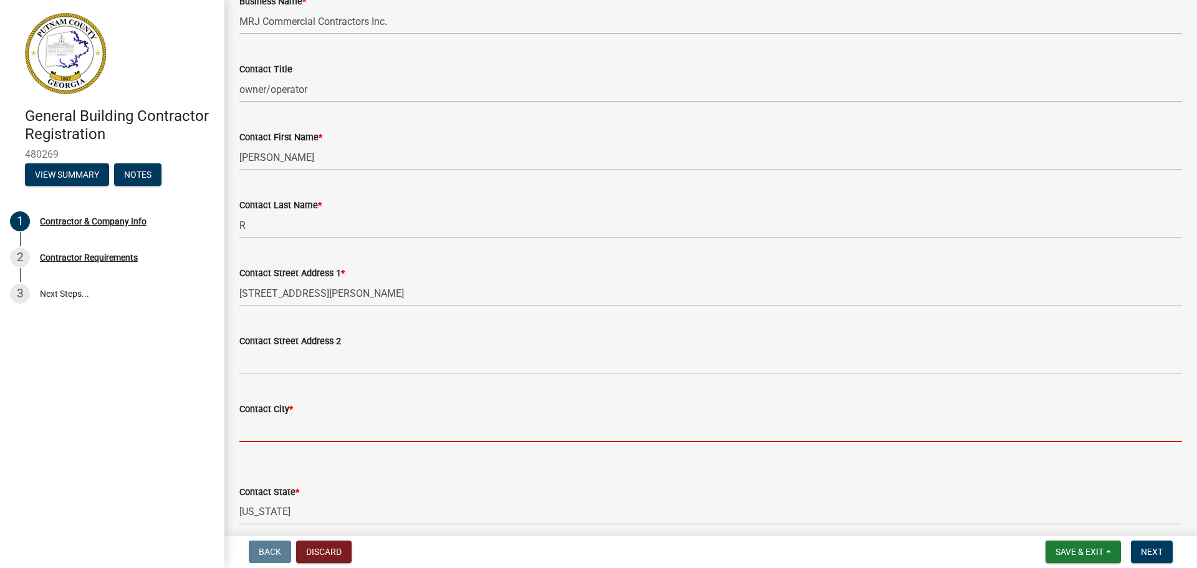
click at [275, 436] on input "Contact City *" at bounding box center [710, 429] width 943 height 26
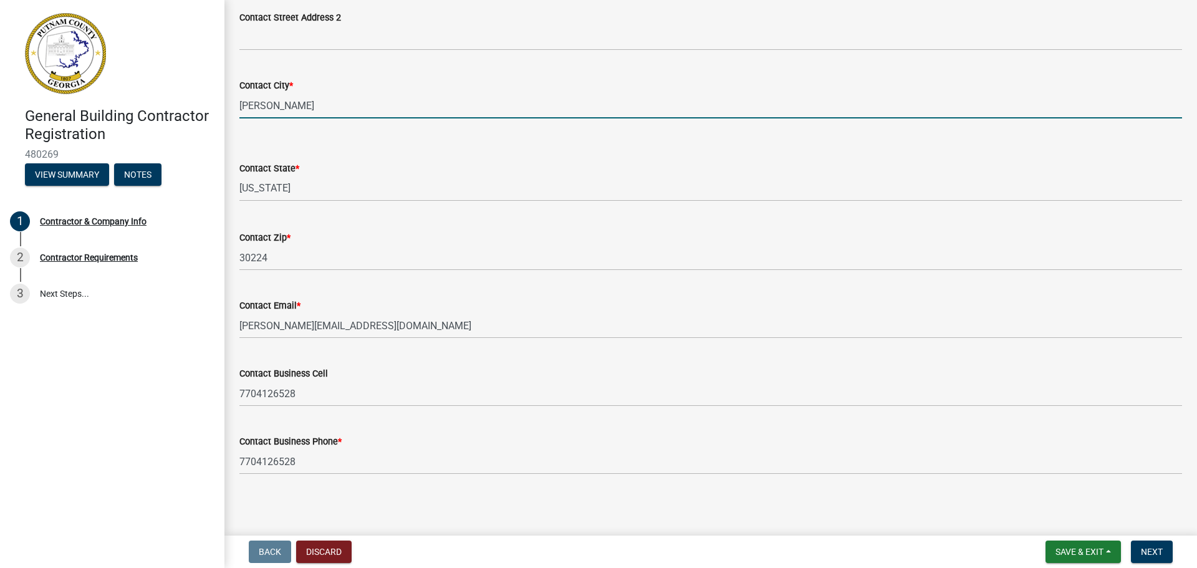
scroll to position [451, 0]
type input "[PERSON_NAME]"
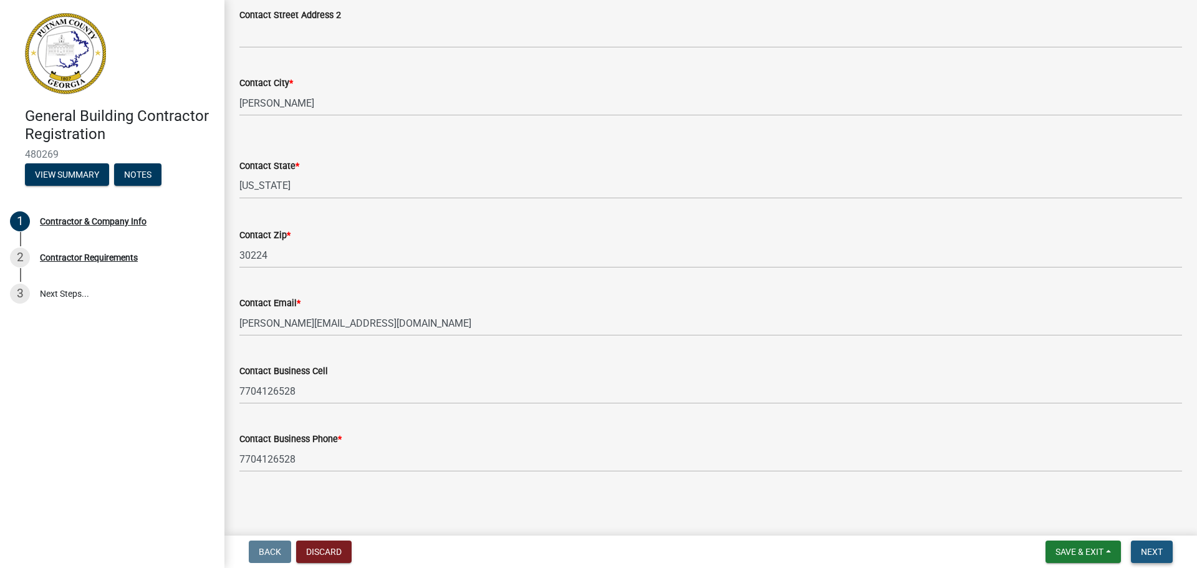
click at [1160, 554] on span "Next" at bounding box center [1152, 552] width 22 height 10
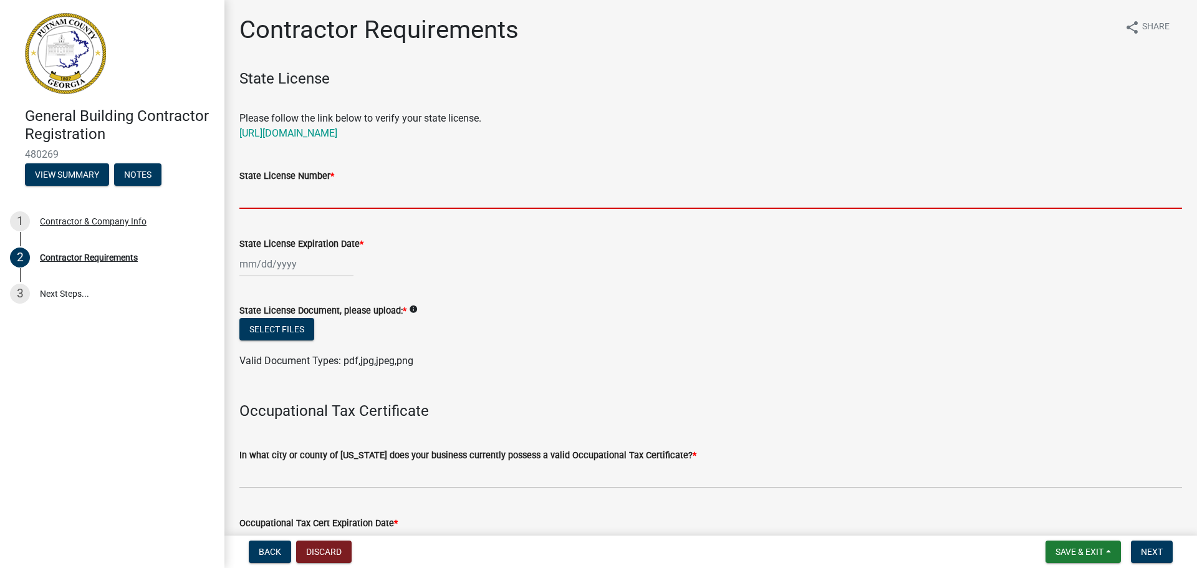
click at [252, 193] on input "State License Number *" at bounding box center [710, 196] width 943 height 26
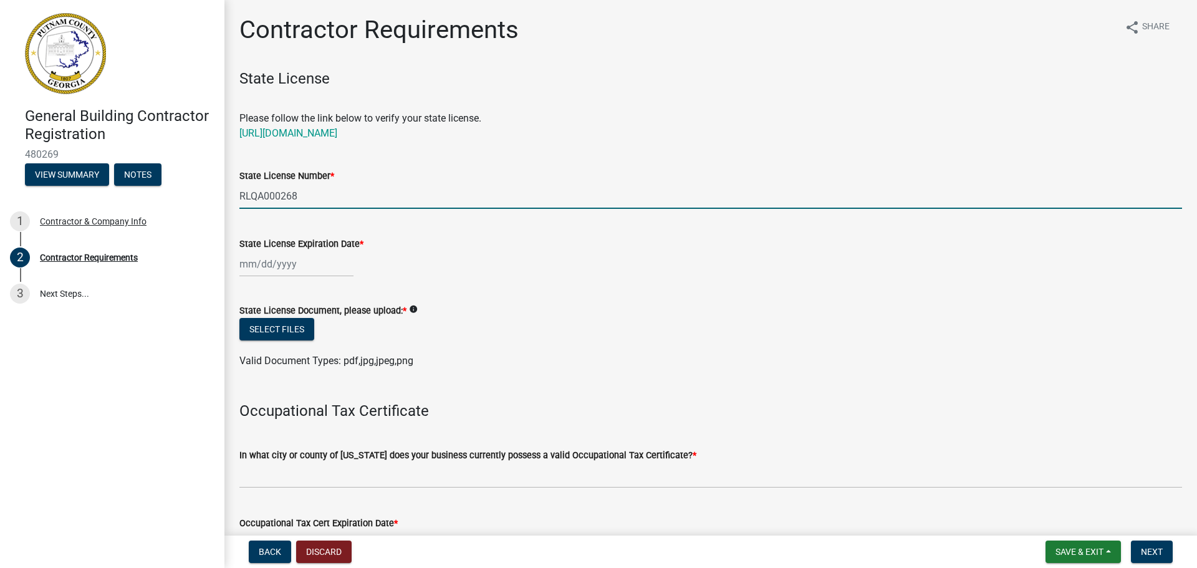
type input "RLQA000268"
click at [264, 268] on div at bounding box center [296, 264] width 114 height 26
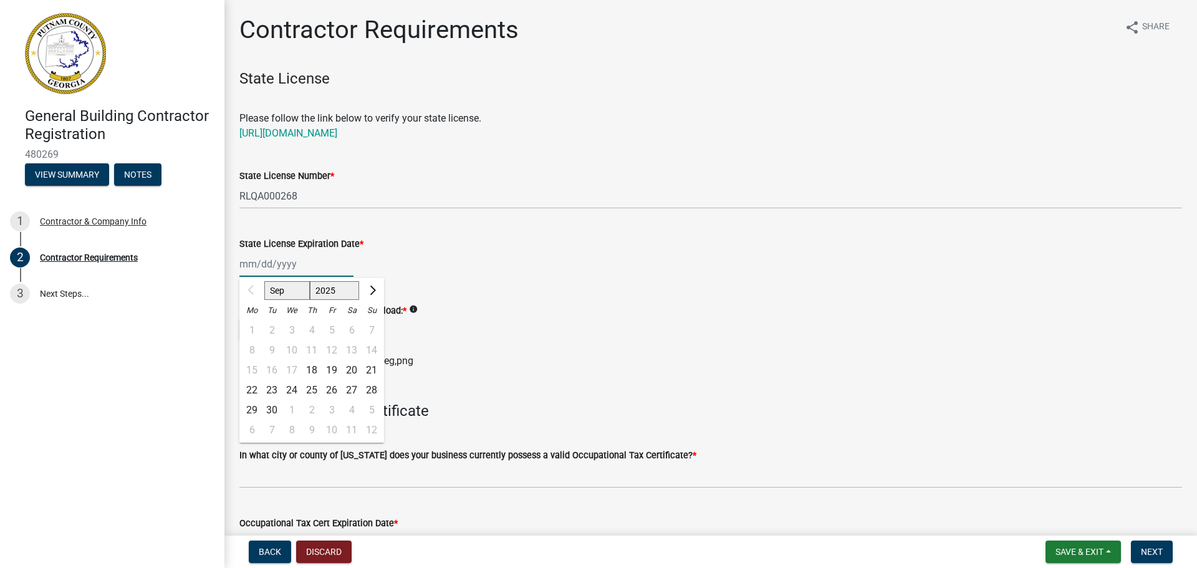
click at [251, 265] on input "State License Expiration Date *" at bounding box center [296, 264] width 114 height 26
type input "06302026"
click at [554, 307] on div "State License Document, please upload: * info" at bounding box center [710, 310] width 943 height 15
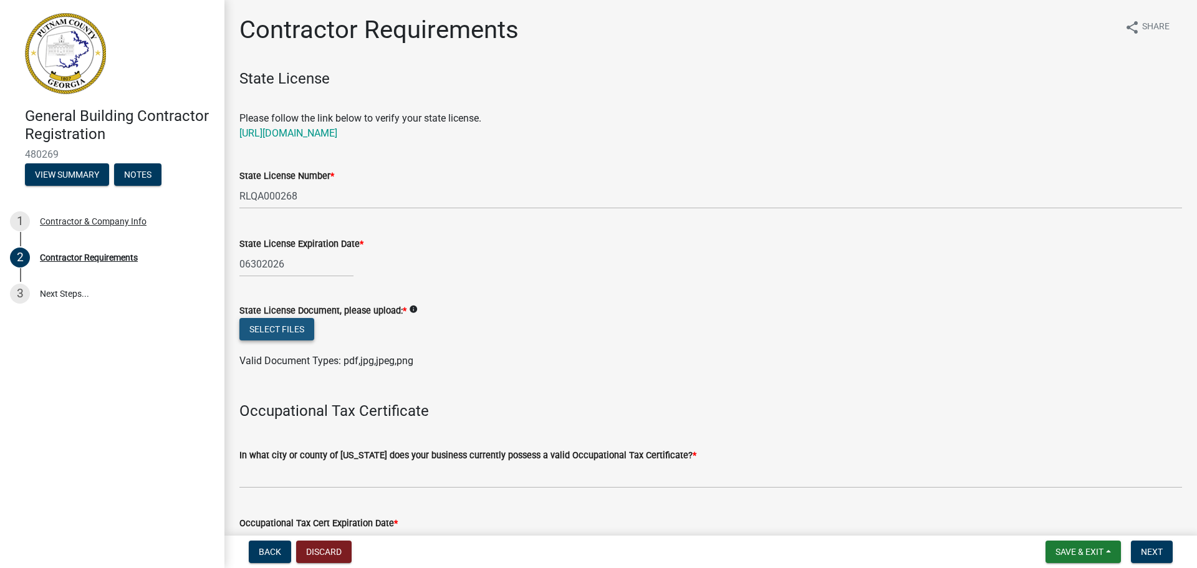
click at [307, 330] on button "Select files" at bounding box center [276, 329] width 75 height 22
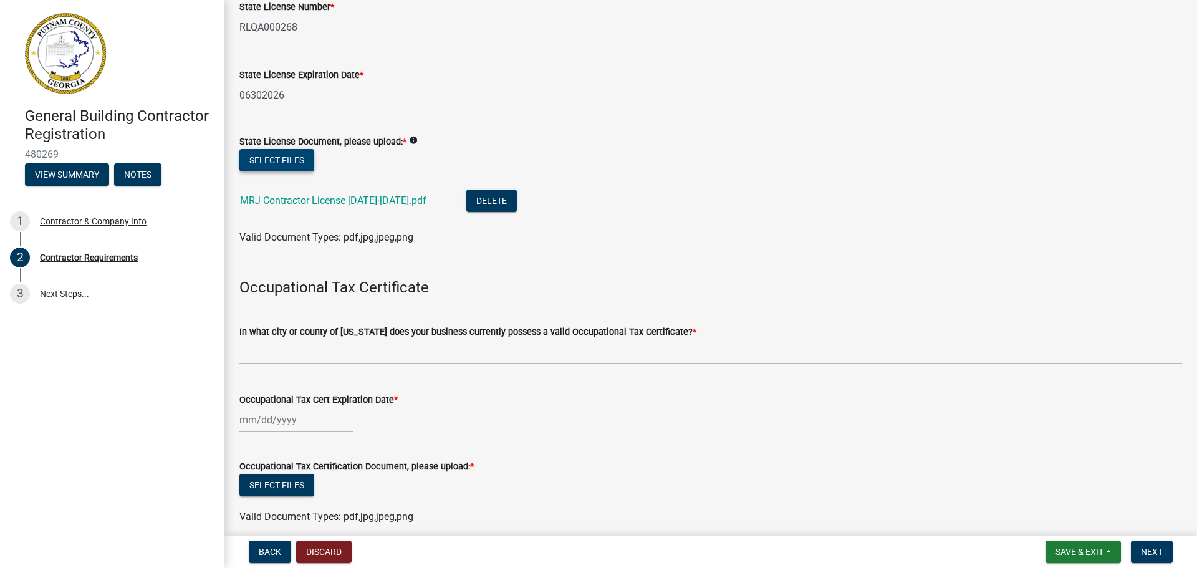
scroll to position [187, 0]
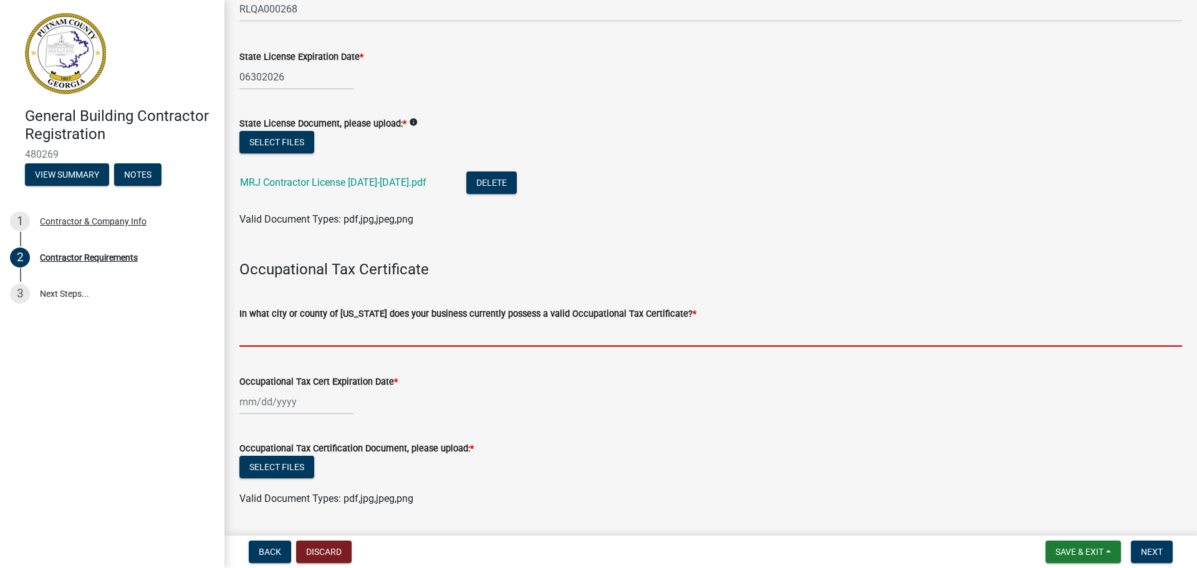
click at [332, 332] on input "In what city or county of [US_STATE] does your business currently possess a val…" at bounding box center [710, 334] width 943 height 26
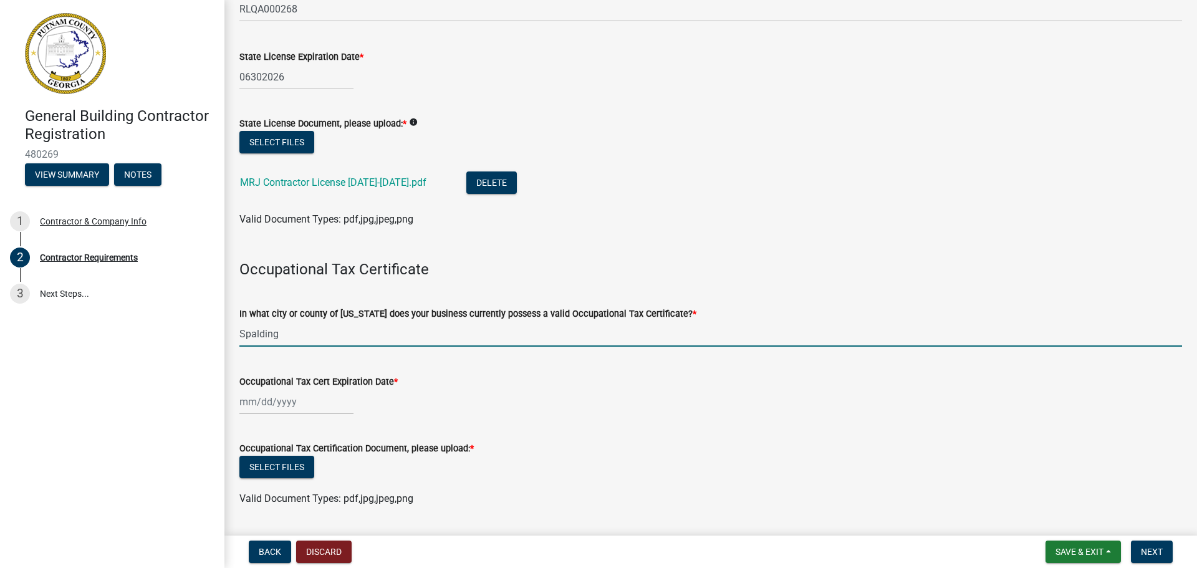
type input "Spalding"
click at [251, 396] on div at bounding box center [296, 402] width 114 height 26
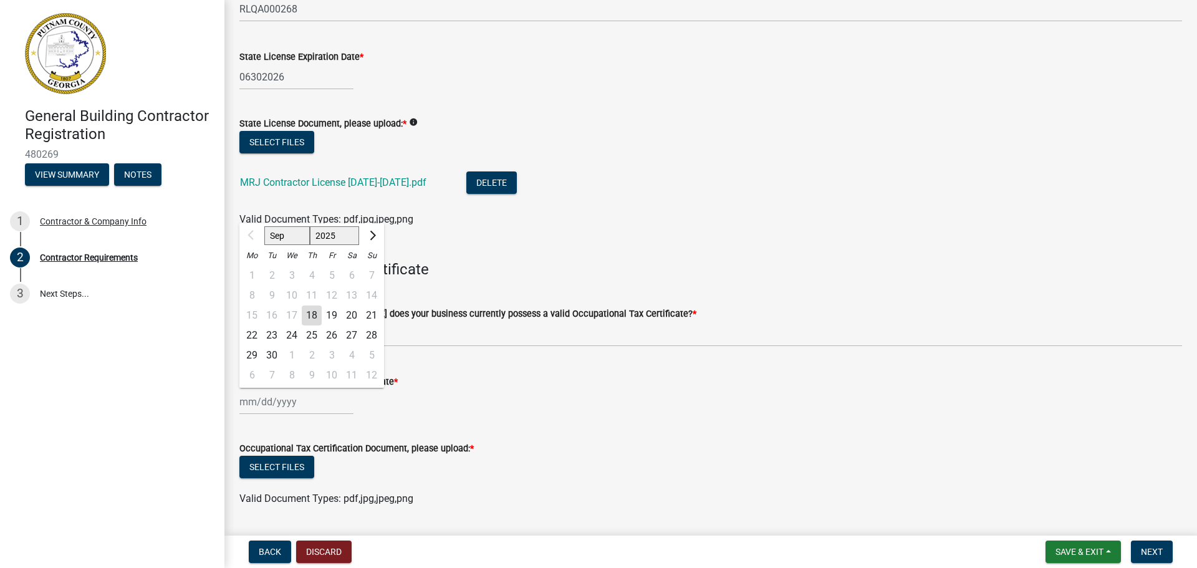
click at [533, 257] on div "Occupational Tax Certificate" at bounding box center [710, 258] width 943 height 41
click at [244, 403] on div "Sep Oct Nov [DATE] 2026 2027 2028 2029 2030 2031 2032 2033 2034 2035 2036 2037 …" at bounding box center [296, 402] width 114 height 26
click at [244, 403] on input "Occupational Tax Cert Expiration Date *" at bounding box center [296, 402] width 114 height 26
type input "12312025"
click at [304, 462] on button "Select files" at bounding box center [276, 467] width 75 height 22
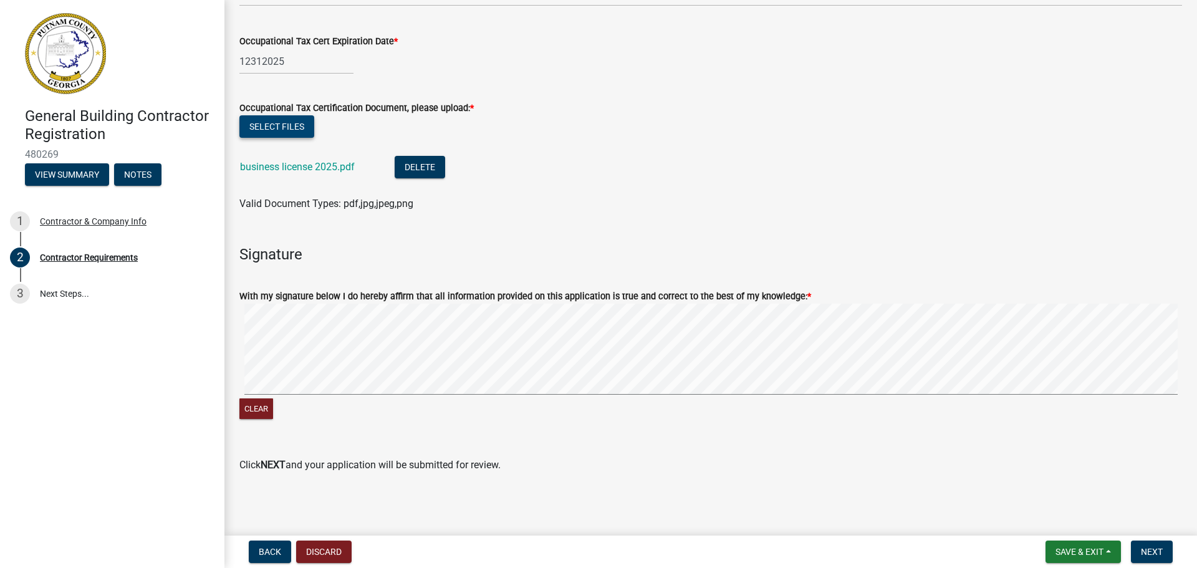
scroll to position [528, 0]
drag, startPoint x: 367, startPoint y: 398, endPoint x: 339, endPoint y: 407, distance: 30.2
click at [339, 407] on div "Clear" at bounding box center [710, 410] width 943 height 24
click at [263, 396] on signature-pad at bounding box center [710, 350] width 943 height 95
click at [324, 403] on div "Clear" at bounding box center [710, 362] width 943 height 118
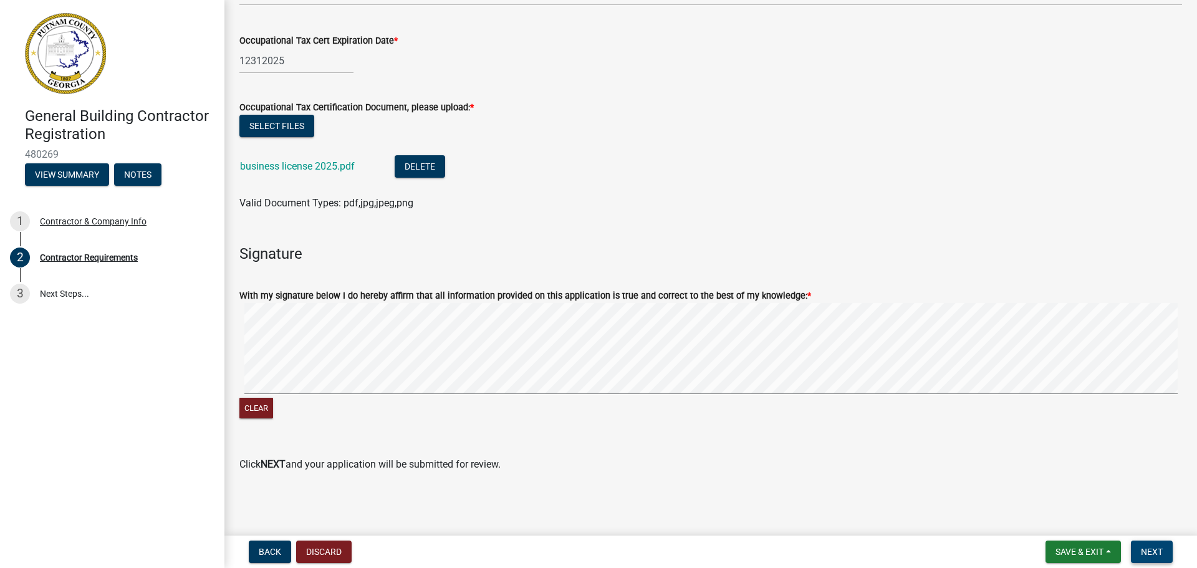
click at [1148, 548] on span "Next" at bounding box center [1152, 552] width 22 height 10
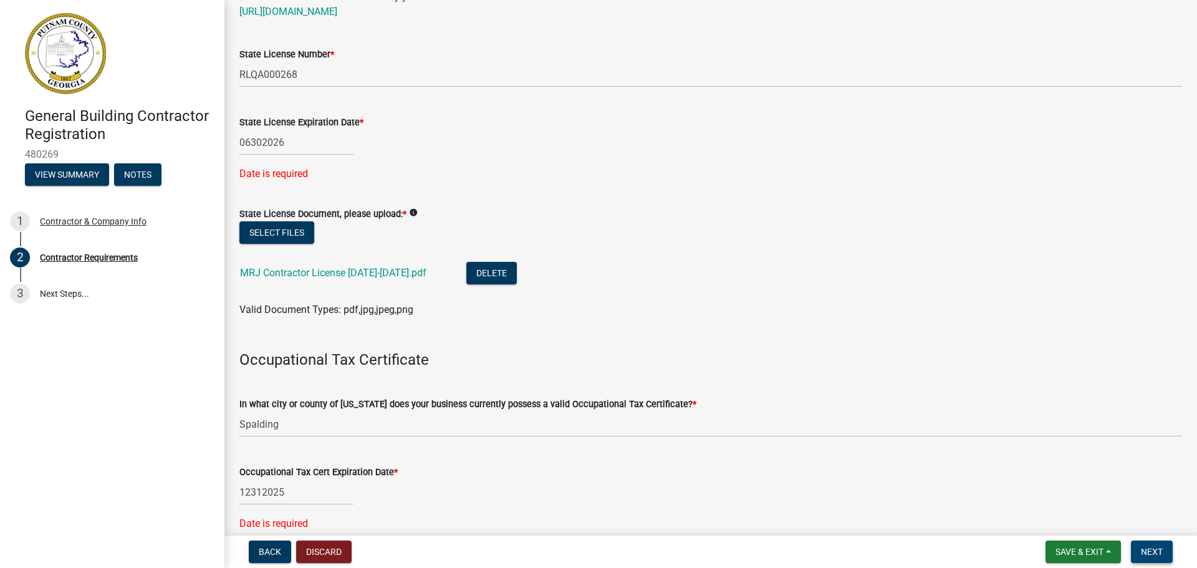
scroll to position [0, 0]
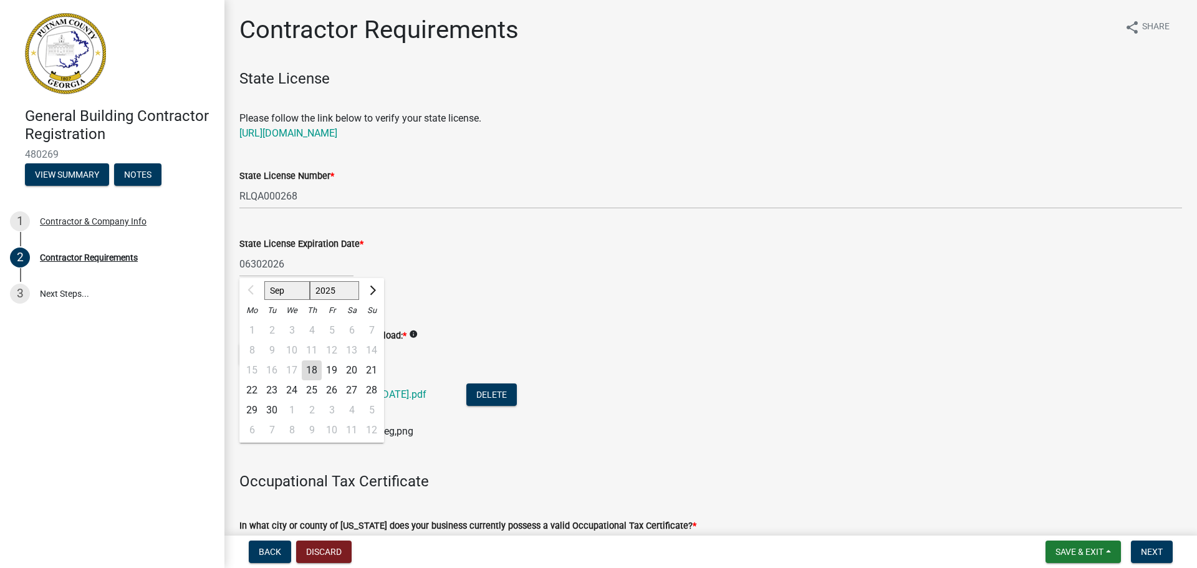
click at [252, 263] on div "06302026 Sep Oct Nov [DATE] 2026 2027 2028 2029 2030 2031 2032 2033 2034 2035 2…" at bounding box center [296, 264] width 114 height 26
click at [252, 266] on input "06302026" at bounding box center [296, 264] width 114 height 26
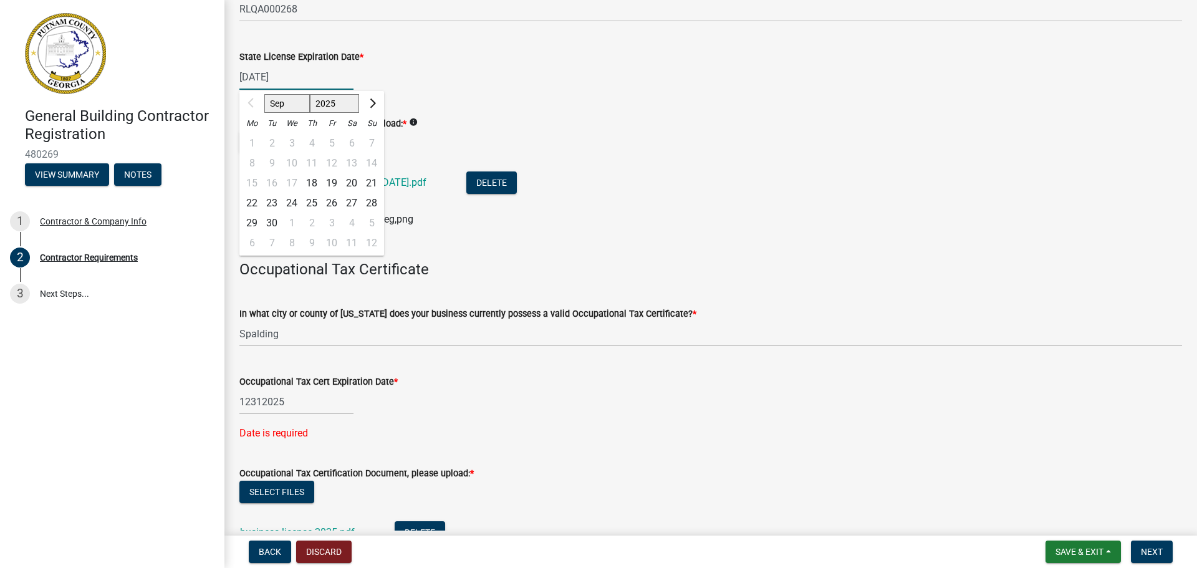
scroll to position [249, 0]
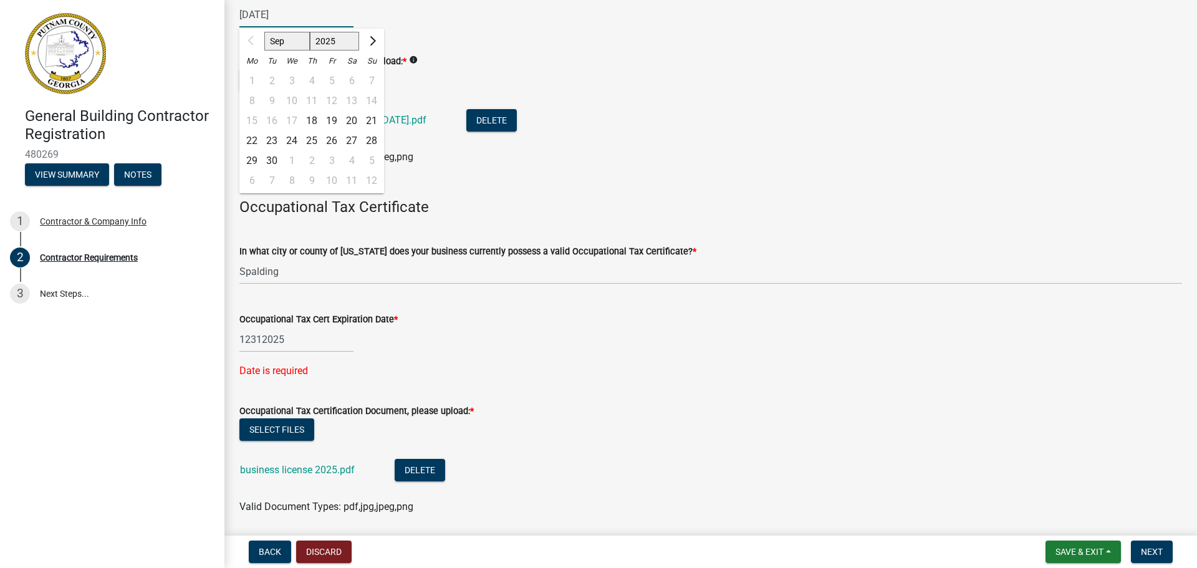
type input "[DATE]"
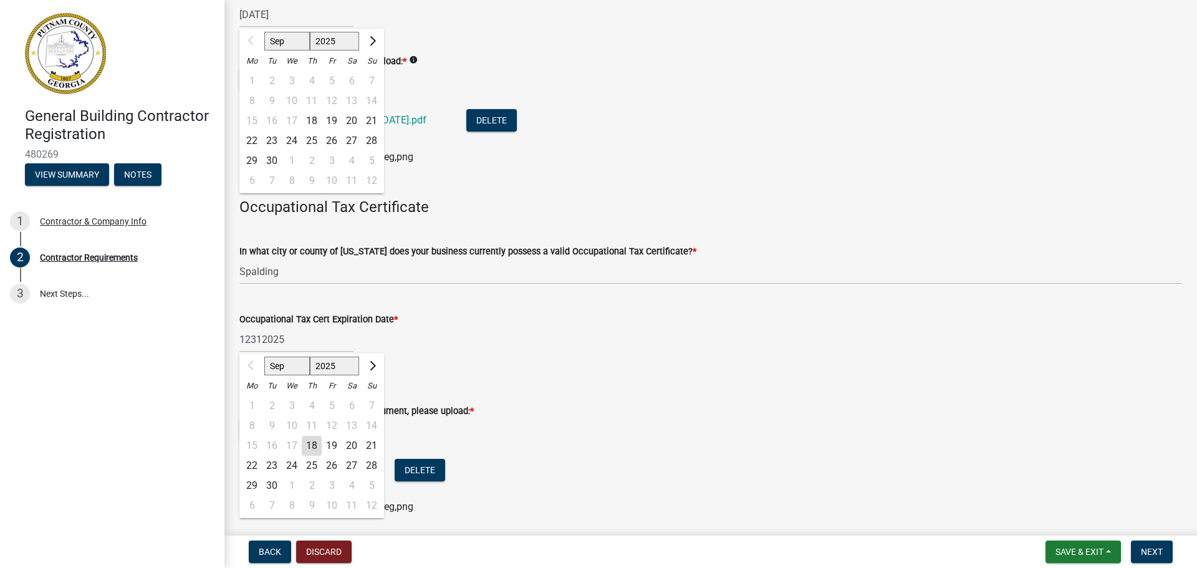
click at [250, 344] on div "12312025 Sep Oct Nov [DATE] 2026 2027 2028 2029 2030 2031 2032 2033 2034 2035 2…" at bounding box center [296, 340] width 114 height 26
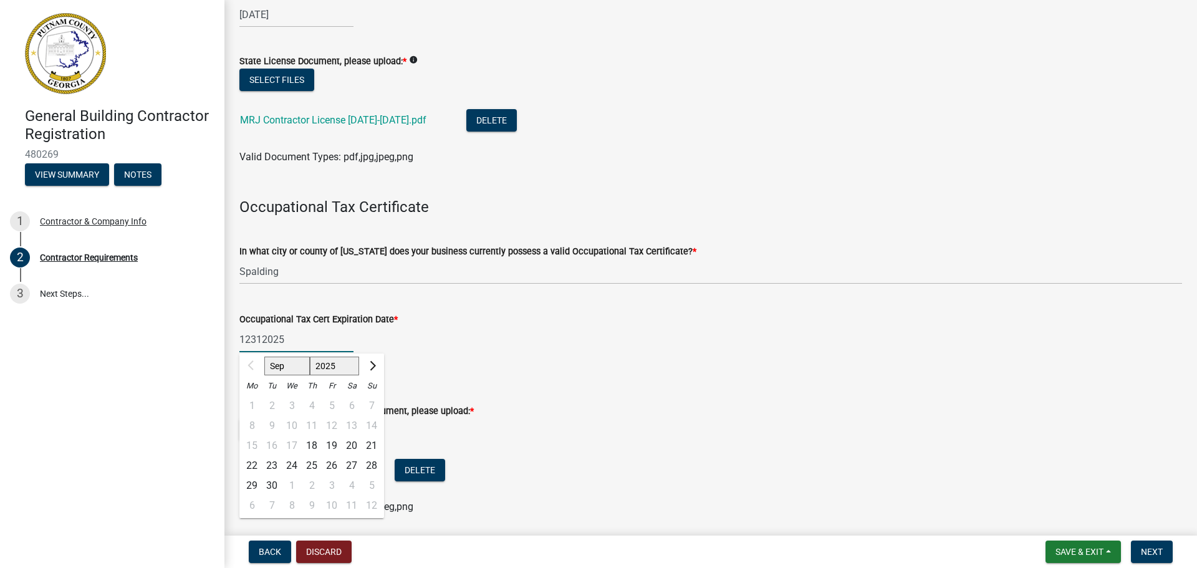
click at [250, 344] on input "12312025" at bounding box center [296, 340] width 114 height 26
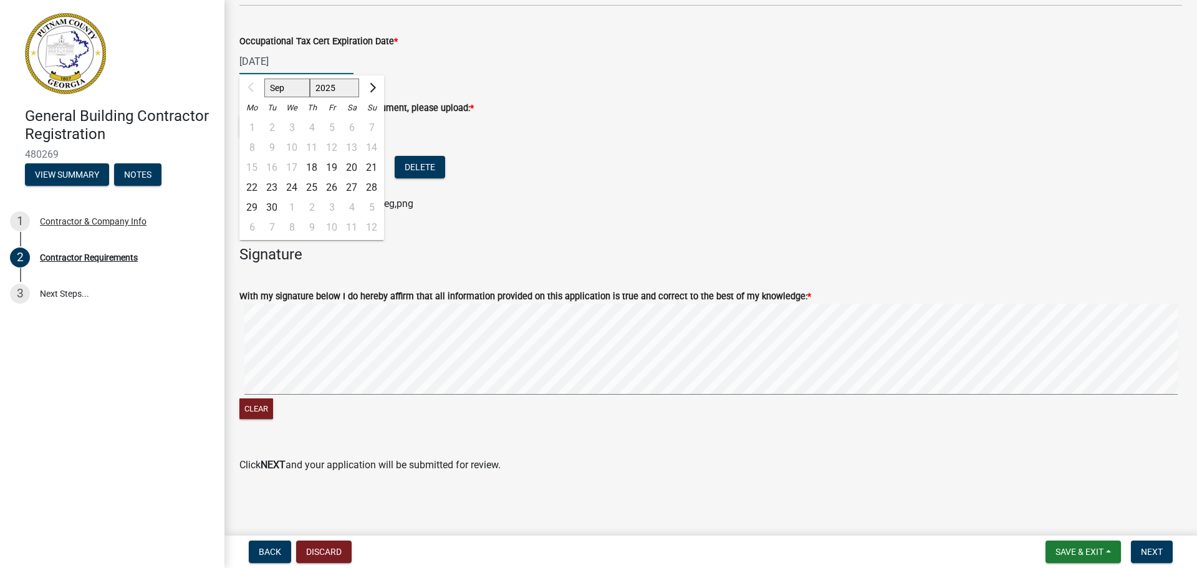
scroll to position [528, 0]
type input "[DATE]"
click at [1147, 551] on span "Next" at bounding box center [1152, 552] width 22 height 10
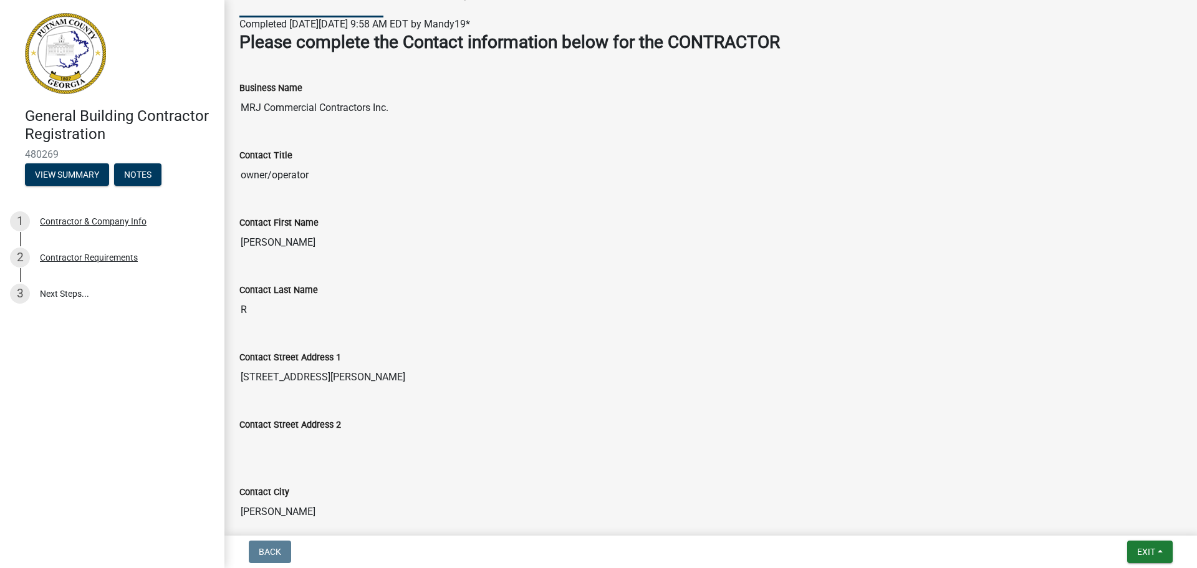
scroll to position [0, 0]
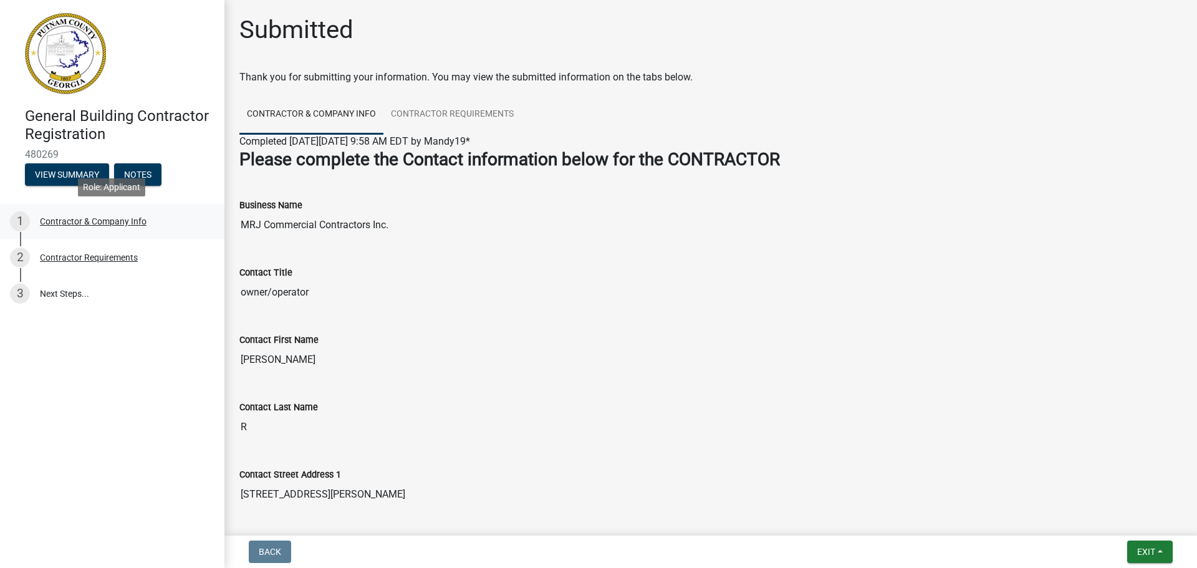
click at [104, 223] on div "Contractor & Company Info" at bounding box center [93, 221] width 107 height 9
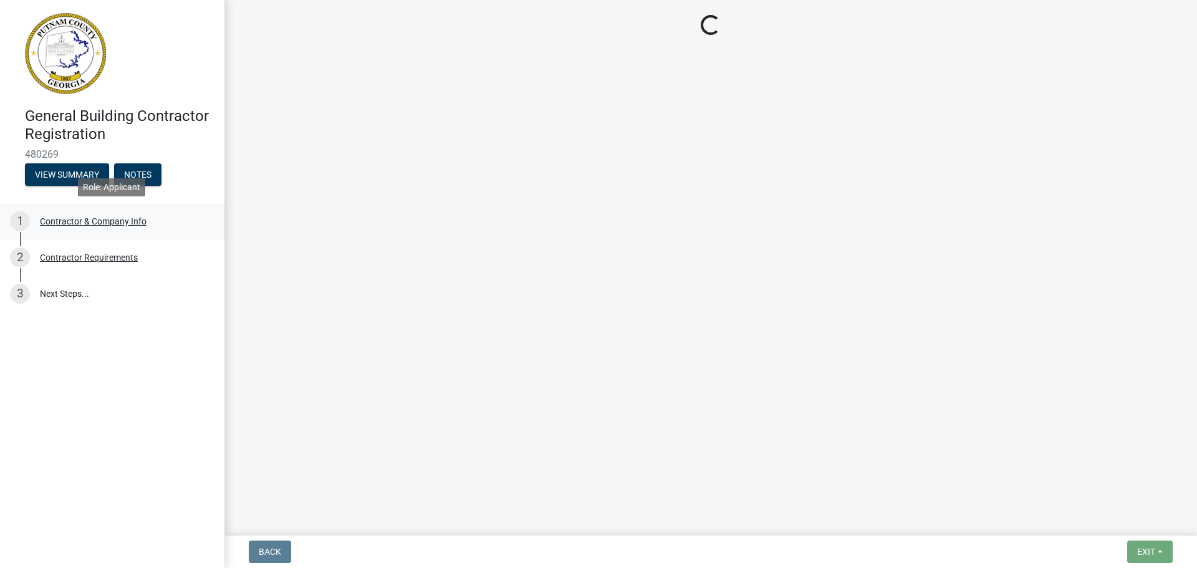
select select "GA"
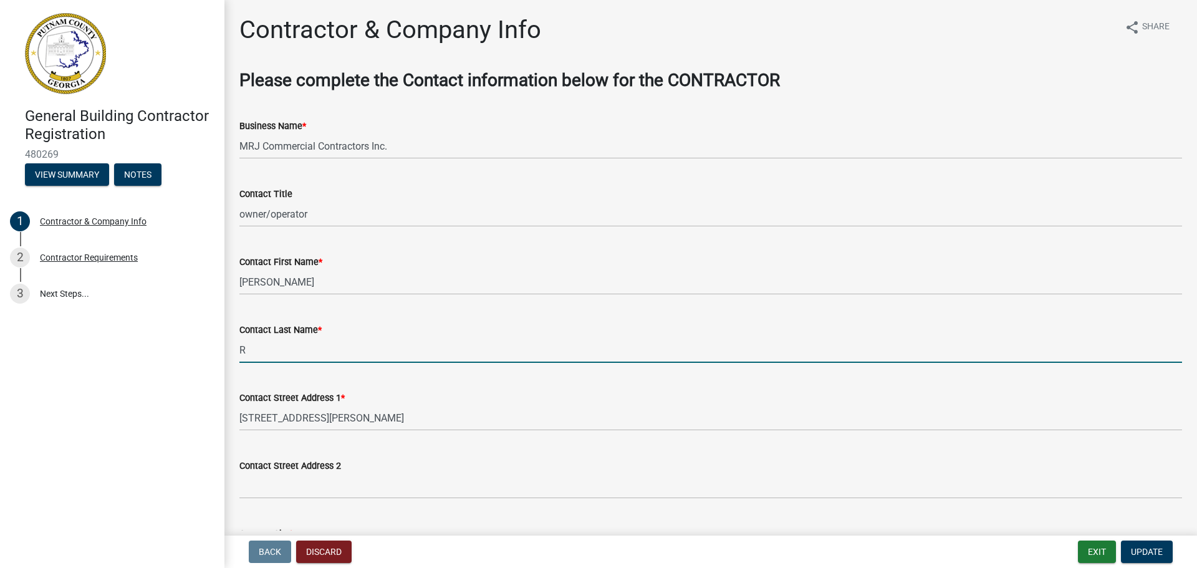
click at [265, 350] on input "R" at bounding box center [710, 350] width 943 height 26
type input "[PERSON_NAME]"
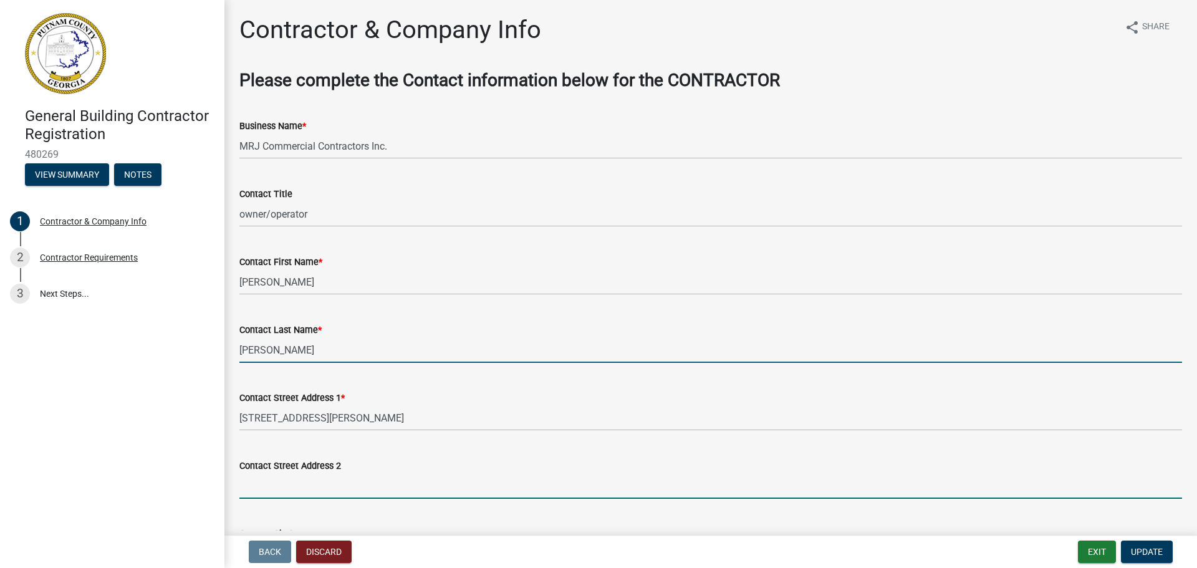
type input "[STREET_ADDRESS][PERSON_NAME]"
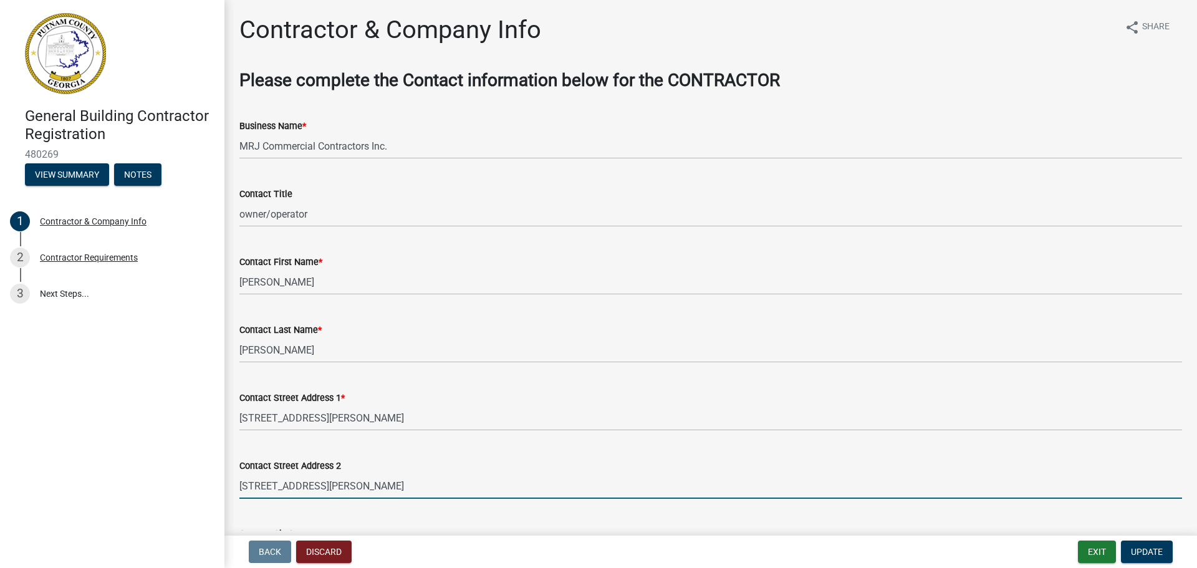
drag, startPoint x: 314, startPoint y: 490, endPoint x: 223, endPoint y: 488, distance: 91.0
click at [223, 488] on div "General Building Contractor Registration 480269 View Summary Notes 1 Contractor…" at bounding box center [598, 284] width 1197 height 568
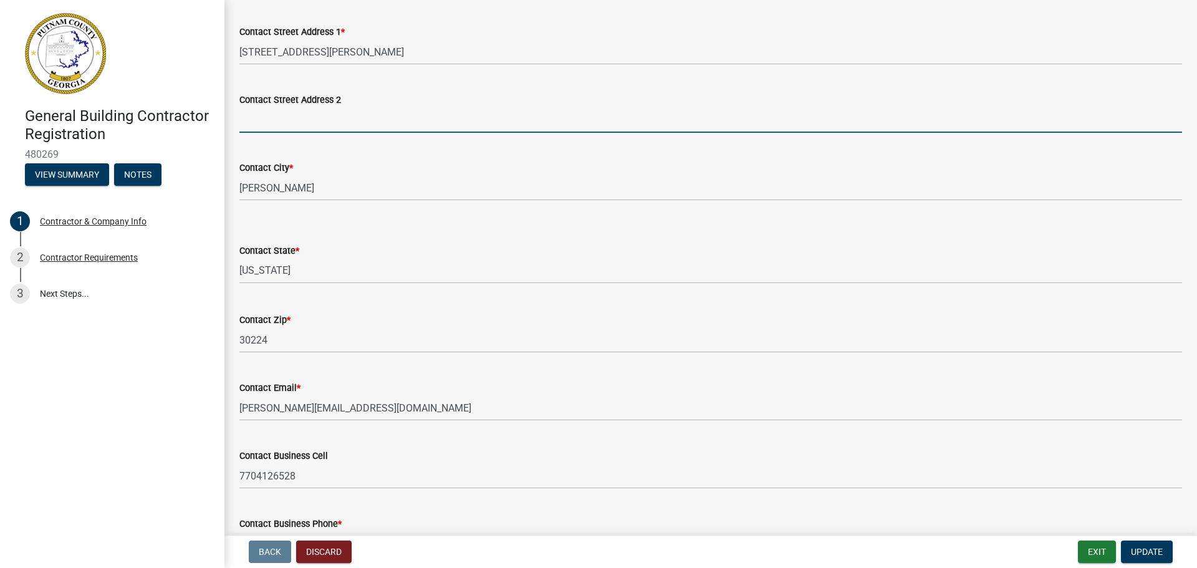
scroll to position [374, 0]
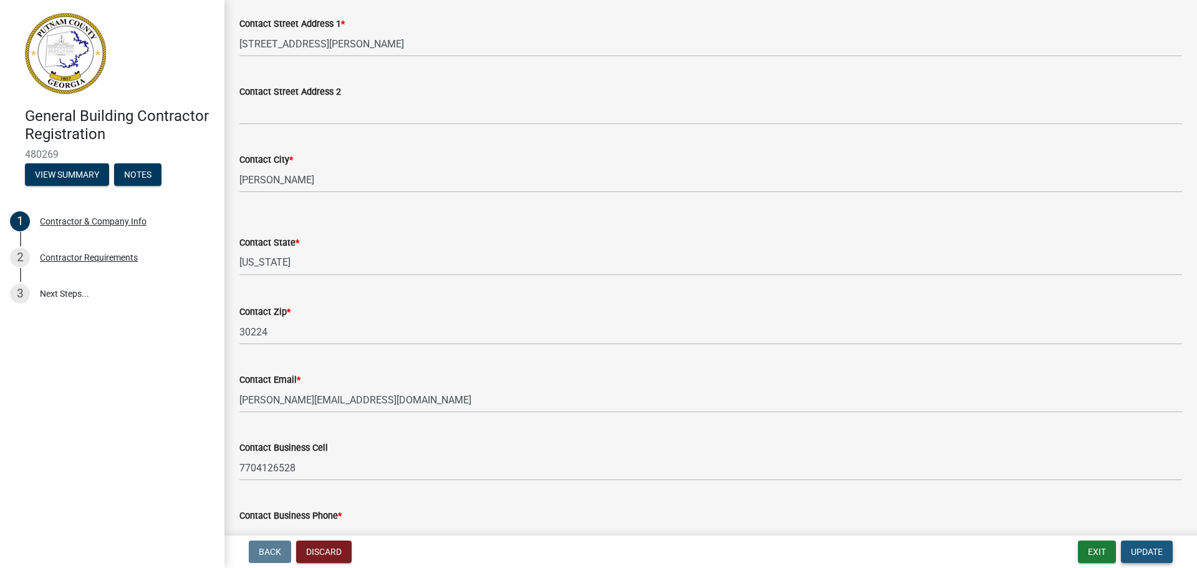
click at [1135, 549] on span "Update" at bounding box center [1147, 552] width 32 height 10
